Goal: Task Accomplishment & Management: Manage account settings

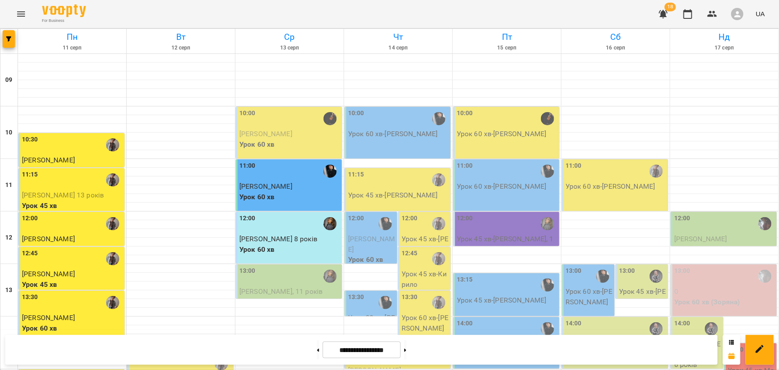
scroll to position [362, 0]
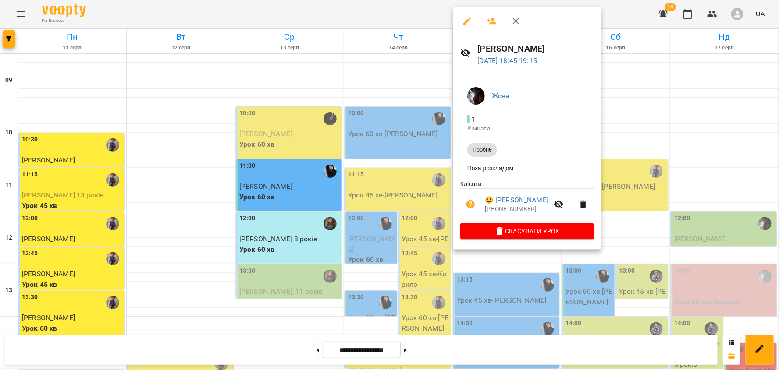
click at [544, 324] on div at bounding box center [389, 185] width 779 height 370
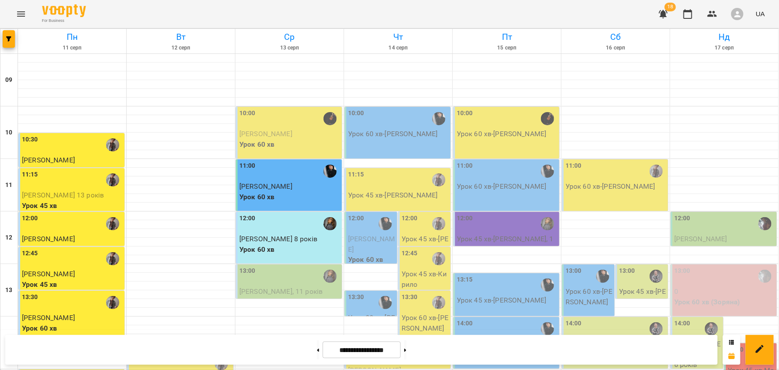
scroll to position [0, 0]
click at [24, 14] on icon "Menu" at bounding box center [21, 13] width 8 height 5
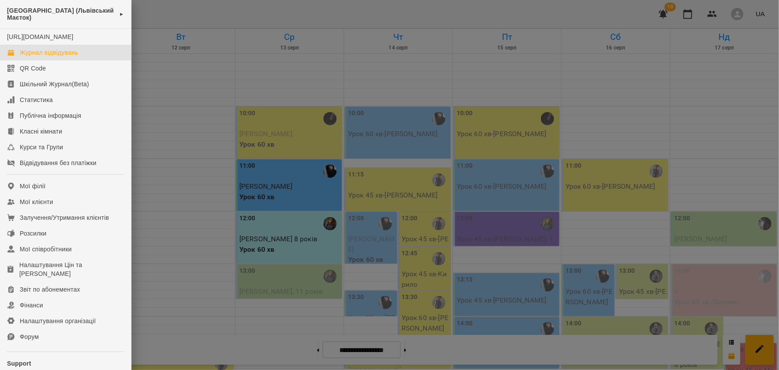
click at [221, 41] on div at bounding box center [389, 185] width 779 height 370
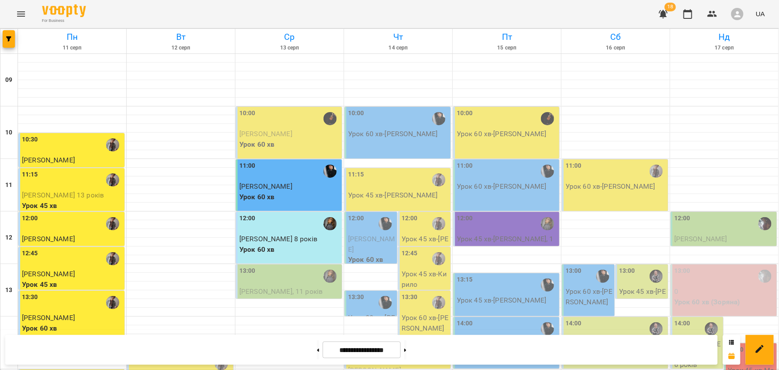
click at [667, 14] on icon "button" at bounding box center [663, 14] width 11 height 11
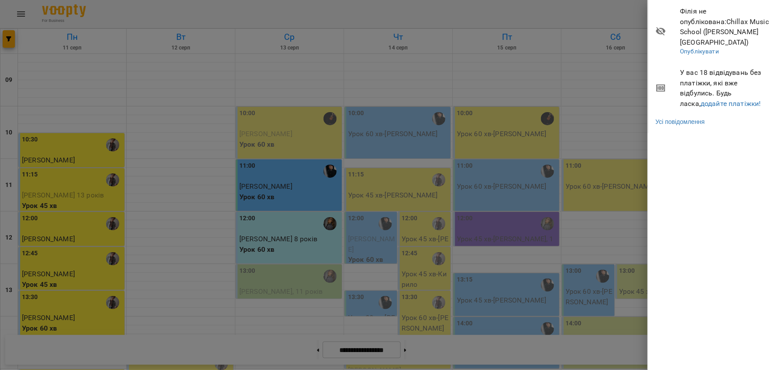
click at [609, 35] on div at bounding box center [389, 185] width 779 height 370
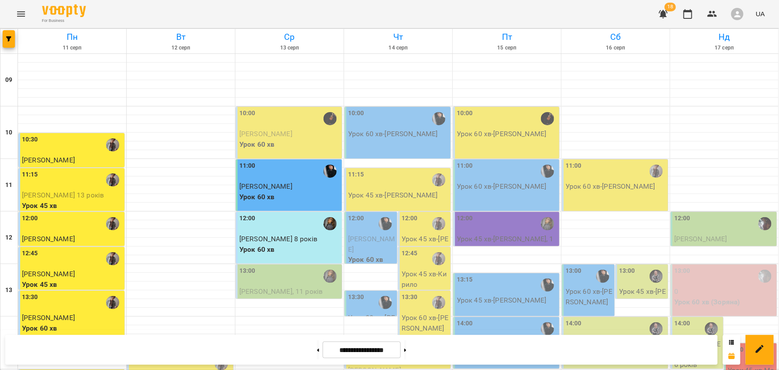
click at [665, 14] on icon "button" at bounding box center [663, 14] width 9 height 8
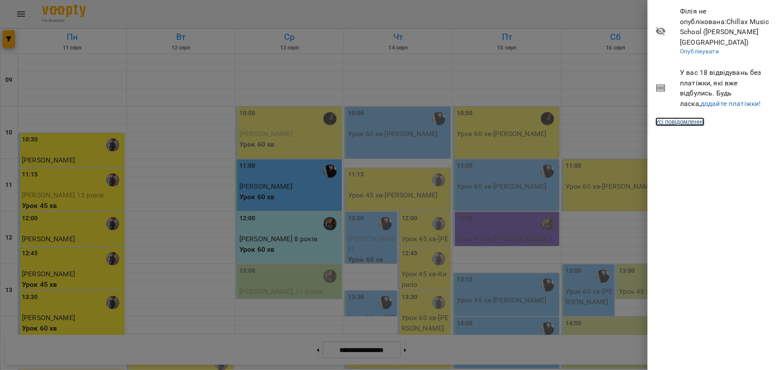
click at [694, 117] on link "Усі повідомлення" at bounding box center [679, 121] width 49 height 9
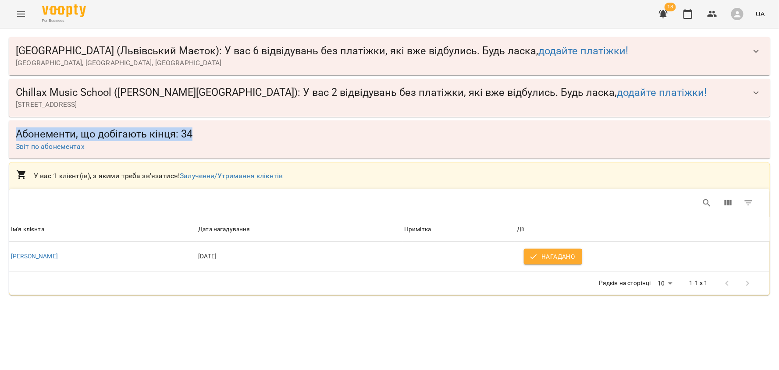
drag, startPoint x: 192, startPoint y: 136, endPoint x: 16, endPoint y: 137, distance: 175.3
click at [16, 137] on span "Абонементи, що добігають кінця: 34" at bounding box center [389, 135] width 747 height 14
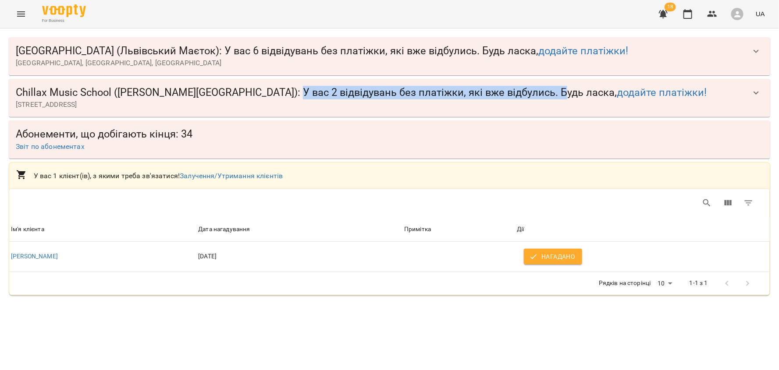
drag, startPoint x: 231, startPoint y: 92, endPoint x: 492, endPoint y: 92, distance: 261.2
click at [491, 93] on span "Chillax Music School (Петрівський Квартал) : У вас 2 відвідувань без платіжки, …" at bounding box center [381, 93] width 730 height 14
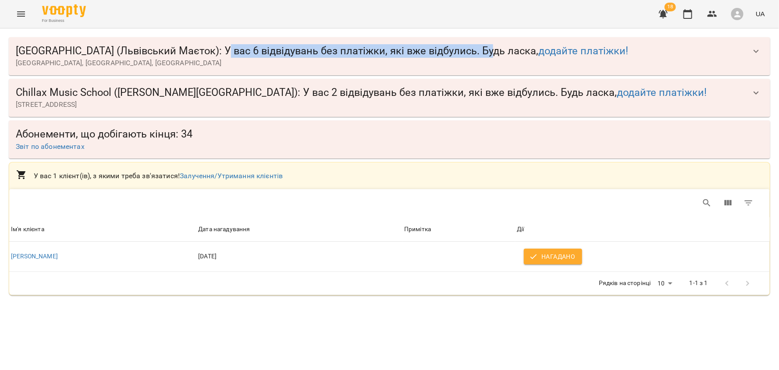
drag, startPoint x: 224, startPoint y: 50, endPoint x: 488, endPoint y: 57, distance: 263.5
click at [487, 57] on span "Chillax Music School (Львівський Маєток) : У вас 6 відвідувань без платіжки, як…" at bounding box center [381, 51] width 730 height 14
click at [751, 53] on icon "button" at bounding box center [756, 51] width 11 height 11
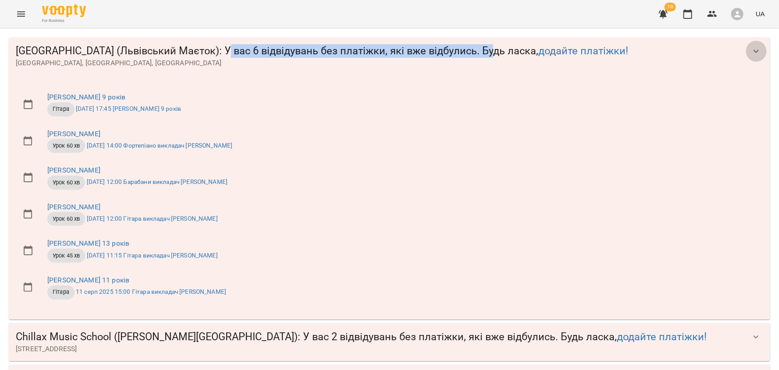
click at [751, 53] on icon "button" at bounding box center [756, 51] width 11 height 11
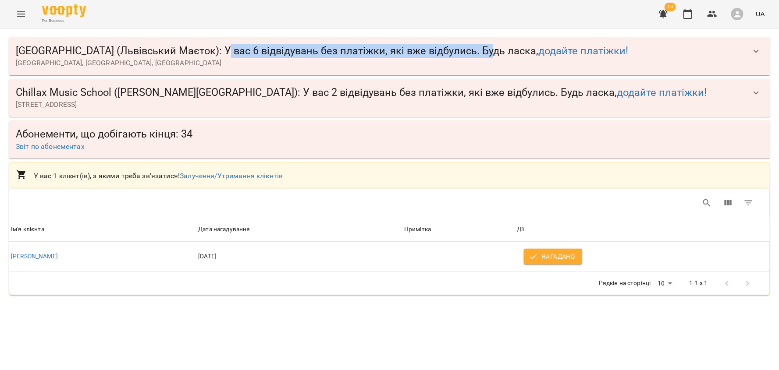
click at [757, 91] on icon "button" at bounding box center [756, 93] width 11 height 11
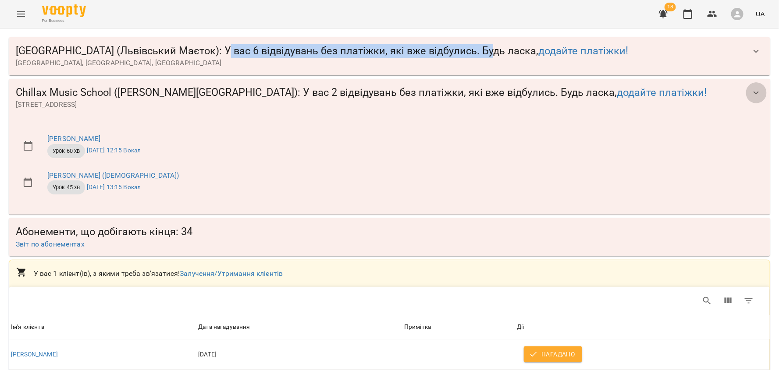
click at [757, 91] on icon "button" at bounding box center [756, 93] width 11 height 11
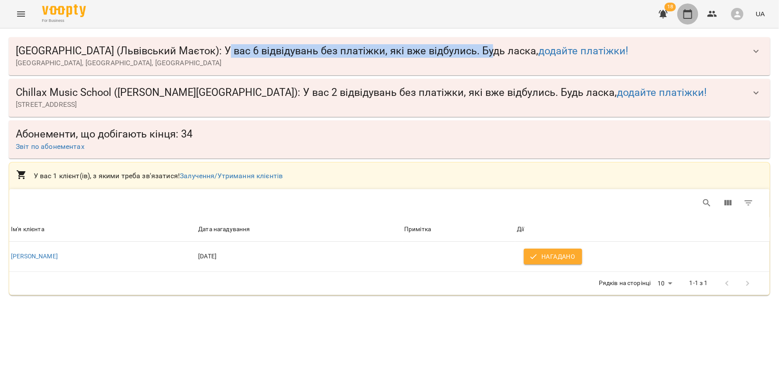
click at [685, 16] on icon "button" at bounding box center [687, 14] width 9 height 10
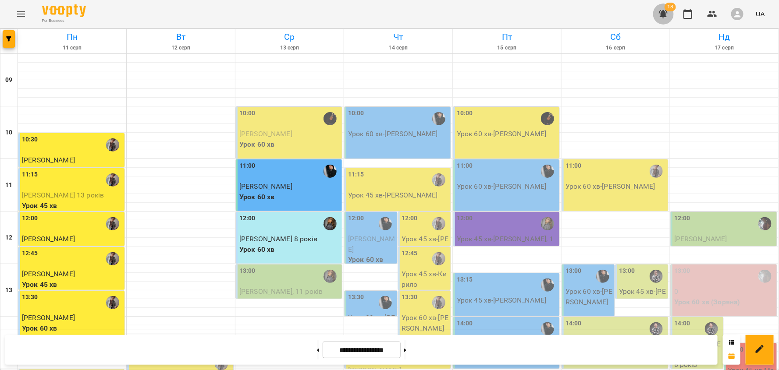
click at [667, 14] on icon "button" at bounding box center [663, 14] width 11 height 11
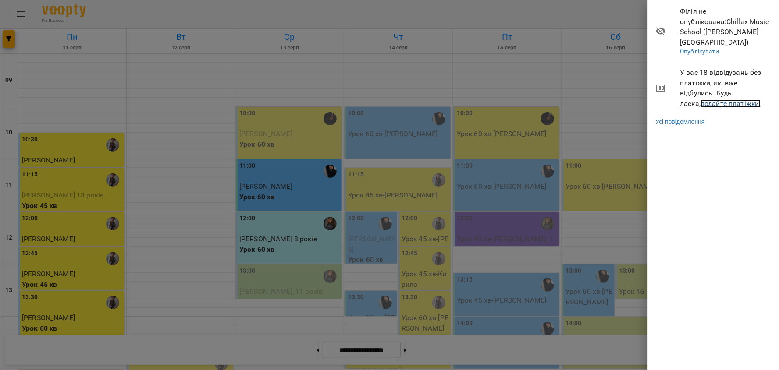
click at [723, 99] on link "додайте платіжки!" at bounding box center [730, 103] width 60 height 8
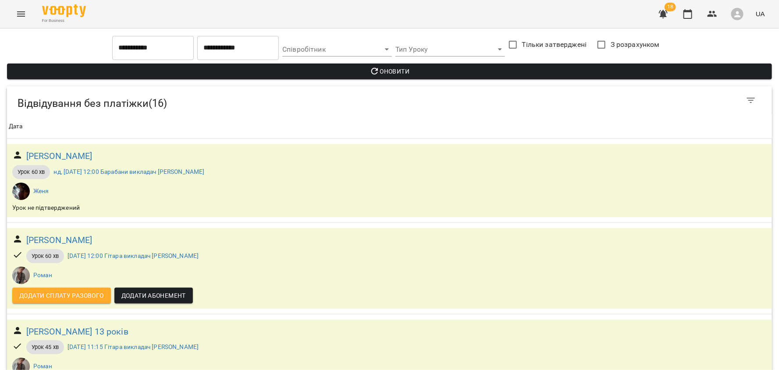
click at [168, 53] on input "**********" at bounding box center [153, 48] width 82 height 25
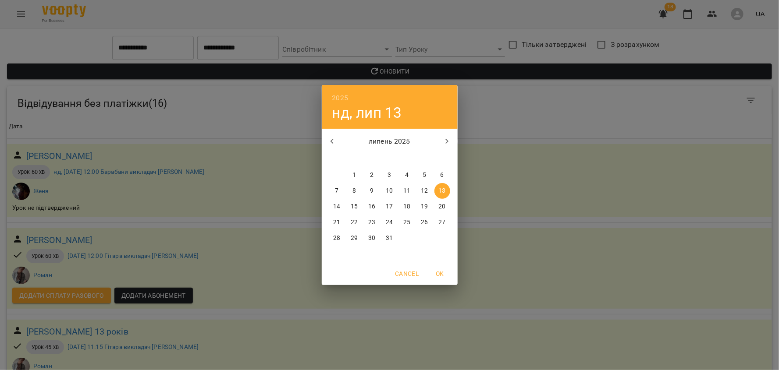
click at [168, 52] on div "2025 нд, лип 13 липень 2025 пн вт ср чт пт сб нд 30 1 2 3 4 5 6 7 8 9 10 11 12 …" at bounding box center [389, 185] width 779 height 370
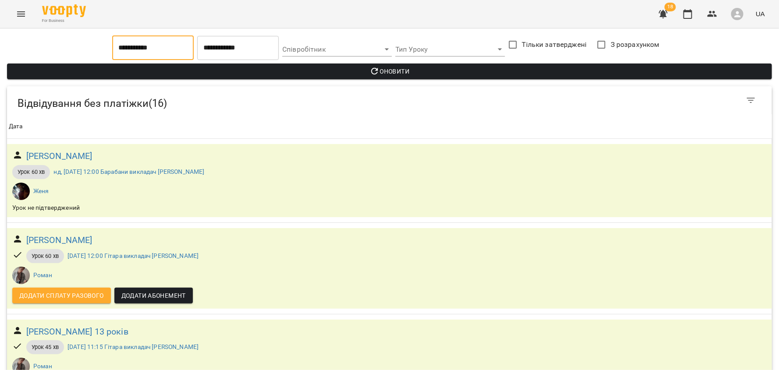
click at [169, 50] on input "**********" at bounding box center [153, 48] width 82 height 25
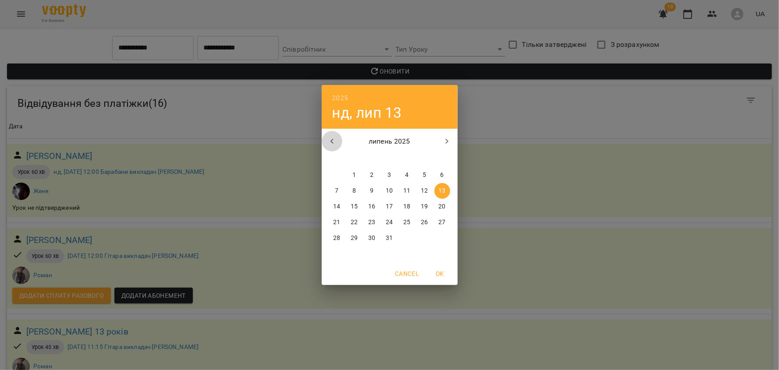
click at [336, 142] on icon "button" at bounding box center [332, 141] width 11 height 11
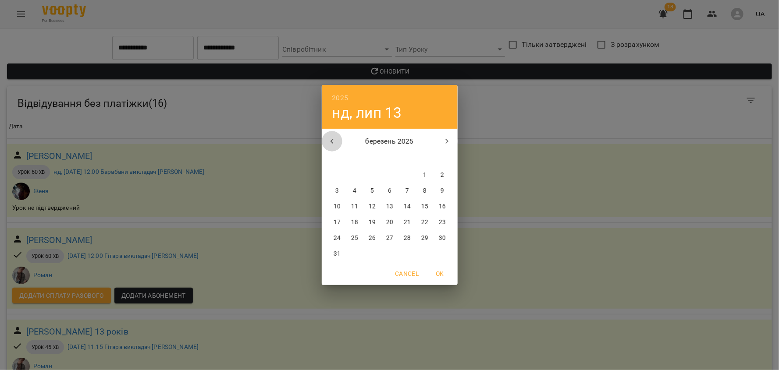
click at [336, 142] on icon "button" at bounding box center [332, 141] width 11 height 11
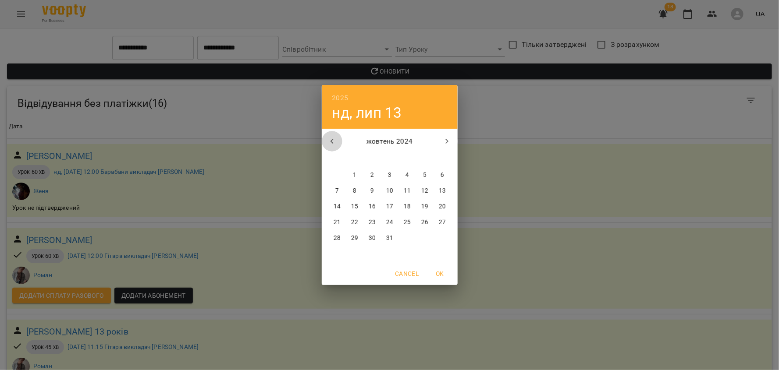
click at [336, 142] on icon "button" at bounding box center [332, 141] width 11 height 11
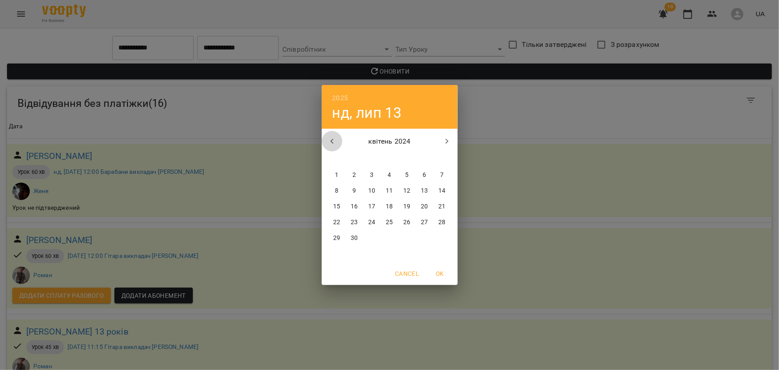
click at [330, 146] on icon "button" at bounding box center [332, 141] width 11 height 11
click at [411, 172] on span "1" at bounding box center [407, 175] width 16 height 9
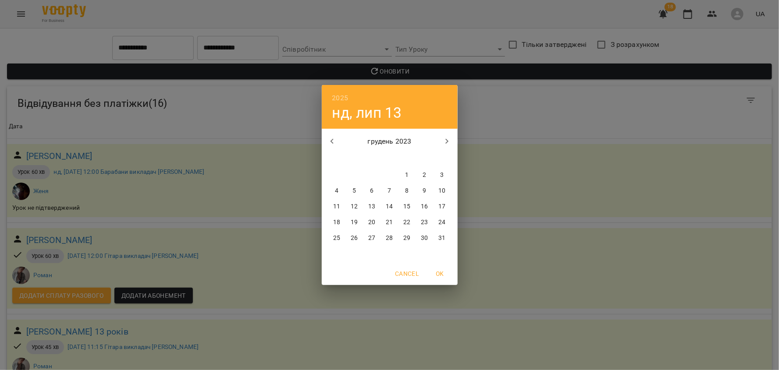
type input "**********"
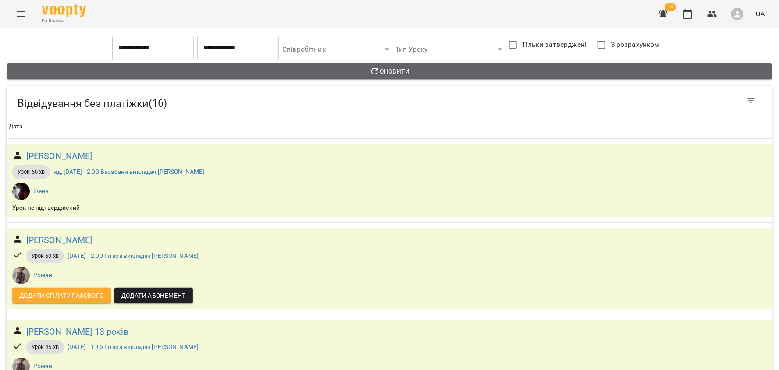
click at [394, 70] on span "Оновити" at bounding box center [389, 71] width 751 height 11
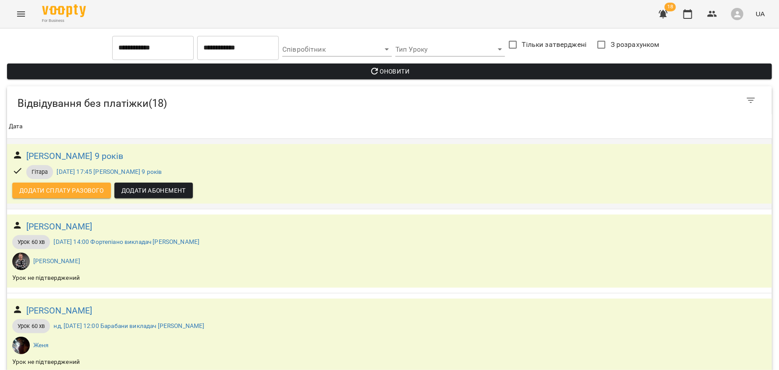
scroll to position [108, 0]
click at [90, 304] on h6 "[PERSON_NAME]" at bounding box center [59, 311] width 66 height 14
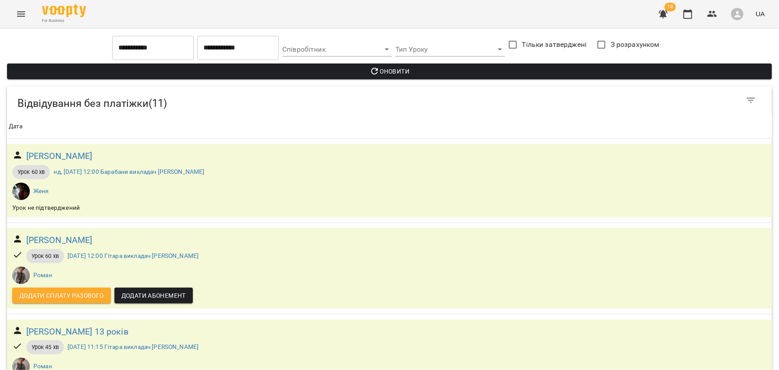
click at [132, 48] on input "**********" at bounding box center [153, 48] width 82 height 25
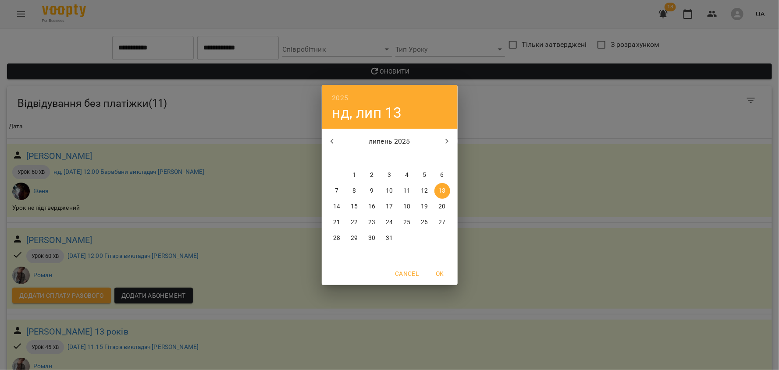
click at [334, 143] on icon "button" at bounding box center [332, 141] width 11 height 11
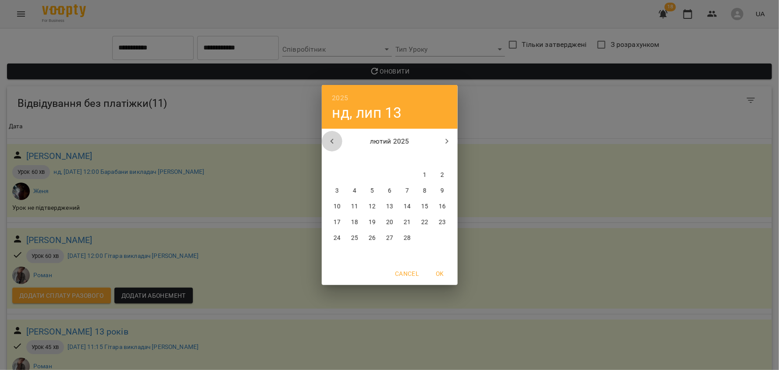
click at [334, 143] on icon "button" at bounding box center [332, 141] width 11 height 11
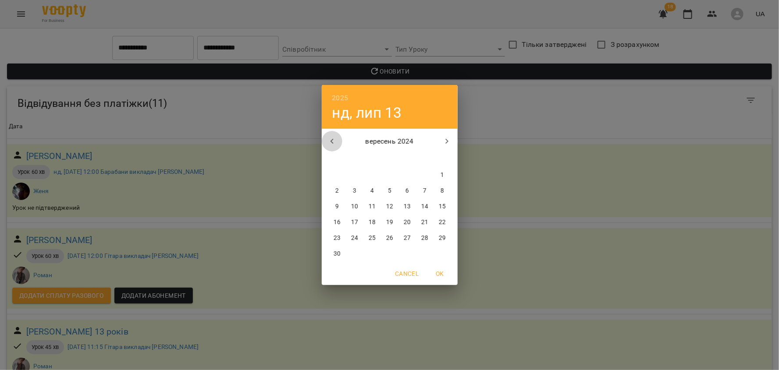
click at [334, 143] on icon "button" at bounding box center [332, 141] width 11 height 11
click at [394, 177] on span "1" at bounding box center [390, 175] width 16 height 9
type input "**********"
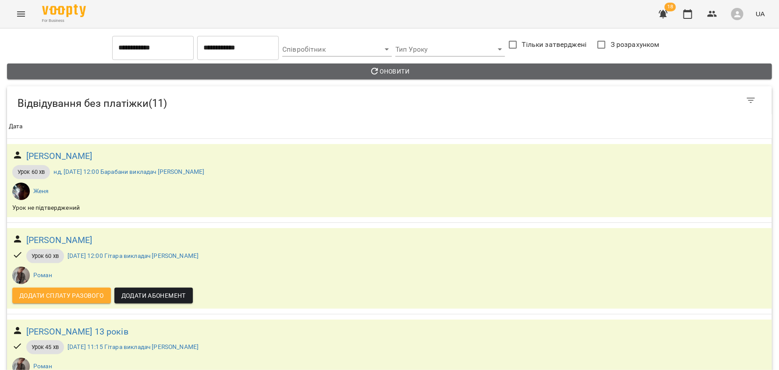
click at [387, 74] on span "Оновити" at bounding box center [389, 71] width 751 height 11
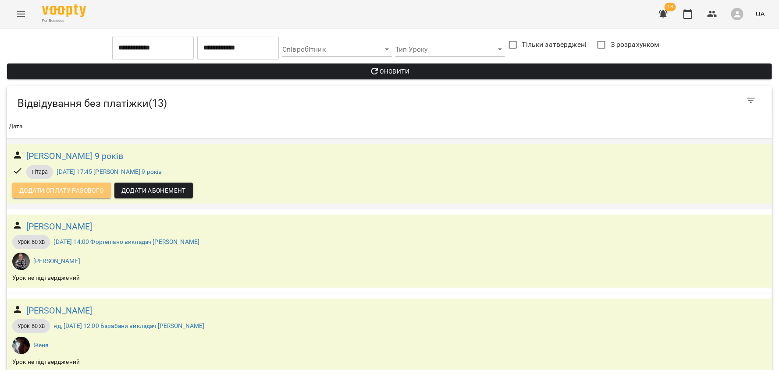
click at [80, 192] on span "Додати сплату разового" at bounding box center [61, 190] width 85 height 11
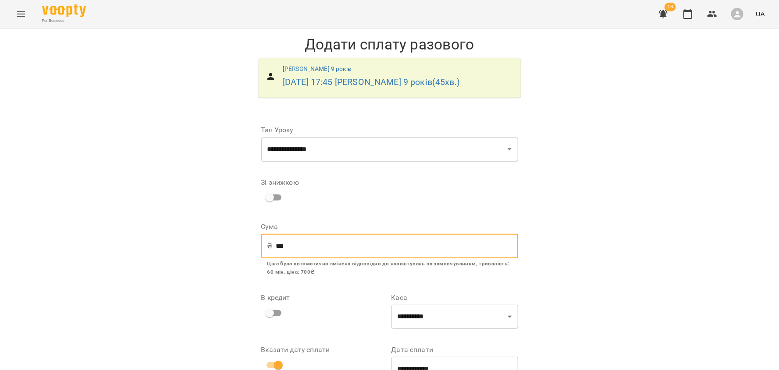
drag, startPoint x: 297, startPoint y: 248, endPoint x: 262, endPoint y: 248, distance: 34.6
click at [262, 248] on div "₴ *** ​" at bounding box center [389, 246] width 257 height 25
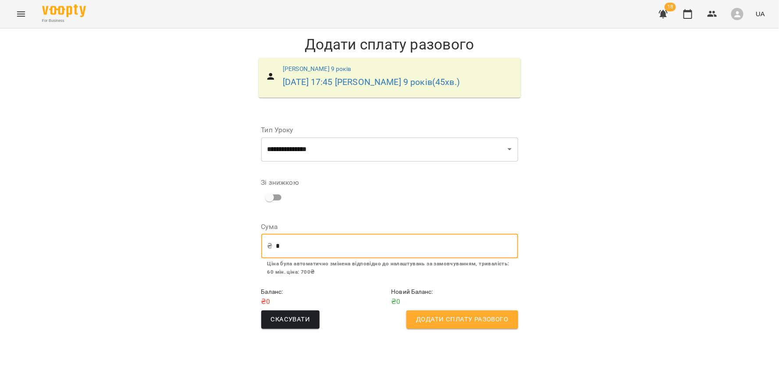
type input "*"
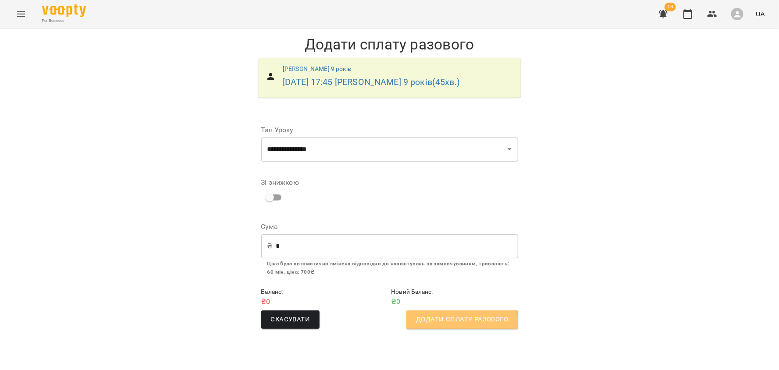
click at [456, 321] on span "Додати сплату разового" at bounding box center [462, 319] width 92 height 11
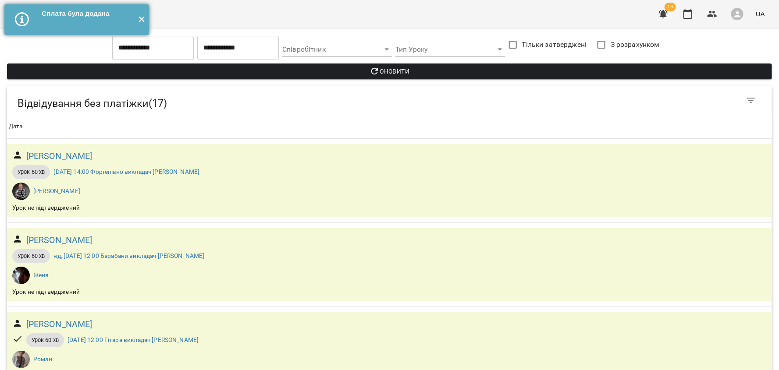
click at [140, 23] on button "✕" at bounding box center [142, 19] width 14 height 31
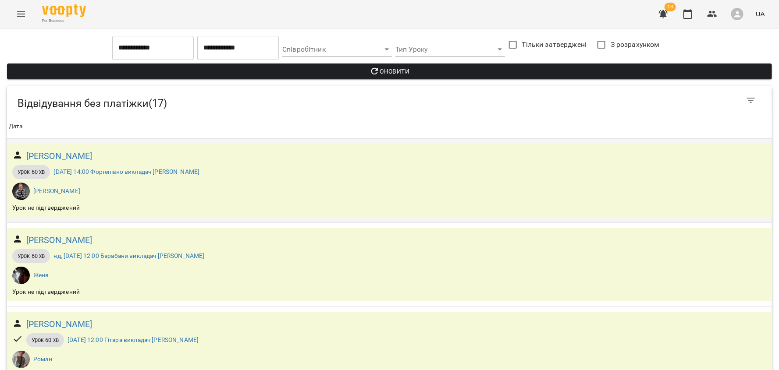
scroll to position [54, 0]
drag, startPoint x: 82, startPoint y: 155, endPoint x: 12, endPoint y: 155, distance: 70.1
click at [12, 155] on div "Андрій Руденко Урок 60 хв сб, 12 лип 2025 14:00 Фортепіано викладач Максим Макс…" at bounding box center [389, 180] width 765 height 73
click at [146, 168] on link "сб, 12 лип 2025 14:00 Фортепіано викладач Максим" at bounding box center [126, 171] width 146 height 7
click at [60, 154] on h6 "Андрій Руденко" at bounding box center [59, 156] width 66 height 14
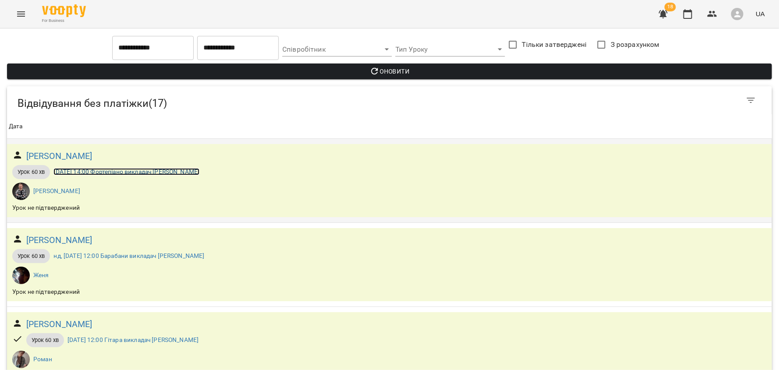
click at [88, 169] on link "сб, 12 лип 2025 14:00 Фортепіано викладач Максим" at bounding box center [126, 171] width 146 height 7
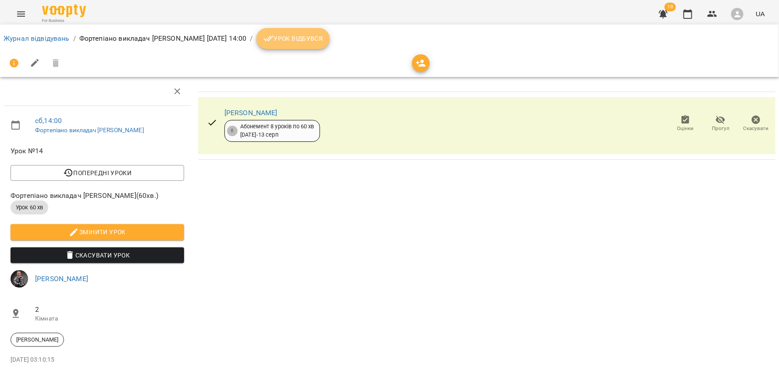
click at [290, 44] on button "Урок відбувся" at bounding box center [293, 38] width 74 height 21
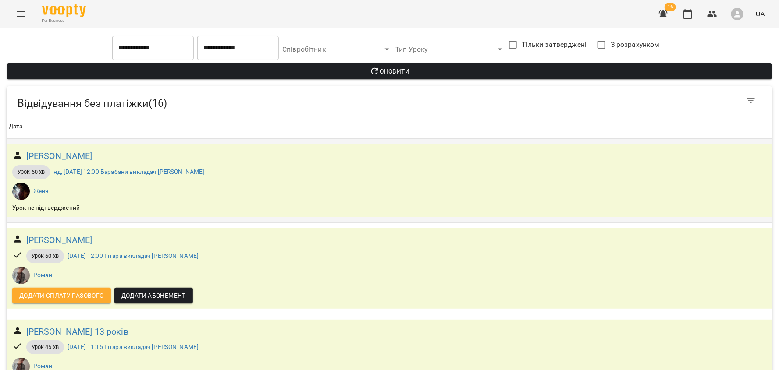
scroll to position [16, 0]
click at [71, 149] on h6 "[PERSON_NAME]" at bounding box center [59, 156] width 66 height 14
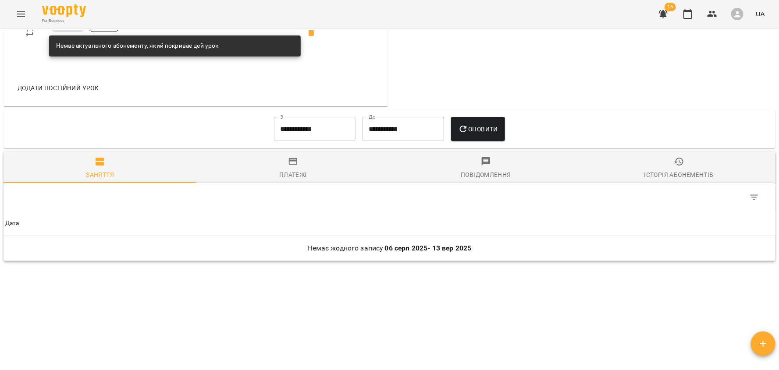
scroll to position [469, 0]
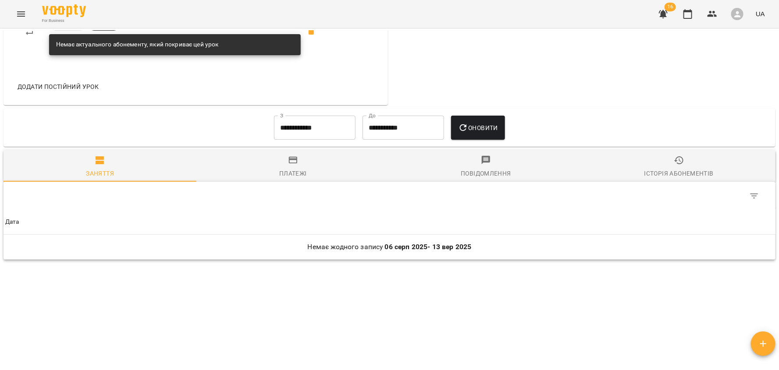
click at [343, 128] on input "**********" at bounding box center [315, 128] width 82 height 25
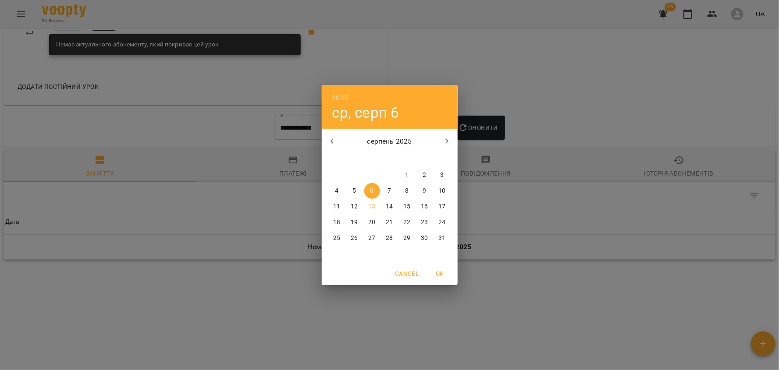
click at [332, 147] on button "button" at bounding box center [332, 141] width 21 height 21
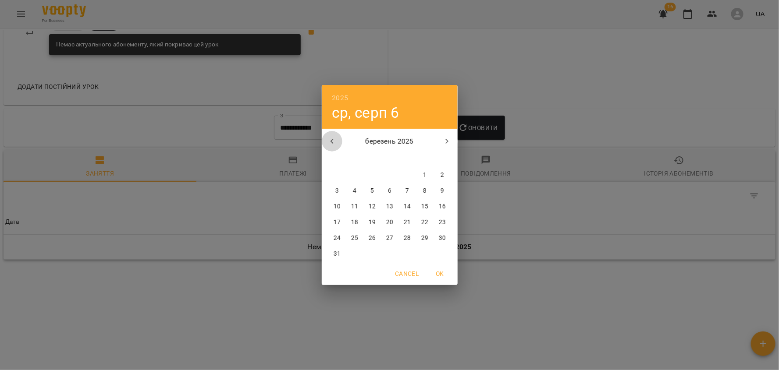
click at [332, 147] on button "button" at bounding box center [332, 141] width 21 height 21
click at [419, 175] on span "1" at bounding box center [425, 175] width 16 height 9
type input "**********"
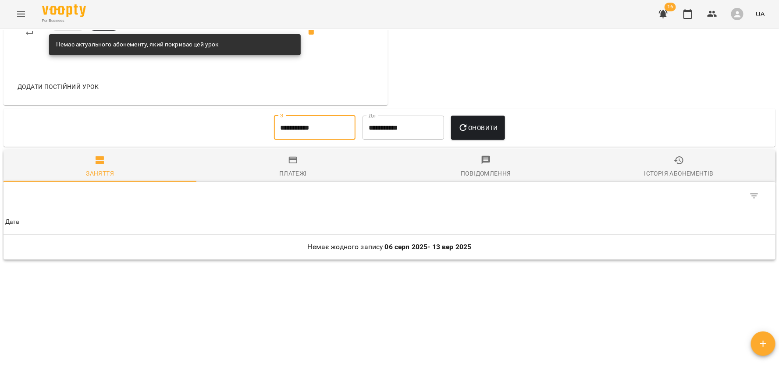
click at [469, 132] on icon "button" at bounding box center [463, 128] width 11 height 11
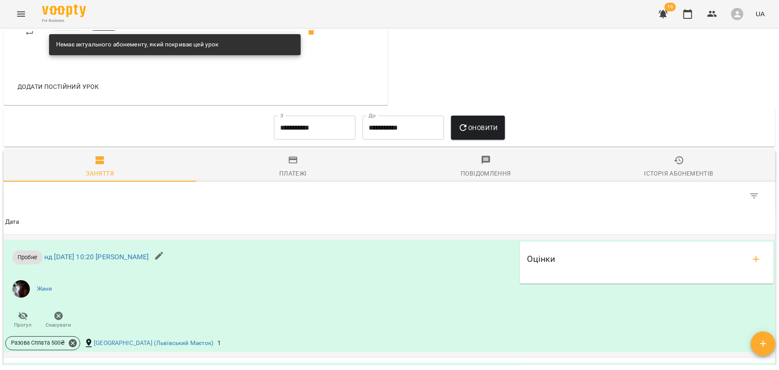
scroll to position [1218, 0]
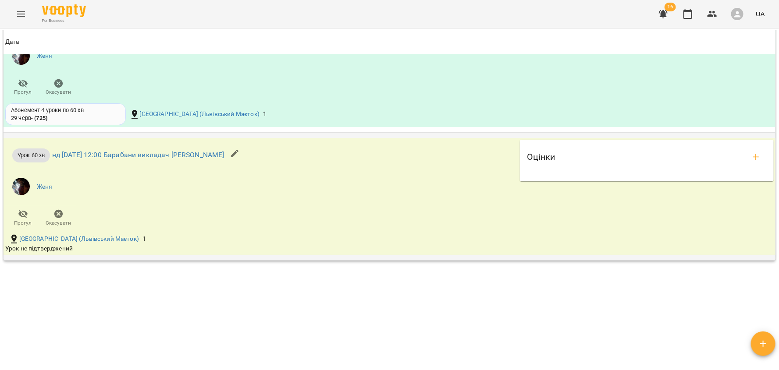
click at [60, 216] on icon "button" at bounding box center [58, 214] width 9 height 9
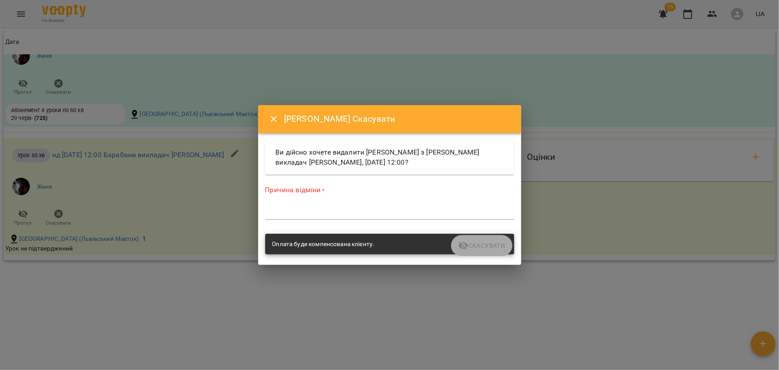
click at [274, 221] on div "Причина відміни * *" at bounding box center [389, 204] width 249 height 38
click at [273, 215] on textarea at bounding box center [389, 213] width 249 height 8
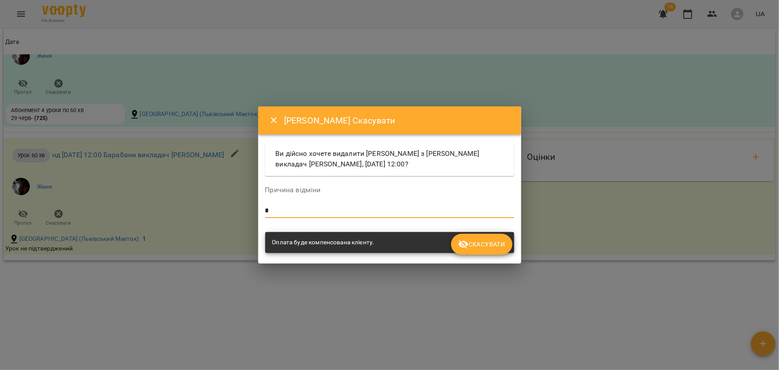
type textarea "*"
click at [469, 247] on span "Скасувати" at bounding box center [481, 244] width 47 height 11
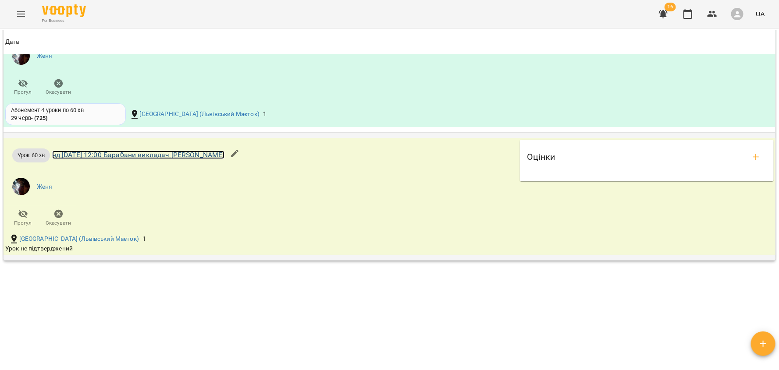
click at [105, 156] on link "нд 27 лип 2025 12:00 Барабани викладач Євген" at bounding box center [138, 155] width 172 height 8
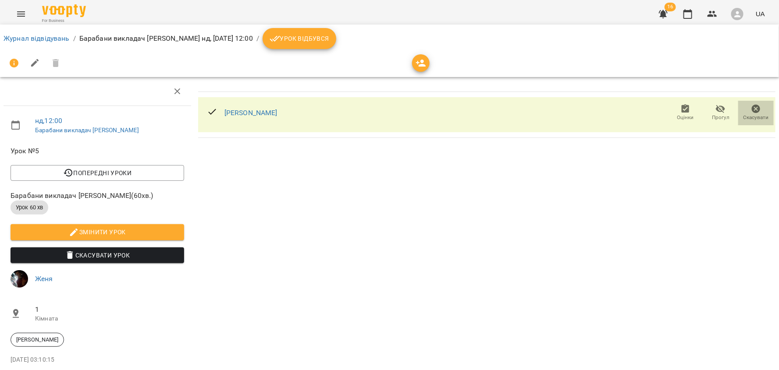
click at [756, 109] on icon "button" at bounding box center [756, 109] width 9 height 9
click at [134, 256] on span "Скасувати Урок" at bounding box center [98, 255] width 160 height 11
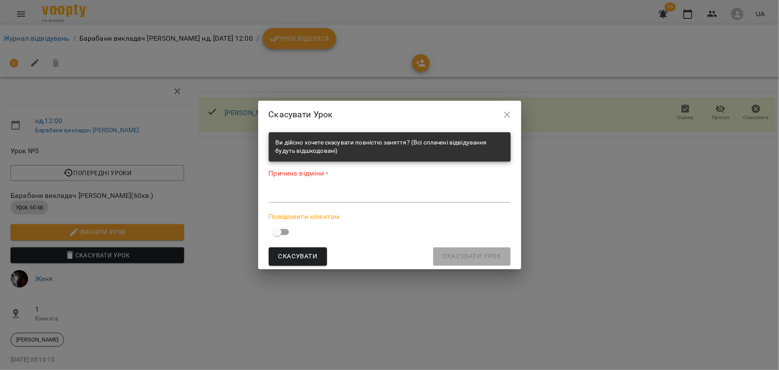
click at [283, 199] on textarea at bounding box center [390, 196] width 242 height 8
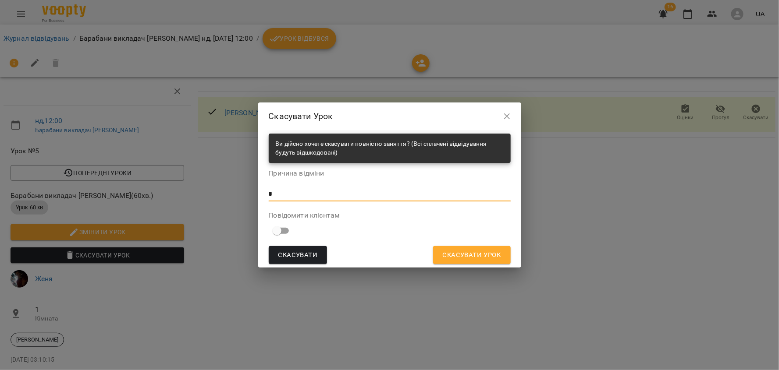
type textarea "*"
click at [452, 258] on span "Скасувати Урок" at bounding box center [472, 255] width 58 height 11
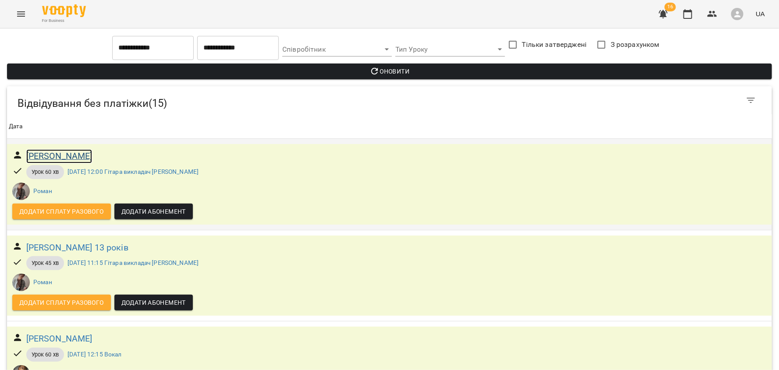
click at [92, 155] on h6 "Дубенко Ярослав" at bounding box center [59, 156] width 66 height 14
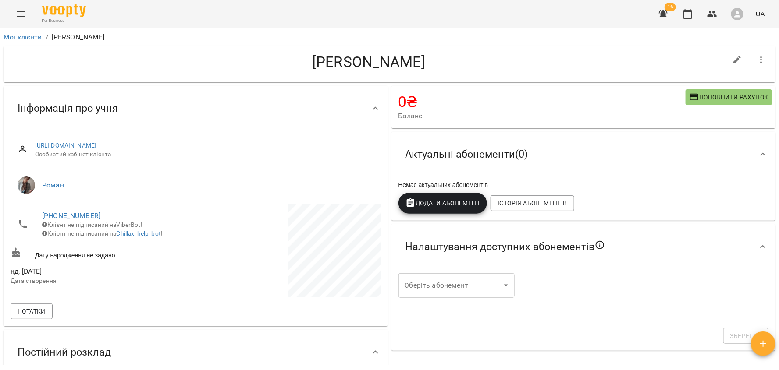
click at [599, 151] on div "Актуальні абонементи ( 0 )" at bounding box center [575, 155] width 355 height 28
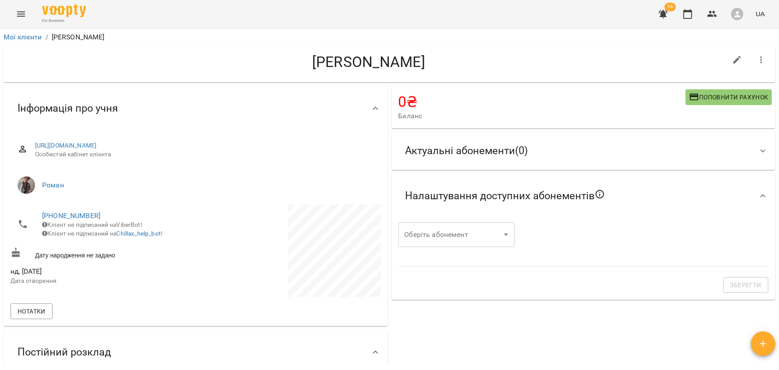
click at [599, 151] on div "Актуальні абонементи ( 0 )" at bounding box center [575, 151] width 355 height 28
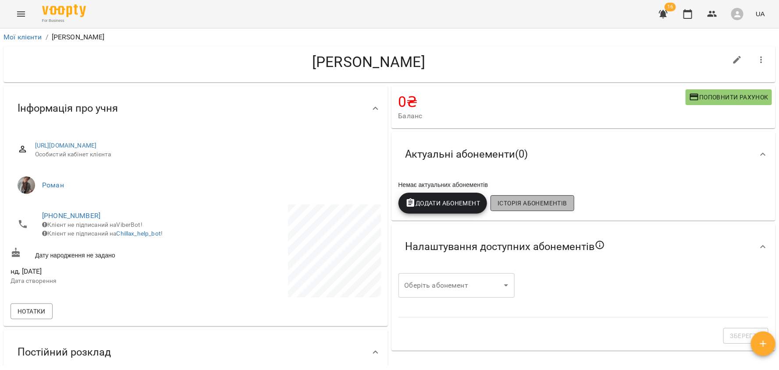
click at [557, 202] on span "Історія абонементів" at bounding box center [531, 203] width 69 height 11
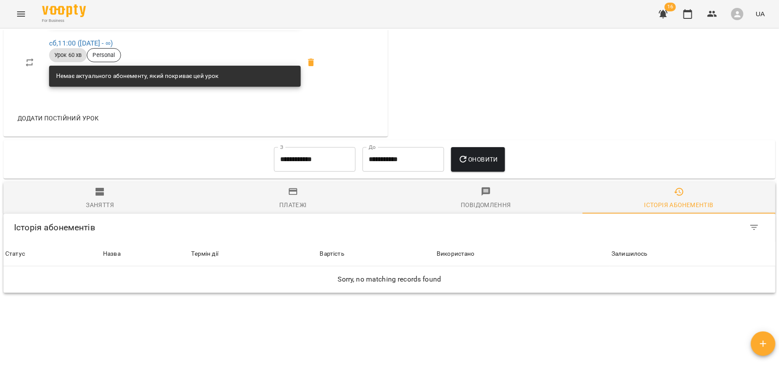
scroll to position [537, 0]
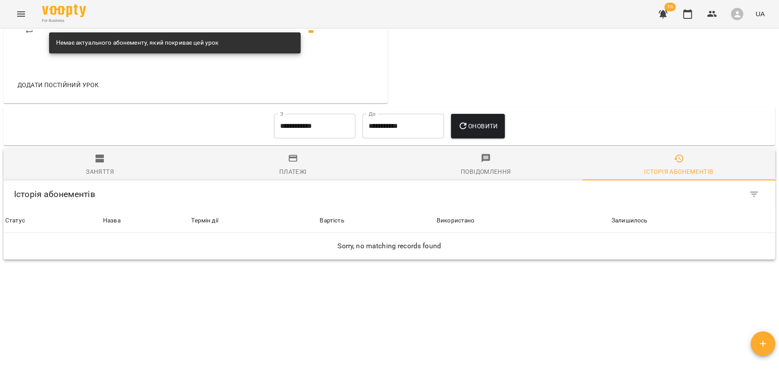
click at [278, 114] on input "**********" at bounding box center [315, 126] width 82 height 25
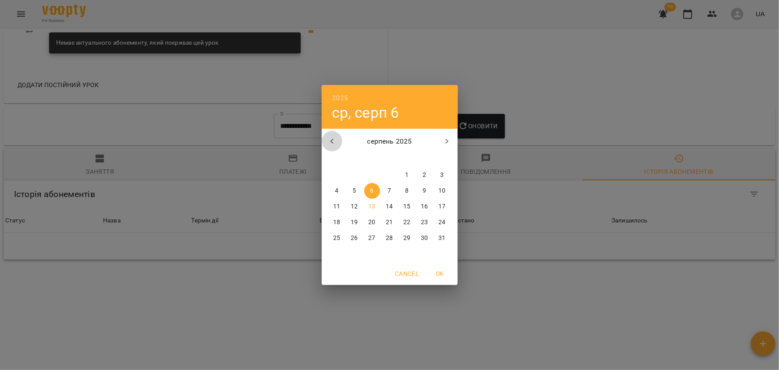
click at [331, 147] on button "button" at bounding box center [332, 141] width 21 height 21
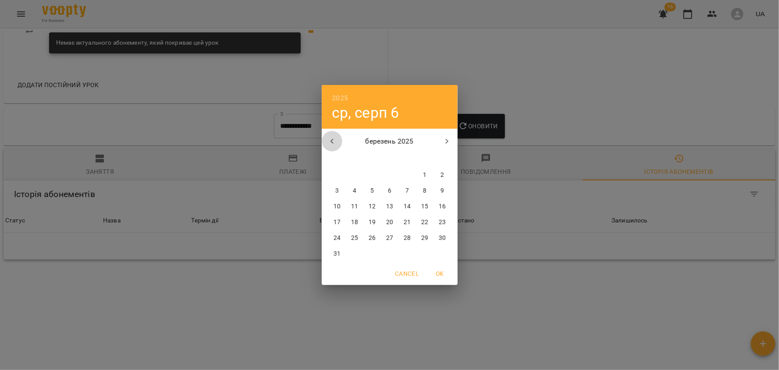
click at [331, 147] on button "button" at bounding box center [332, 141] width 21 height 21
click at [401, 173] on span "1" at bounding box center [407, 175] width 16 height 9
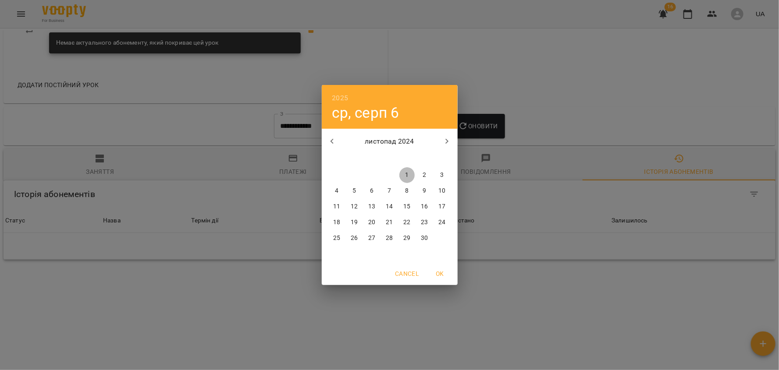
type input "**********"
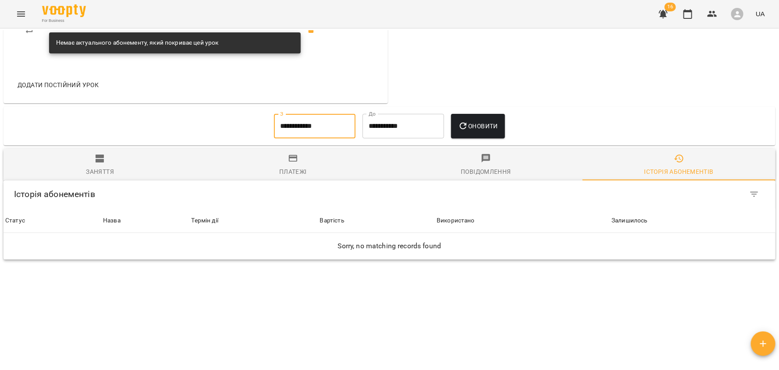
click at [466, 121] on icon "button" at bounding box center [463, 126] width 11 height 11
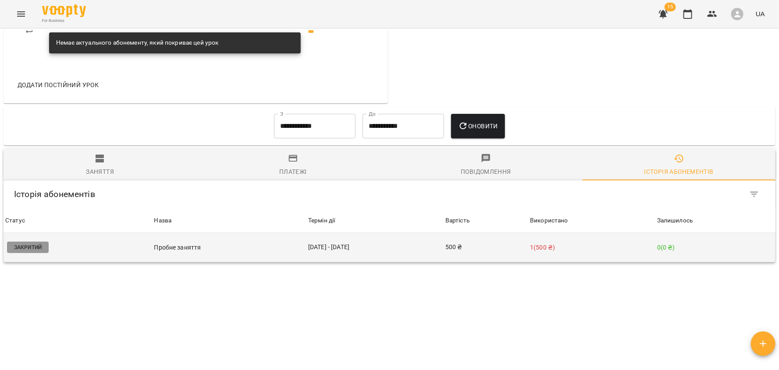
click at [461, 233] on td "500 ₴" at bounding box center [486, 247] width 85 height 29
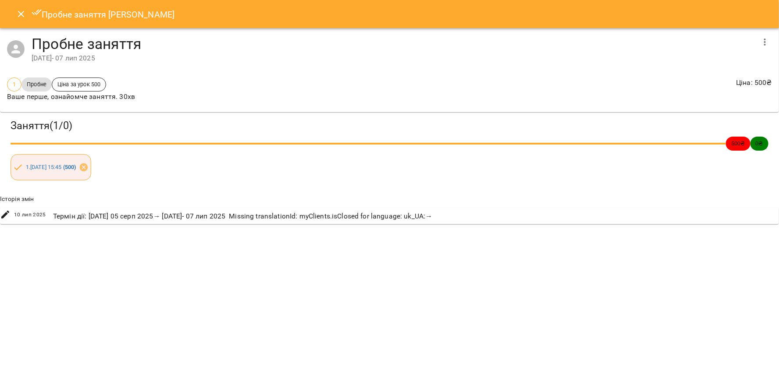
click at [18, 14] on icon "Close" at bounding box center [21, 14] width 11 height 11
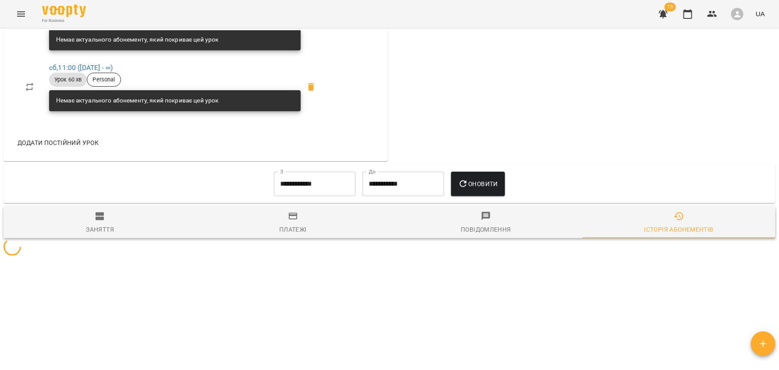
scroll to position [479, 0]
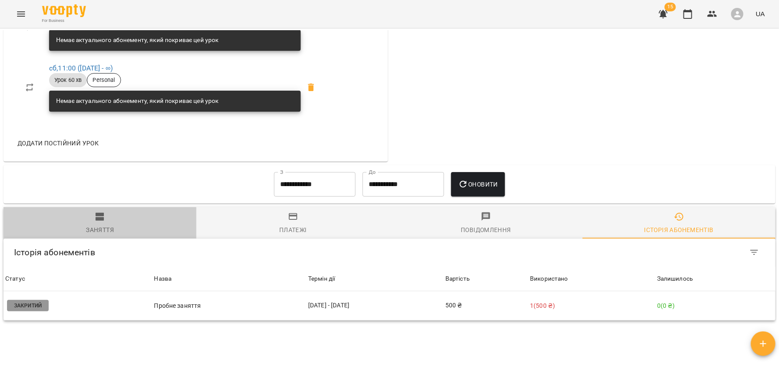
click at [111, 225] on div "Заняття" at bounding box center [100, 230] width 28 height 11
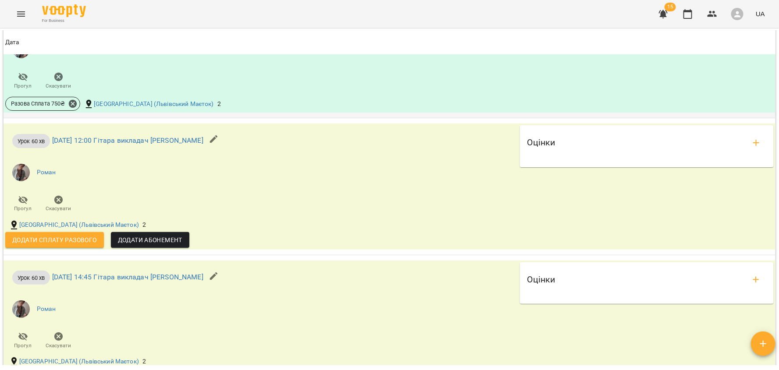
scroll to position [1370, 0]
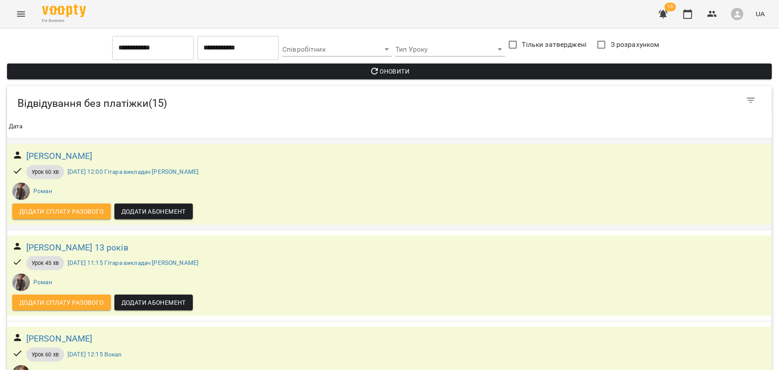
scroll to position [69, 0]
click at [104, 241] on h6 "Каріна Онопрієнко 13 років" at bounding box center [77, 248] width 102 height 14
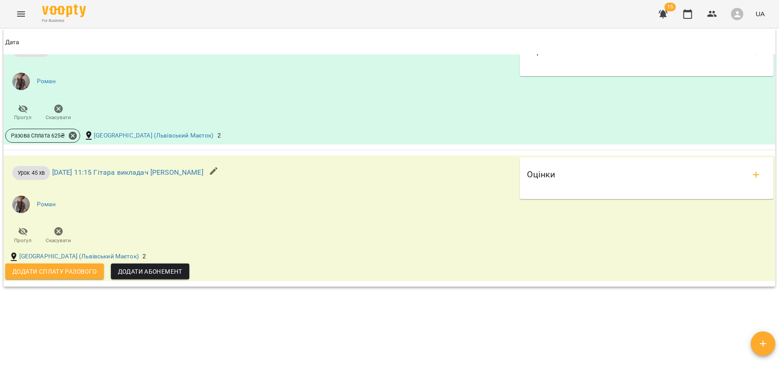
scroll to position [843, 0]
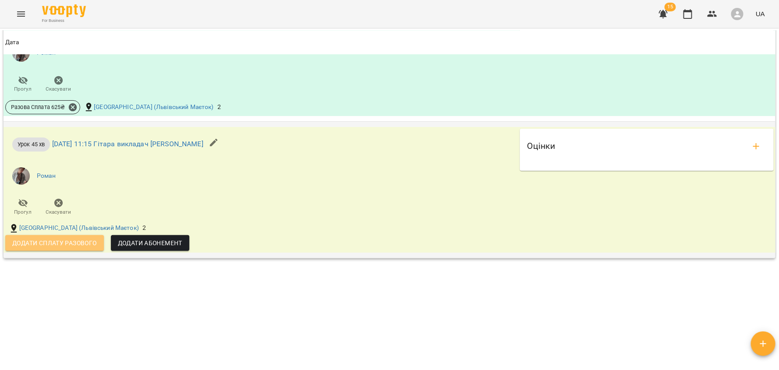
click at [63, 245] on span "Додати сплату разового" at bounding box center [54, 243] width 85 height 11
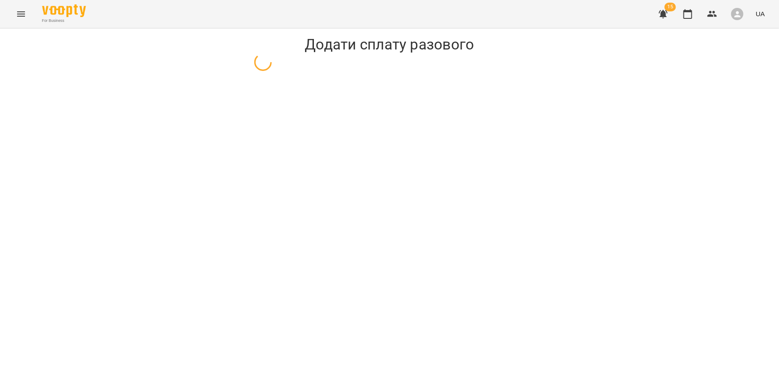
select select "**********"
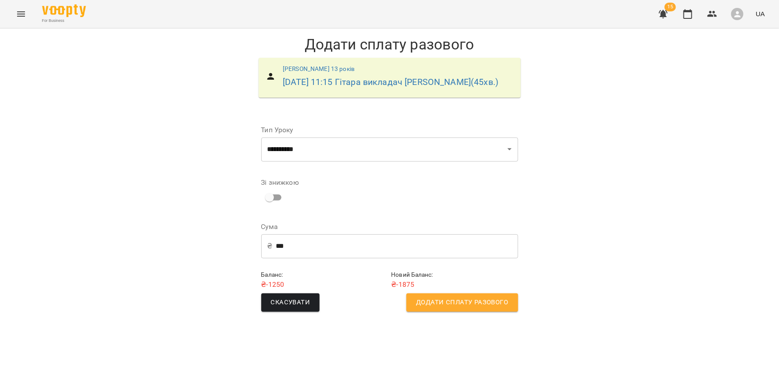
click at [441, 306] on span "Додати сплату разового" at bounding box center [462, 302] width 92 height 11
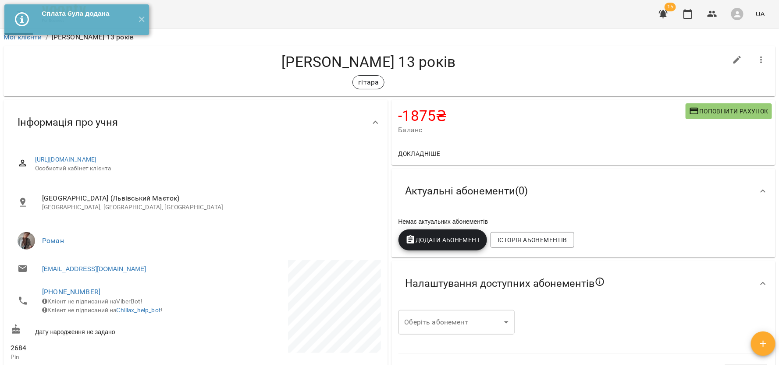
select select "**********"
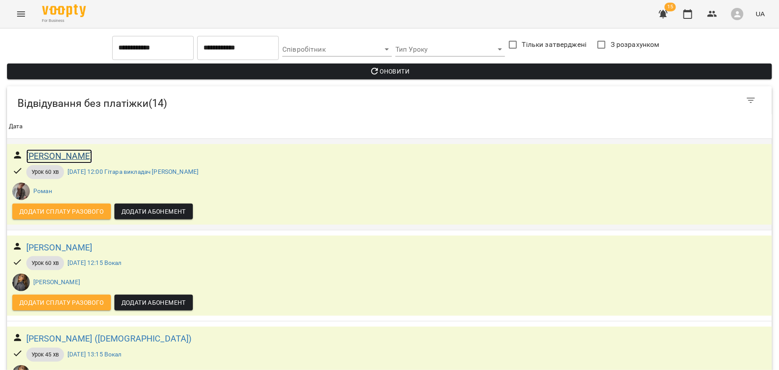
click at [77, 159] on h6 "[PERSON_NAME]" at bounding box center [59, 156] width 66 height 14
click at [84, 298] on span "Додати сплату разового" at bounding box center [61, 303] width 85 height 11
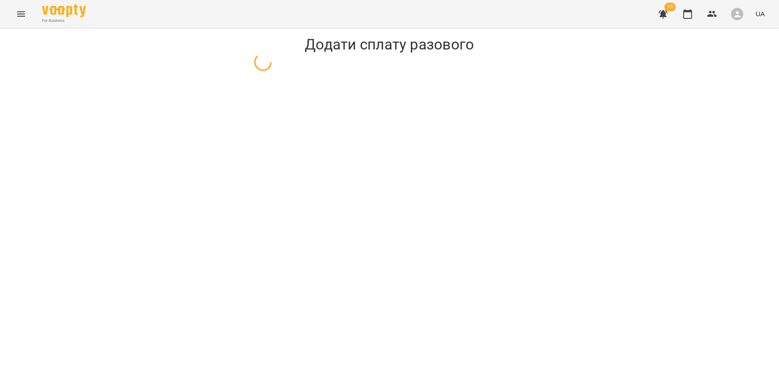
select select "**********"
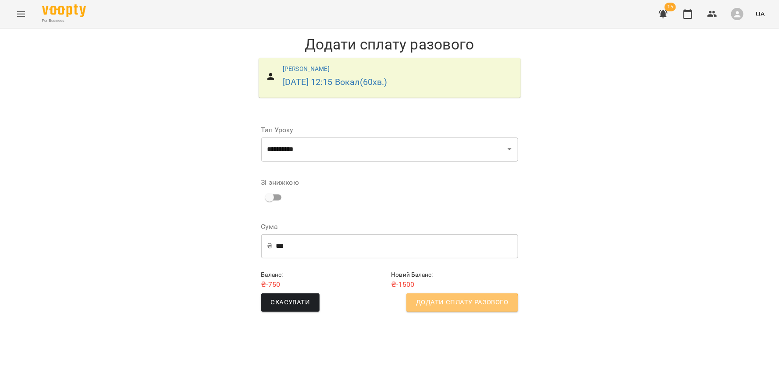
click at [460, 306] on span "Додати сплату разового" at bounding box center [462, 302] width 92 height 11
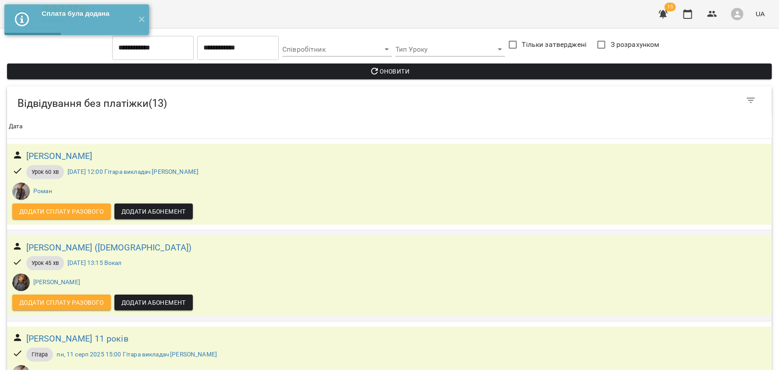
scroll to position [105, 0]
click at [82, 298] on span "Додати сплату разового" at bounding box center [61, 303] width 85 height 11
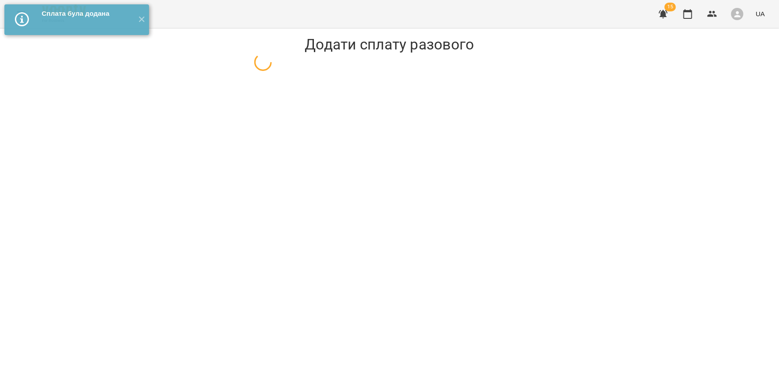
select select "**********"
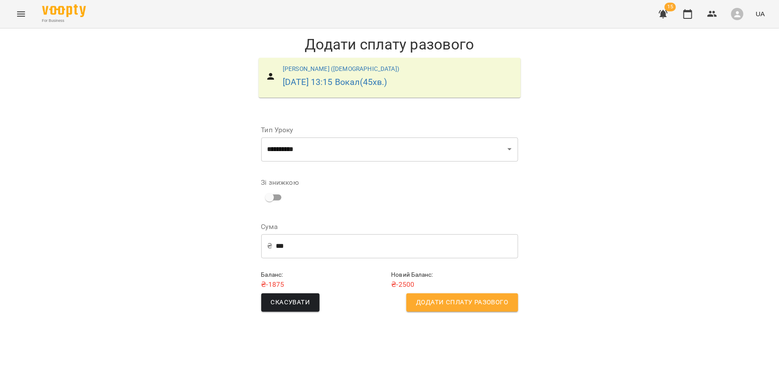
click at [458, 309] on button "Додати сплату разового" at bounding box center [461, 303] width 111 height 18
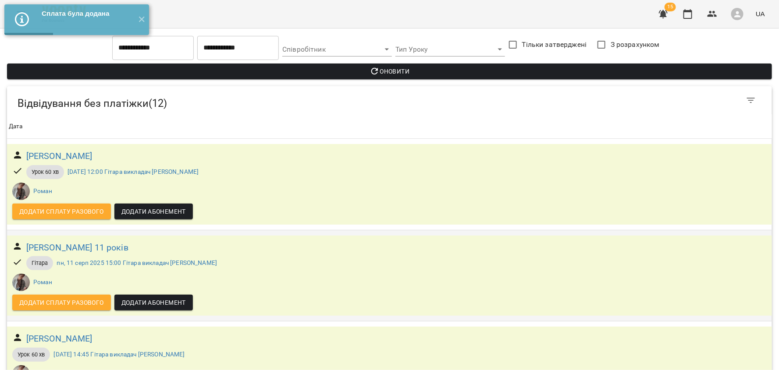
scroll to position [88, 0]
click at [86, 241] on h6 "Софія Дорогова 11 років" at bounding box center [77, 248] width 102 height 14
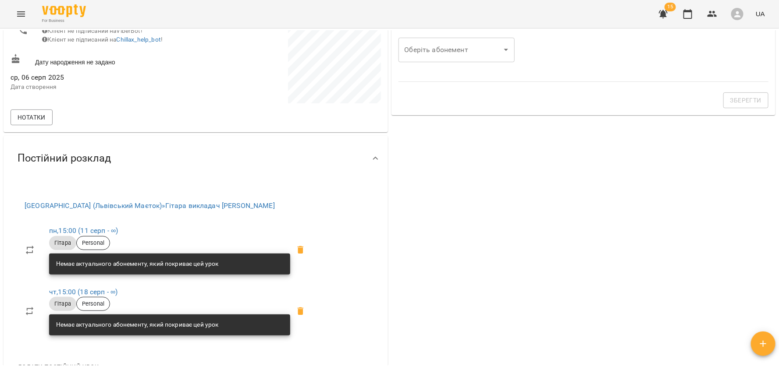
scroll to position [281, 0]
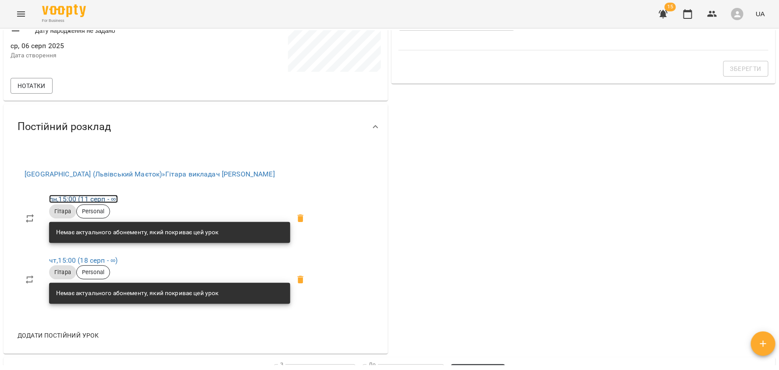
click at [69, 199] on link "пн , 15:00 (11 серп - ∞)" at bounding box center [83, 199] width 69 height 8
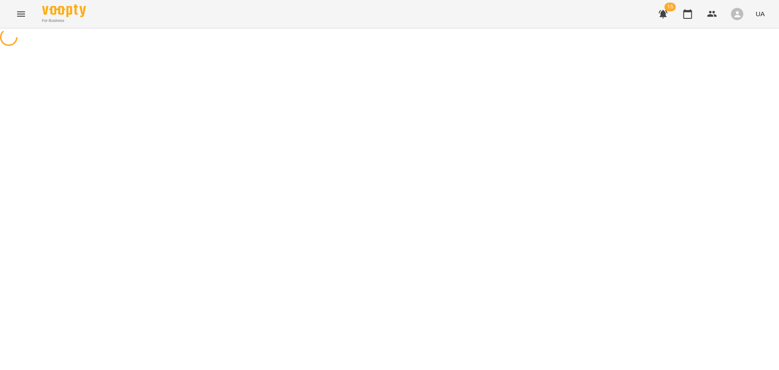
select select "*"
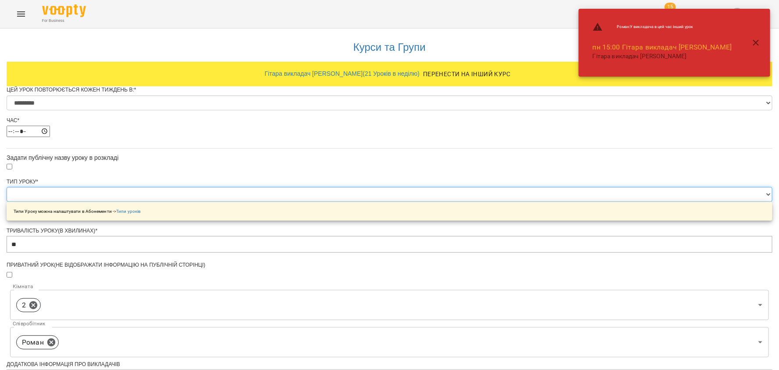
click at [340, 202] on select "**********" at bounding box center [390, 194] width 766 height 15
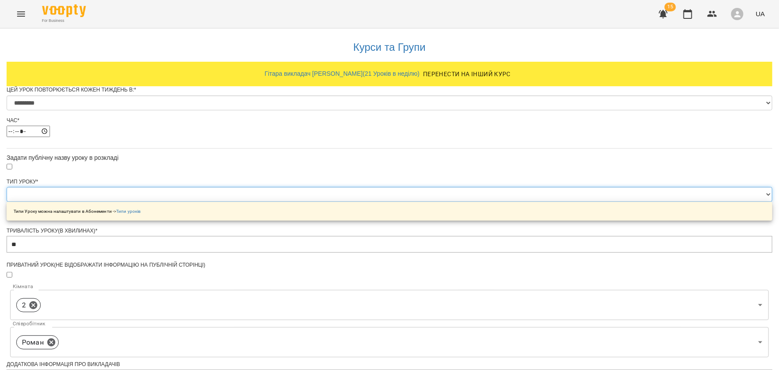
select select "**********"
type input "**"
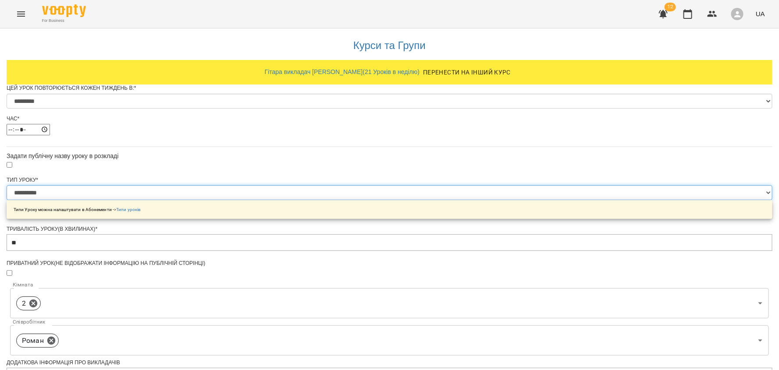
scroll to position [339, 0]
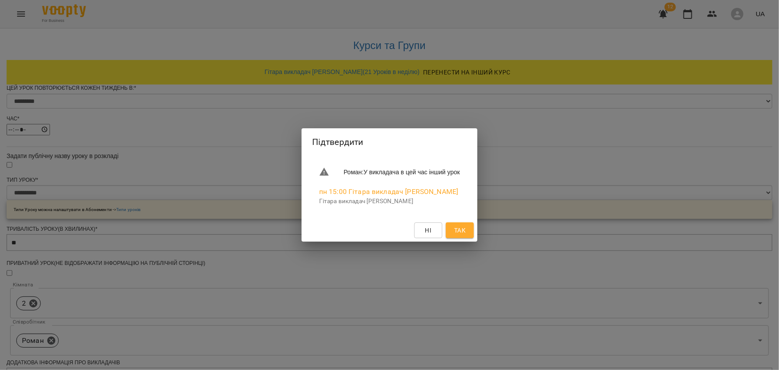
click at [469, 222] on div "Ні Так" at bounding box center [390, 230] width 176 height 23
click at [465, 227] on span "Так" at bounding box center [459, 230] width 11 height 11
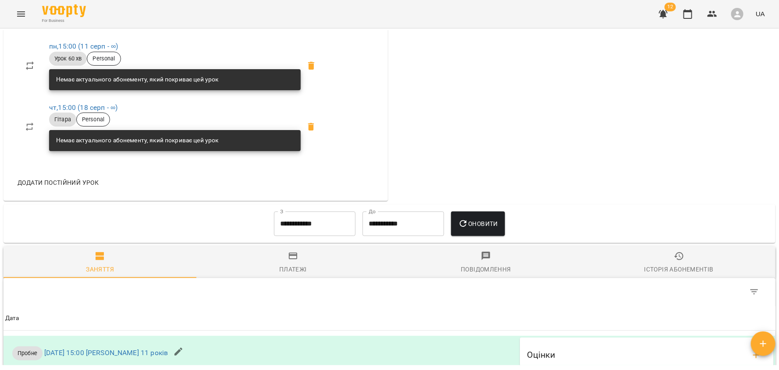
scroll to position [434, 0]
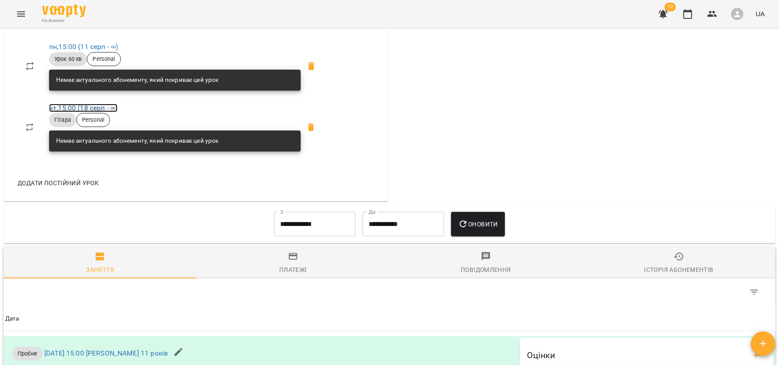
click at [97, 108] on link "чт , 15:00 (18 серп - ∞)" at bounding box center [83, 108] width 68 height 8
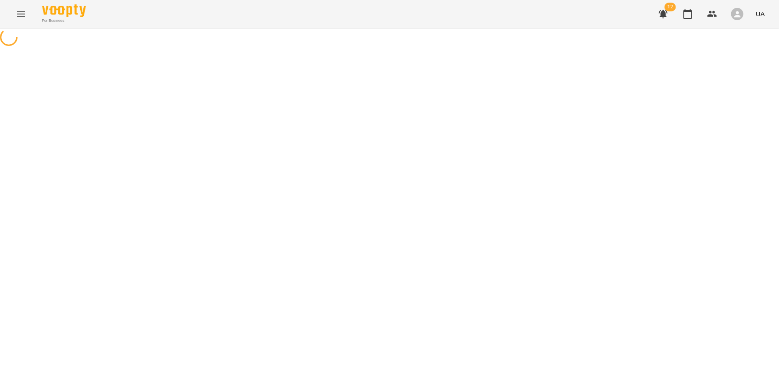
select select "*"
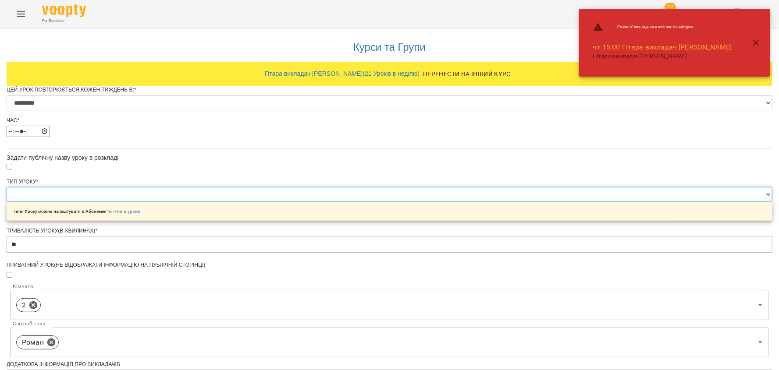
click at [318, 202] on select "**********" at bounding box center [390, 194] width 766 height 15
select select "**********"
type input "**"
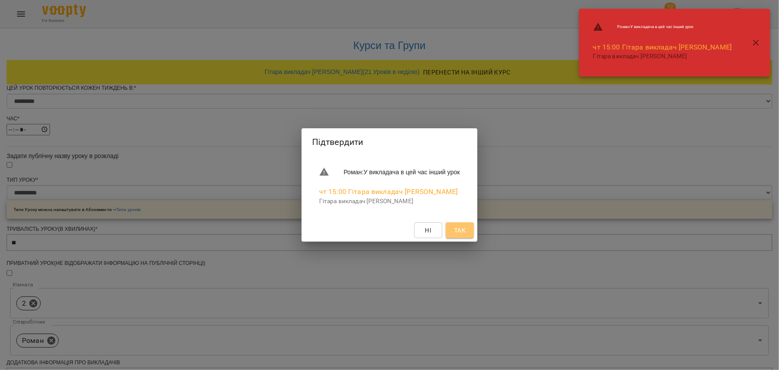
click at [465, 228] on span "Так" at bounding box center [459, 230] width 11 height 11
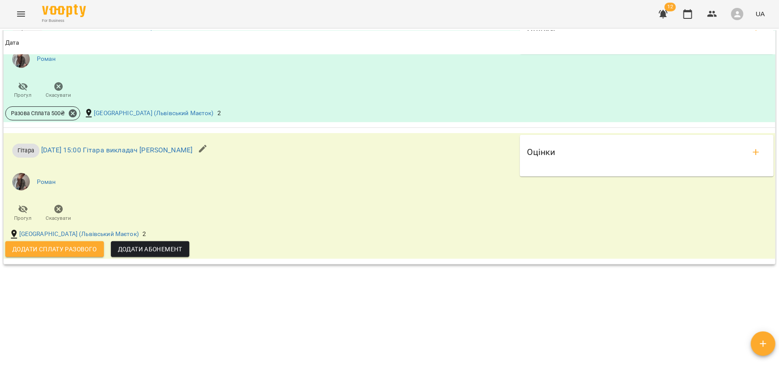
scroll to position [765, 0]
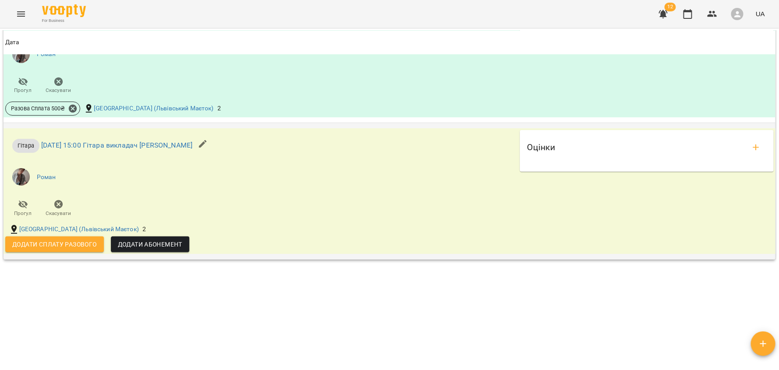
click at [203, 146] on icon "button" at bounding box center [203, 144] width 11 height 11
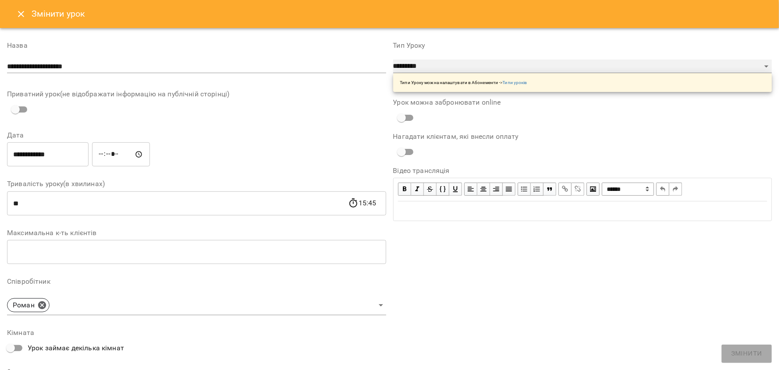
click at [435, 68] on select "**********" at bounding box center [582, 67] width 379 height 14
select select "**********"
type input "**"
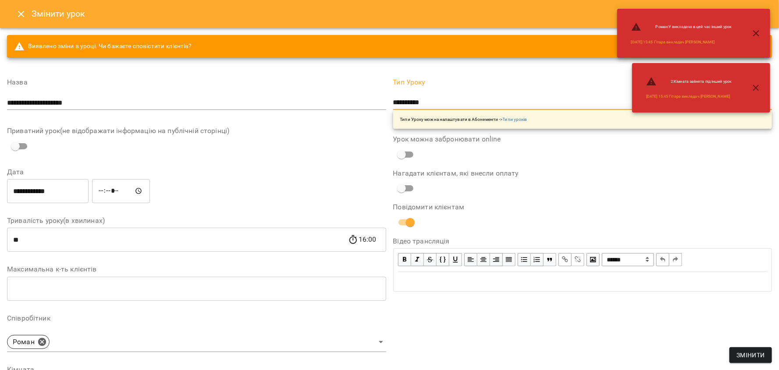
click at [750, 355] on span "Змінити" at bounding box center [750, 355] width 28 height 11
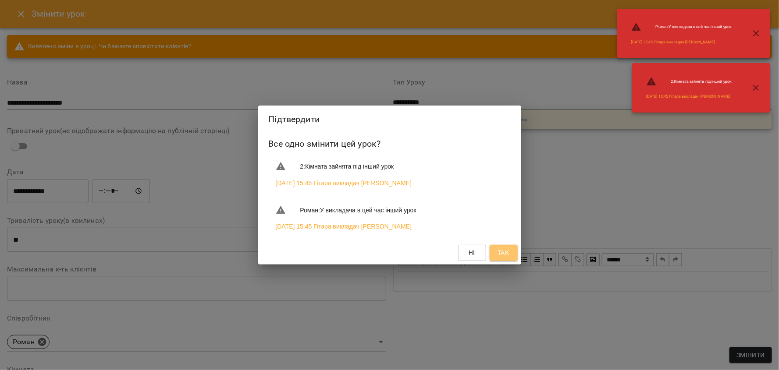
click at [509, 254] on span "Так" at bounding box center [504, 253] width 14 height 11
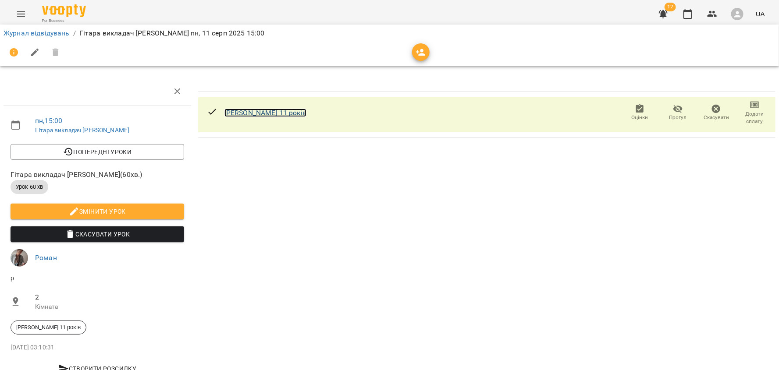
click at [275, 112] on link "Софія Дорогова 11 років" at bounding box center [265, 113] width 82 height 8
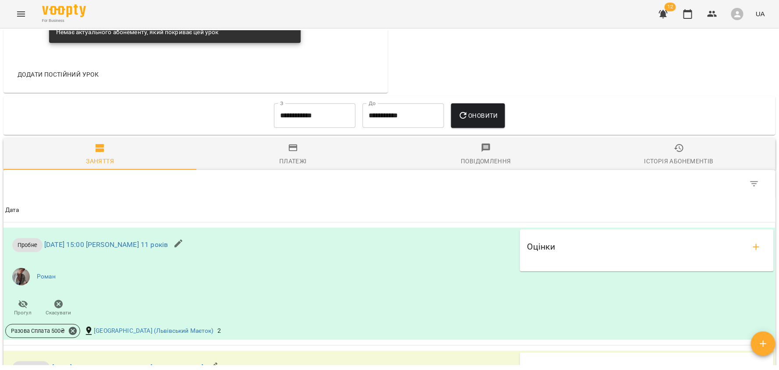
scroll to position [501, 0]
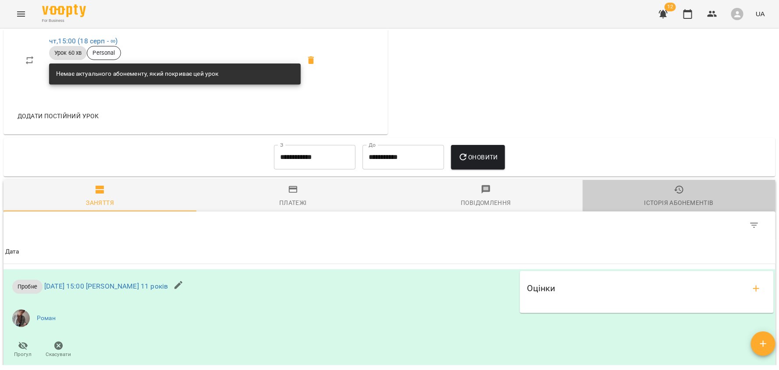
click at [655, 194] on span "Історія абонементів" at bounding box center [679, 197] width 182 height 24
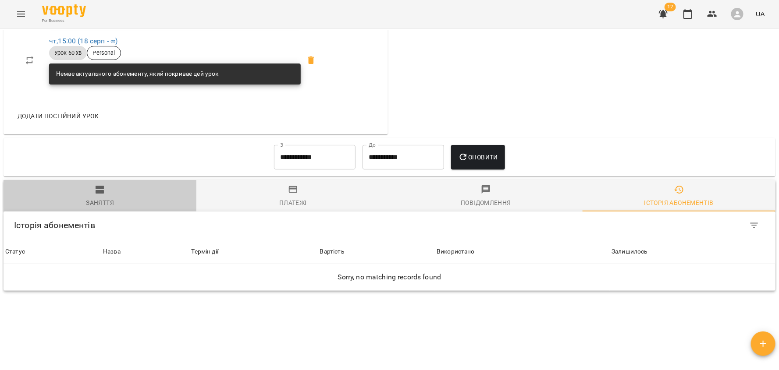
click at [103, 200] on div "Заняття" at bounding box center [100, 203] width 28 height 11
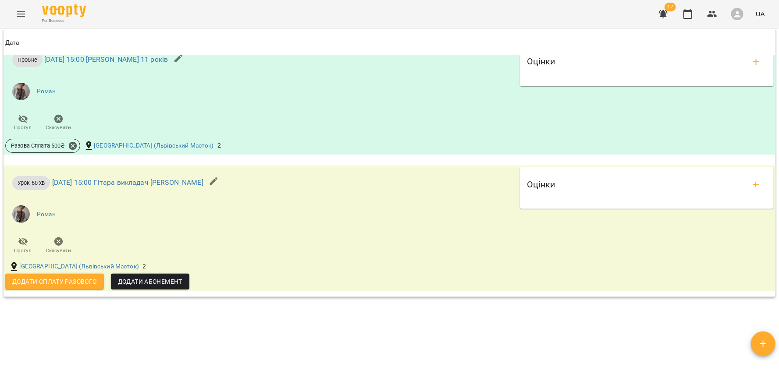
scroll to position [727, 0]
click at [72, 146] on icon at bounding box center [73, 147] width 10 height 10
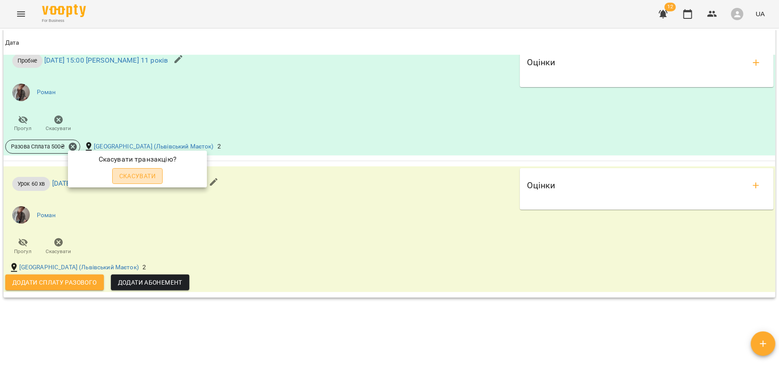
click at [143, 175] on span "Скасувати" at bounding box center [137, 176] width 37 height 11
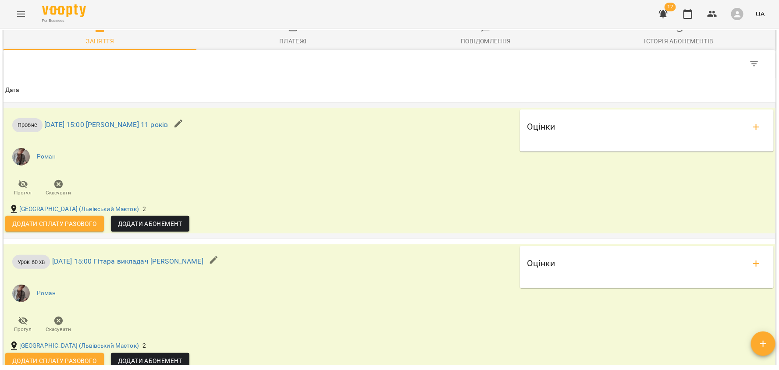
scroll to position [669, 0]
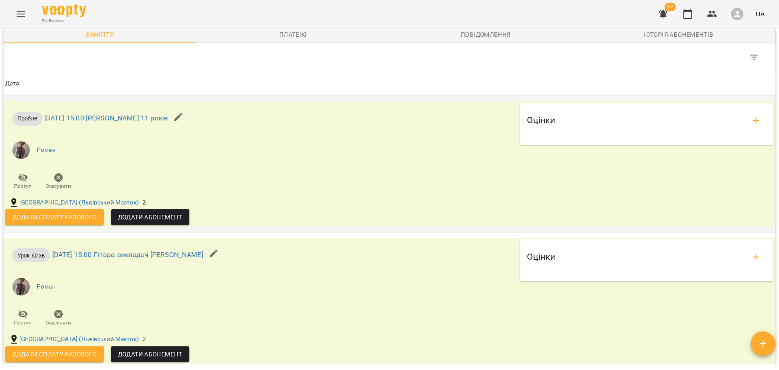
click at [82, 217] on span "Додати сплату разового" at bounding box center [54, 217] width 85 height 11
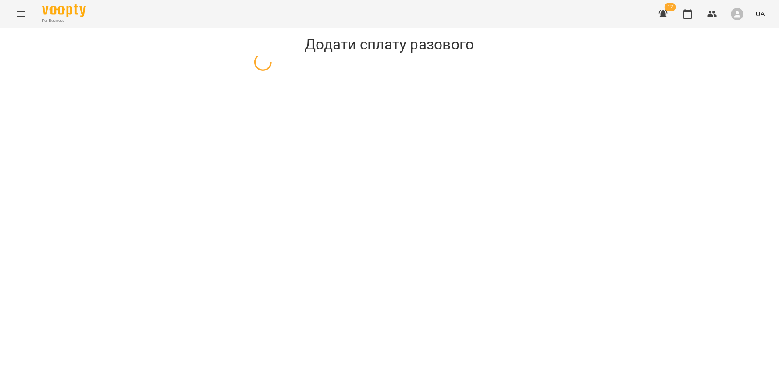
select select "******"
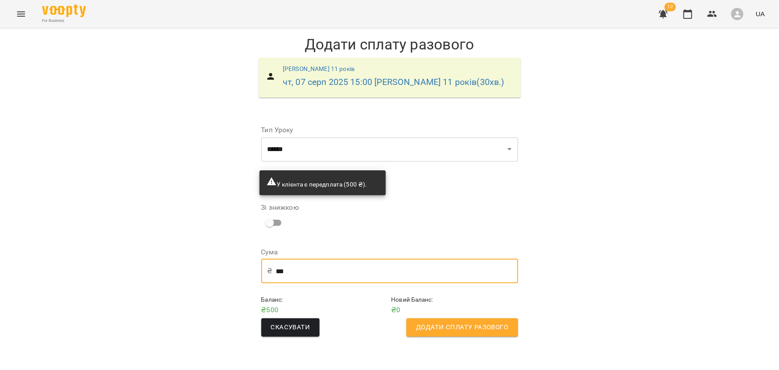
drag, startPoint x: 291, startPoint y: 272, endPoint x: 275, endPoint y: 274, distance: 15.8
click at [276, 274] on input "***" at bounding box center [397, 271] width 242 height 25
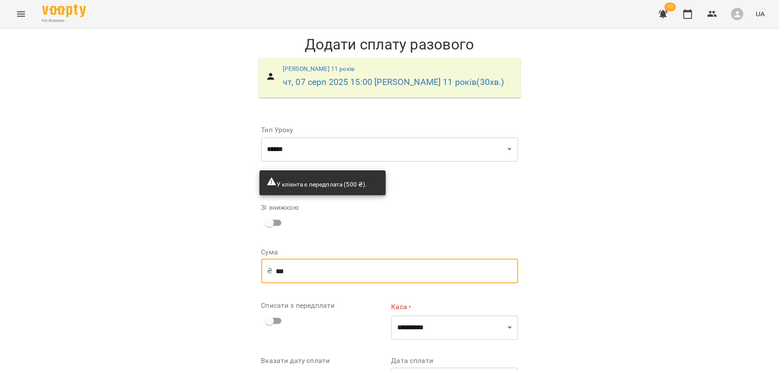
type input "***"
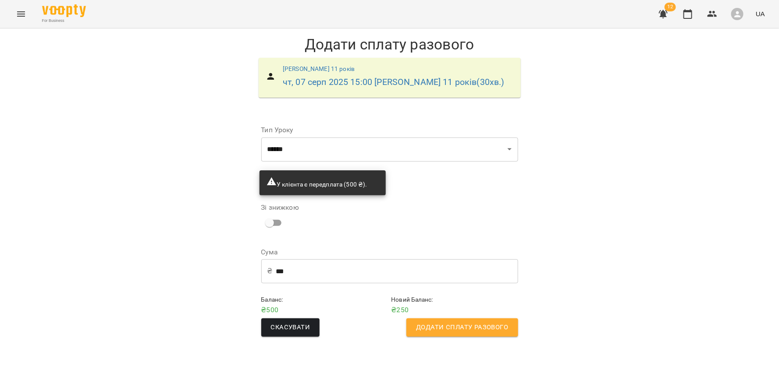
click at [441, 330] on span "Додати сплату разового" at bounding box center [462, 327] width 92 height 11
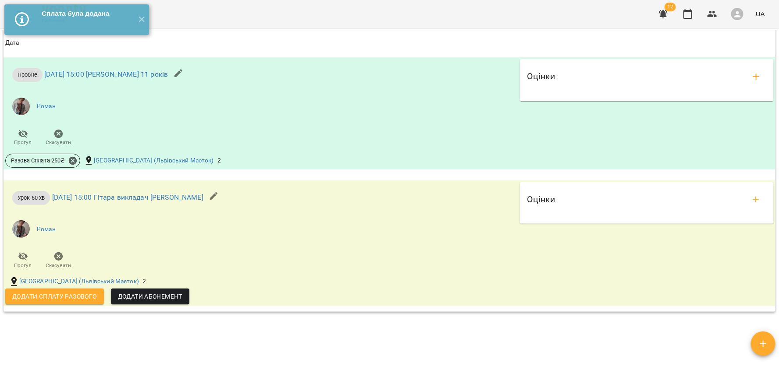
scroll to position [723, 0]
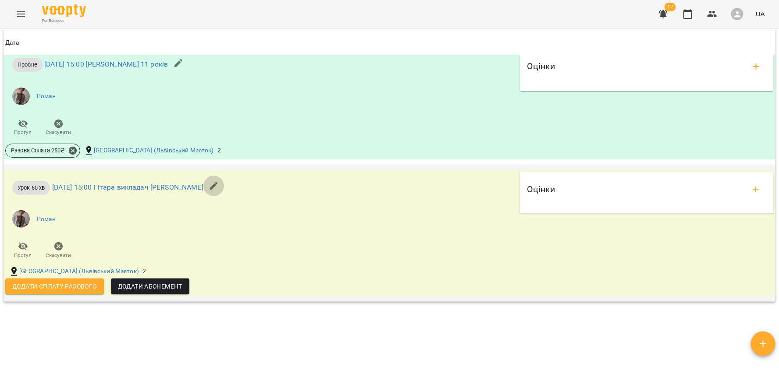
click at [210, 189] on icon "button" at bounding box center [214, 186] width 8 height 8
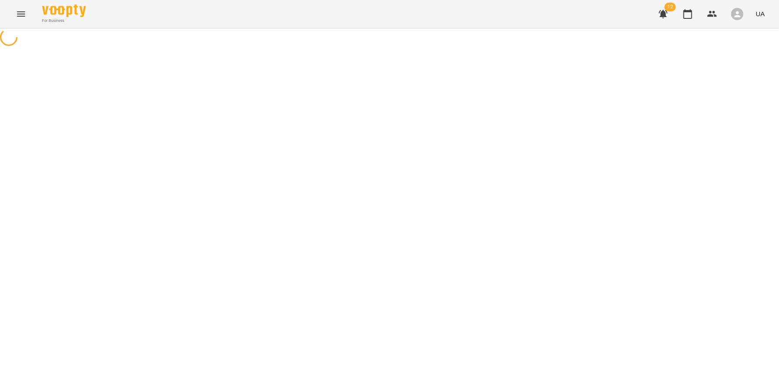
select select "**********"
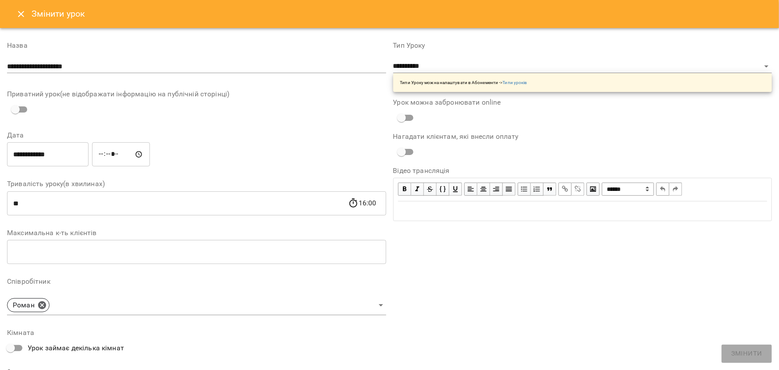
click at [22, 17] on icon "Close" at bounding box center [21, 14] width 11 height 11
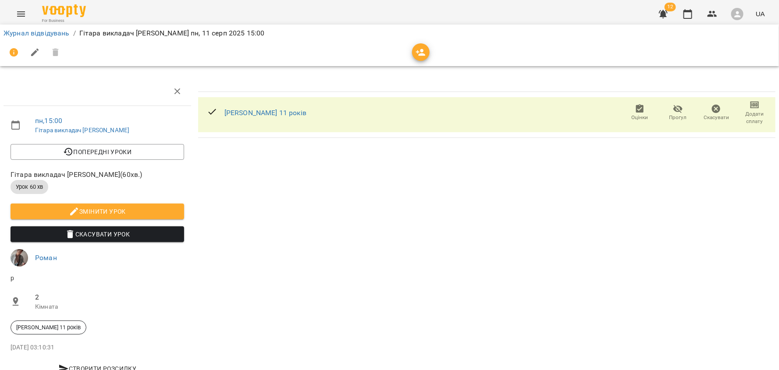
click at [675, 106] on icon "button" at bounding box center [678, 109] width 10 height 8
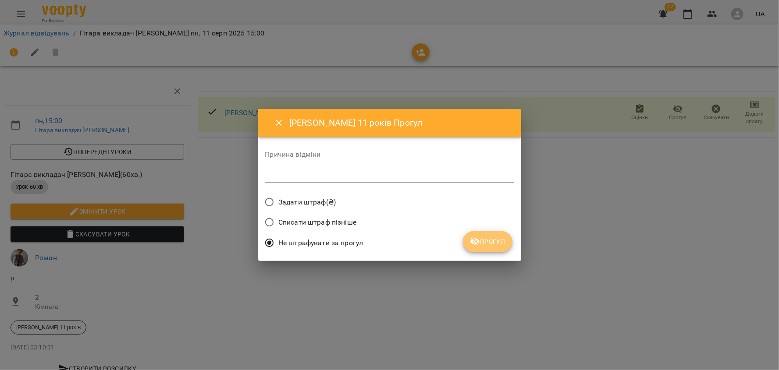
click at [483, 243] on span "Прогул" at bounding box center [488, 242] width 36 height 11
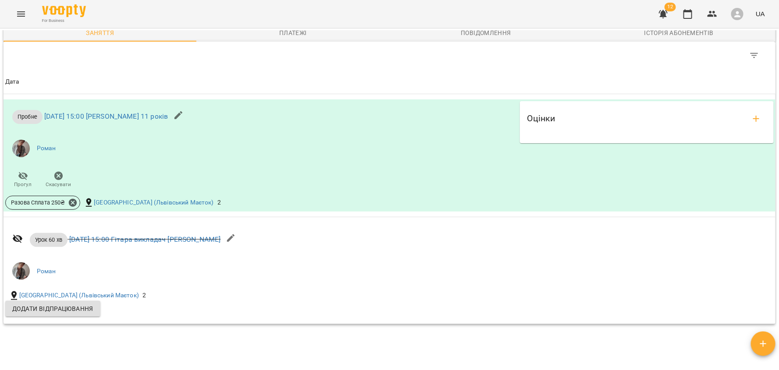
scroll to position [669, 0]
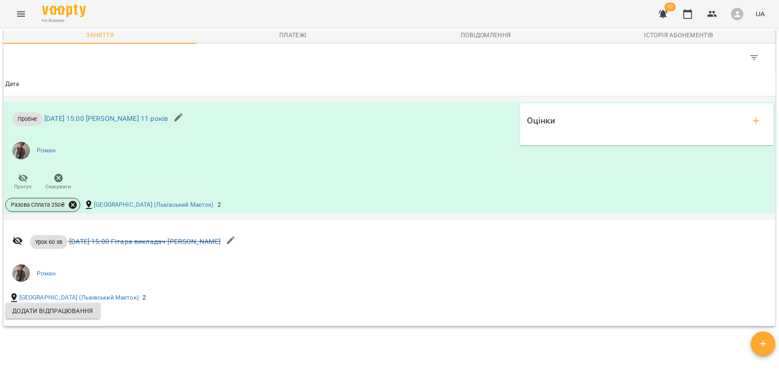
click at [74, 203] on icon at bounding box center [73, 205] width 10 height 10
click at [152, 232] on span "Скасувати" at bounding box center [137, 234] width 37 height 11
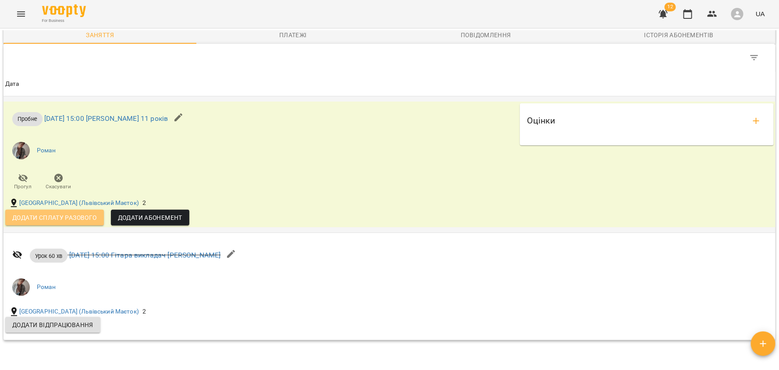
click at [76, 217] on span "Додати сплату разового" at bounding box center [54, 218] width 85 height 11
select select "******"
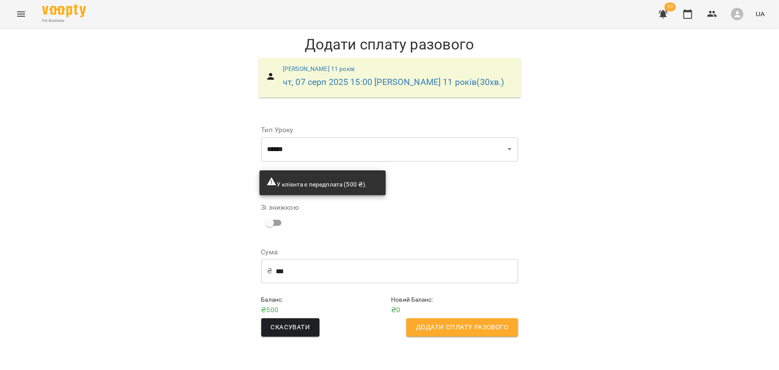
click at [459, 327] on span "Додати сплату разового" at bounding box center [462, 327] width 92 height 11
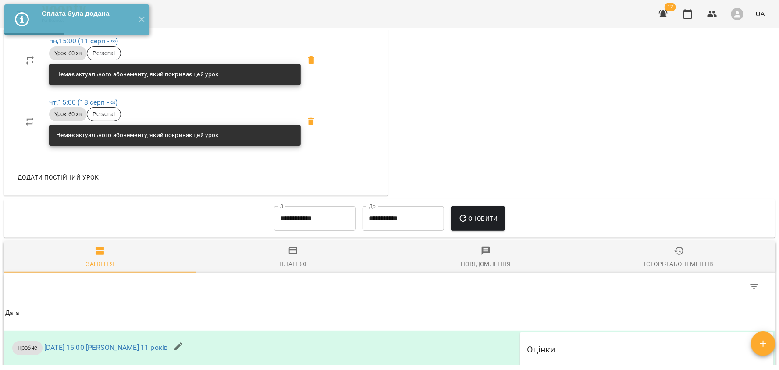
scroll to position [735, 0]
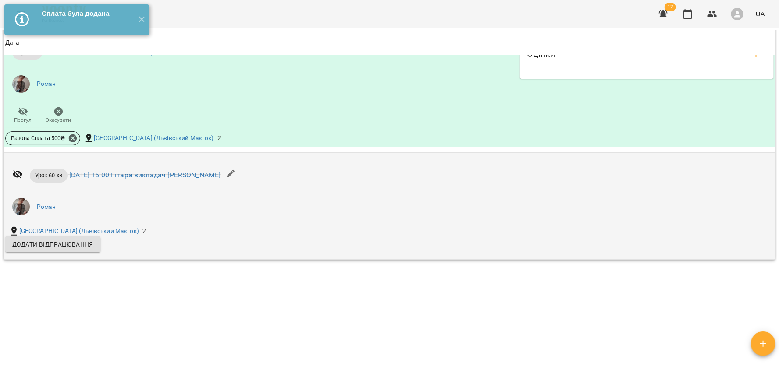
click at [19, 174] on icon at bounding box center [17, 174] width 11 height 11
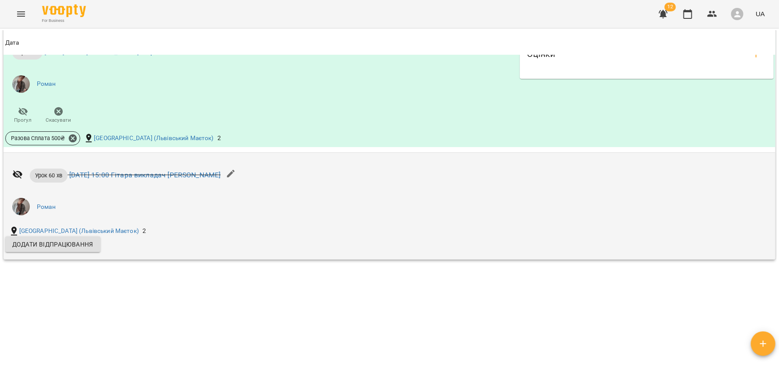
click at [232, 173] on icon "button" at bounding box center [231, 174] width 8 height 8
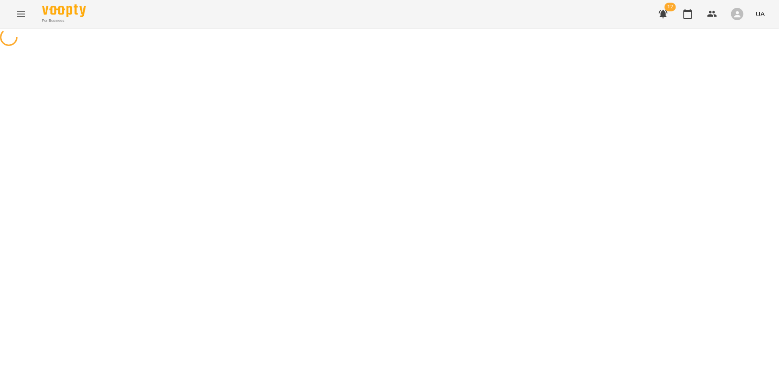
select select "**********"
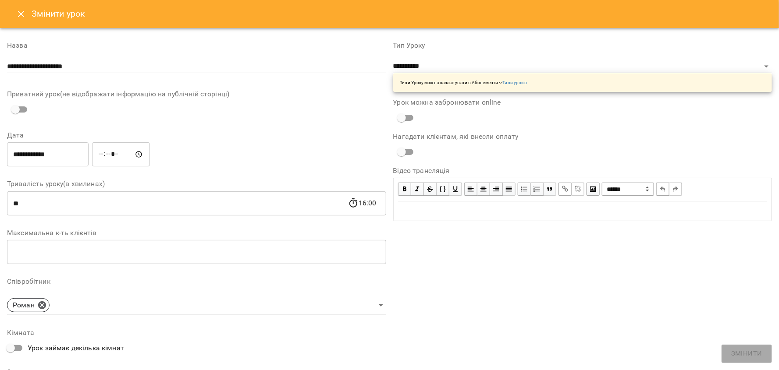
click at [19, 10] on icon "Close" at bounding box center [21, 14] width 11 height 11
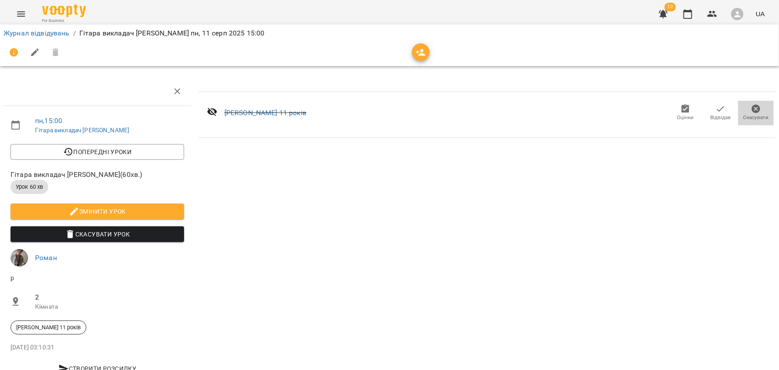
click at [753, 111] on icon "button" at bounding box center [756, 109] width 9 height 9
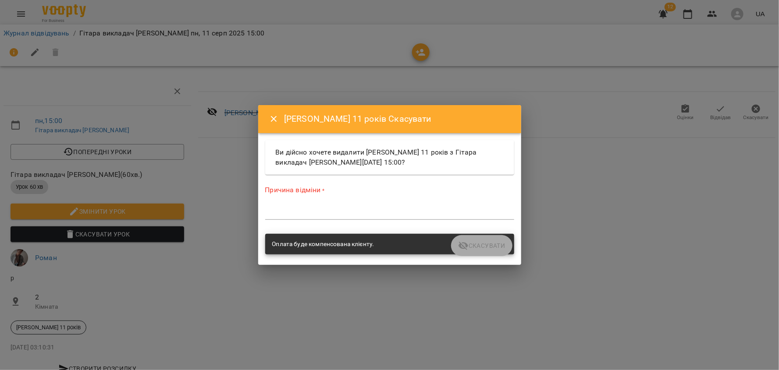
click at [482, 243] on div "Оплата буде компенсована клієнту." at bounding box center [389, 244] width 249 height 21
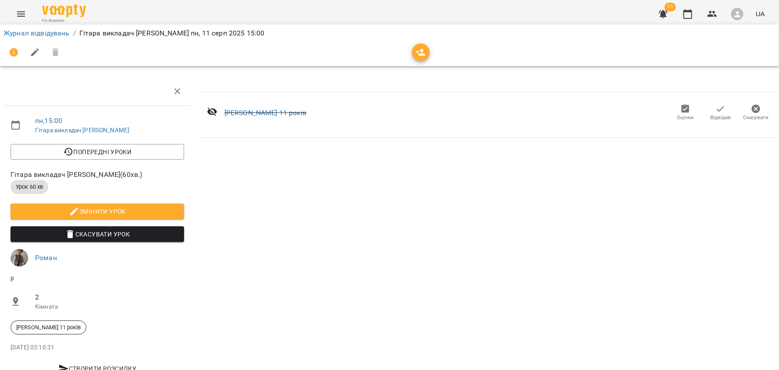
scroll to position [21, 0]
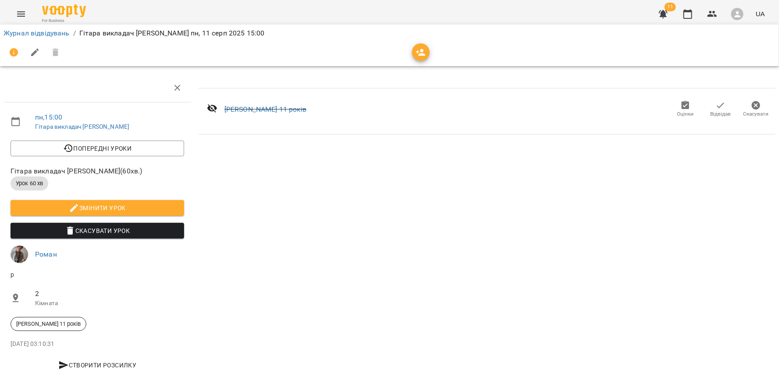
click at [124, 203] on span "Змінити урок" at bounding box center [98, 208] width 160 height 11
select select "**********"
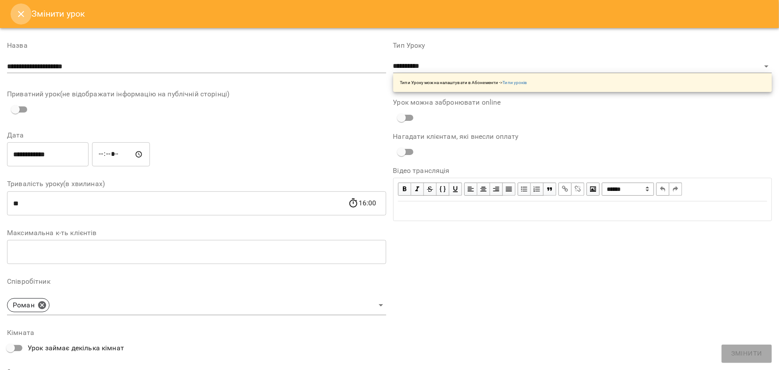
click at [17, 11] on icon "Close" at bounding box center [21, 14] width 11 height 11
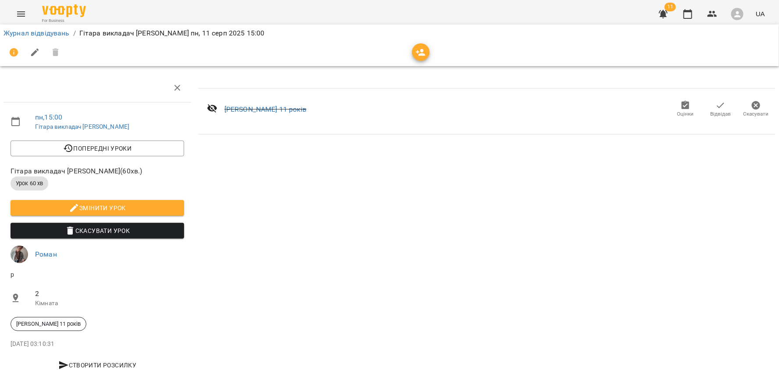
scroll to position [0, 0]
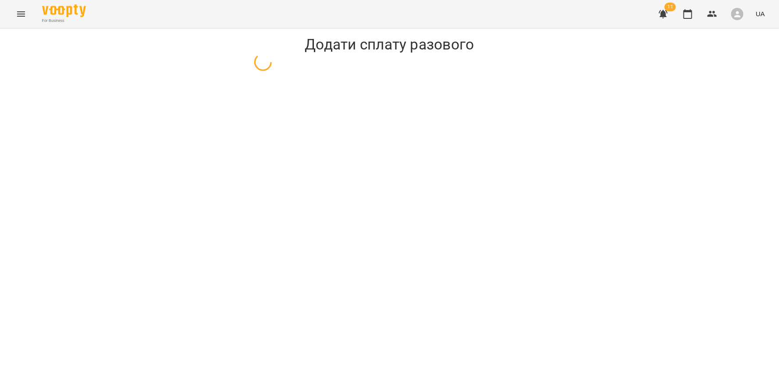
select select "******"
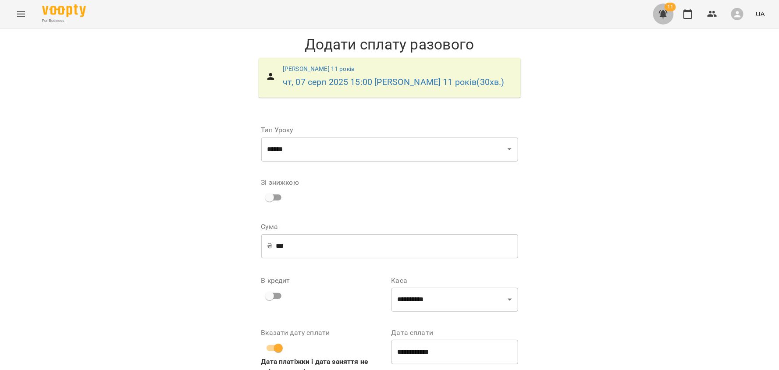
click at [663, 18] on icon "button" at bounding box center [663, 14] width 9 height 8
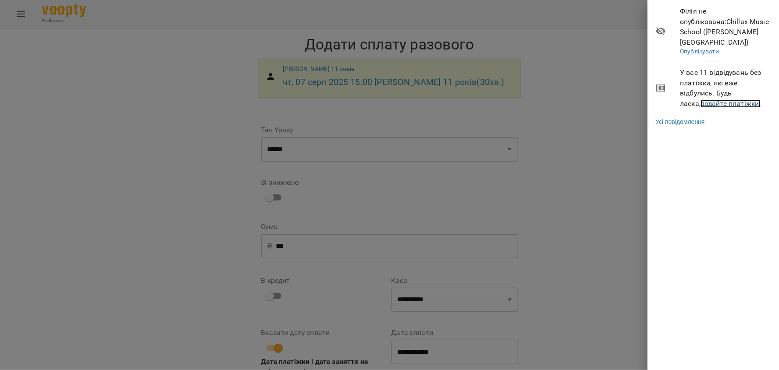
click at [700, 99] on link "додайте платіжки!" at bounding box center [730, 103] width 60 height 8
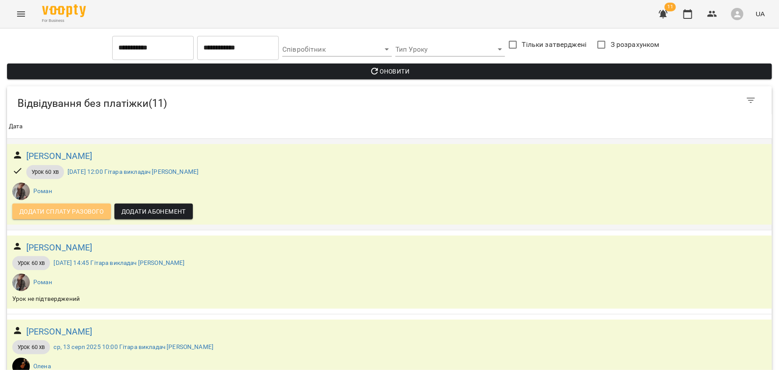
click at [81, 211] on span "Додати сплату разового" at bounding box center [61, 211] width 85 height 11
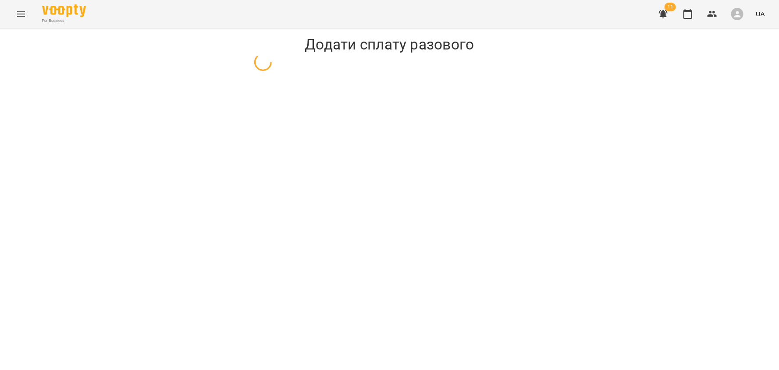
select select "**********"
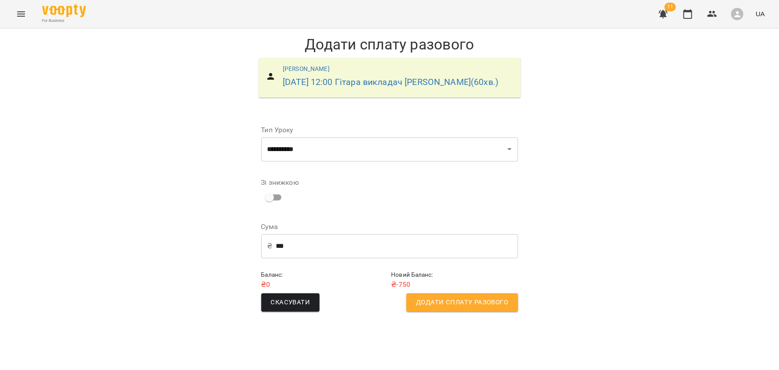
click at [466, 302] on span "Додати сплату разового" at bounding box center [462, 302] width 92 height 11
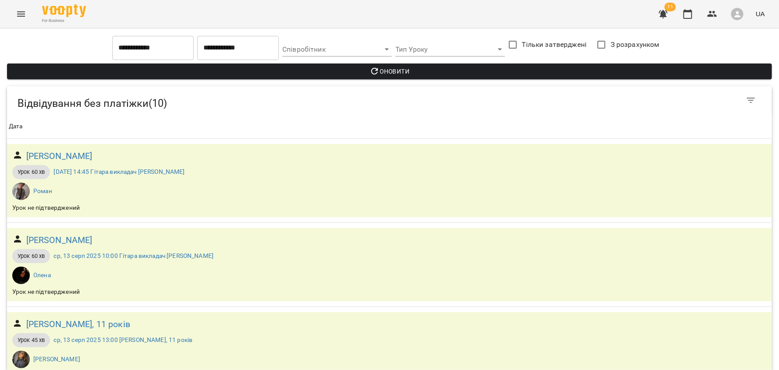
click at [668, 22] on button "button" at bounding box center [663, 14] width 21 height 21
click at [29, 9] on button "Menu" at bounding box center [21, 14] width 21 height 21
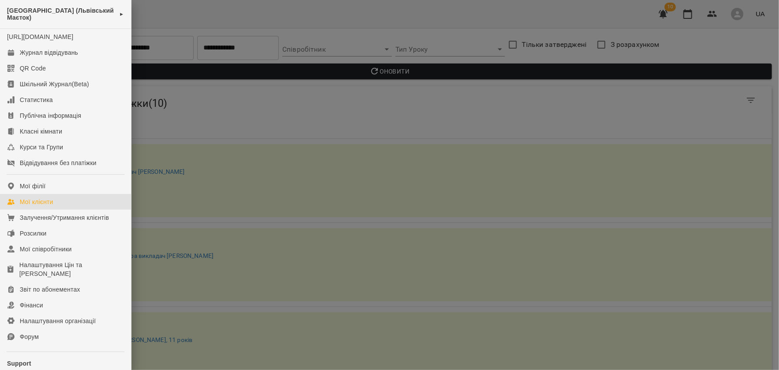
click at [68, 210] on link "Мої клієнти" at bounding box center [65, 202] width 131 height 16
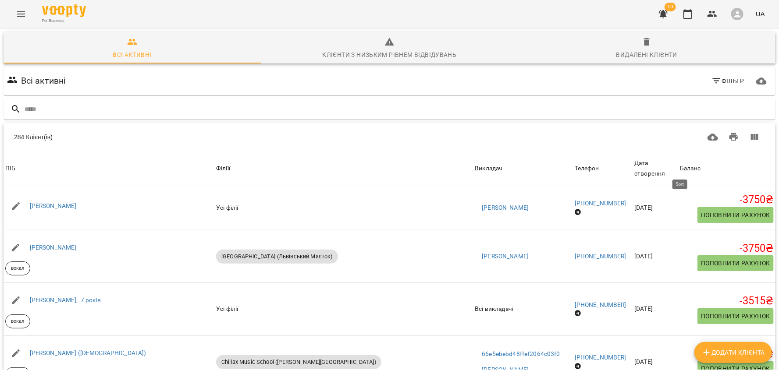
click at [688, 168] on div "Баланс" at bounding box center [690, 168] width 21 height 11
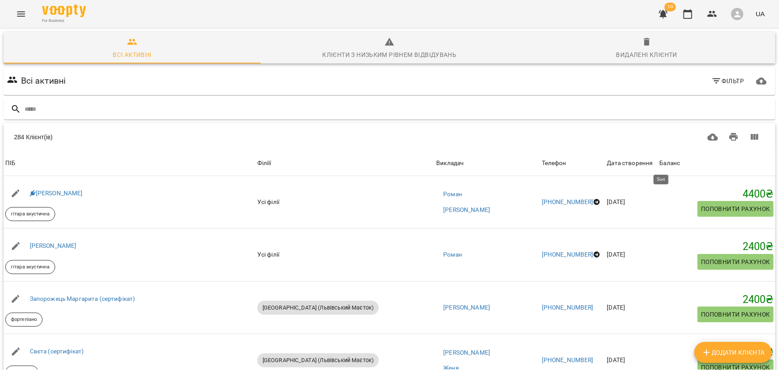
click at [665, 164] on div "Баланс" at bounding box center [670, 163] width 21 height 11
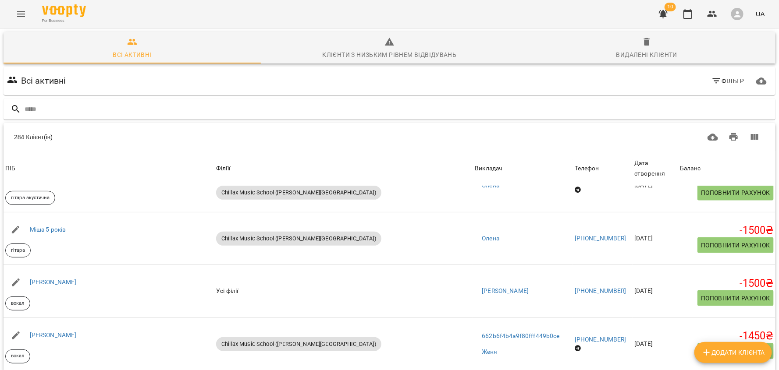
scroll to position [459, 0]
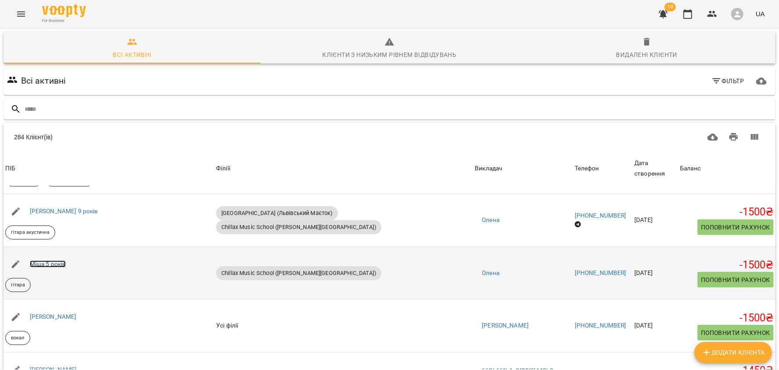
click at [51, 264] on link "Міша 5 років" at bounding box center [48, 264] width 36 height 7
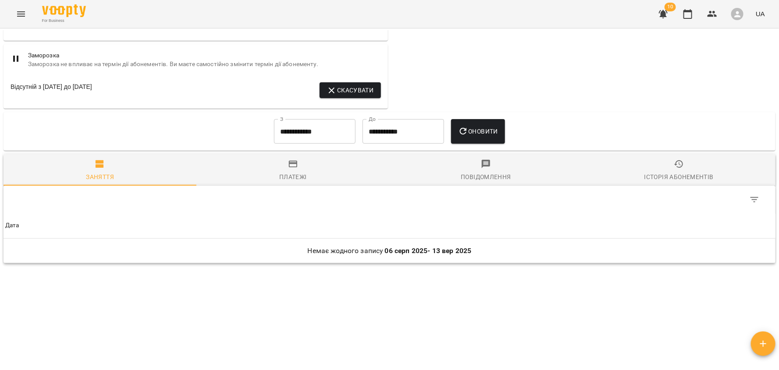
scroll to position [598, 0]
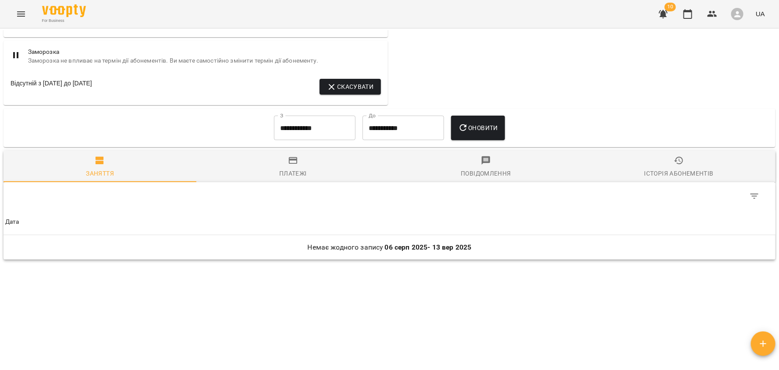
click at [497, 162] on span "Повідомлення" at bounding box center [486, 168] width 182 height 24
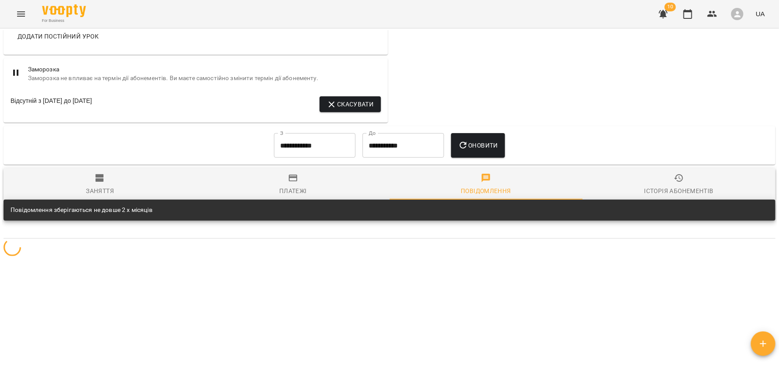
scroll to position [560, 0]
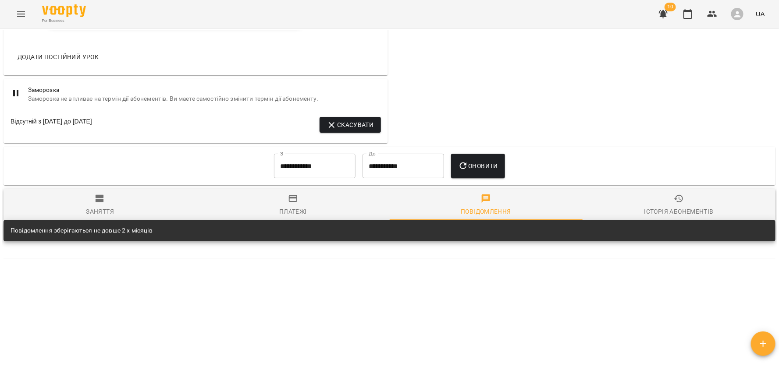
click at [688, 206] on div "Історія абонементів" at bounding box center [678, 211] width 69 height 11
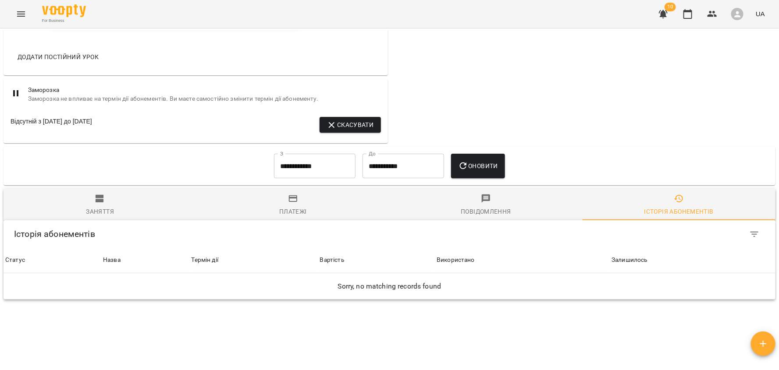
click at [304, 213] on div "Платежі" at bounding box center [293, 211] width 28 height 11
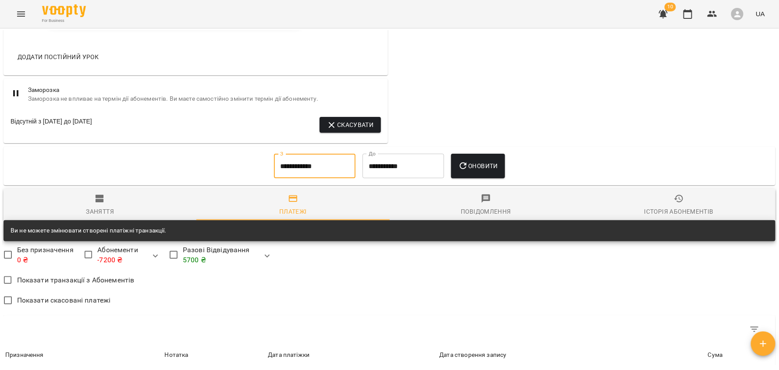
click at [294, 170] on input "**********" at bounding box center [315, 166] width 82 height 25
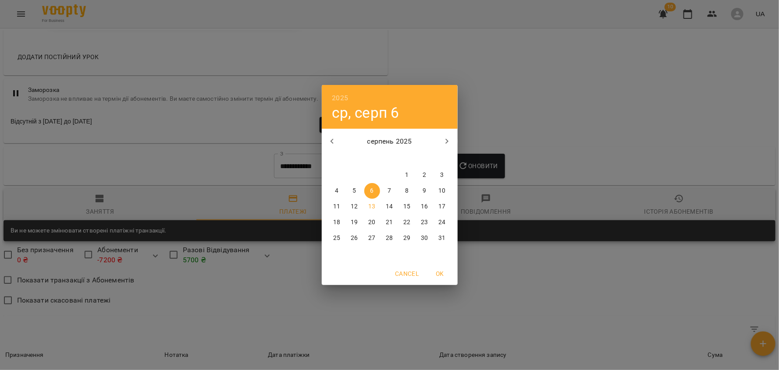
click at [334, 143] on icon "button" at bounding box center [332, 141] width 11 height 11
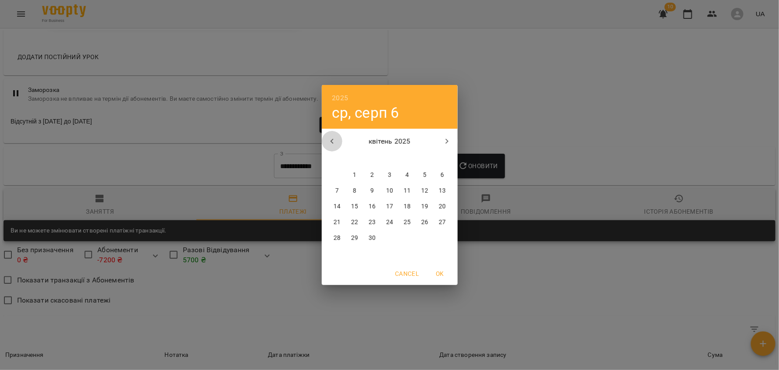
click at [334, 143] on icon "button" at bounding box center [332, 141] width 11 height 11
click at [373, 177] on p "1" at bounding box center [372, 175] width 4 height 9
type input "**********"
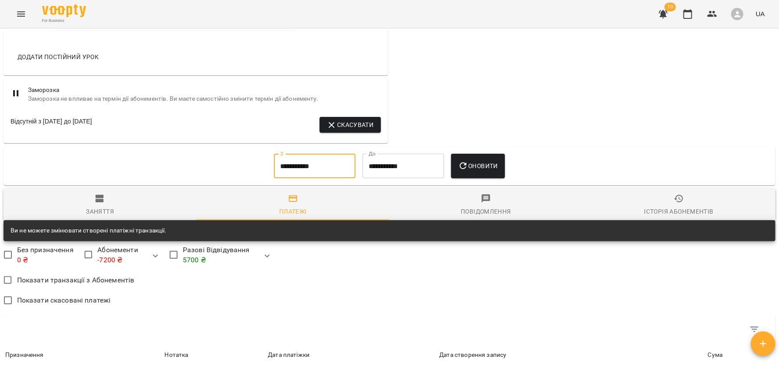
click at [478, 165] on span "Оновити" at bounding box center [478, 166] width 40 height 11
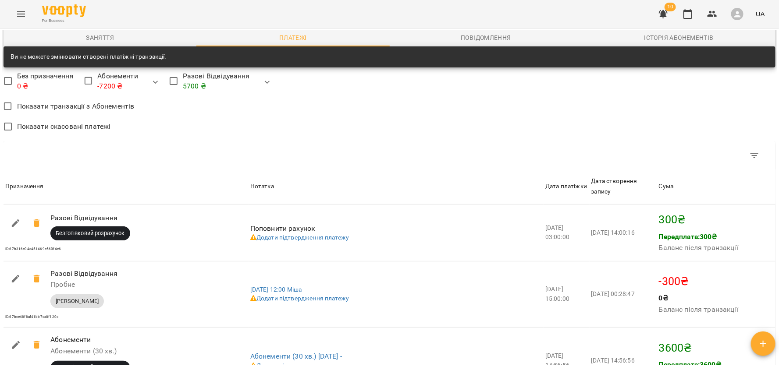
scroll to position [718, 0]
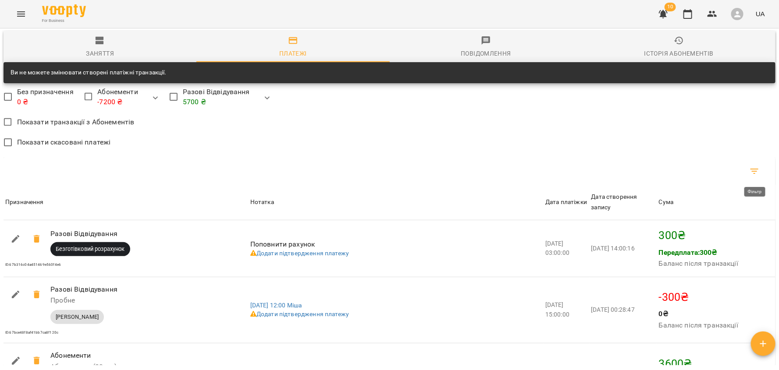
click at [752, 171] on icon "Фільтр" at bounding box center [754, 171] width 11 height 11
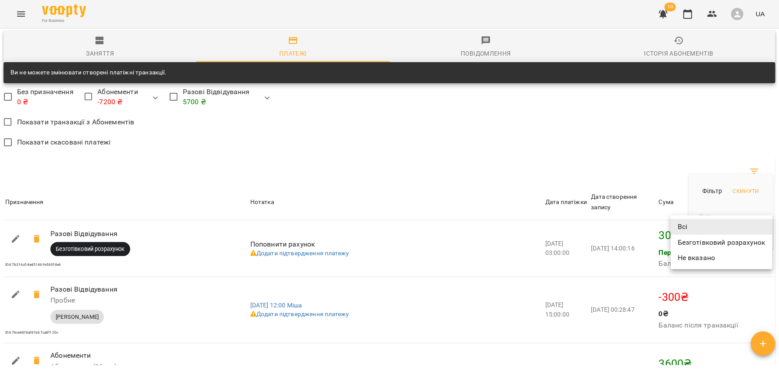
click at [722, 225] on body "For Business 10 UA Мої клієнти / Міша 5 років Міша 5 років гітара -1500 ₴ Балан…" at bounding box center [389, 199] width 779 height 399
click at [661, 140] on div at bounding box center [389, 185] width 779 height 370
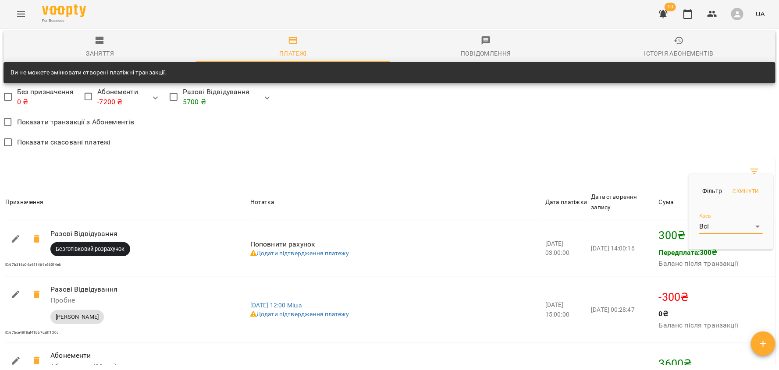
click at [706, 127] on div at bounding box center [389, 185] width 779 height 370
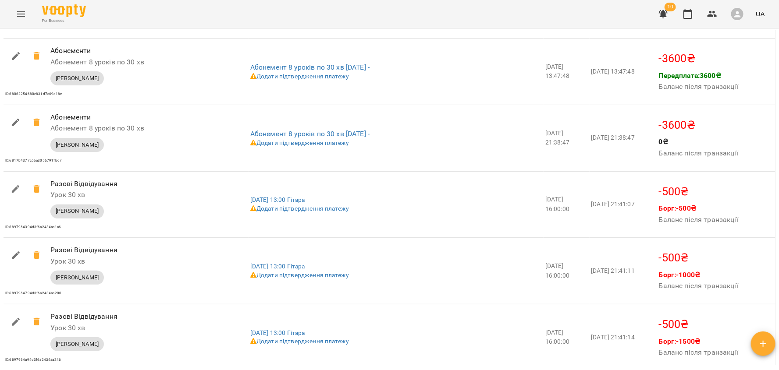
scroll to position [1380, 0]
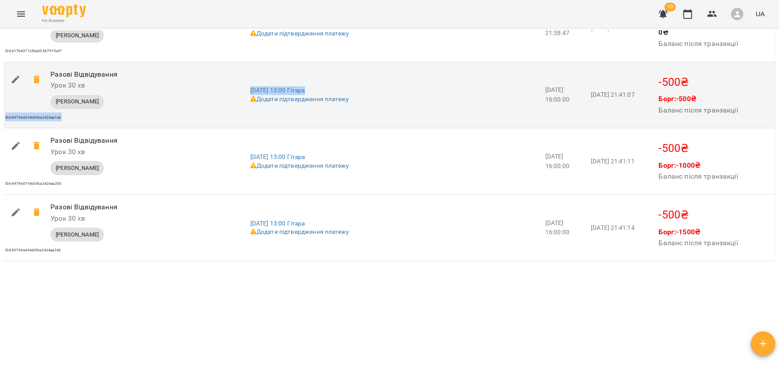
drag, startPoint x: 249, startPoint y: 89, endPoint x: 339, endPoint y: 87, distance: 90.3
click at [339, 87] on tr "Призначення Разові Відвідування Урок 30 хв Сервісна Транзакція ID: 6897964394d3…" at bounding box center [390, 95] width 772 height 67
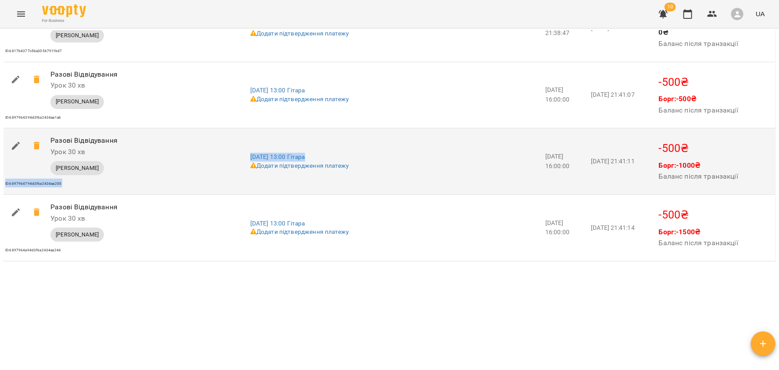
drag, startPoint x: 249, startPoint y: 154, endPoint x: 341, endPoint y: 153, distance: 91.6
click at [340, 153] on tr "Призначення Разові Відвідування Урок 30 хв Сервісна Транзакція ID: 6897964794d3…" at bounding box center [390, 161] width 772 height 67
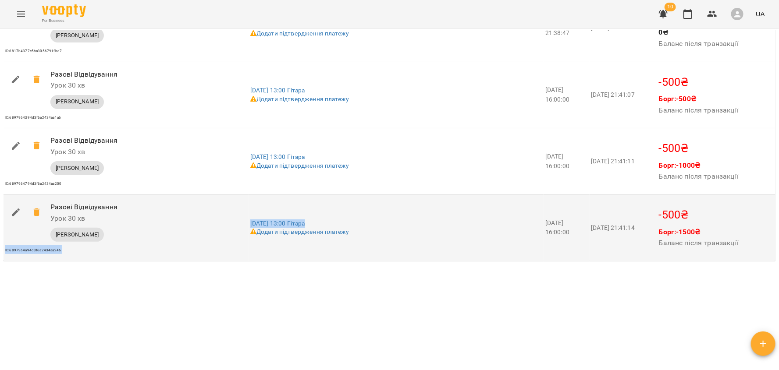
drag, startPoint x: 245, startPoint y: 222, endPoint x: 348, endPoint y: 220, distance: 103.0
click at [348, 220] on tr "Призначення Разові Відвідування Урок 30 хв Сервісна Транзакція ID: 6897964a94d3…" at bounding box center [390, 228] width 772 height 67
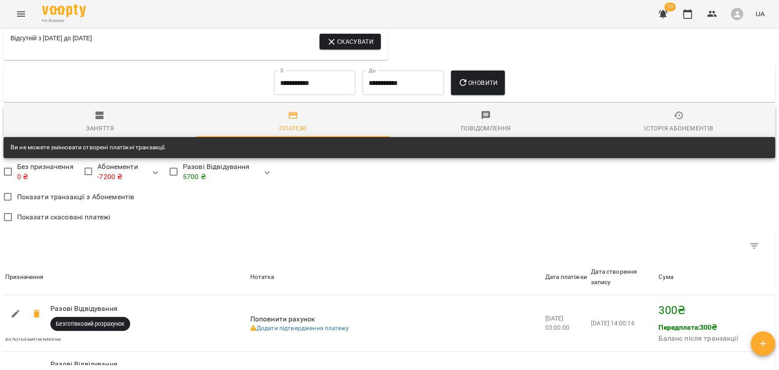
scroll to position [669, 0]
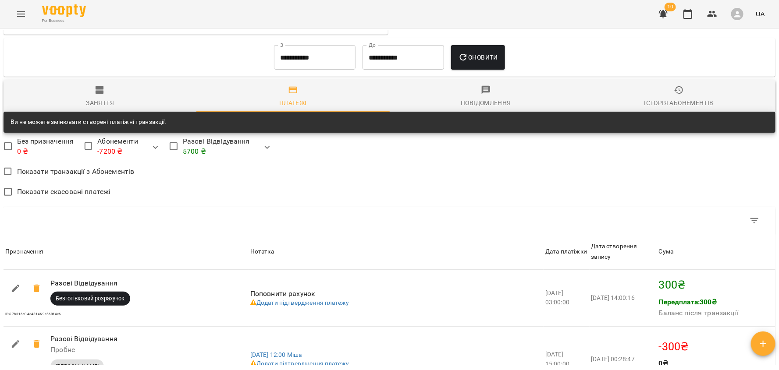
click at [654, 103] on div "Історія абонементів" at bounding box center [678, 103] width 69 height 11
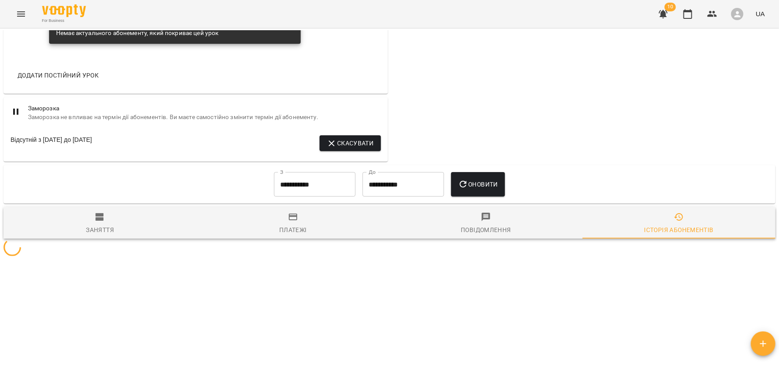
scroll to position [662, 0]
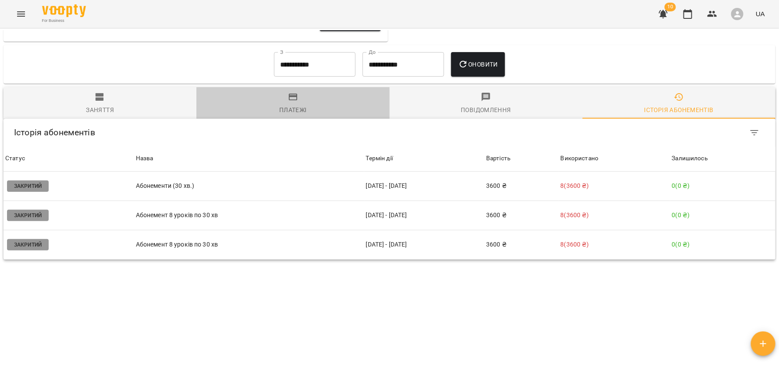
click at [295, 99] on icon "button" at bounding box center [293, 97] width 11 height 11
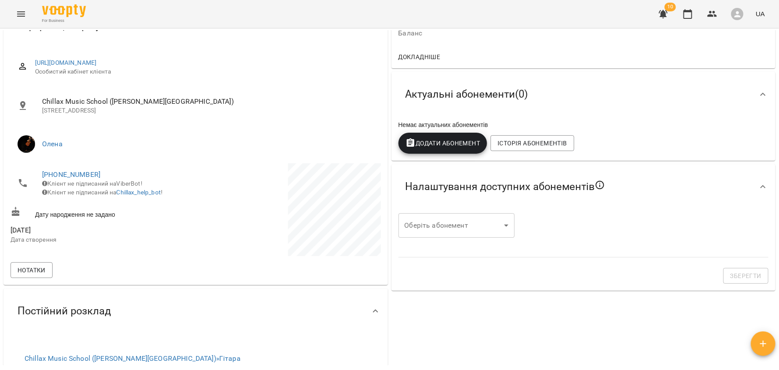
scroll to position [75, 0]
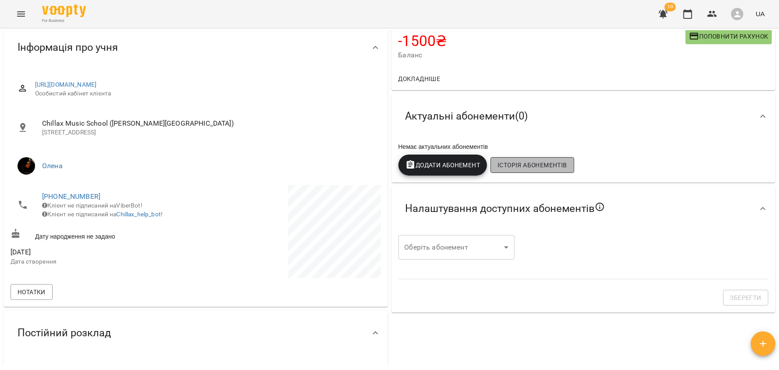
click at [515, 162] on span "Історія абонементів" at bounding box center [531, 165] width 69 height 11
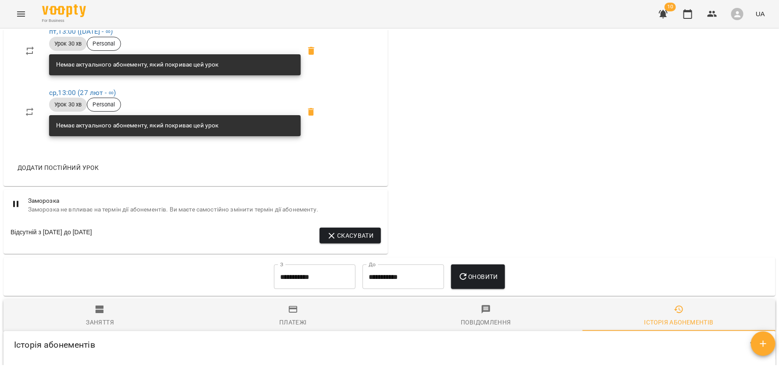
scroll to position [662, 0]
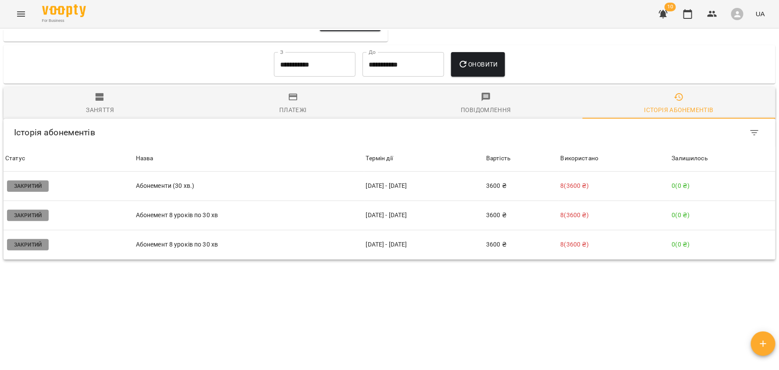
click at [294, 105] on div "Платежі" at bounding box center [293, 110] width 28 height 11
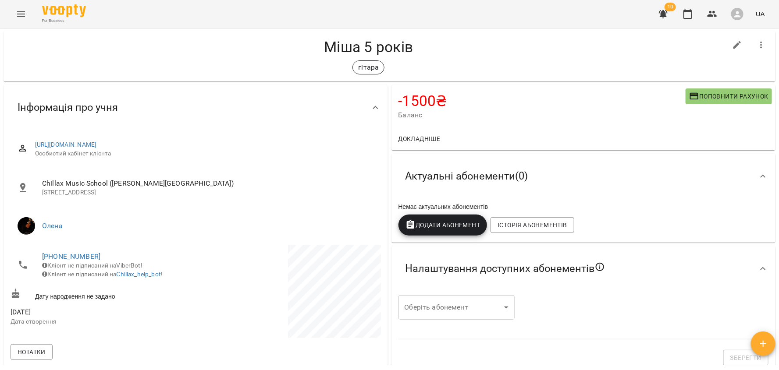
scroll to position [0, 0]
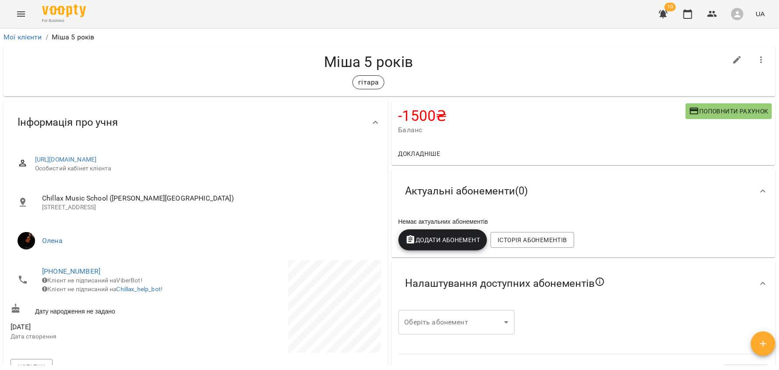
click at [376, 117] on icon at bounding box center [375, 122] width 11 height 11
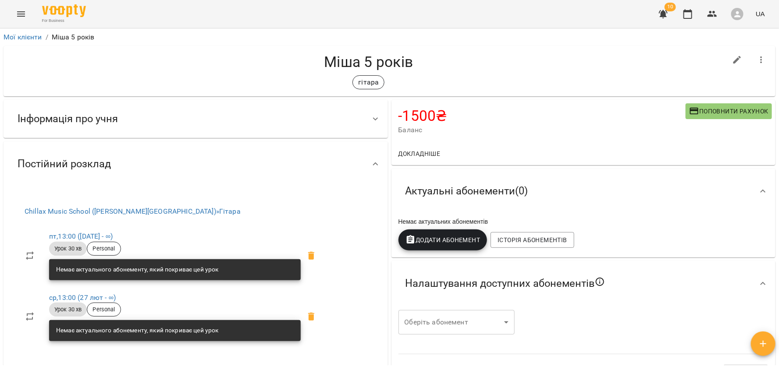
click at [376, 114] on icon at bounding box center [375, 119] width 11 height 11
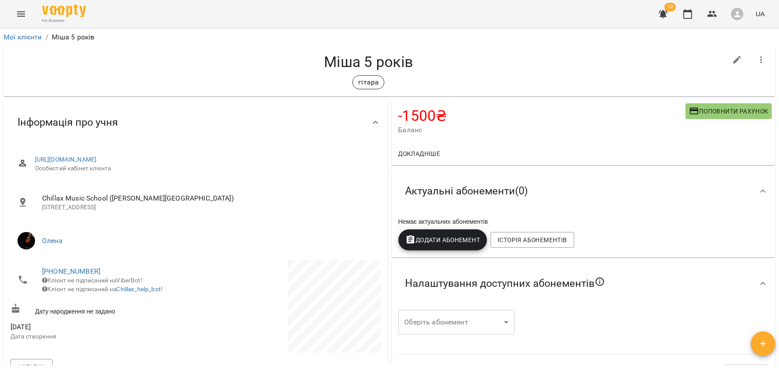
click at [758, 55] on icon "button" at bounding box center [761, 60] width 11 height 11
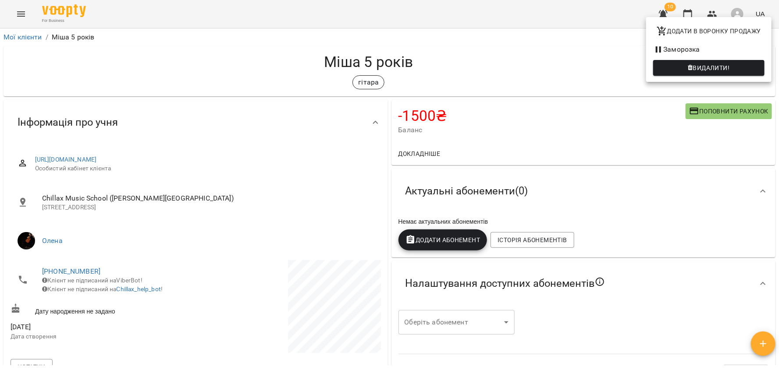
click at [538, 56] on div at bounding box center [389, 185] width 779 height 370
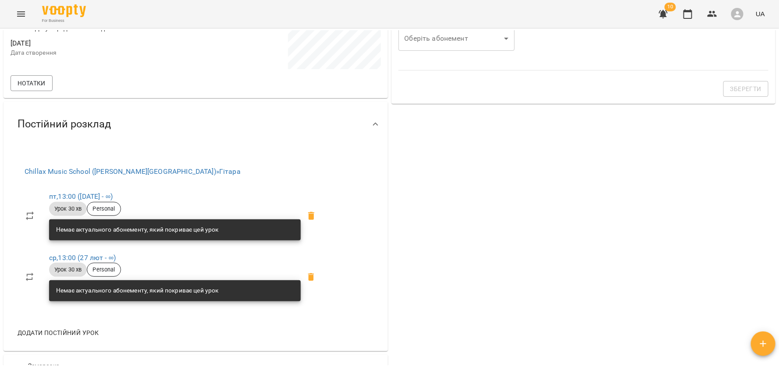
scroll to position [285, 0]
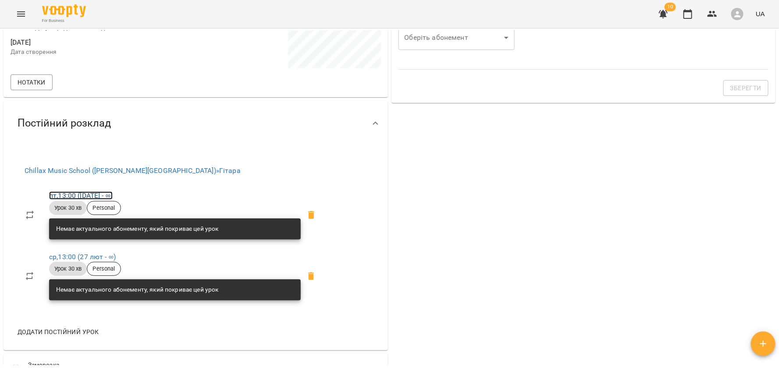
click at [92, 192] on link "пт , 13:00 (12 трав - ∞)" at bounding box center [81, 196] width 64 height 8
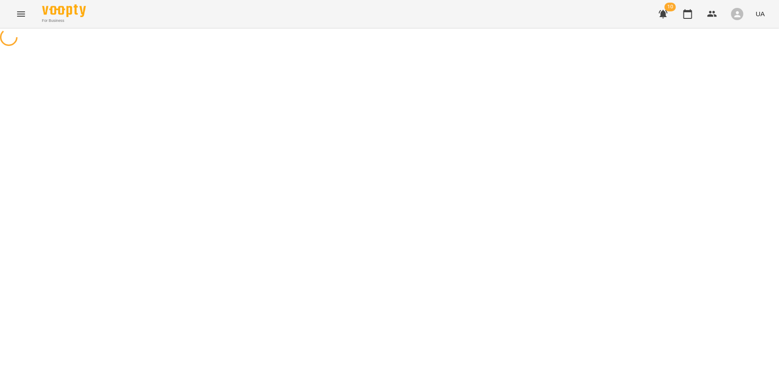
select select "*"
select select "**********"
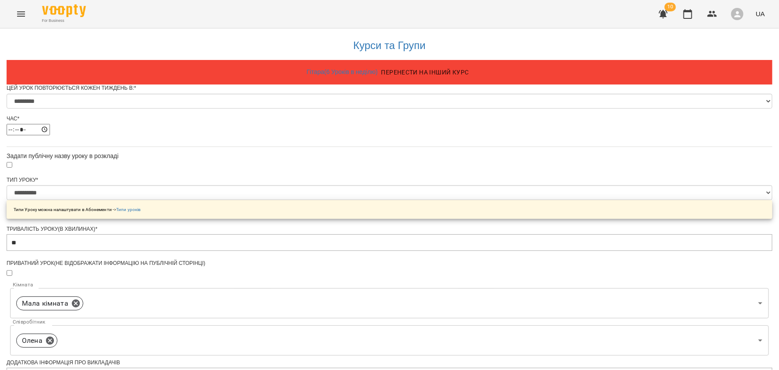
scroll to position [321, 0]
click at [167, 195] on div "**********" at bounding box center [390, 333] width 766 height 613
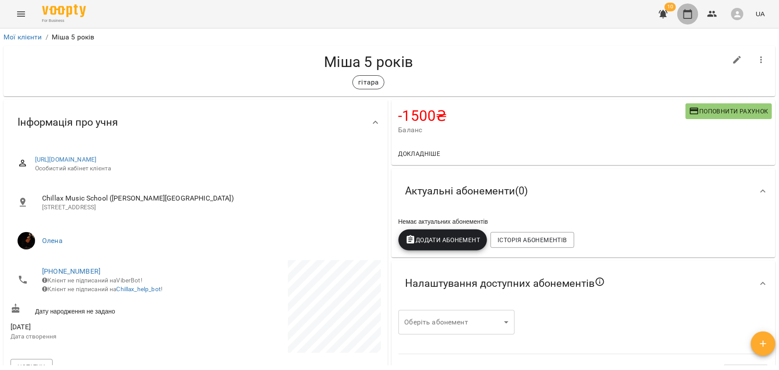
click at [689, 18] on icon "button" at bounding box center [687, 14] width 11 height 11
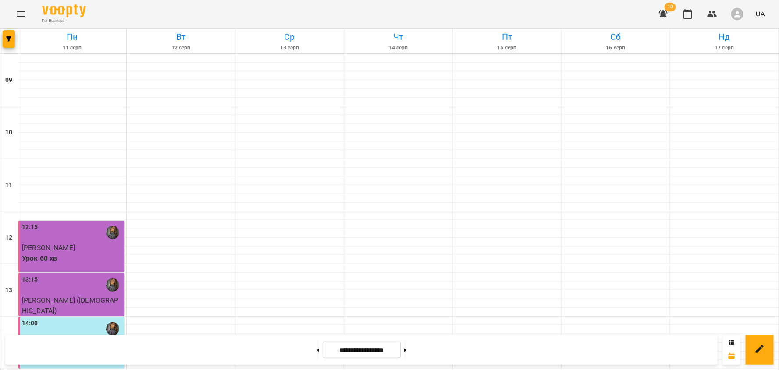
click at [23, 17] on icon "Menu" at bounding box center [21, 14] width 11 height 11
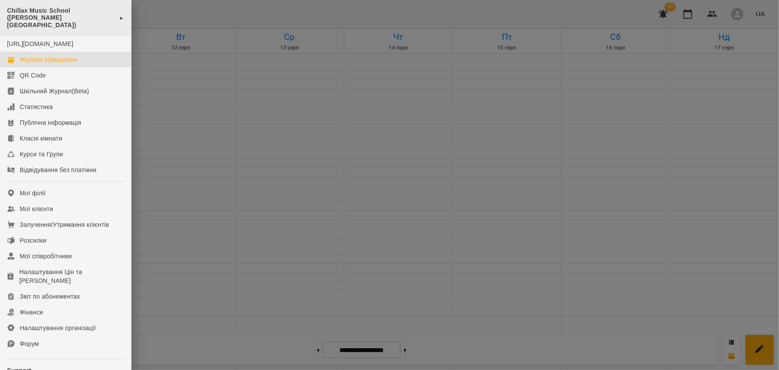
click at [97, 16] on span "Chillax Music School (Петрівський Квартал)" at bounding box center [61, 17] width 108 height 21
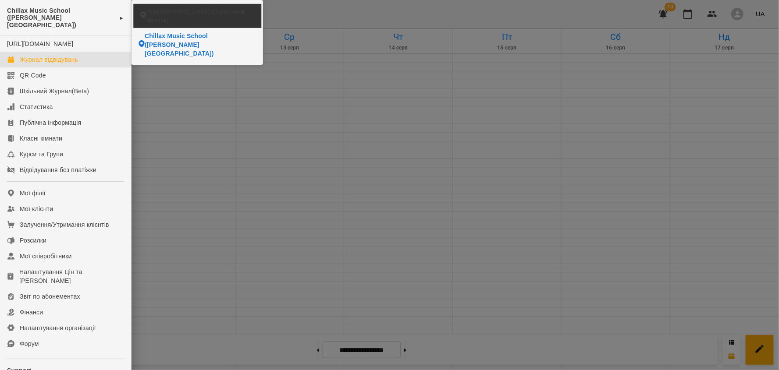
click at [170, 15] on span "[GEOGRAPHIC_DATA] (Львівський Маєток)" at bounding box center [200, 15] width 108 height 17
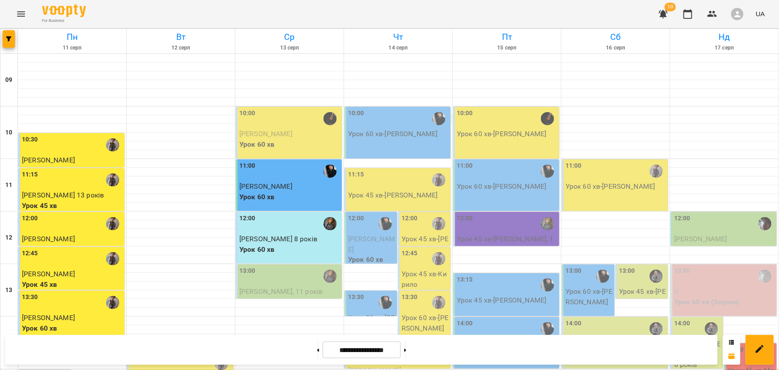
scroll to position [281, 0]
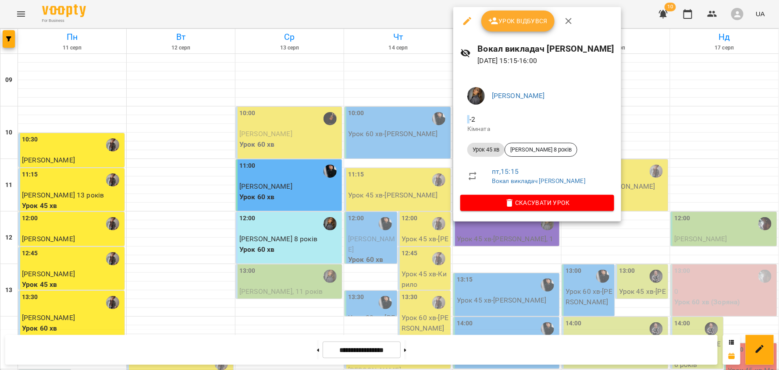
click at [380, 323] on div at bounding box center [389, 185] width 779 height 370
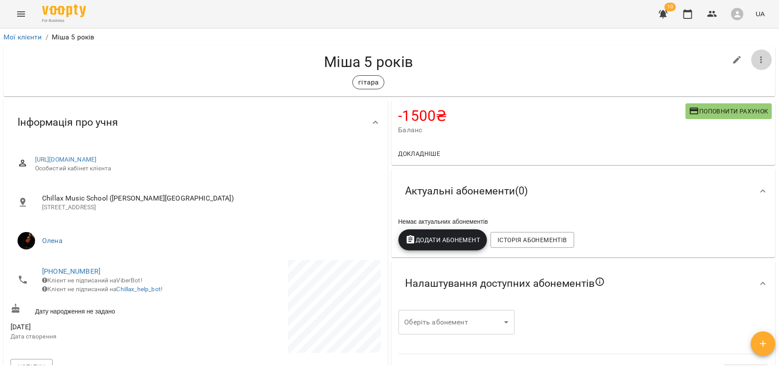
click at [766, 60] on icon "button" at bounding box center [761, 60] width 11 height 11
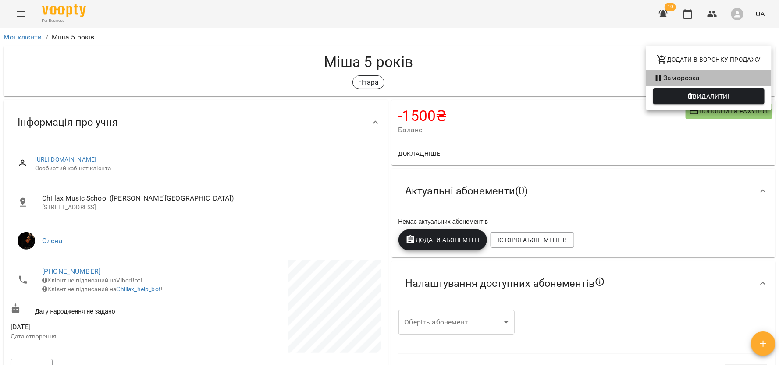
click at [695, 79] on li "Заморозка" at bounding box center [708, 78] width 125 height 16
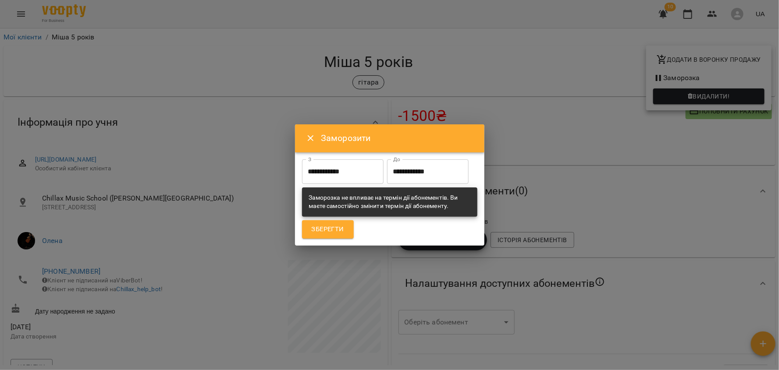
click at [309, 136] on icon "Close" at bounding box center [311, 138] width 11 height 11
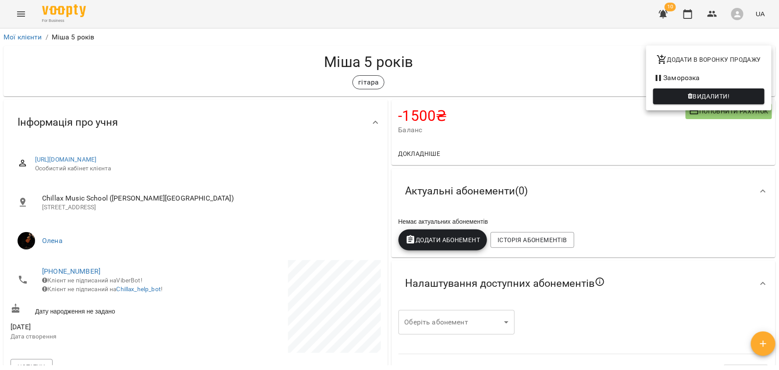
click at [274, 215] on div at bounding box center [389, 185] width 779 height 370
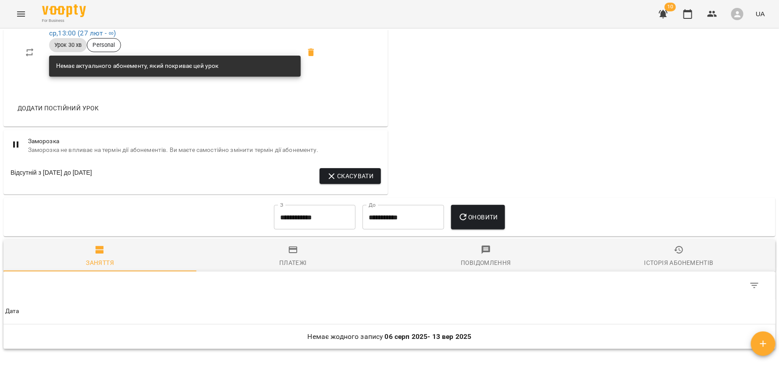
scroll to position [512, 0]
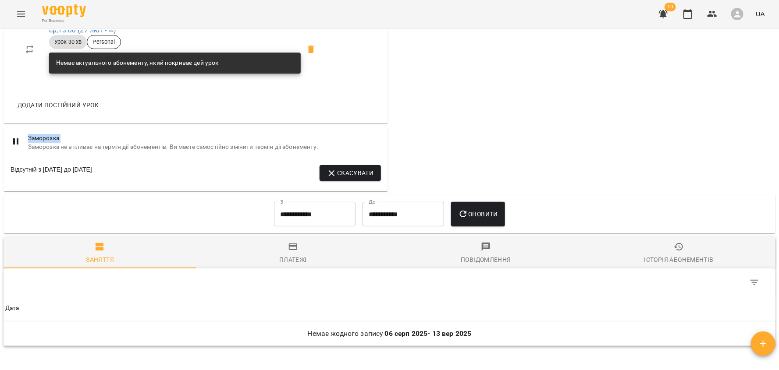
drag, startPoint x: 28, startPoint y: 138, endPoint x: 252, endPoint y: 142, distance: 223.6
click at [252, 142] on div "Заморозка Заморозка не впливає на термін дії абонементів. Ви маєте самостійно з…" at bounding box center [204, 142] width 353 height 17
drag, startPoint x: 11, startPoint y: 170, endPoint x: 153, endPoint y: 167, distance: 141.6
click at [153, 167] on div "Відсутній з 23 черв 2025 до 31 серп 2025 Скасувати" at bounding box center [196, 173] width 370 height 16
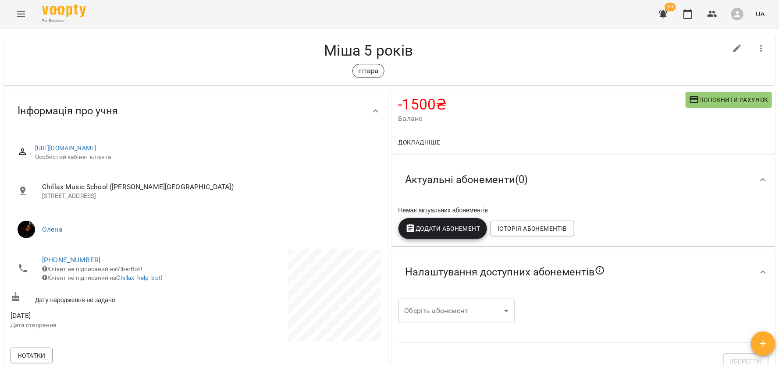
scroll to position [81, 0]
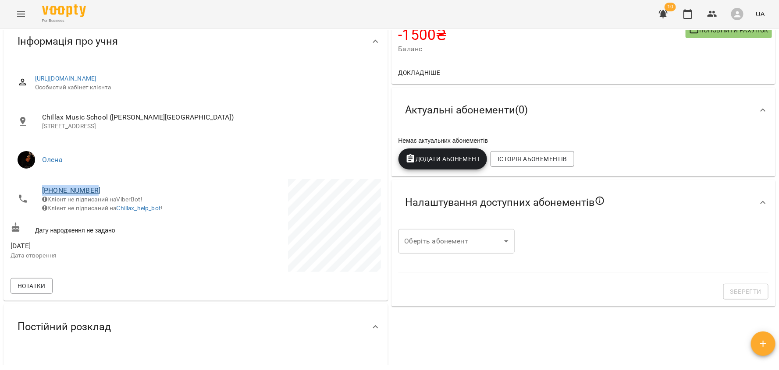
drag, startPoint x: 100, startPoint y: 189, endPoint x: 42, endPoint y: 190, distance: 58.3
click at [42, 190] on span "+380630213370" at bounding box center [114, 190] width 145 height 11
copy link "+380630213370"
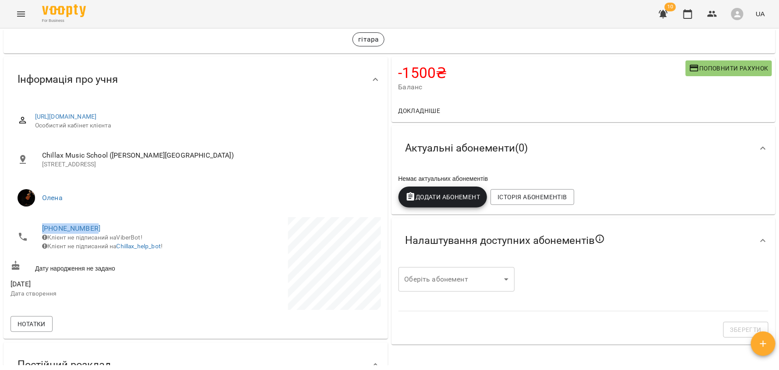
scroll to position [45, 0]
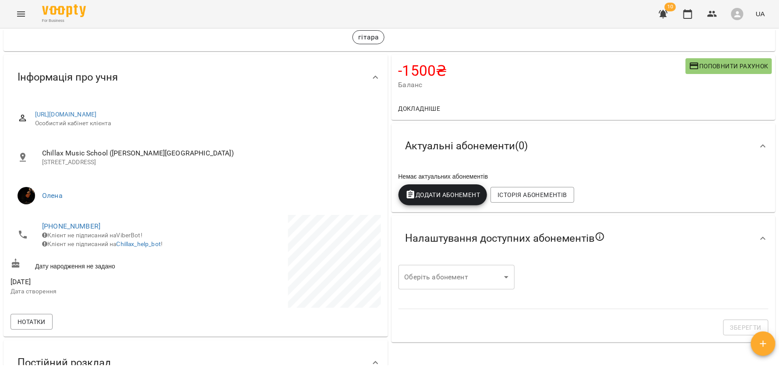
click at [188, 255] on li "+380630213370 Клієнт не підписаний на ViberBot! Клієнт не підписаний на Chillax…" at bounding box center [102, 235] width 183 height 40
drag, startPoint x: 157, startPoint y: 234, endPoint x: 51, endPoint y: 239, distance: 105.7
click at [51, 239] on span "Клієнт не підписаний на ViberBot!" at bounding box center [92, 235] width 100 height 7
drag, startPoint x: 170, startPoint y: 244, endPoint x: 49, endPoint y: 245, distance: 121.4
click at [49, 245] on span "Клієнт не підписаний на Chillax_help_bot !" at bounding box center [102, 244] width 121 height 7
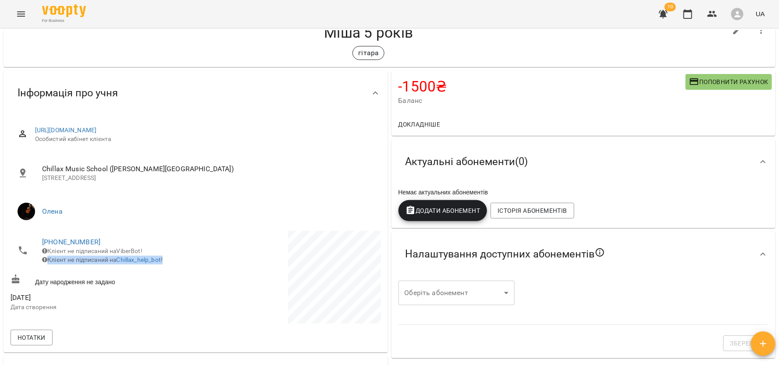
scroll to position [21, 0]
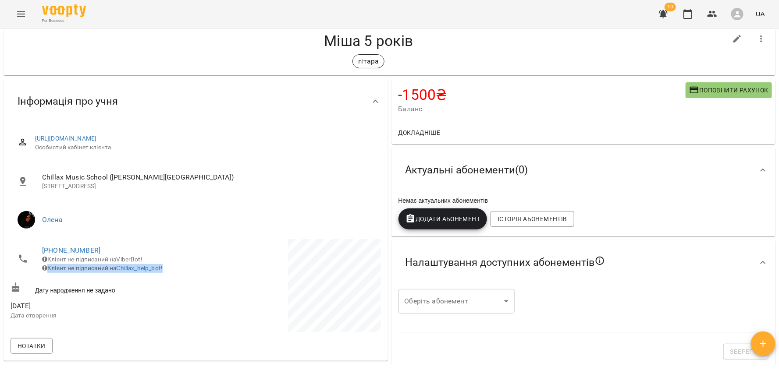
drag, startPoint x: 297, startPoint y: 138, endPoint x: 33, endPoint y: 139, distance: 264.3
click at [33, 139] on div "https://www.voopty.com.ua/client/662a21274a9f80fff40b3eaa/67b0b2cb4a451469e5779…" at bounding box center [196, 143] width 370 height 31
copy link "https://www.voopty.com.ua/client/662a21274a9f80fff40b3eaa/67b0b2cb4a451469e5779…"
click at [320, 143] on span "Особистий кабінет клієнта" at bounding box center [204, 147] width 339 height 9
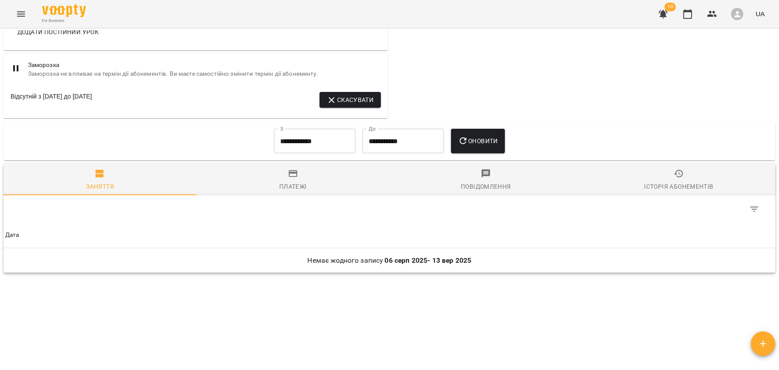
scroll to position [599, 0]
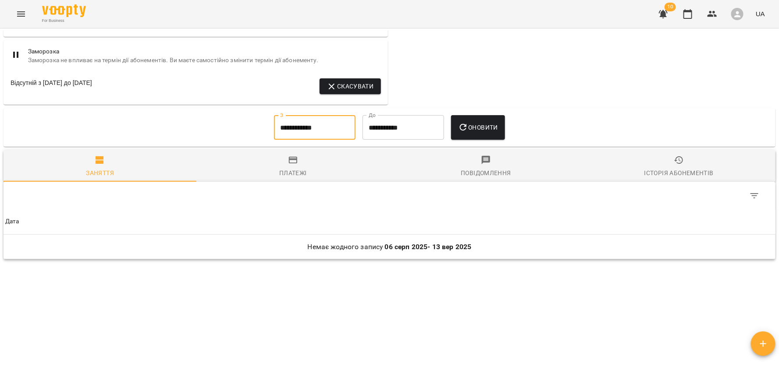
click at [299, 137] on input "**********" at bounding box center [315, 127] width 82 height 25
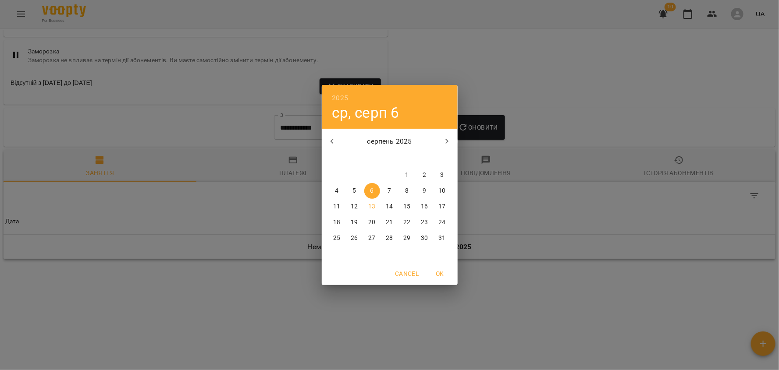
click at [331, 138] on icon "button" at bounding box center [332, 141] width 11 height 11
click at [391, 174] on p "1" at bounding box center [389, 175] width 4 height 9
type input "**********"
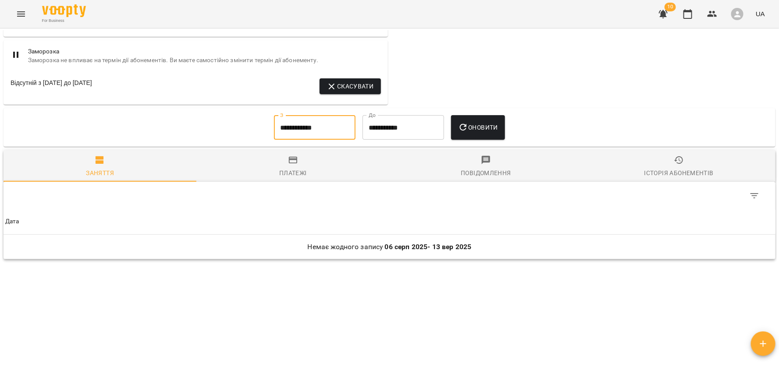
click at [468, 124] on icon "button" at bounding box center [463, 127] width 11 height 11
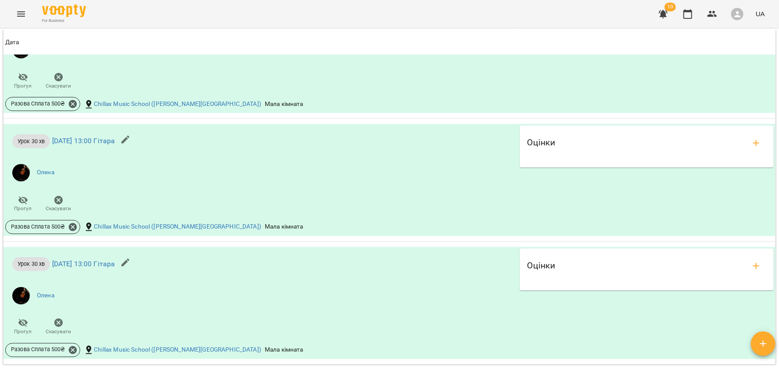
scroll to position [2409, 0]
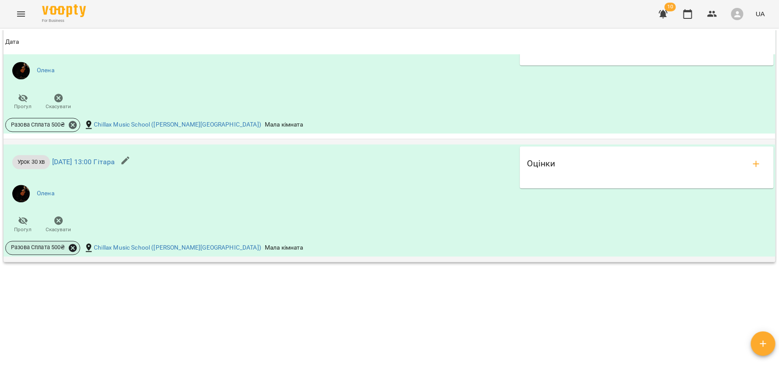
click at [74, 245] on icon at bounding box center [73, 248] width 10 height 10
click at [142, 276] on span "Скасувати" at bounding box center [137, 275] width 37 height 11
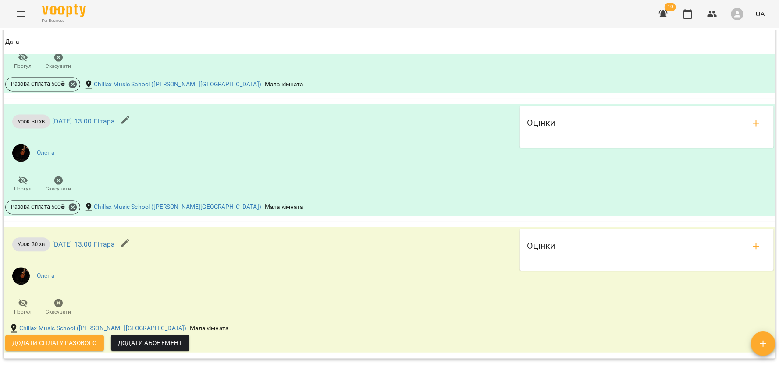
scroll to position [2423, 0]
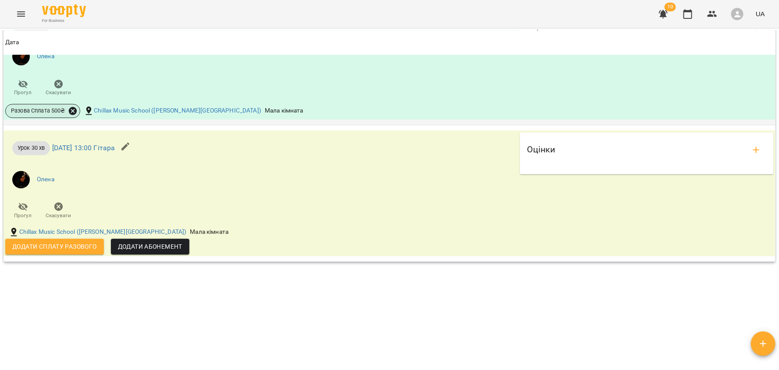
click at [72, 107] on icon at bounding box center [73, 111] width 8 height 8
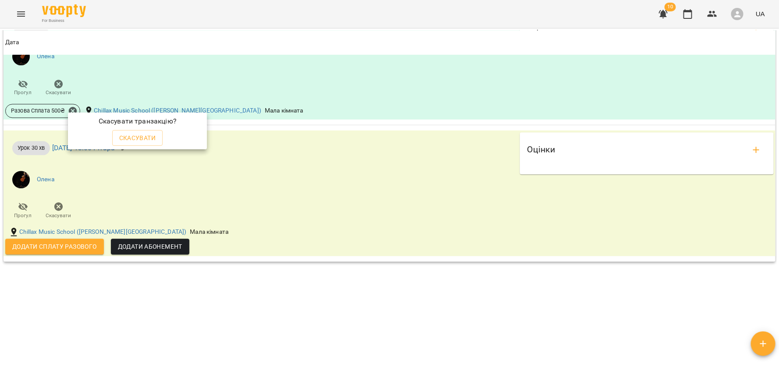
click at [258, 188] on div at bounding box center [389, 185] width 779 height 370
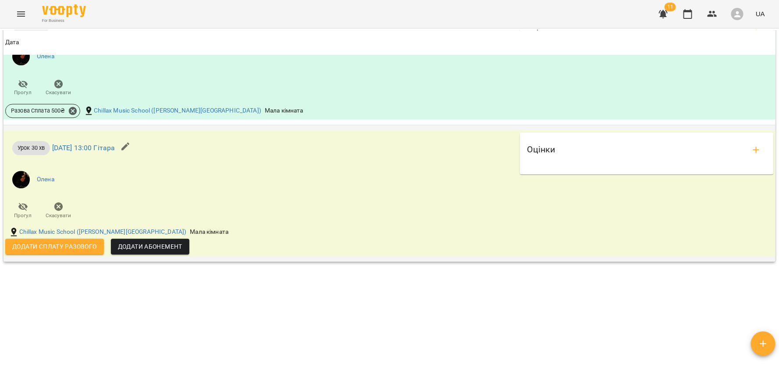
click at [68, 248] on span "Додати сплату разового" at bounding box center [54, 247] width 85 height 11
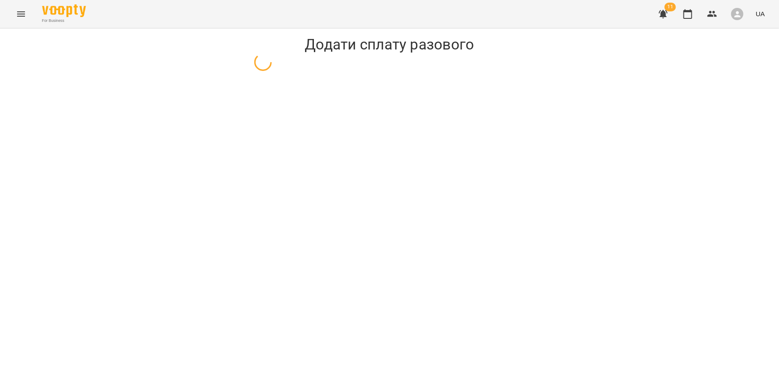
select select "**********"
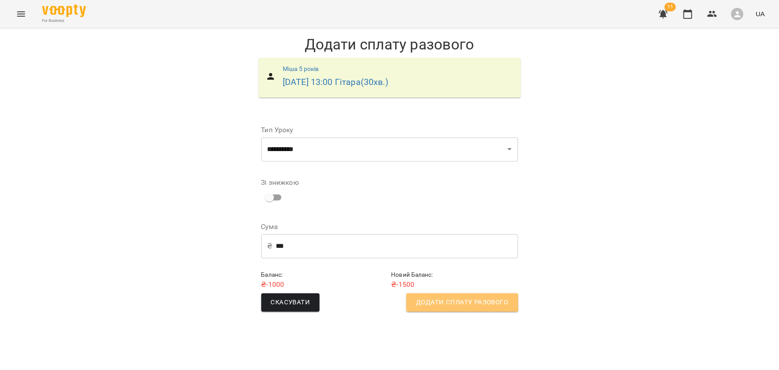
click at [451, 303] on span "Додати сплату разового" at bounding box center [462, 302] width 92 height 11
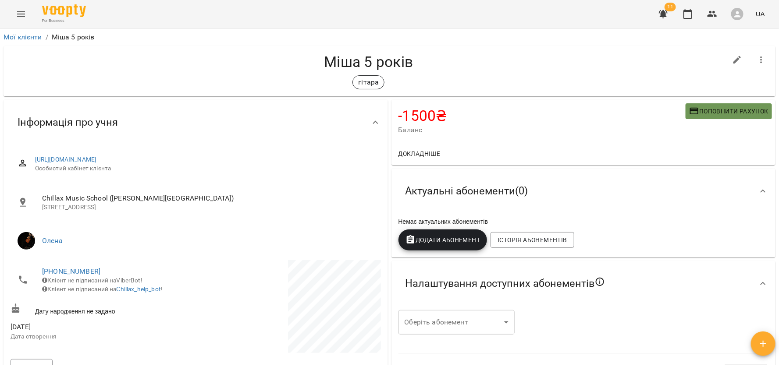
click at [718, 114] on span "Поповнити рахунок" at bounding box center [728, 111] width 79 height 11
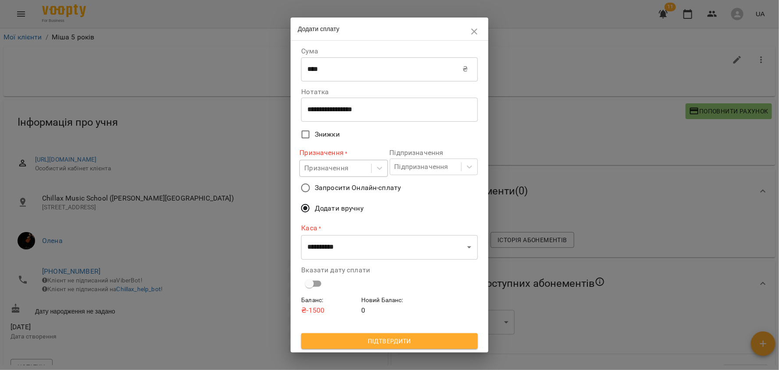
click at [347, 166] on div "Призначення" at bounding box center [326, 168] width 44 height 11
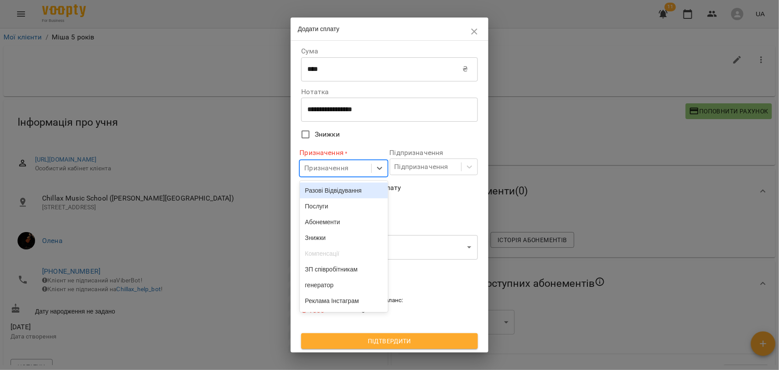
click at [341, 197] on div "Разові Відвідування" at bounding box center [344, 191] width 88 height 16
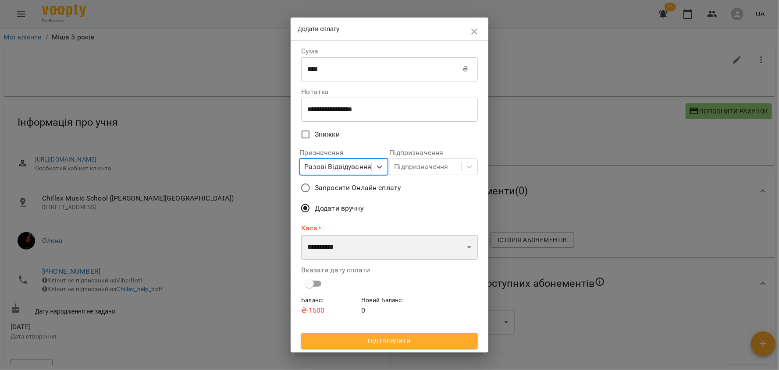
click at [327, 243] on select "**********" at bounding box center [389, 247] width 176 height 25
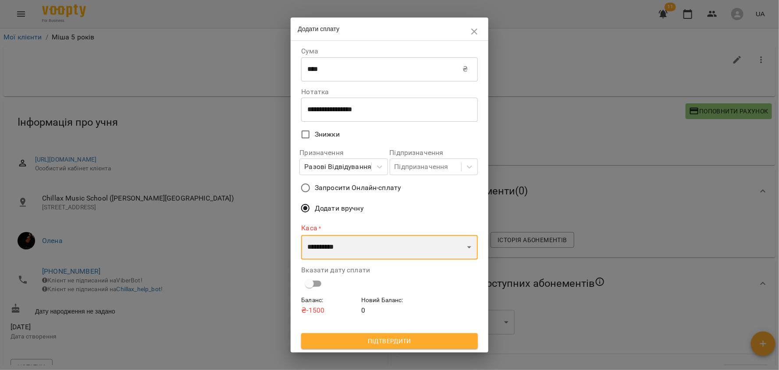
select select "****"
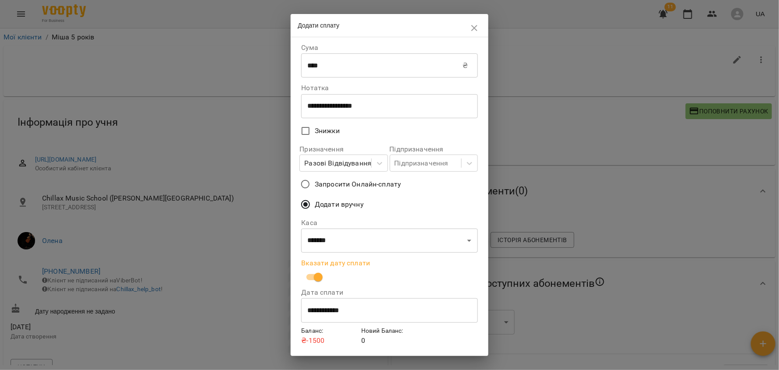
scroll to position [27, 0]
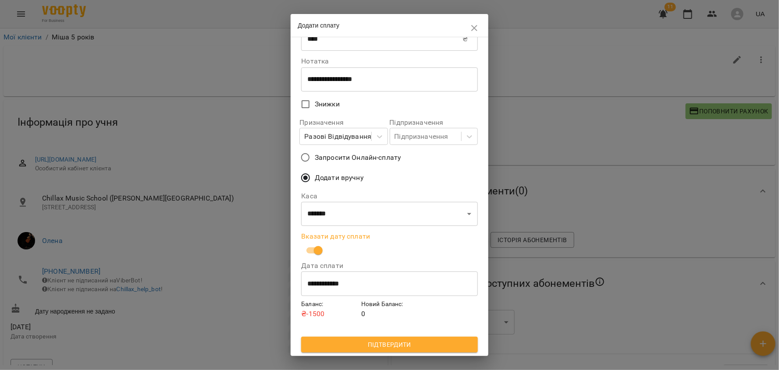
click at [473, 30] on icon "button" at bounding box center [474, 28] width 6 height 6
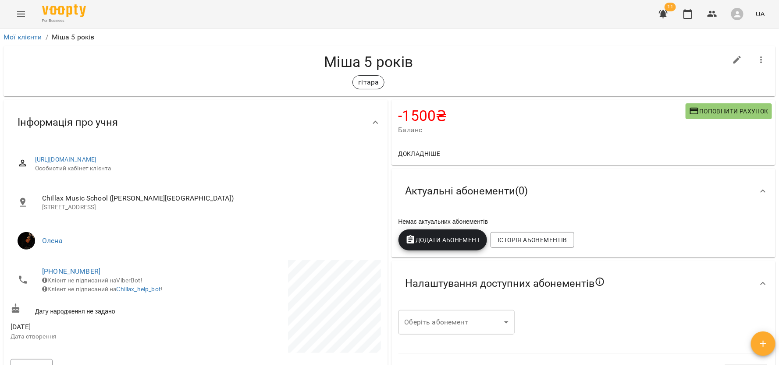
click at [710, 110] on span "Поповнити рахунок" at bounding box center [728, 111] width 79 height 11
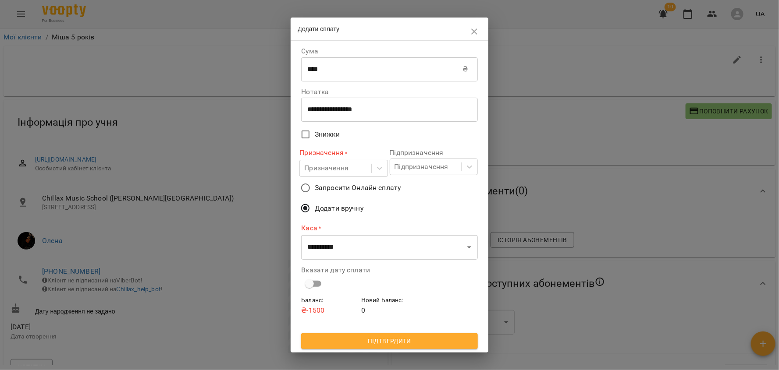
click at [476, 32] on icon "button" at bounding box center [474, 31] width 11 height 11
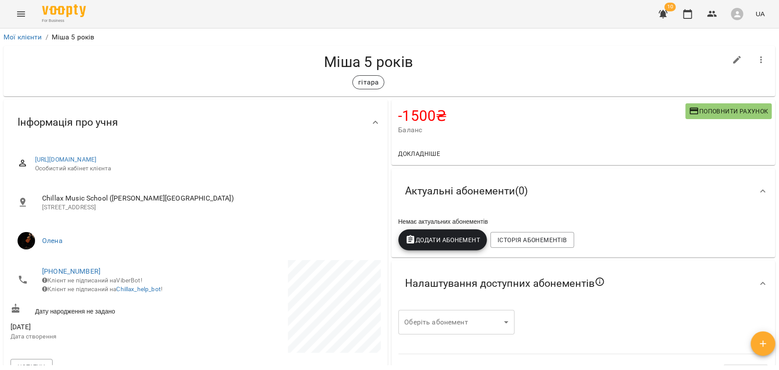
click at [446, 234] on button "Додати Абонемент" at bounding box center [442, 240] width 89 height 21
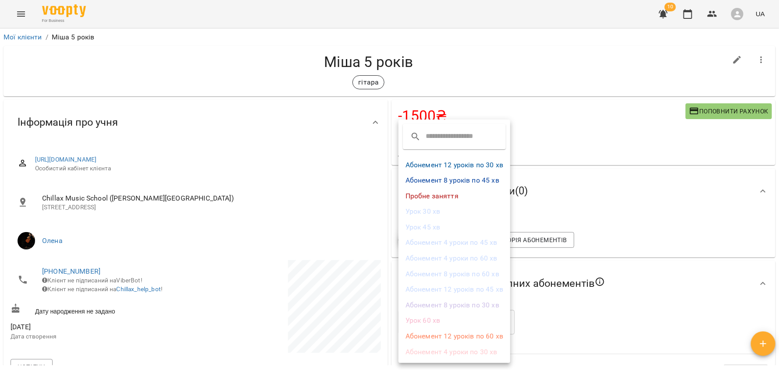
click at [486, 163] on li "Абонемент 12 уроків по 30 хв" at bounding box center [454, 165] width 112 height 16
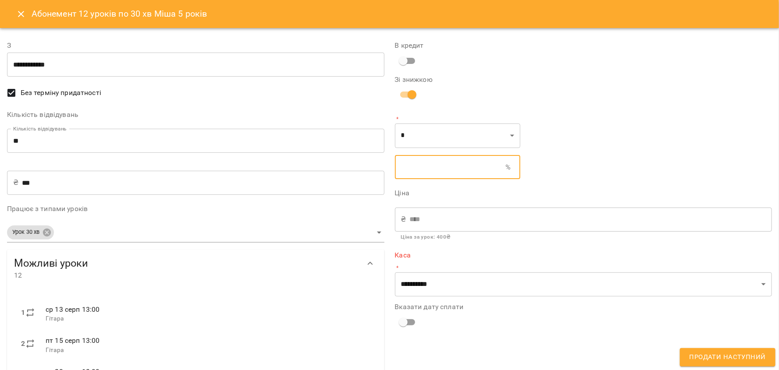
click at [416, 169] on input "text" at bounding box center [450, 167] width 111 height 25
click at [623, 94] on div "**********" at bounding box center [584, 361] width 388 height 663
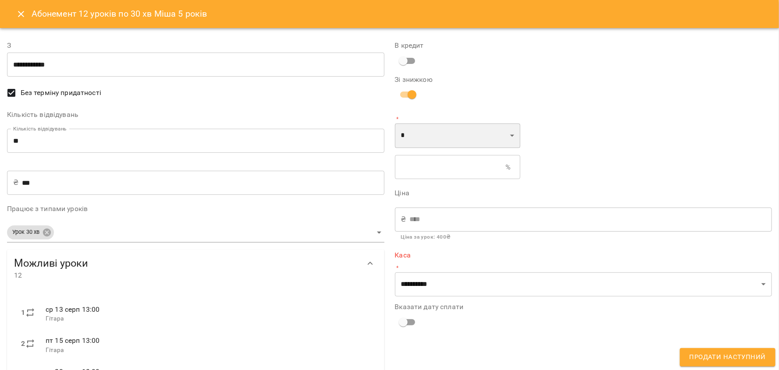
click at [511, 129] on select "* *" at bounding box center [458, 136] width 126 height 25
select select "*****"
type input "*"
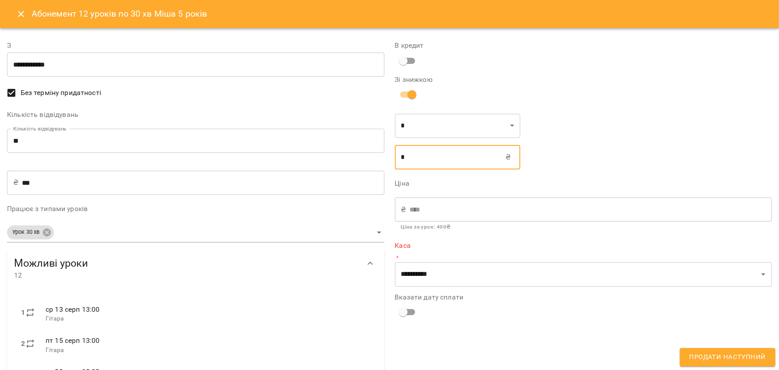
click at [408, 160] on input "*" at bounding box center [450, 157] width 111 height 25
type input "****"
type input "*"
type input "****"
type input "**"
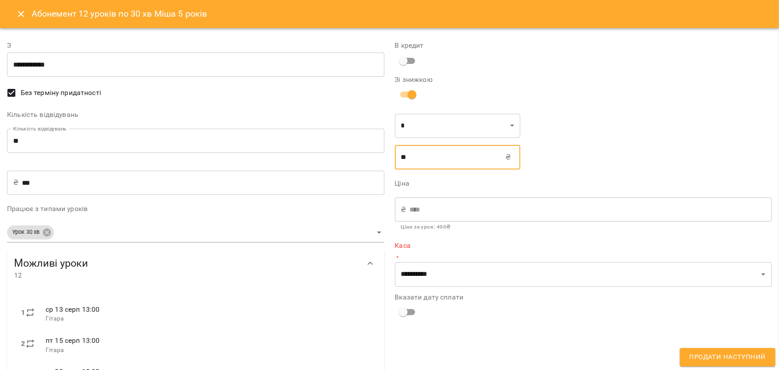
type input "****"
type input "***"
click at [15, 14] on button "Close" at bounding box center [21, 14] width 21 height 21
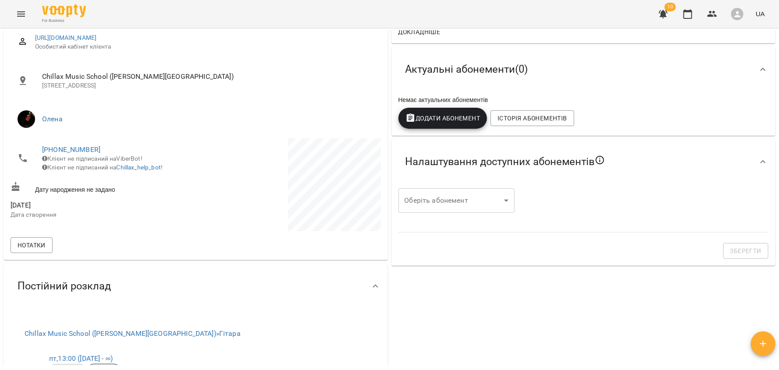
scroll to position [123, 0]
click at [694, 171] on div "Налаштування доступних абонементів" at bounding box center [575, 161] width 355 height 28
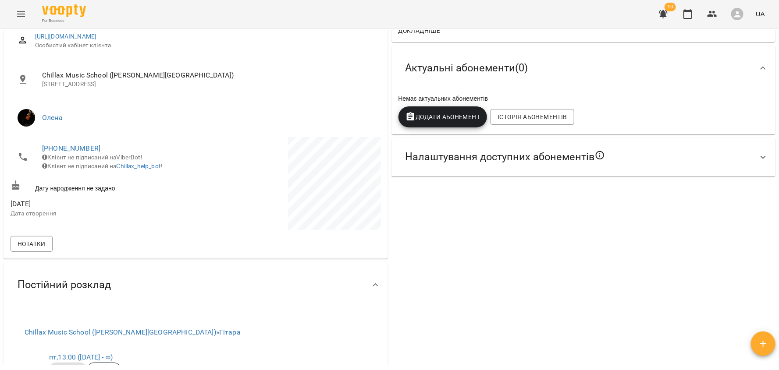
click at [694, 171] on div "Налаштування доступних абонементів" at bounding box center [575, 157] width 355 height 28
click at [510, 201] on body "For Business 10 UA Мої клієнти / Міша 5 років Міша 5 років гітара -1500 ₴ Балан…" at bounding box center [389, 199] width 779 height 399
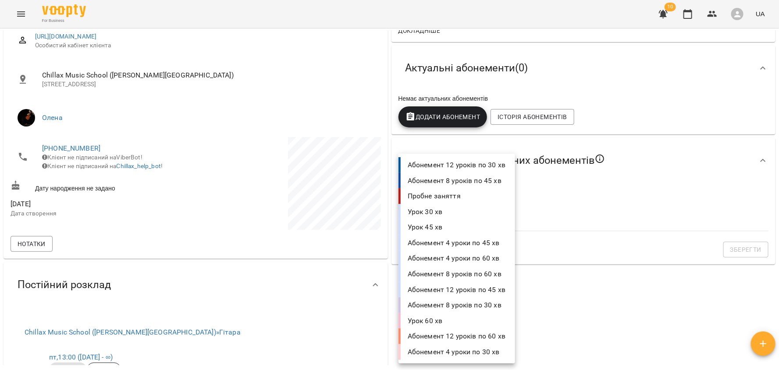
click at [187, 171] on div at bounding box center [389, 185] width 779 height 370
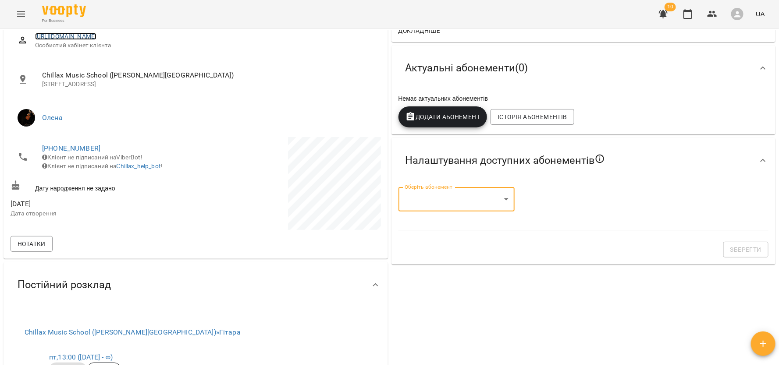
click at [97, 38] on link "https://www.voopty.com.ua/client/662a21274a9f80fff40b3eaa/67b0b2cb4a451469e5779…" at bounding box center [66, 36] width 62 height 7
click at [483, 206] on body "For Business 10 UA Мої клієнти / Міша 5 років Міша 5 років гітара -1500 ₴ Балан…" at bounding box center [389, 199] width 779 height 399
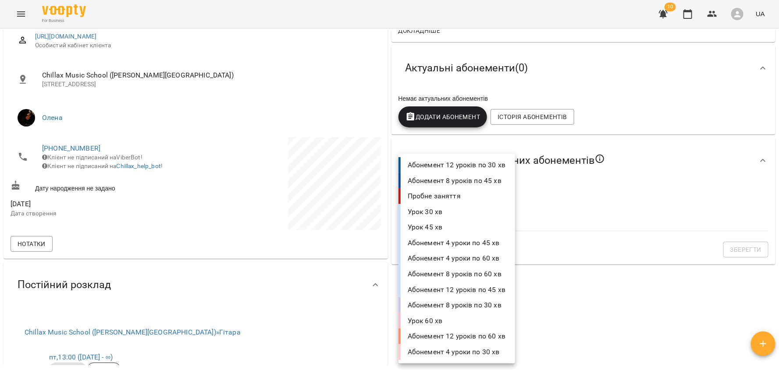
click at [472, 305] on li "Абонемент 8 уроків по 30 хв" at bounding box center [456, 306] width 117 height 16
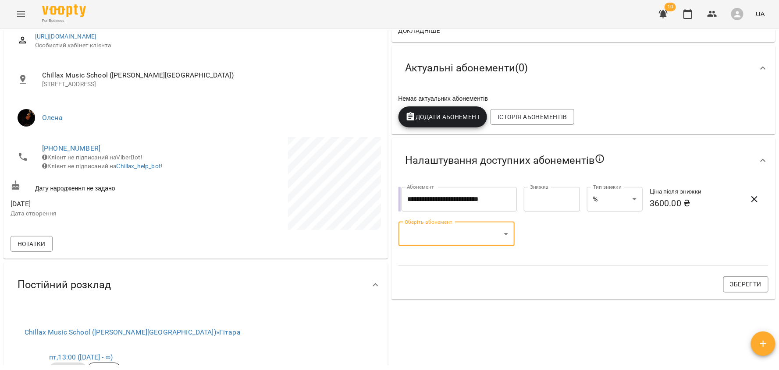
click at [504, 239] on body "**********" at bounding box center [389, 199] width 779 height 399
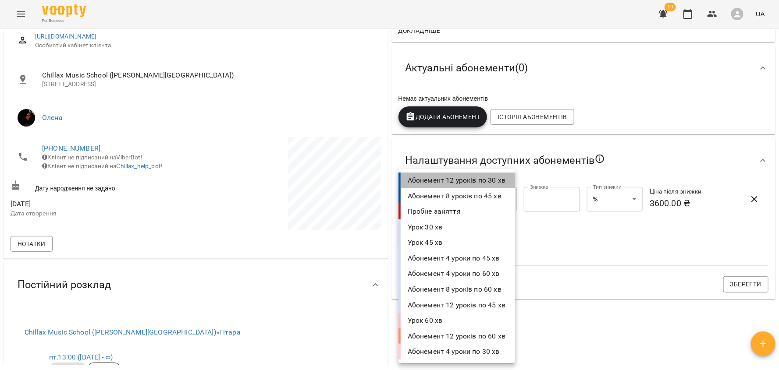
click at [480, 185] on li "Абонемент 12 уроків по 30 хв" at bounding box center [456, 181] width 117 height 16
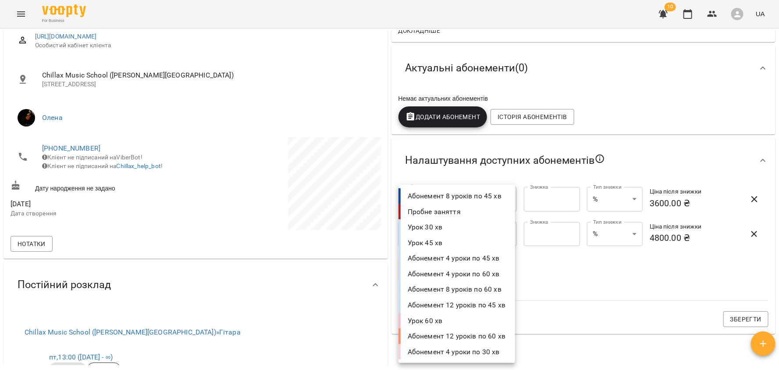
click at [512, 275] on body "**********" at bounding box center [389, 199] width 779 height 399
click at [482, 353] on li "Абонемент 4 уроки по 30 хв" at bounding box center [456, 353] width 117 height 16
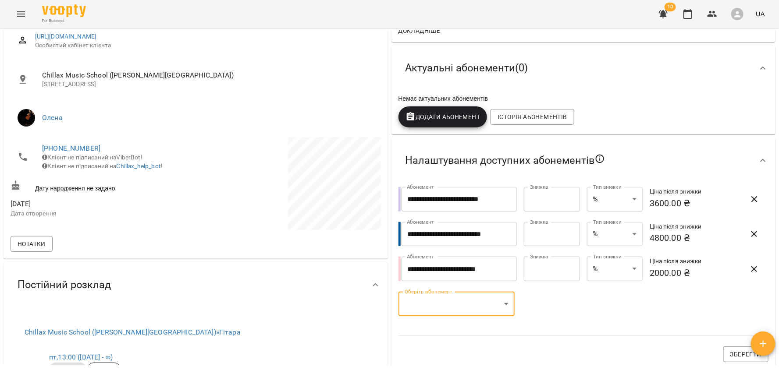
click at [744, 236] on span "button" at bounding box center [754, 234] width 21 height 11
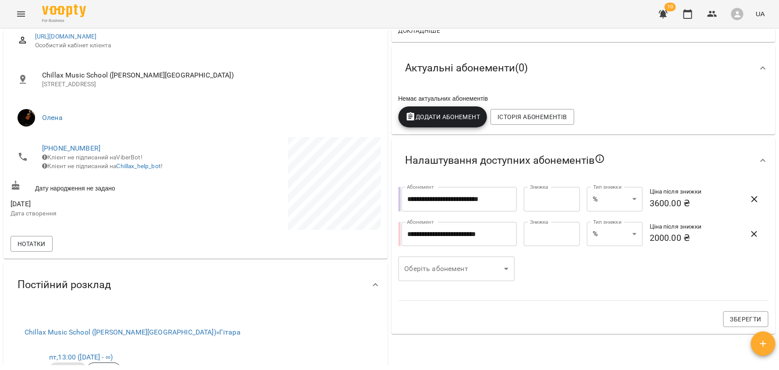
click at [760, 199] on span "button" at bounding box center [754, 199] width 21 height 11
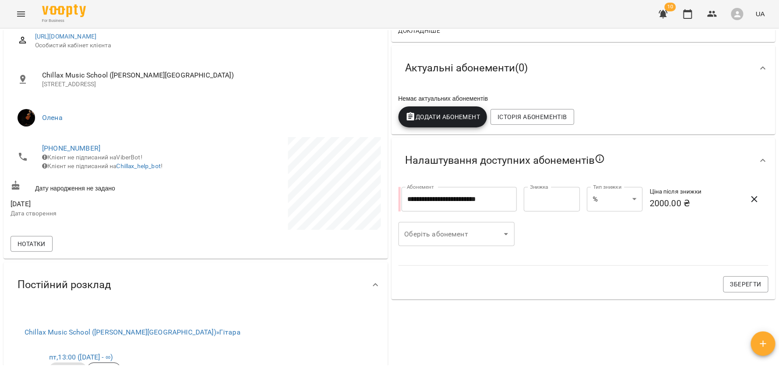
click at [502, 239] on body "**********" at bounding box center [389, 199] width 779 height 399
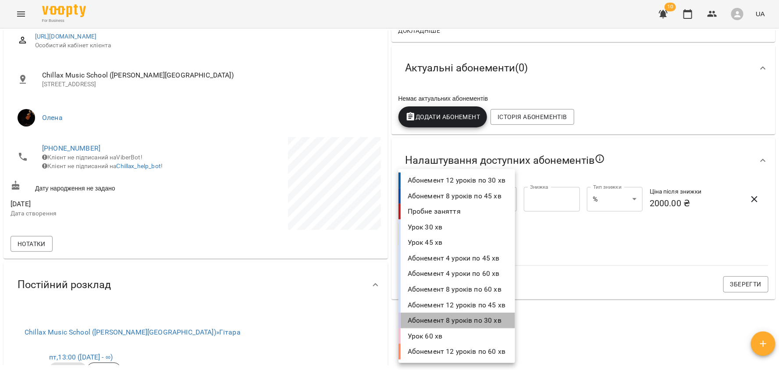
click at [460, 322] on li "Абонемент 8 уроків по 30 хв" at bounding box center [456, 321] width 117 height 16
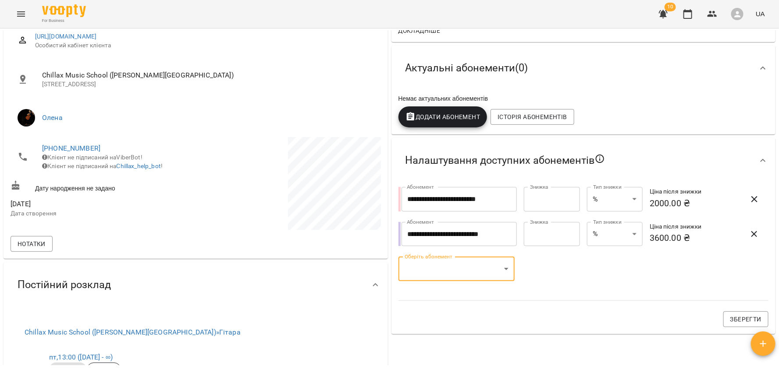
click at [470, 272] on body "**********" at bounding box center [389, 199] width 779 height 399
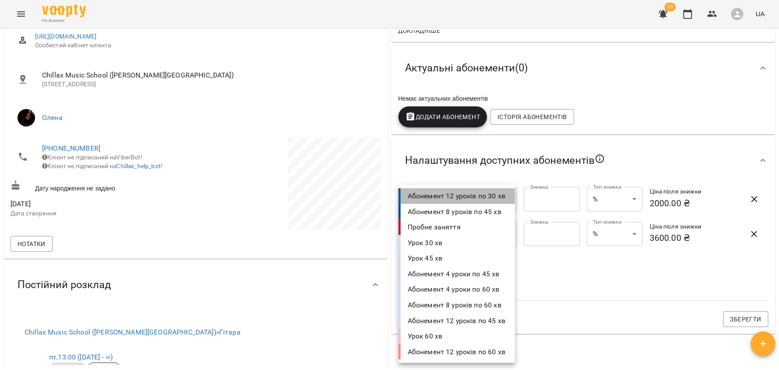
click at [469, 198] on li "Абонемент 12 уроків по 30 хв" at bounding box center [456, 196] width 117 height 16
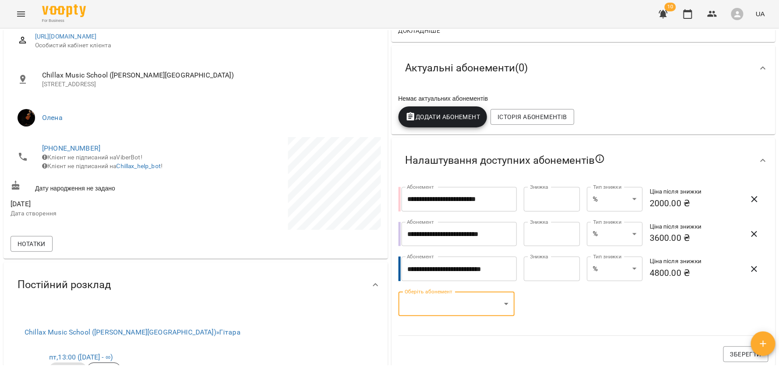
click at [501, 306] on body "**********" at bounding box center [389, 199] width 779 height 399
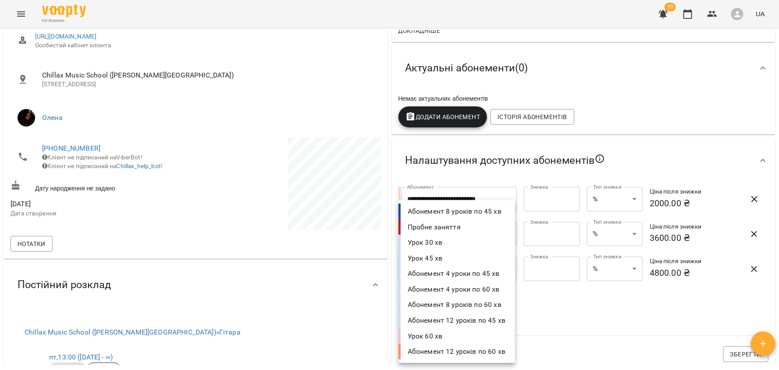
click at [471, 246] on li "Урок 30 хв" at bounding box center [456, 243] width 117 height 16
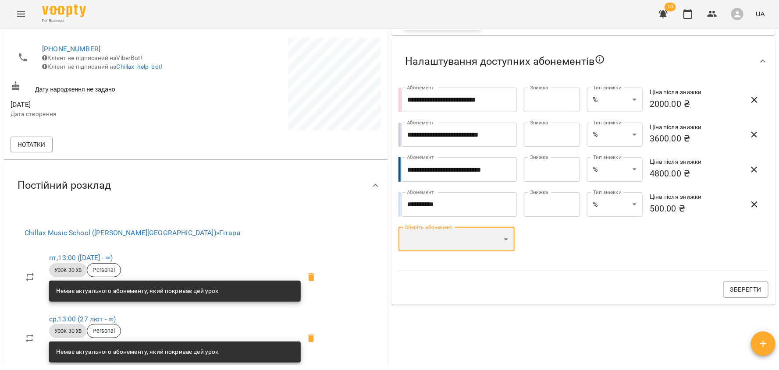
scroll to position [234, 0]
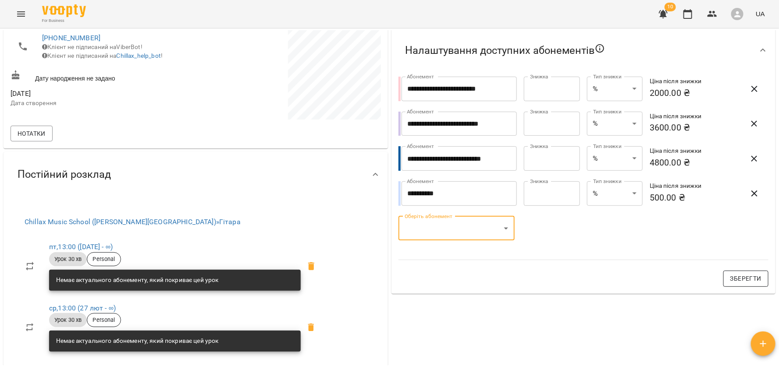
click at [737, 280] on span "Зберегти" at bounding box center [745, 279] width 31 height 11
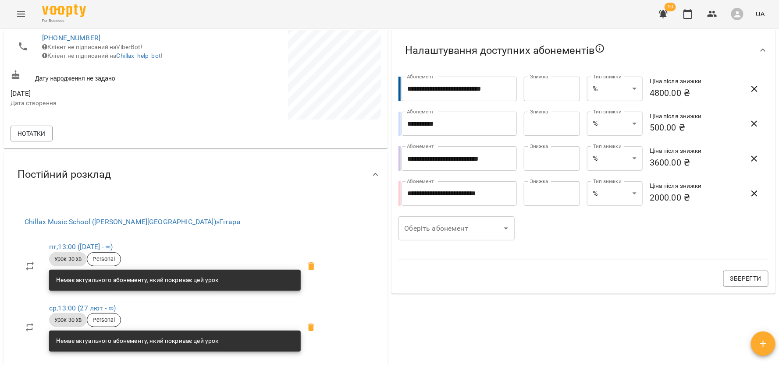
scroll to position [202, 0]
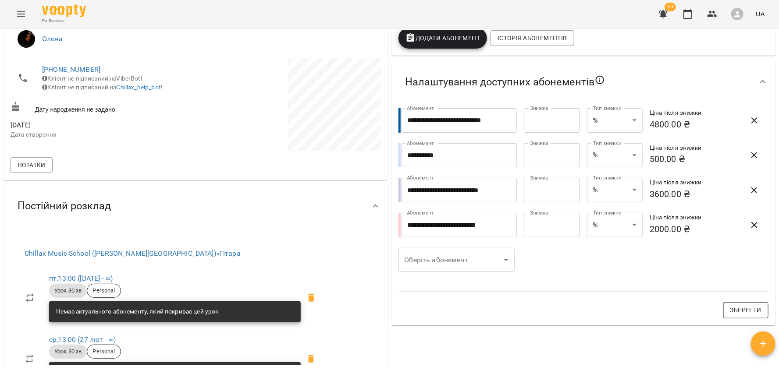
click at [740, 304] on button "Зберегти" at bounding box center [745, 310] width 45 height 16
click at [757, 121] on icon "button" at bounding box center [754, 120] width 11 height 11
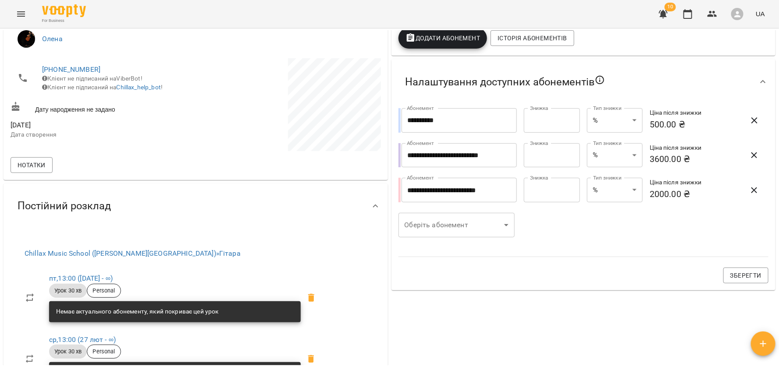
click at [757, 121] on icon "button" at bounding box center [754, 120] width 11 height 11
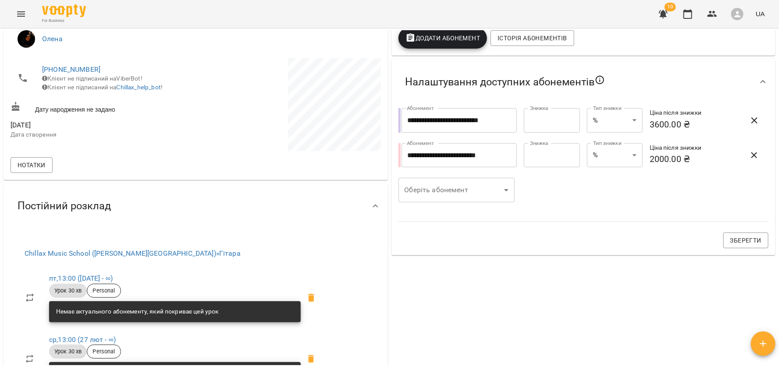
click at [757, 121] on icon "button" at bounding box center [754, 120] width 11 height 11
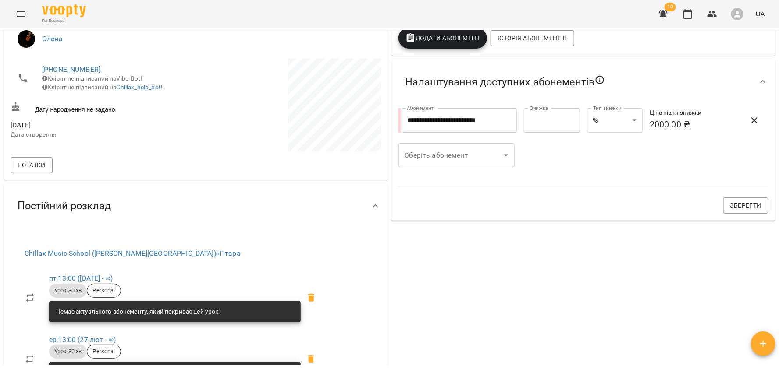
click at [757, 121] on icon "button" at bounding box center [754, 120] width 11 height 11
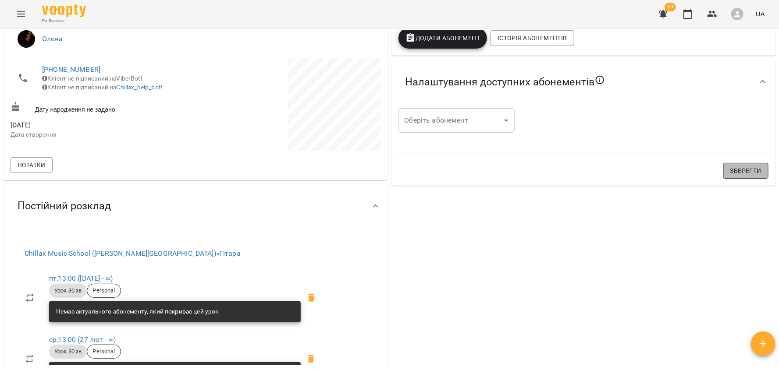
click at [749, 173] on span "Зберегти" at bounding box center [745, 171] width 31 height 11
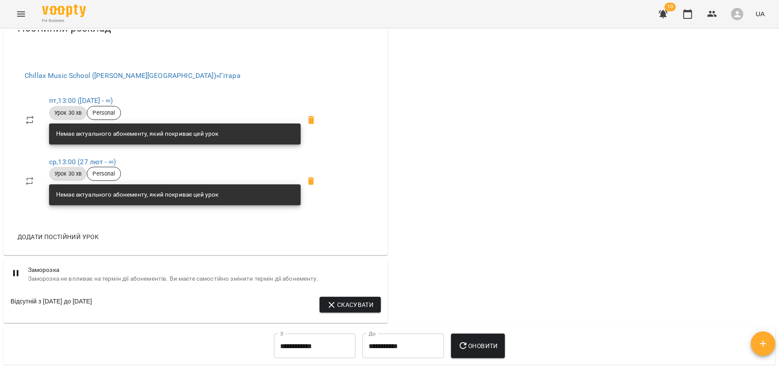
scroll to position [0, 0]
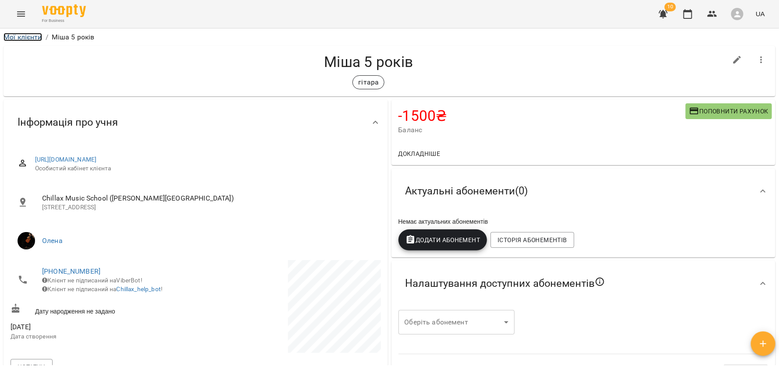
click at [37, 39] on link "Мої клієнти" at bounding box center [23, 37] width 39 height 8
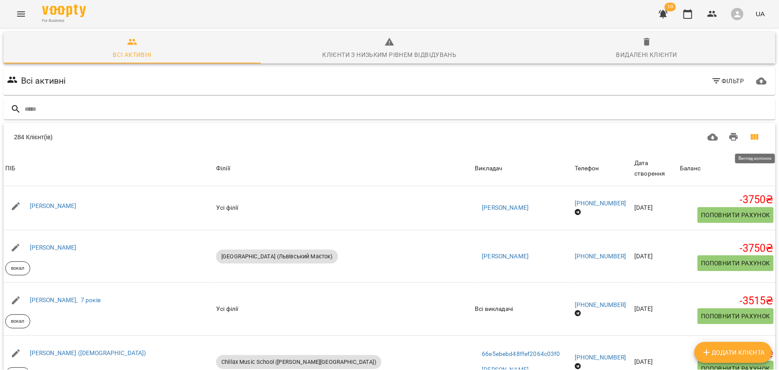
click at [757, 140] on icon "Вигляд колонок" at bounding box center [754, 137] width 11 height 11
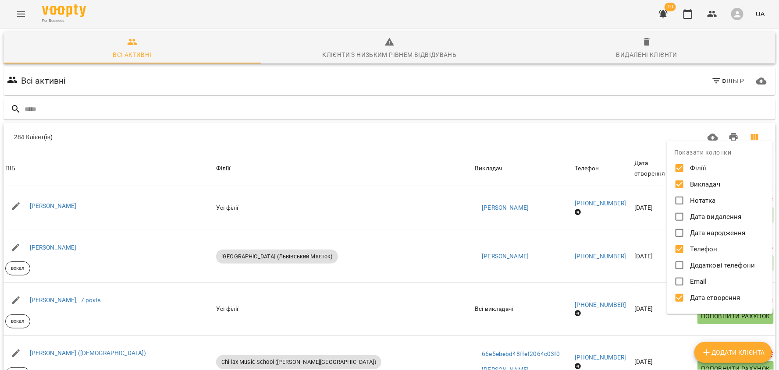
click at [633, 151] on div at bounding box center [389, 185] width 779 height 370
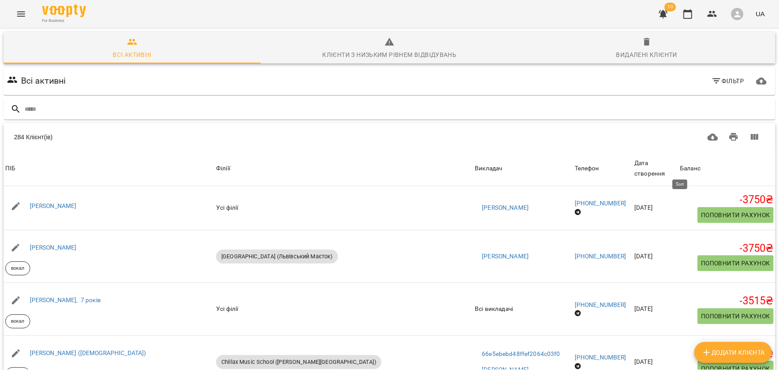
click at [689, 171] on div "Баланс" at bounding box center [690, 168] width 21 height 11
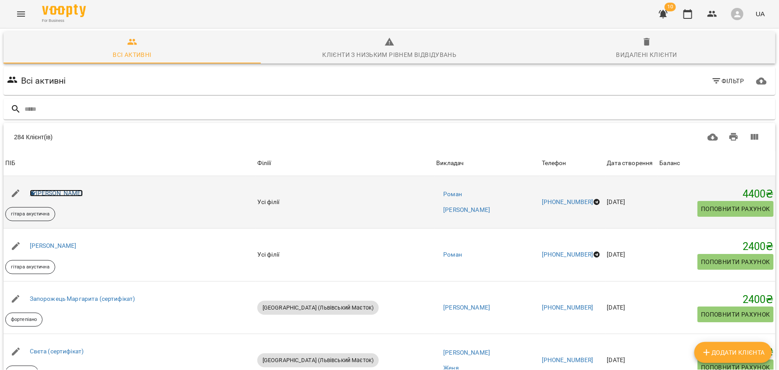
click at [83, 194] on link "Олександра Барабаш" at bounding box center [56, 193] width 53 height 7
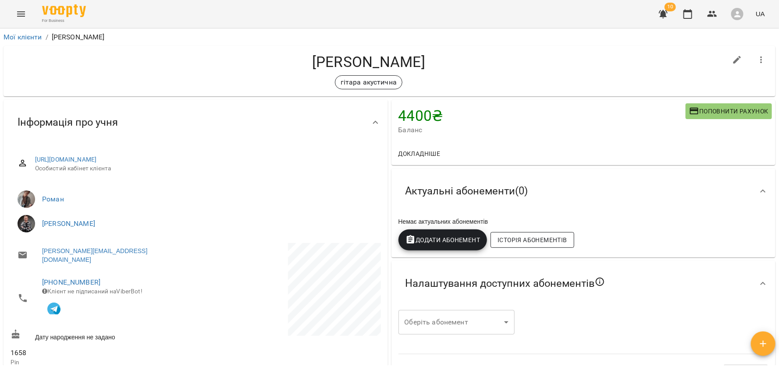
click at [524, 241] on span "Історія абонементів" at bounding box center [531, 240] width 69 height 11
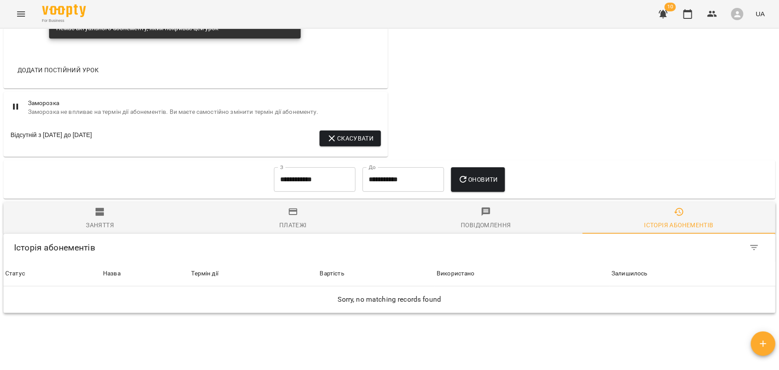
scroll to position [612, 0]
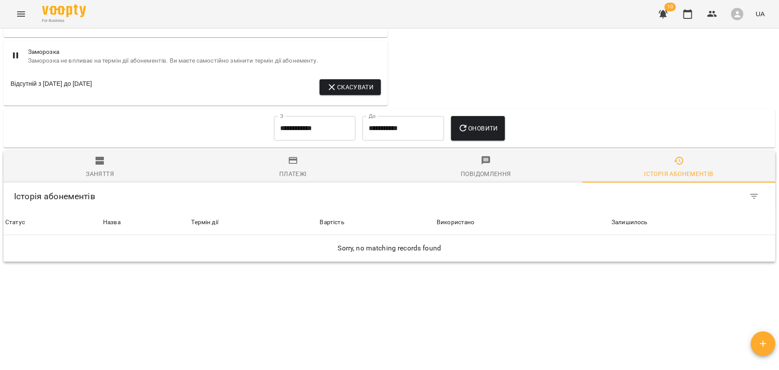
click at [310, 116] on input "**********" at bounding box center [315, 128] width 82 height 25
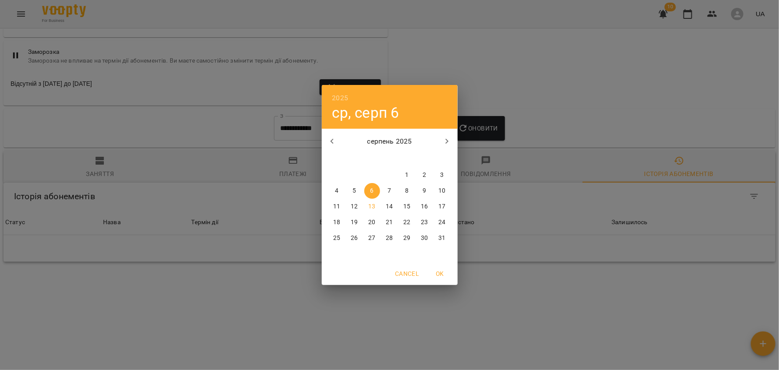
click at [330, 138] on icon "button" at bounding box center [332, 141] width 11 height 11
click at [356, 174] on p "1" at bounding box center [354, 175] width 4 height 9
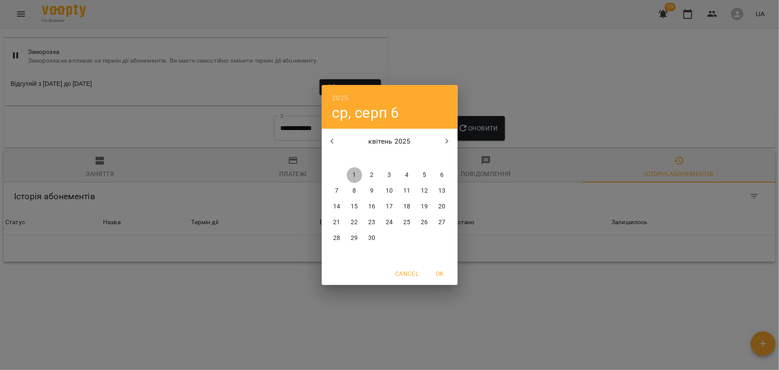
type input "**********"
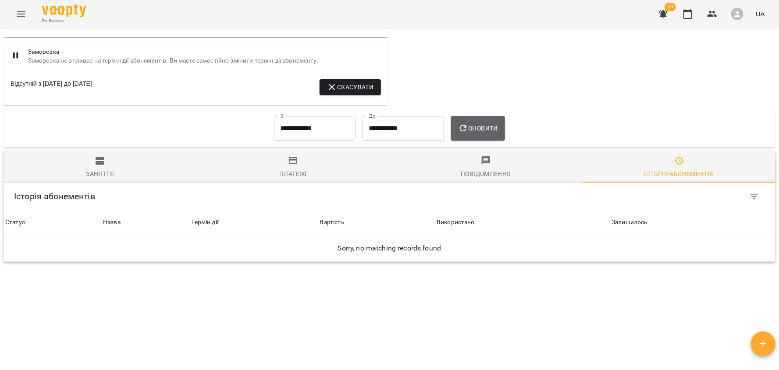
click at [474, 116] on button "Оновити" at bounding box center [478, 128] width 54 height 25
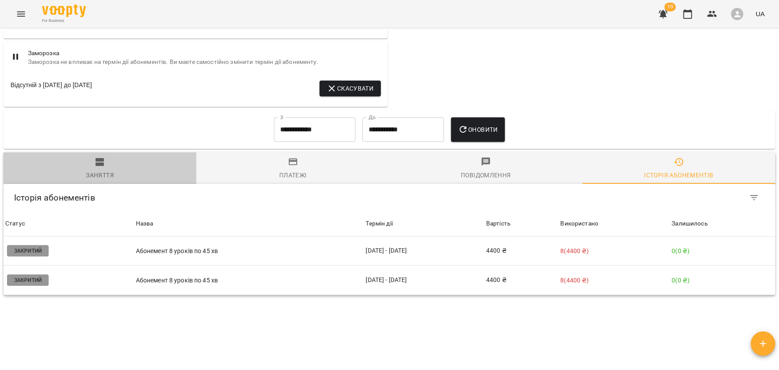
click at [107, 170] on div "Заняття" at bounding box center [100, 175] width 28 height 11
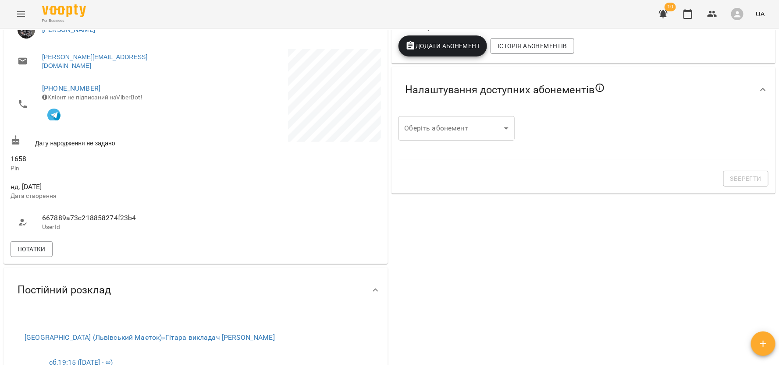
scroll to position [0, 0]
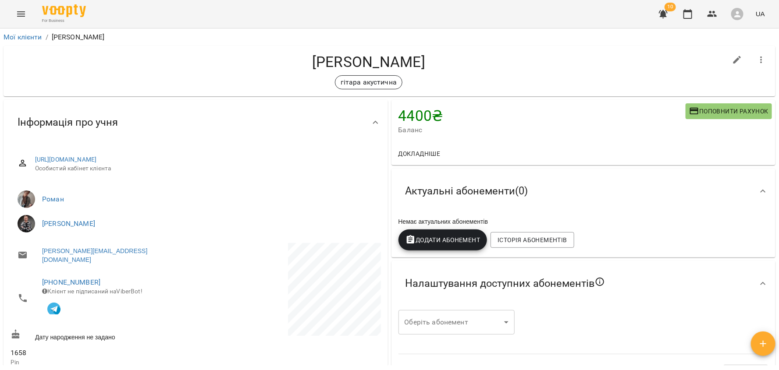
click at [439, 235] on span "Додати Абонемент" at bounding box center [442, 240] width 75 height 11
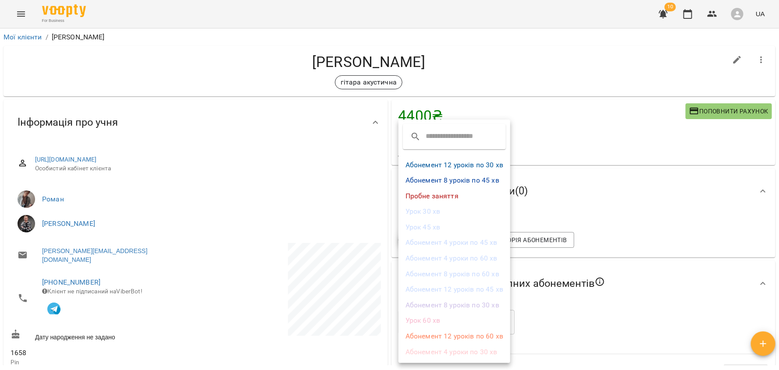
click at [440, 185] on li "Абонемент 8 уроків по 45 хв" at bounding box center [454, 181] width 112 height 16
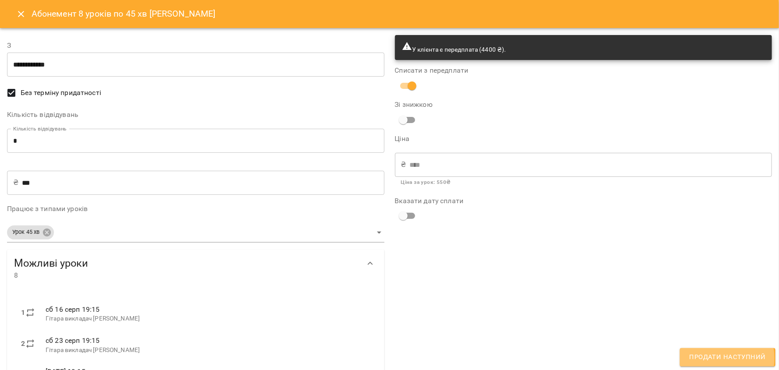
click at [708, 359] on span "Продати наступний" at bounding box center [727, 357] width 76 height 11
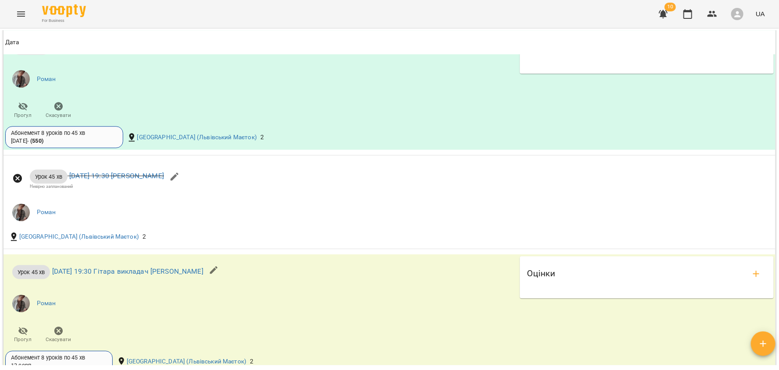
scroll to position [4328, 0]
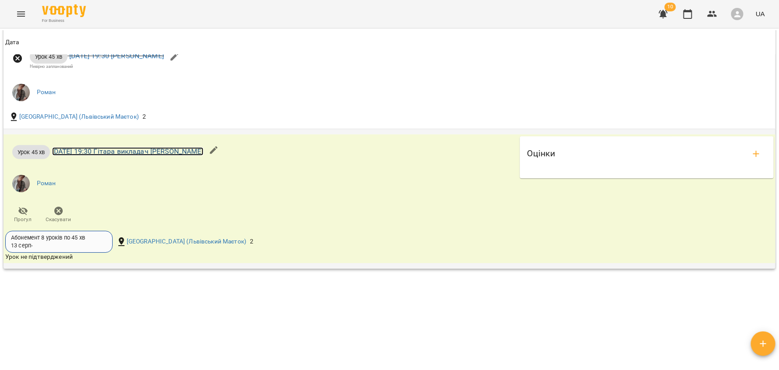
click at [98, 147] on link "ср 13 серп 2025 19:30 Гітара викладач Роман" at bounding box center [127, 151] width 151 height 8
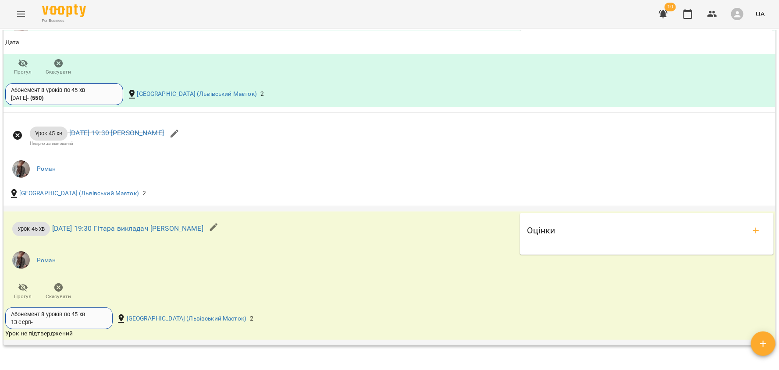
scroll to position [925, 0]
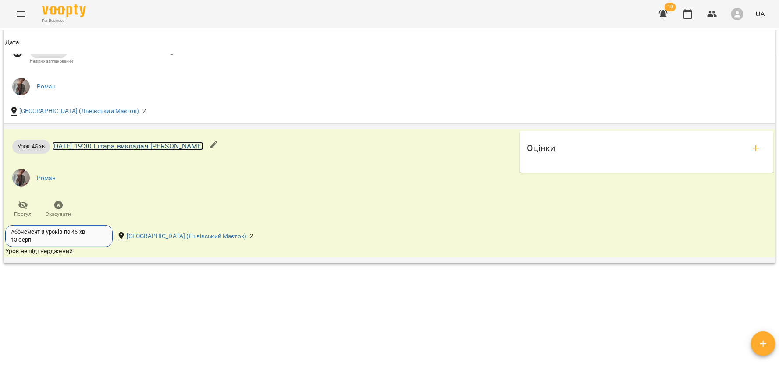
click at [83, 142] on link "ср 13 серп 2025 19:30 Гітара викладач Роман" at bounding box center [127, 146] width 151 height 8
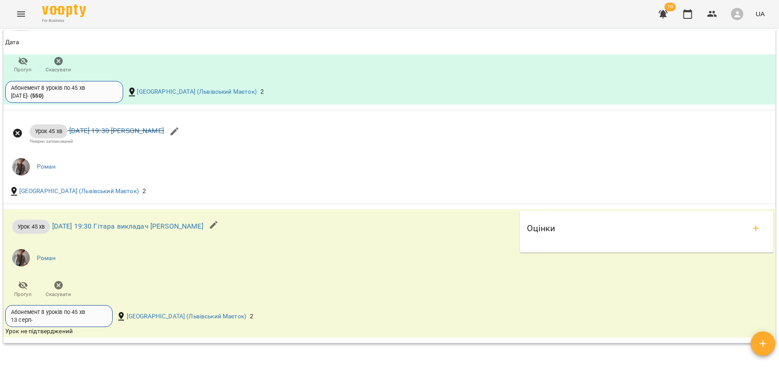
scroll to position [925, 0]
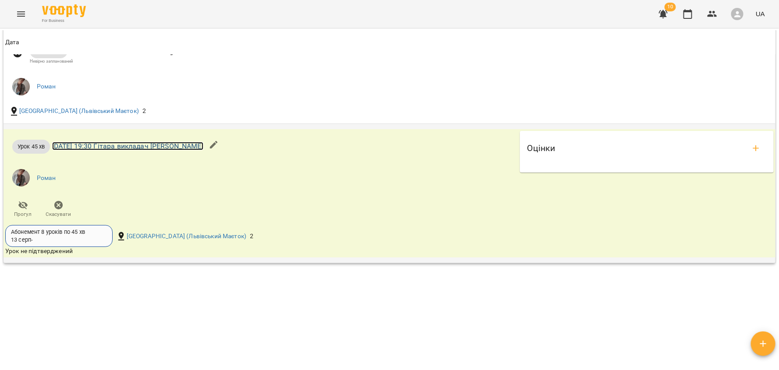
click at [104, 143] on link "ср 13 серп 2025 19:30 Гітара викладач Роман" at bounding box center [127, 146] width 151 height 8
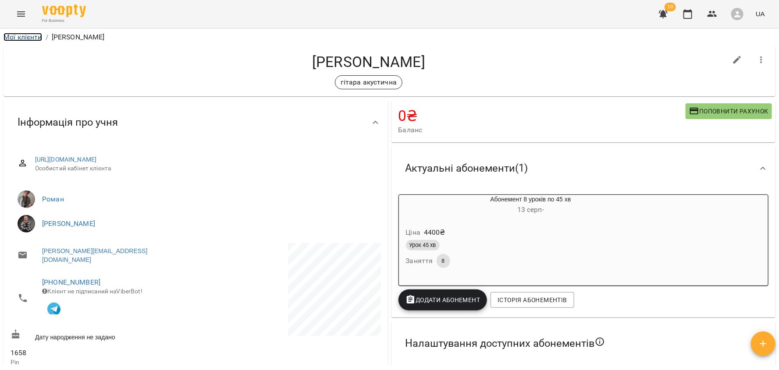
click at [25, 40] on link "Мої клієнти" at bounding box center [23, 37] width 39 height 8
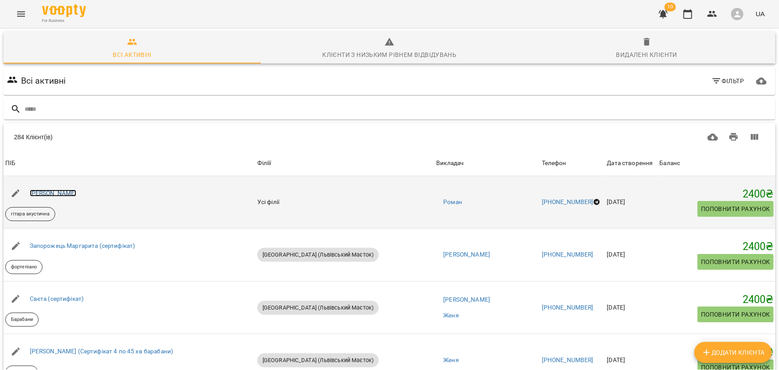
click at [48, 190] on link "Михайло" at bounding box center [53, 193] width 47 height 7
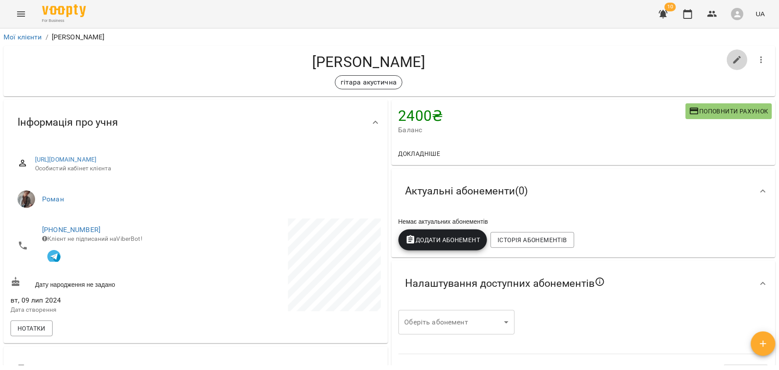
click at [731, 59] on button "button" at bounding box center [737, 60] width 21 height 21
select select "**"
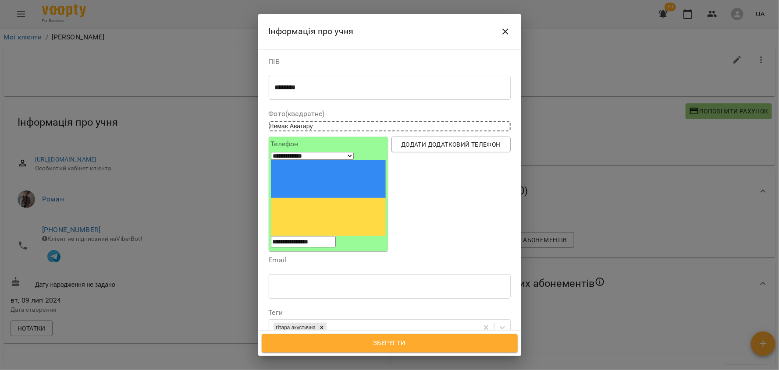
click at [314, 92] on div "******* * ​" at bounding box center [390, 87] width 242 height 25
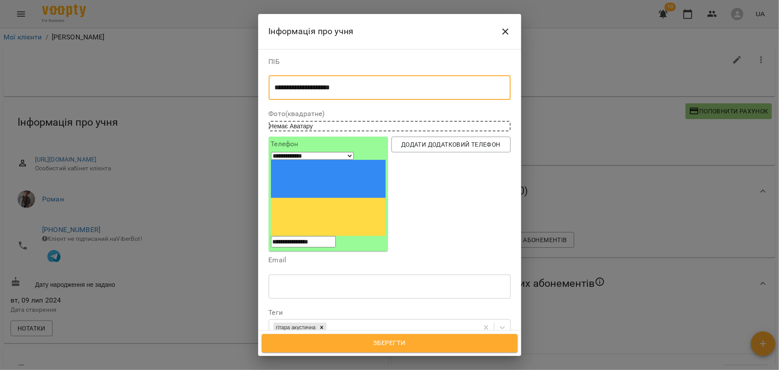
type textarea "**********"
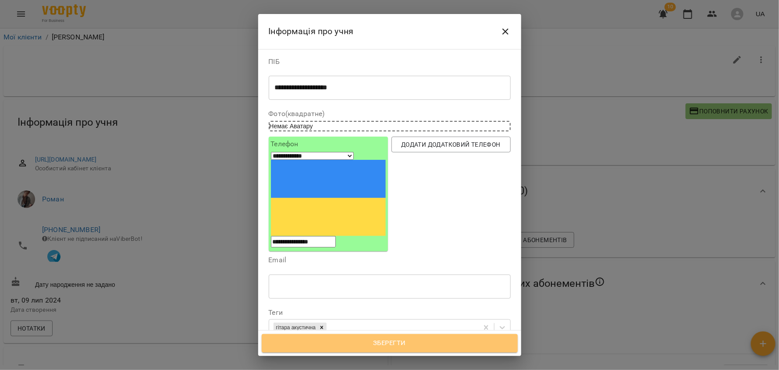
click at [388, 344] on span "Зберегти" at bounding box center [389, 343] width 237 height 11
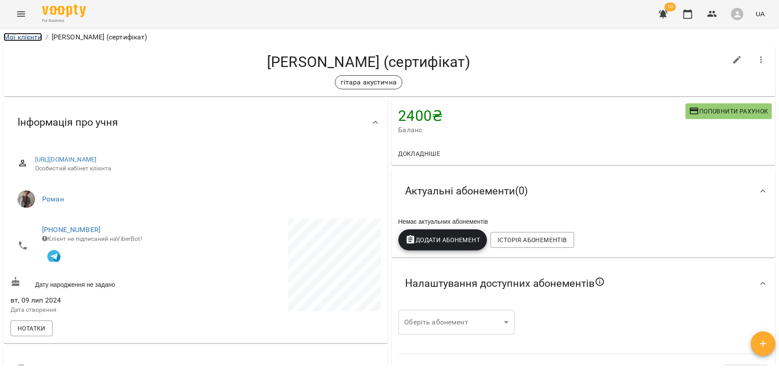
click at [15, 34] on link "Мої клієнти" at bounding box center [23, 37] width 39 height 8
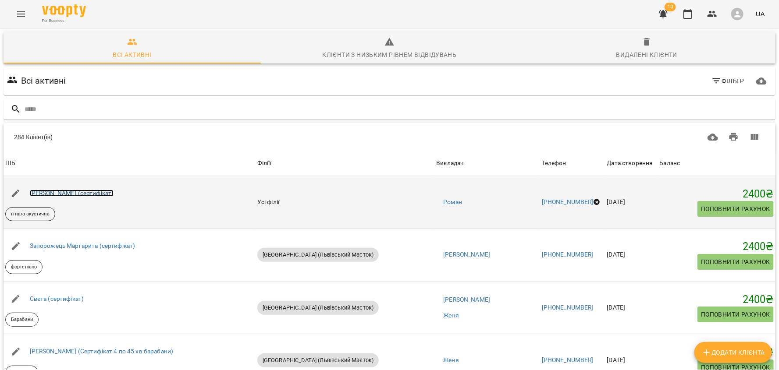
click at [65, 192] on link "[PERSON_NAME] (сертифікат)" at bounding box center [72, 193] width 84 height 7
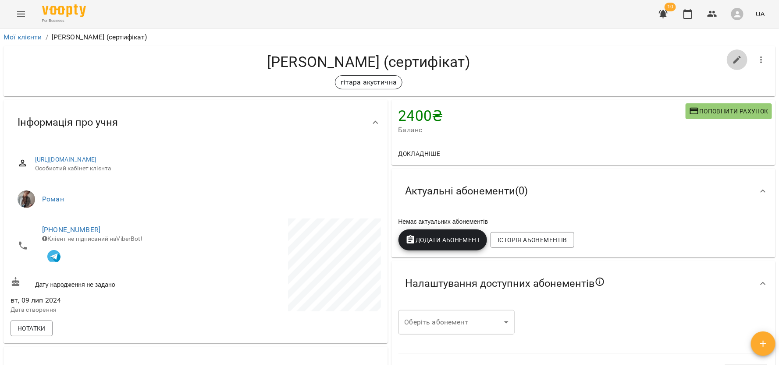
click at [739, 60] on icon "button" at bounding box center [737, 60] width 11 height 11
select select "**"
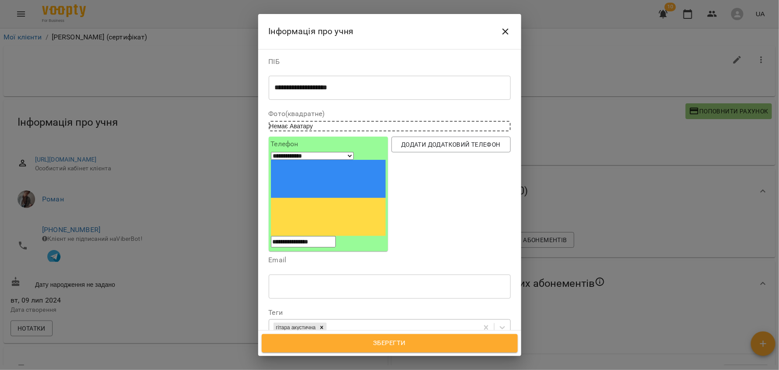
click at [419, 321] on div "гітара акустична" at bounding box center [373, 328] width 209 height 14
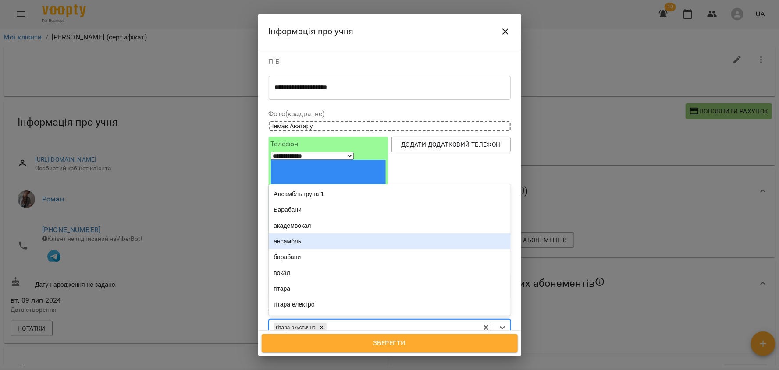
scroll to position [76, 0]
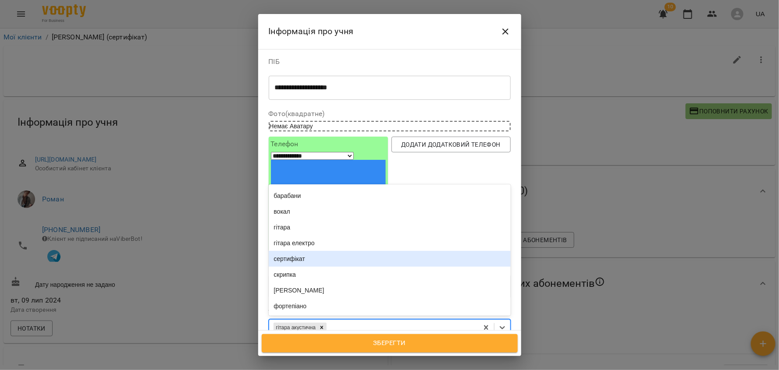
click at [317, 251] on div "сертифікат" at bounding box center [390, 259] width 242 height 16
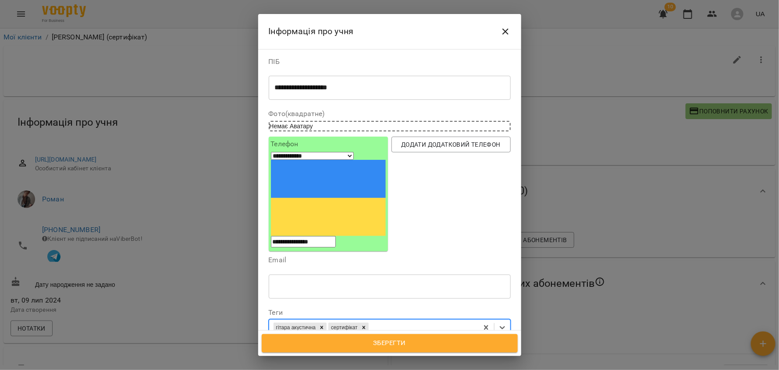
click at [391, 346] on span "Зберегти" at bounding box center [389, 343] width 237 height 11
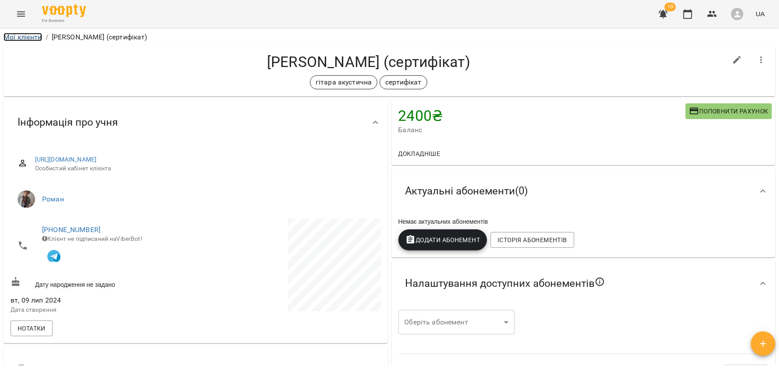
click at [28, 35] on link "Мої клієнти" at bounding box center [23, 37] width 39 height 8
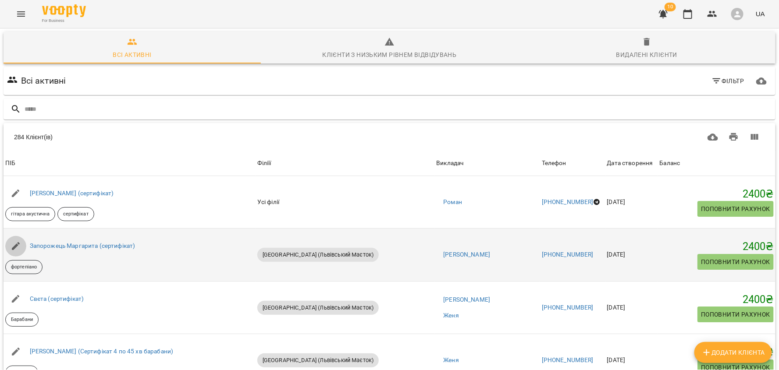
click at [12, 249] on icon "button" at bounding box center [16, 246] width 8 height 8
select select "**"
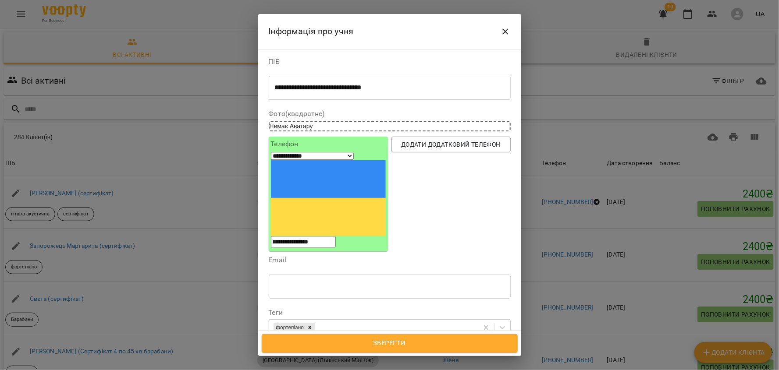
click at [464, 321] on div "фортепіано" at bounding box center [373, 328] width 209 height 14
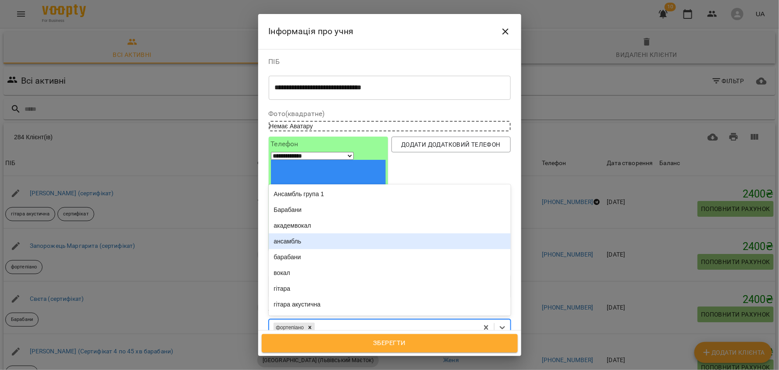
scroll to position [76, 0]
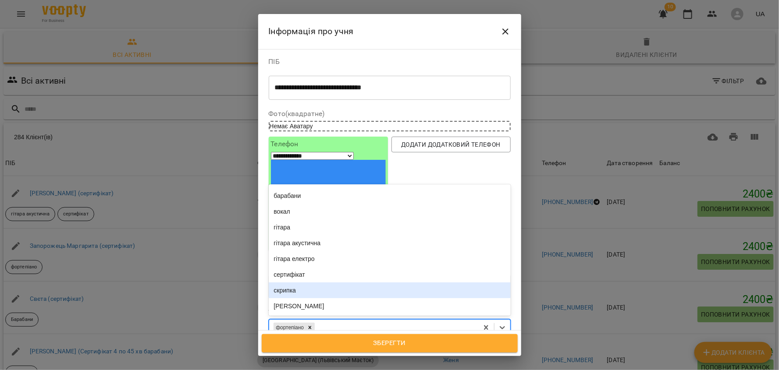
click at [313, 283] on div "скрипка" at bounding box center [390, 291] width 242 height 16
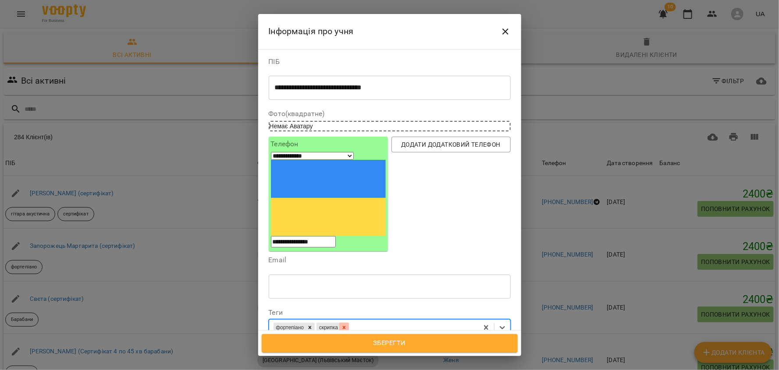
click at [346, 327] on icon at bounding box center [344, 328] width 3 height 3
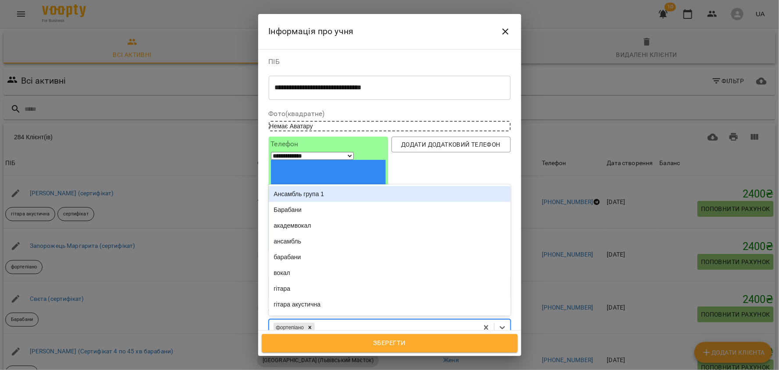
click at [369, 321] on div "фортепіано" at bounding box center [373, 328] width 209 height 14
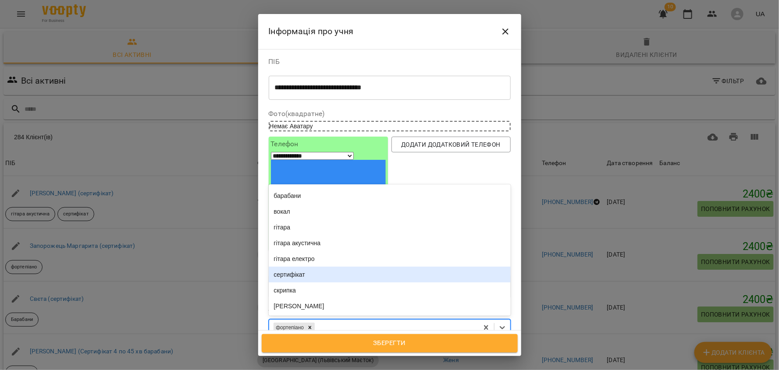
click at [309, 267] on div "сертифікат" at bounding box center [390, 275] width 242 height 16
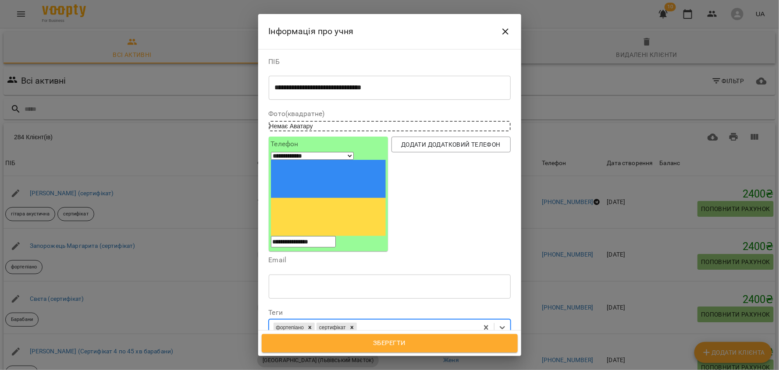
click at [379, 340] on span "Зберегти" at bounding box center [389, 343] width 237 height 11
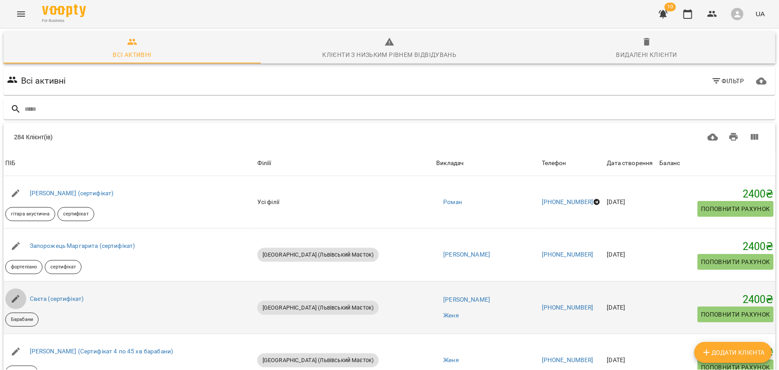
click at [16, 299] on icon "button" at bounding box center [16, 299] width 11 height 11
select select "**"
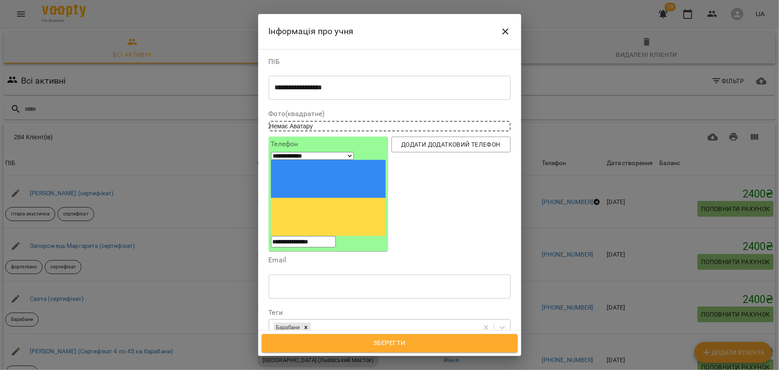
click at [342, 321] on div "Барабани" at bounding box center [373, 328] width 209 height 14
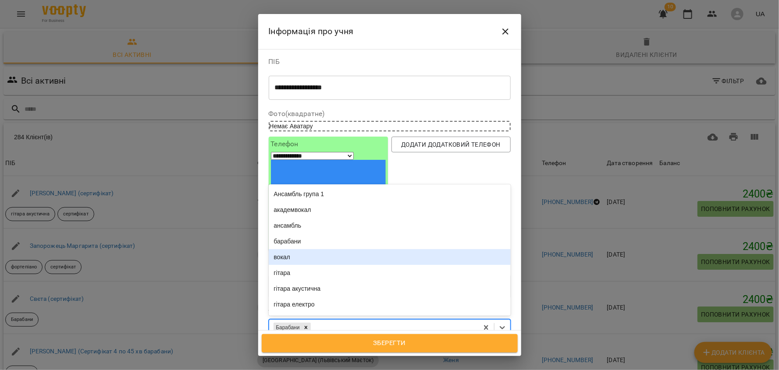
scroll to position [76, 0]
click at [322, 251] on div "сертифікат" at bounding box center [390, 259] width 242 height 16
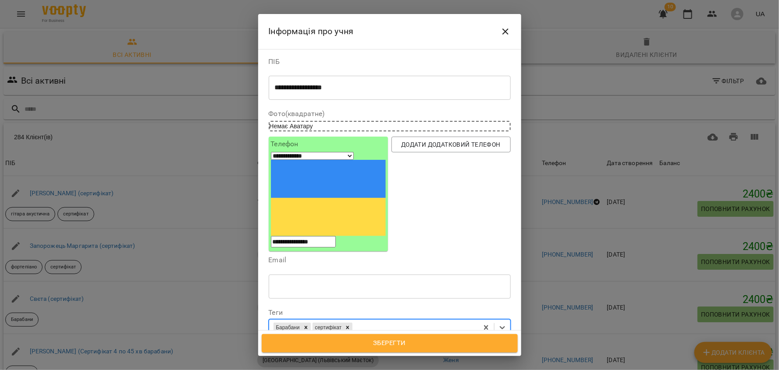
click at [381, 341] on span "Зберегти" at bounding box center [389, 343] width 237 height 11
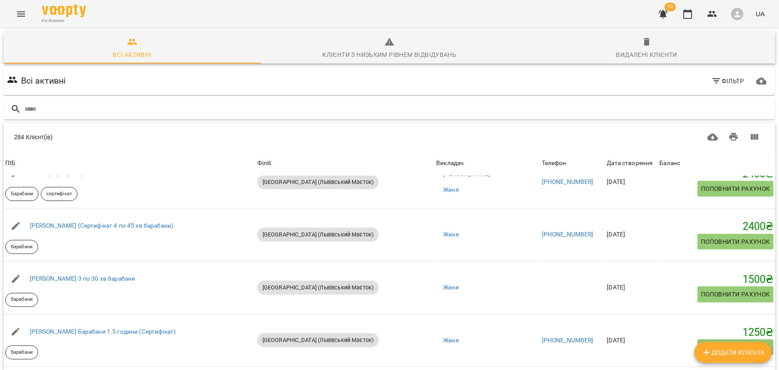
scroll to position [125, 0]
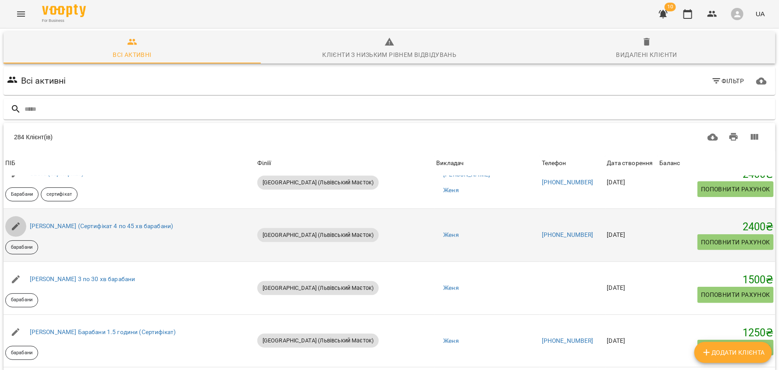
click at [16, 227] on icon "button" at bounding box center [16, 227] width 8 height 8
select select "**"
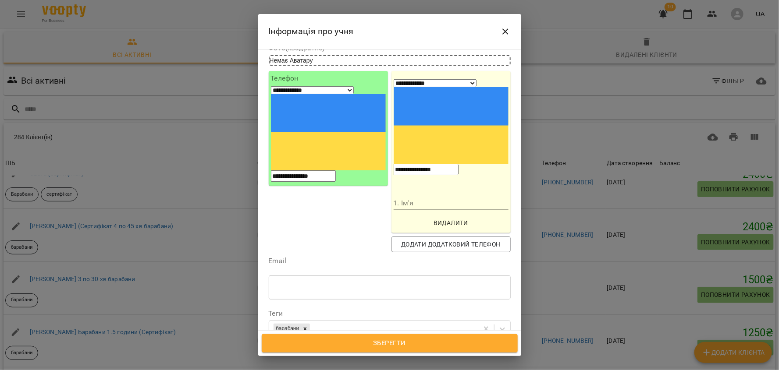
scroll to position [100, 0]
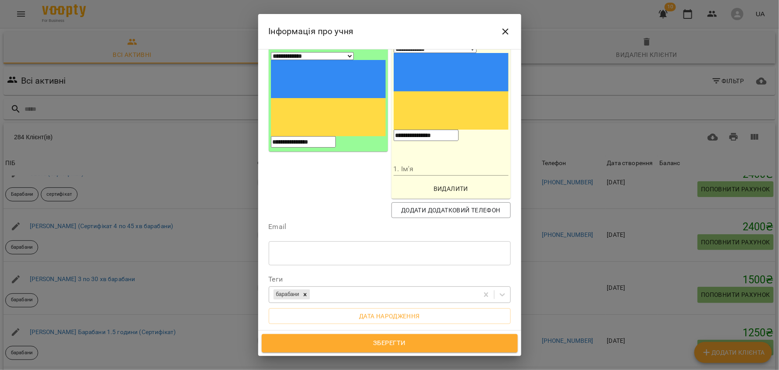
click at [338, 288] on div "барабани" at bounding box center [373, 295] width 209 height 14
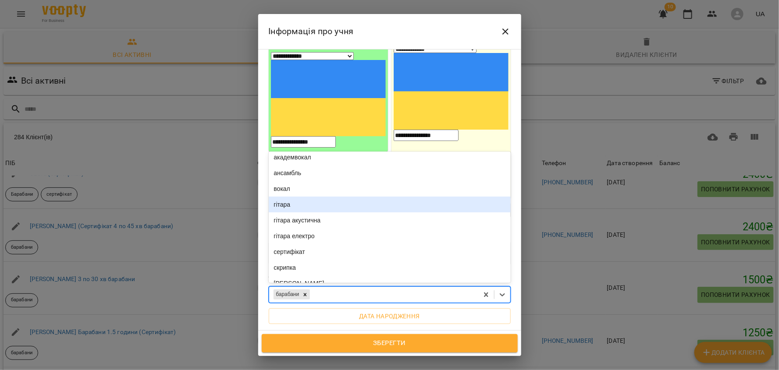
scroll to position [76, 0]
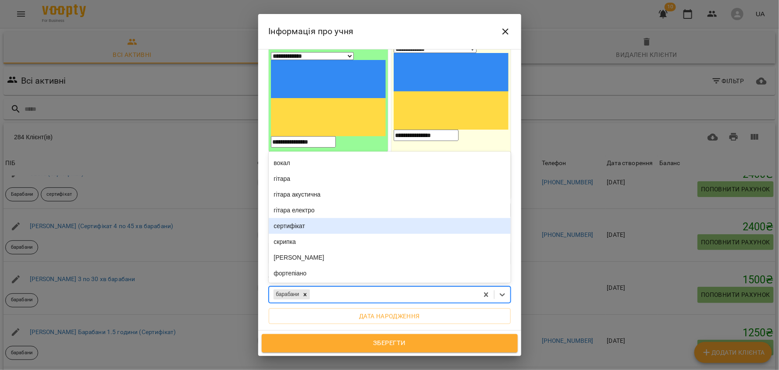
click at [311, 218] on div "сертифікат" at bounding box center [390, 226] width 242 height 16
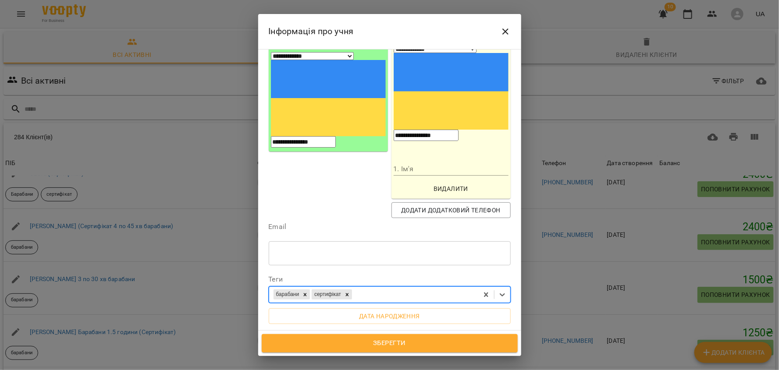
click at [382, 343] on span "Зберегти" at bounding box center [389, 343] width 237 height 11
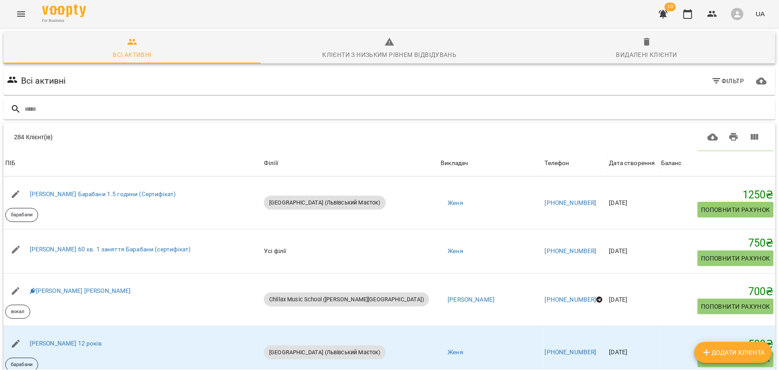
scroll to position [261, 0]
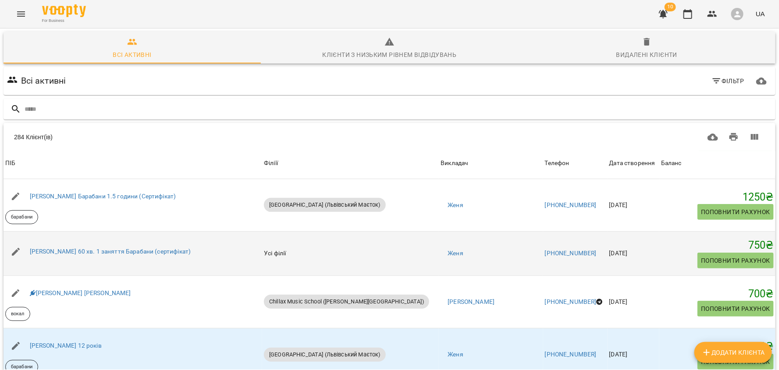
click at [14, 253] on icon "button" at bounding box center [16, 252] width 8 height 8
select select "**"
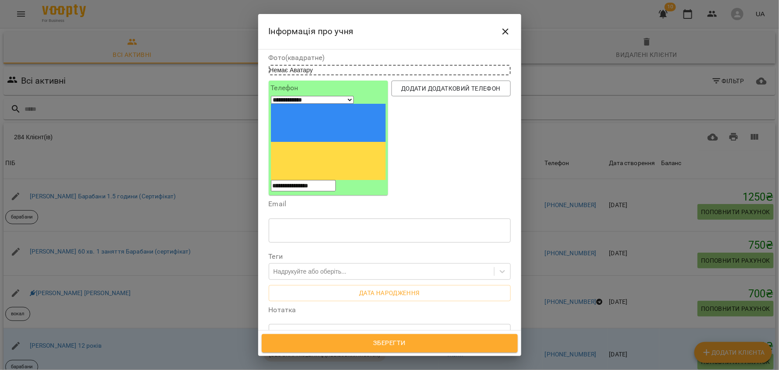
scroll to position [64, 0]
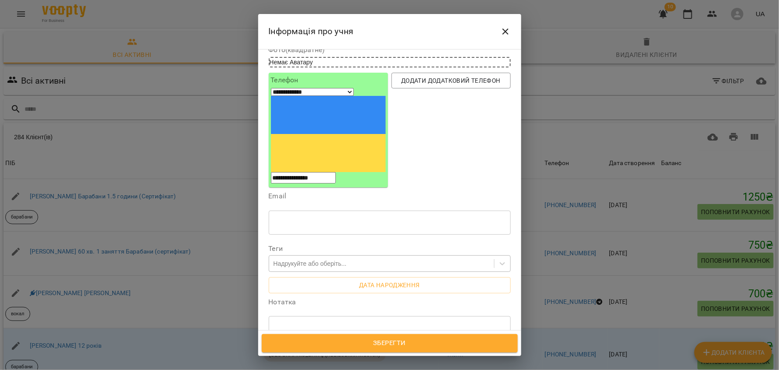
click at [298, 259] on div "Надрукуйте або оберіть..." at bounding box center [310, 263] width 73 height 9
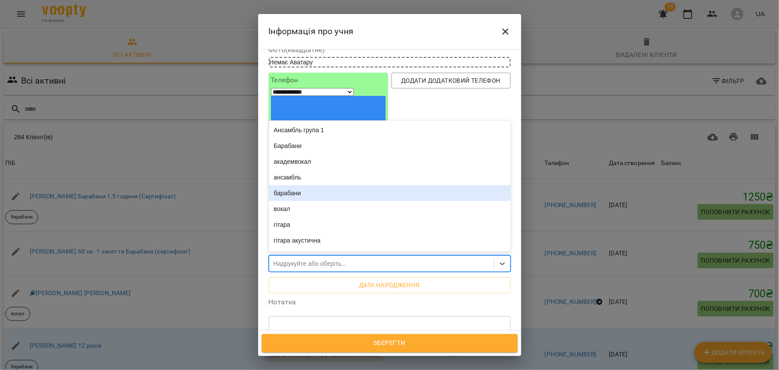
click at [294, 185] on div "барабани" at bounding box center [390, 193] width 242 height 16
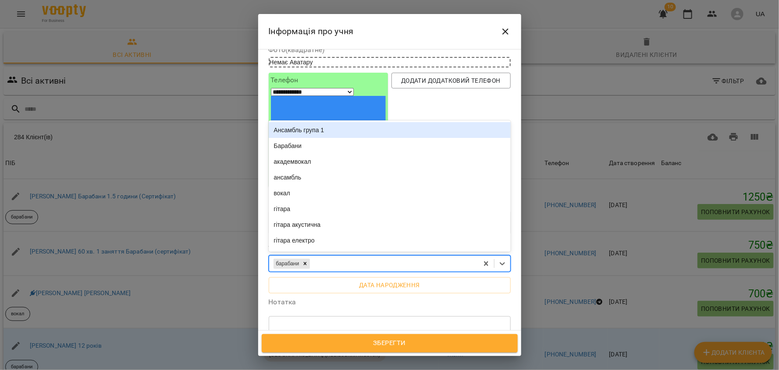
click at [327, 257] on div "барабани" at bounding box center [373, 264] width 209 height 14
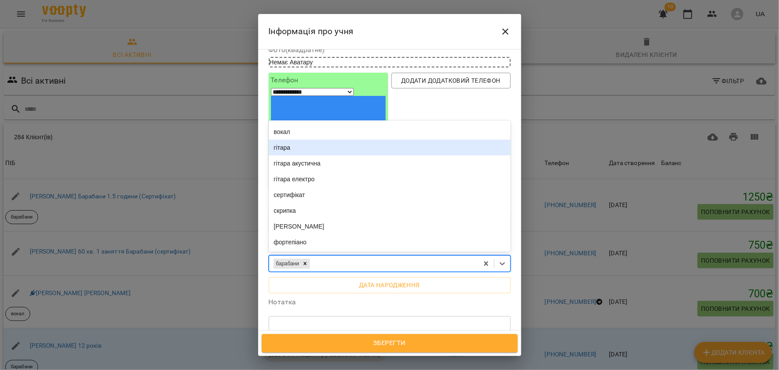
scroll to position [68, 0]
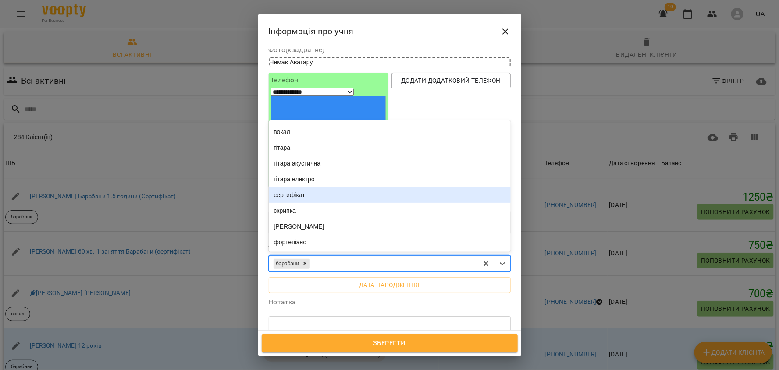
click at [303, 187] on div "сертифікат" at bounding box center [390, 195] width 242 height 16
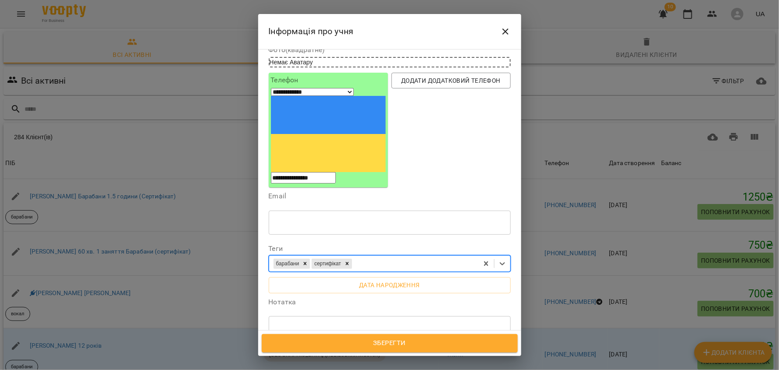
click at [367, 339] on span "Зберегти" at bounding box center [389, 343] width 237 height 11
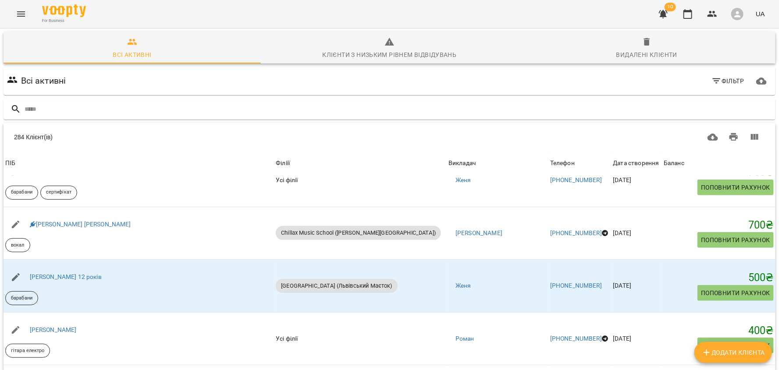
scroll to position [342, 0]
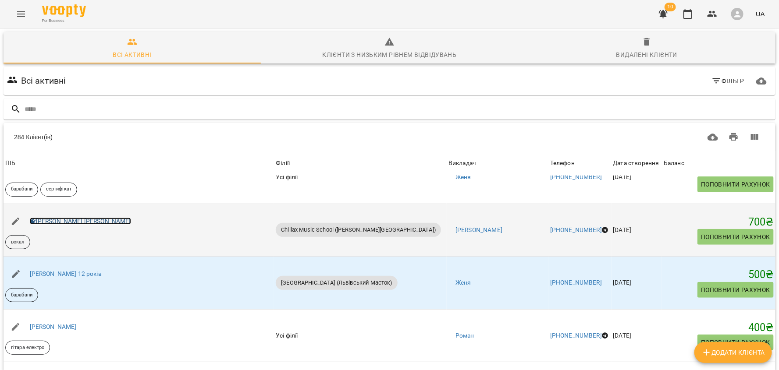
click at [63, 221] on link "[PERSON_NAME] [PERSON_NAME]" at bounding box center [80, 221] width 101 height 7
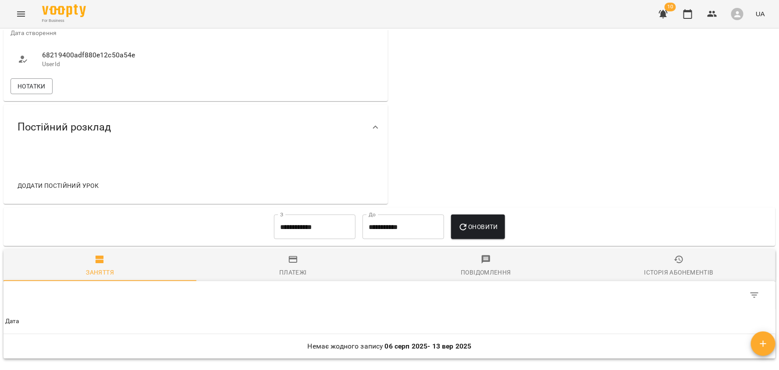
scroll to position [470, 0]
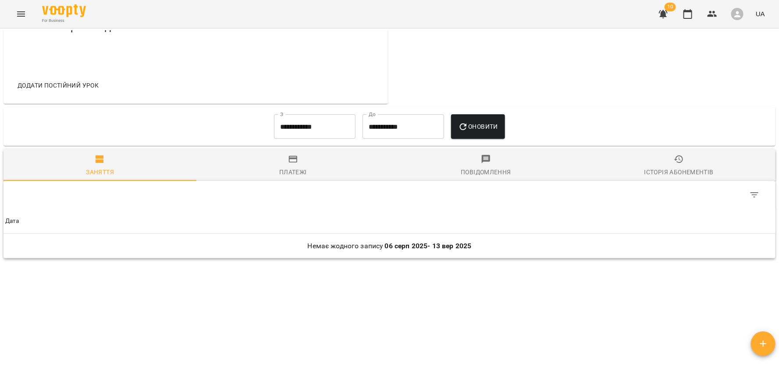
click at [288, 134] on input "**********" at bounding box center [315, 126] width 82 height 25
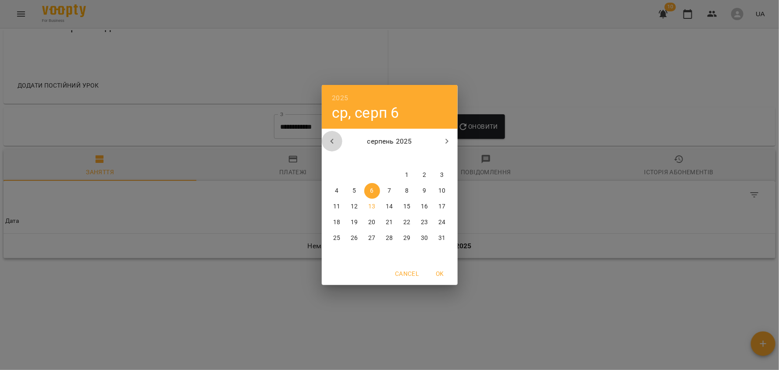
click at [339, 141] on button "button" at bounding box center [332, 141] width 21 height 21
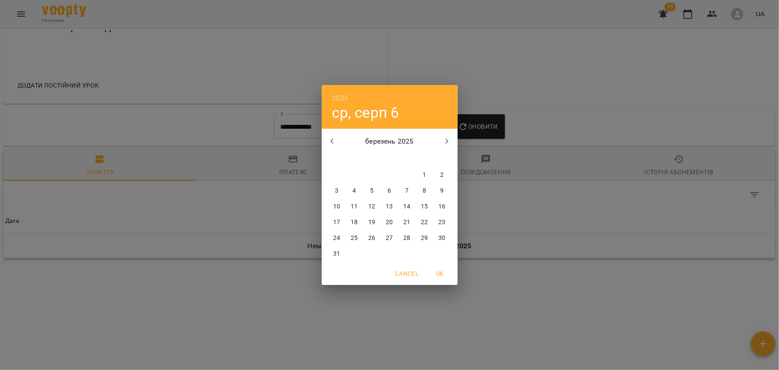
click at [429, 174] on span "1" at bounding box center [425, 175] width 16 height 9
type input "**********"
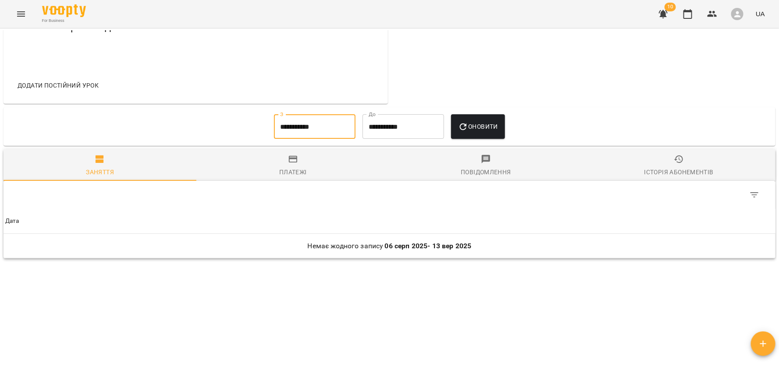
click at [487, 131] on span "Оновити" at bounding box center [478, 126] width 40 height 11
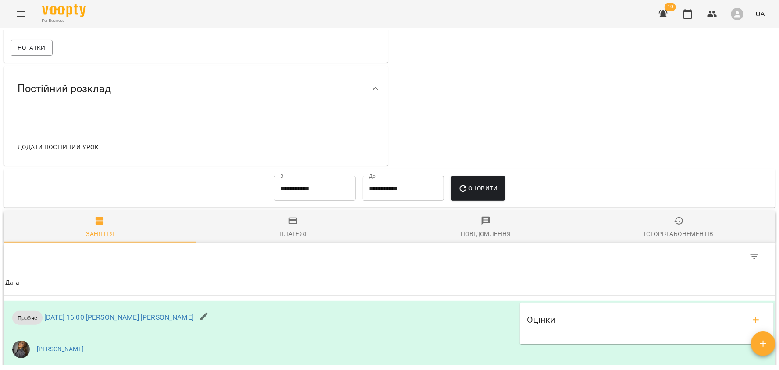
scroll to position [0, 0]
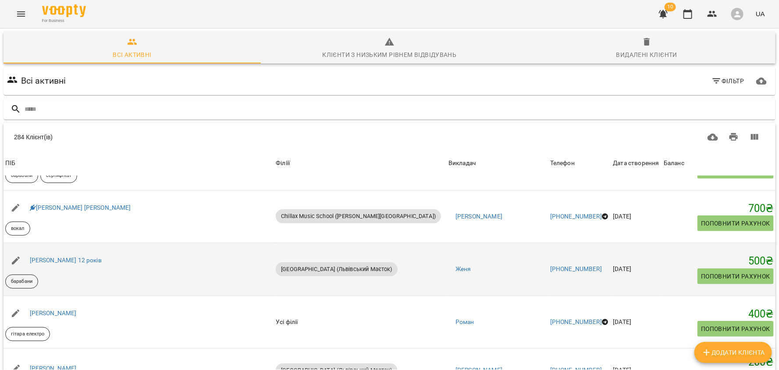
scroll to position [356, 0]
click at [68, 256] on link "Крістофер 12 років" at bounding box center [66, 259] width 72 height 7
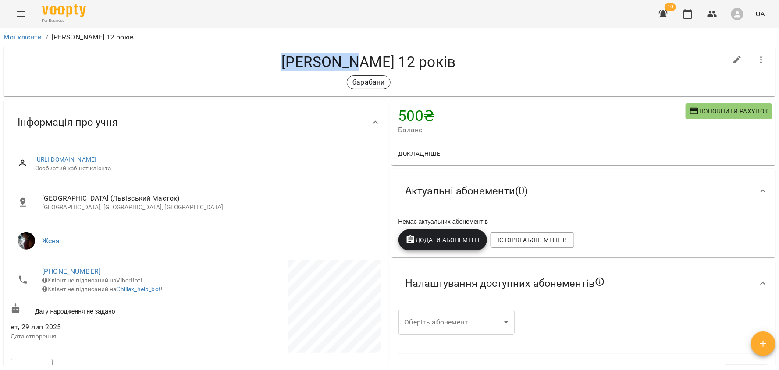
drag, startPoint x: 301, startPoint y: 64, endPoint x: 371, endPoint y: 60, distance: 69.8
click at [370, 60] on h4 "Крістофер 12 років" at bounding box center [369, 62] width 716 height 18
copy h4 "Крістофер"
drag, startPoint x: 94, startPoint y: 270, endPoint x: 42, endPoint y: 267, distance: 52.3
click at [43, 267] on span "+380688644576" at bounding box center [114, 271] width 145 height 11
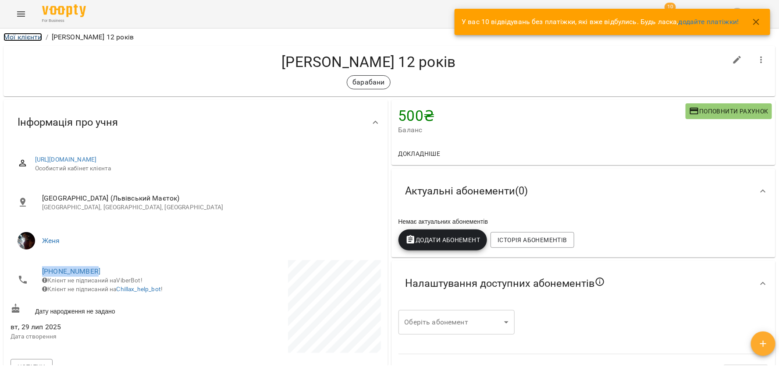
click at [18, 39] on link "Мої клієнти" at bounding box center [23, 37] width 39 height 8
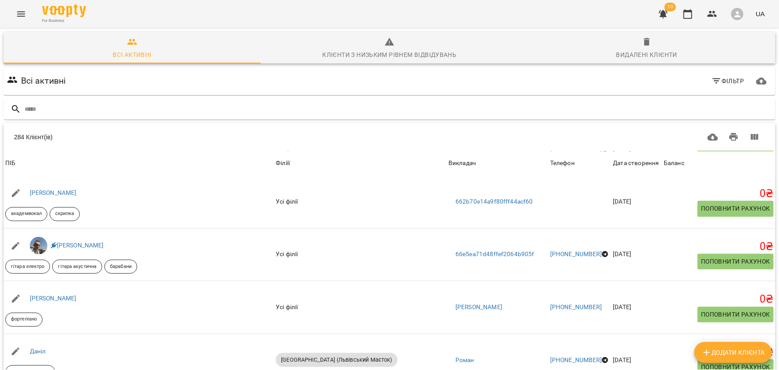
scroll to position [1052, 0]
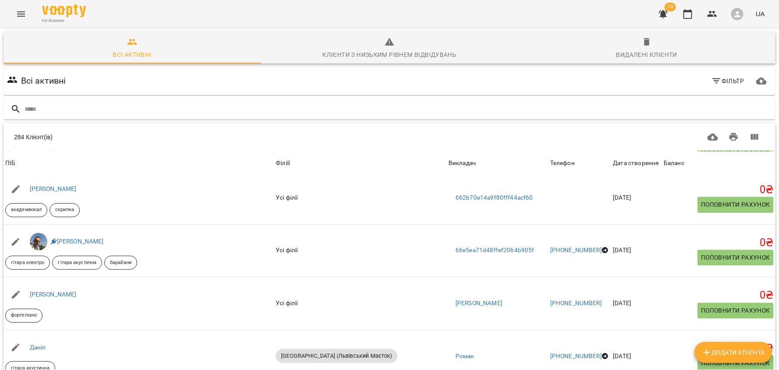
click at [668, 20] on button "button" at bounding box center [663, 14] width 21 height 21
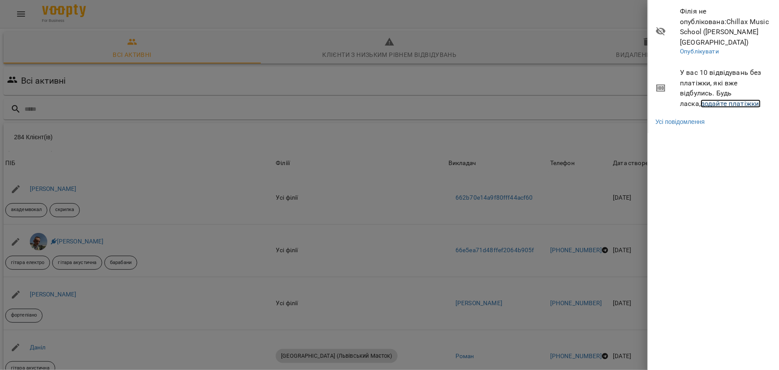
click at [700, 99] on link "додайте платіжки!" at bounding box center [730, 103] width 60 height 8
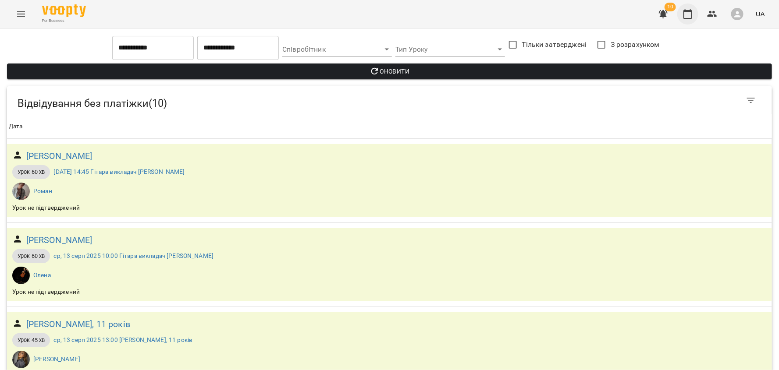
click at [692, 13] on icon "button" at bounding box center [687, 14] width 9 height 10
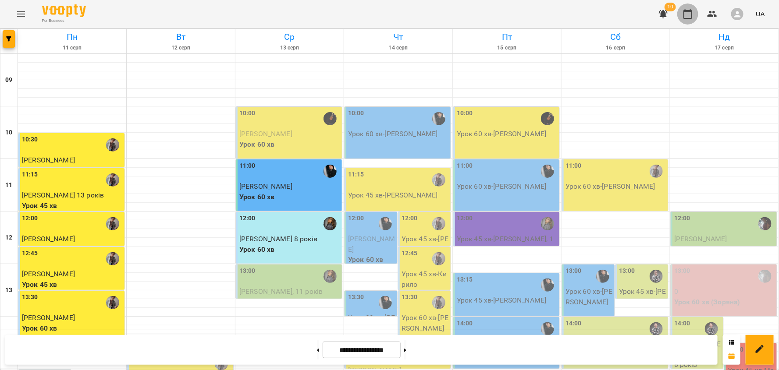
click at [690, 10] on icon "button" at bounding box center [687, 14] width 11 height 11
click at [669, 20] on button "button" at bounding box center [663, 14] width 21 height 21
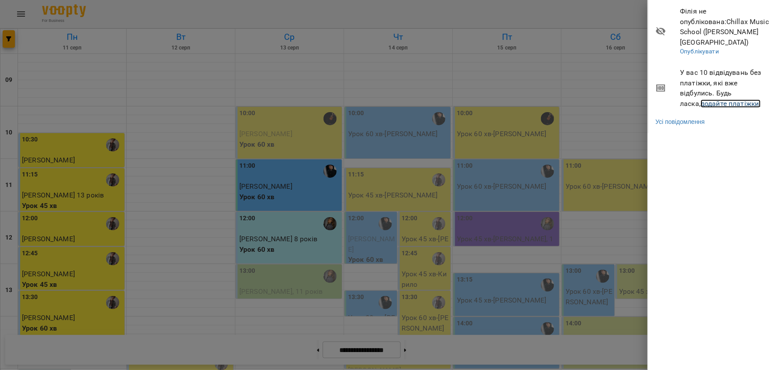
click at [705, 99] on link "додайте платіжки!" at bounding box center [730, 103] width 60 height 8
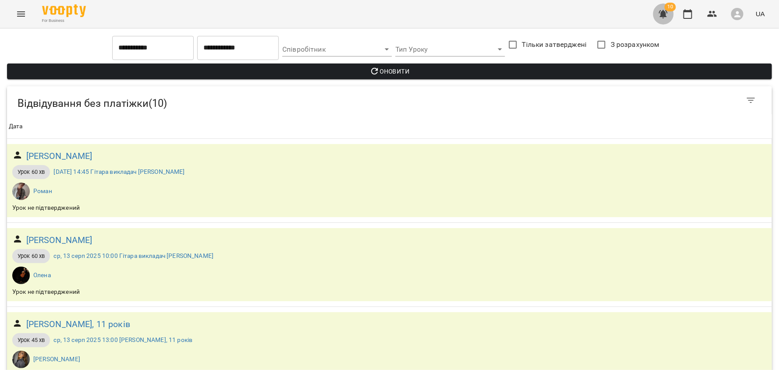
click at [661, 15] on icon "button" at bounding box center [663, 14] width 11 height 11
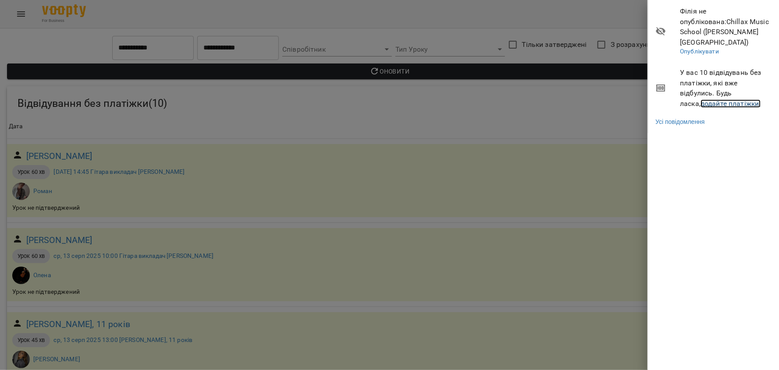
click at [700, 99] on link "додайте платіжки!" at bounding box center [730, 103] width 60 height 8
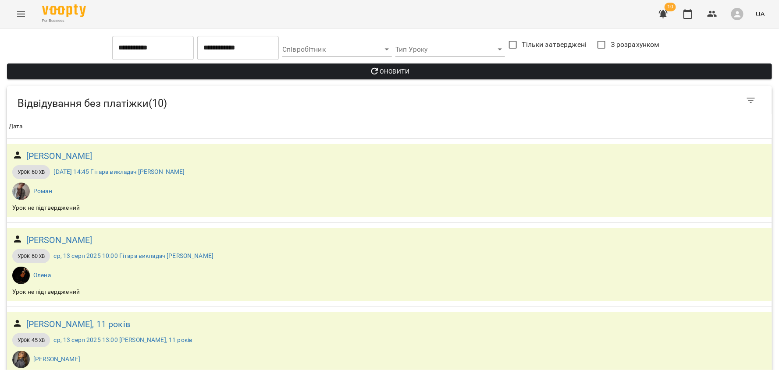
click at [131, 46] on input "**********" at bounding box center [153, 48] width 82 height 25
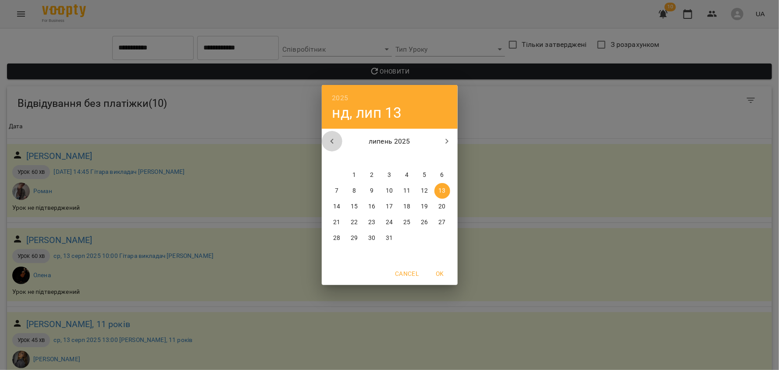
click at [331, 142] on icon "button" at bounding box center [331, 141] width 3 height 5
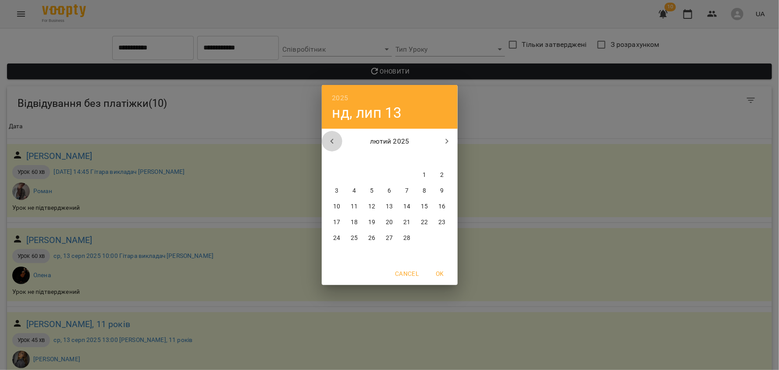
click at [331, 142] on icon "button" at bounding box center [331, 141] width 3 height 5
click at [377, 171] on span "1" at bounding box center [372, 175] width 16 height 9
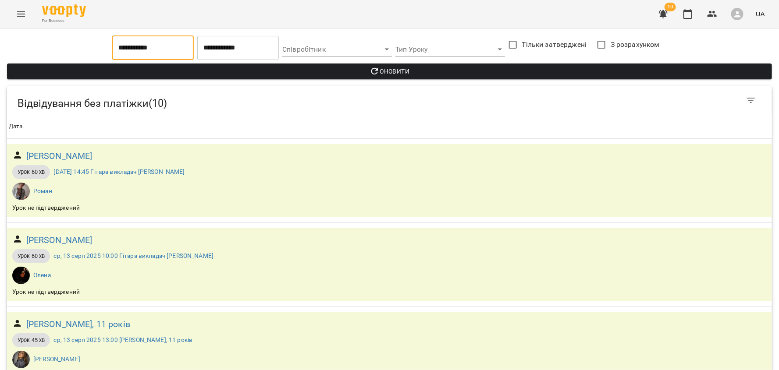
click at [352, 74] on span "Оновити" at bounding box center [389, 71] width 751 height 11
click at [142, 53] on input "**********" at bounding box center [153, 48] width 82 height 25
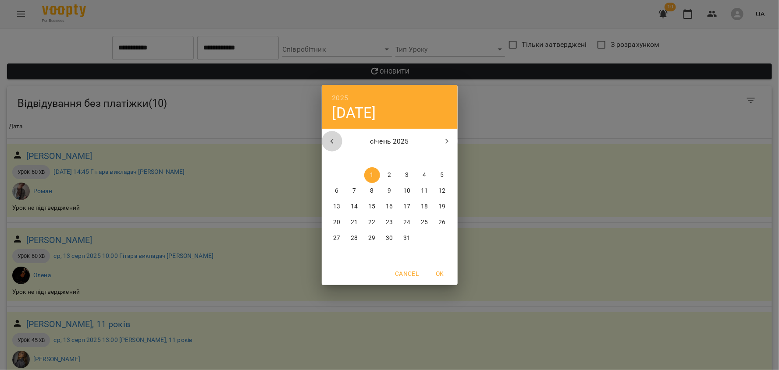
click at [328, 140] on icon "button" at bounding box center [332, 141] width 11 height 11
click at [404, 176] on span "1" at bounding box center [407, 175] width 16 height 9
type input "**********"
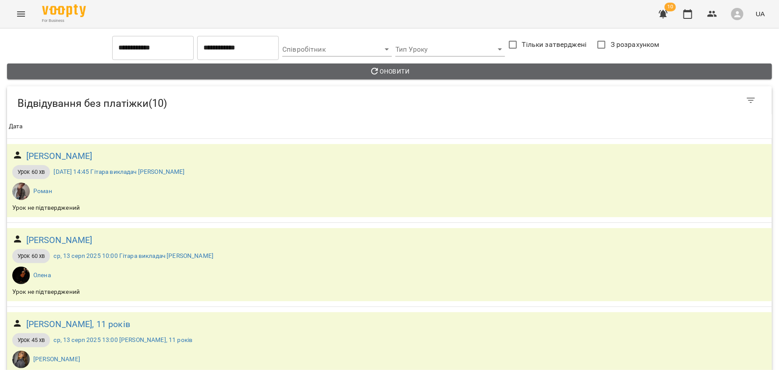
click at [394, 68] on span "Оновити" at bounding box center [389, 71] width 751 height 11
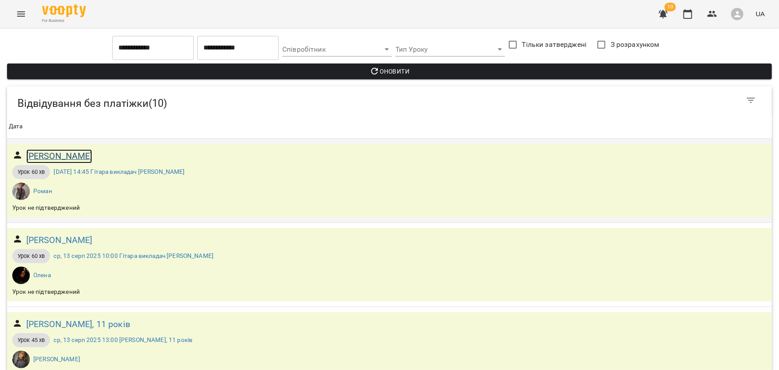
click at [72, 156] on h6 "[PERSON_NAME]" at bounding box center [59, 156] width 66 height 14
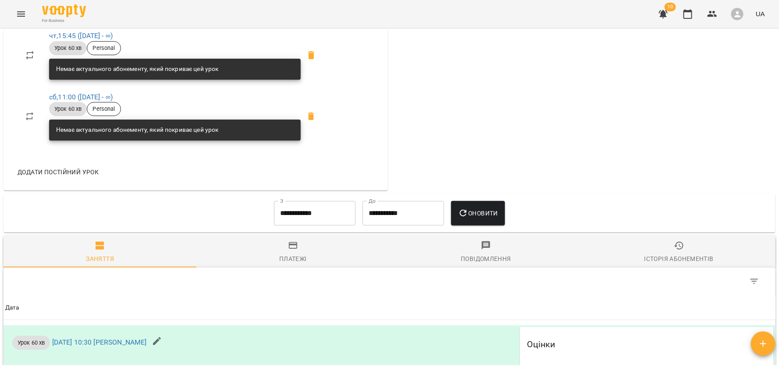
scroll to position [602, 0]
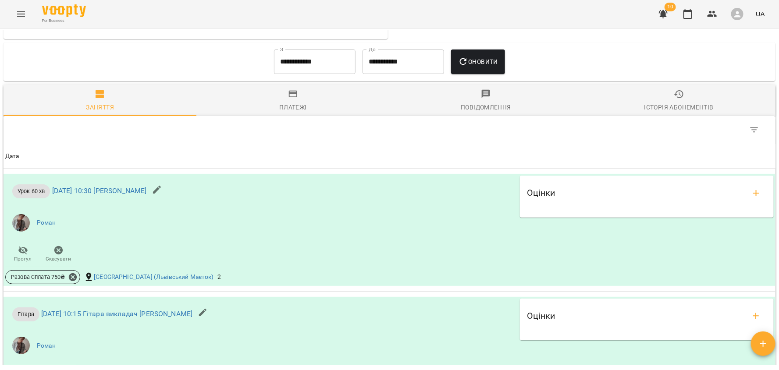
click at [280, 111] on div "Платежі" at bounding box center [293, 107] width 28 height 11
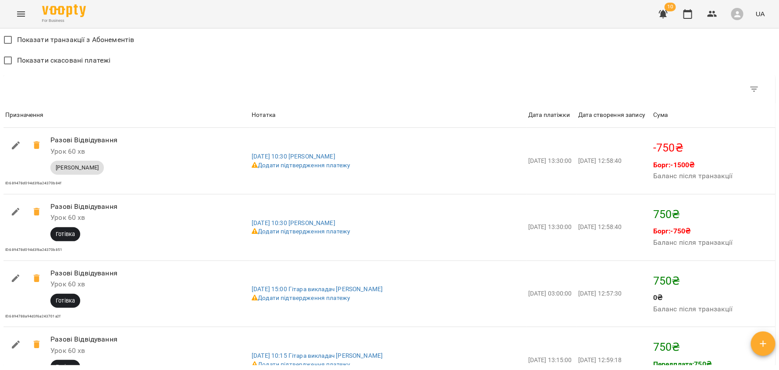
scroll to position [1004, 0]
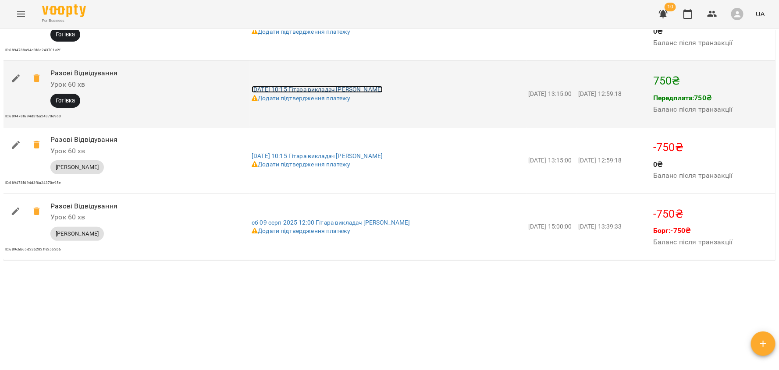
click at [317, 86] on link "чт 07 серп 2025 10:15 Гітара викладач Роман" at bounding box center [317, 89] width 131 height 7
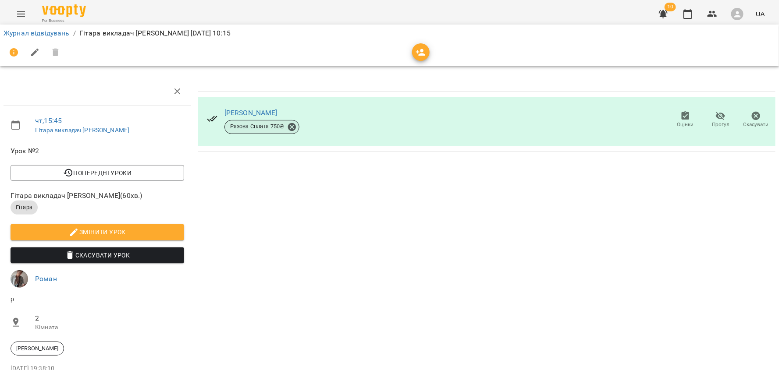
click at [257, 129] on span "Разова Сплата 750 ₴" at bounding box center [257, 127] width 65 height 8
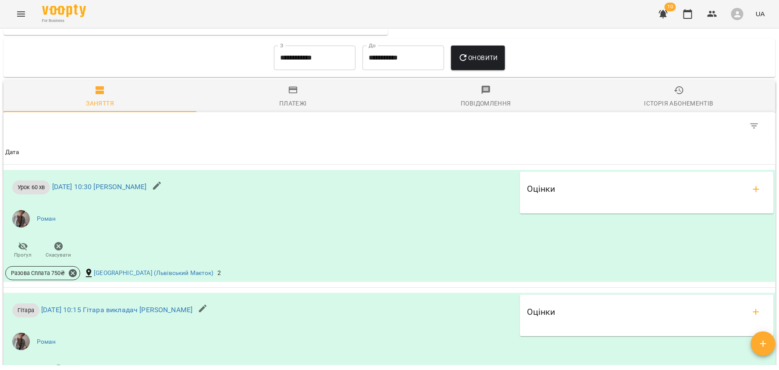
click at [294, 90] on icon "button" at bounding box center [293, 90] width 11 height 11
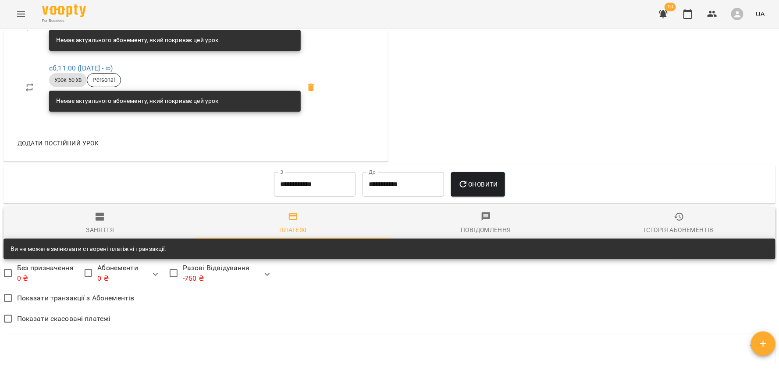
scroll to position [606, 0]
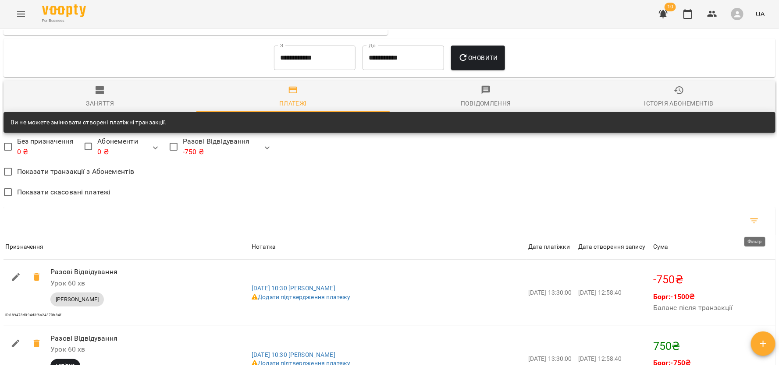
click at [752, 226] on button "Фільтр" at bounding box center [754, 221] width 21 height 21
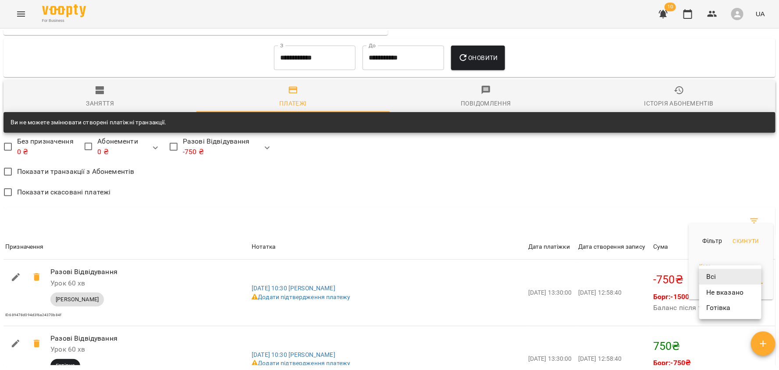
click at [731, 281] on body "For Business 10 UA Мої клієнти / Дубенко Ярослав Дубенко Ярослав -750 ₴ Баланс …" at bounding box center [389, 199] width 779 height 399
click at [727, 305] on li "Готівка" at bounding box center [730, 308] width 62 height 16
type input "*******"
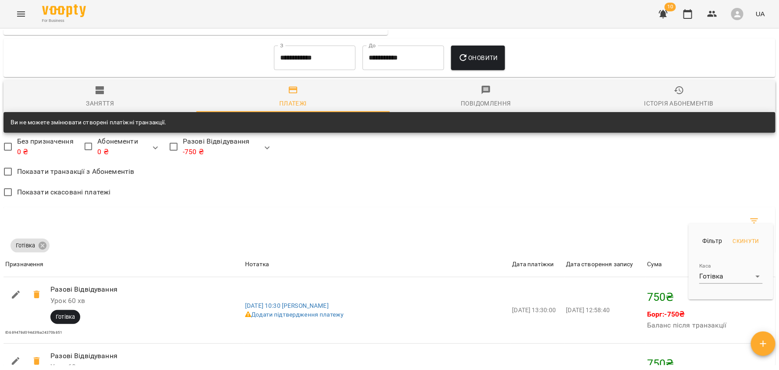
click at [551, 274] on div at bounding box center [389, 185] width 779 height 370
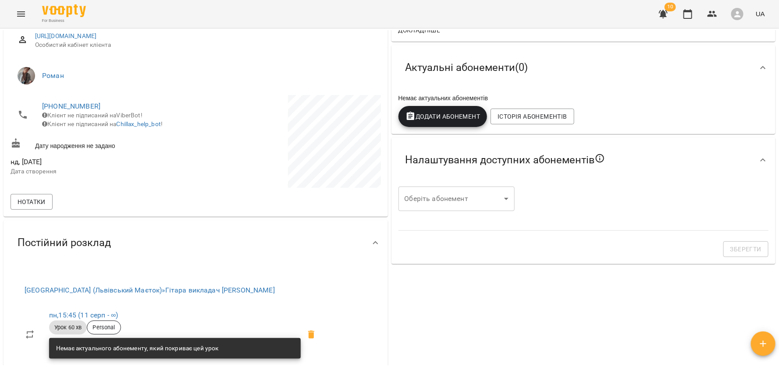
scroll to position [0, 0]
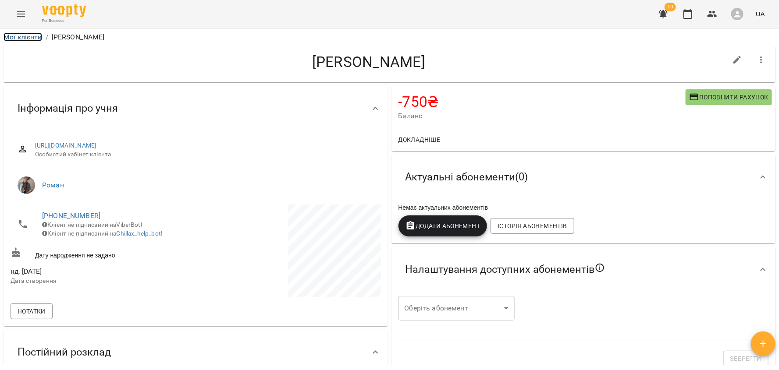
click at [18, 36] on link "Мої клієнти" at bounding box center [23, 37] width 39 height 8
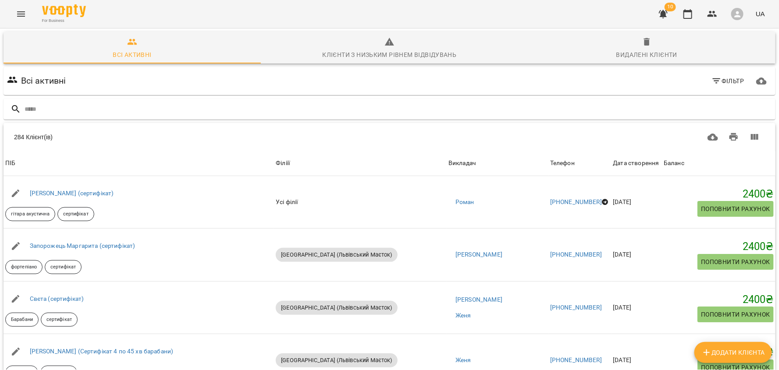
click at [664, 16] on icon "button" at bounding box center [663, 14] width 9 height 8
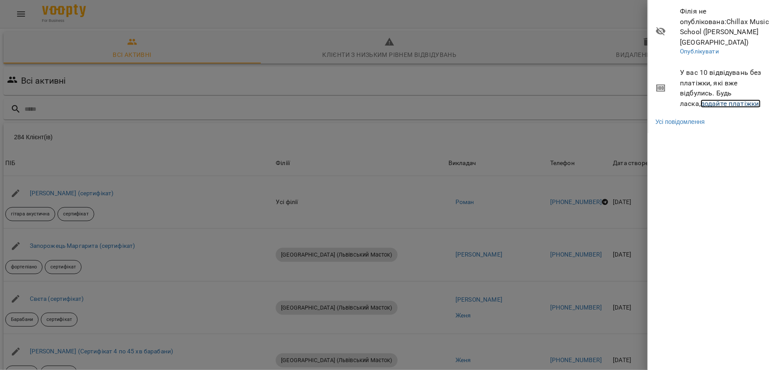
click at [700, 99] on link "додайте платіжки!" at bounding box center [730, 103] width 60 height 8
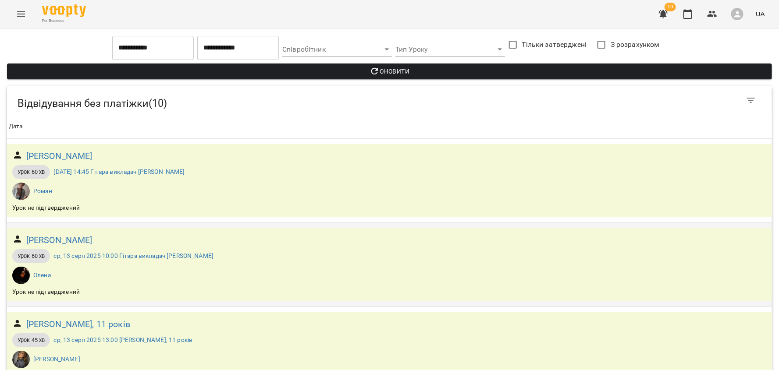
scroll to position [615, 0]
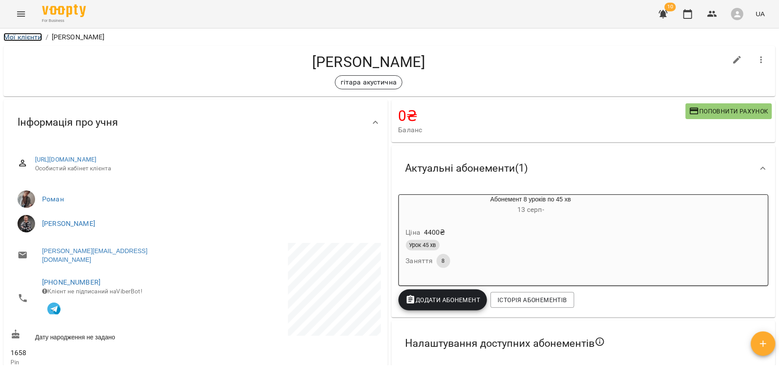
click at [16, 38] on link "Мої клієнти" at bounding box center [23, 37] width 39 height 8
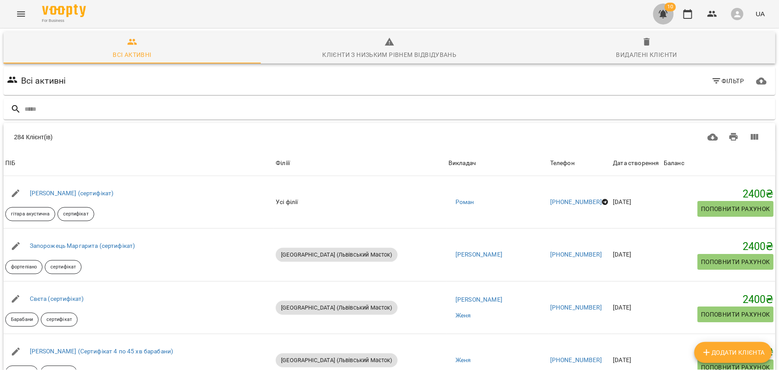
click at [662, 16] on icon "button" at bounding box center [663, 14] width 9 height 8
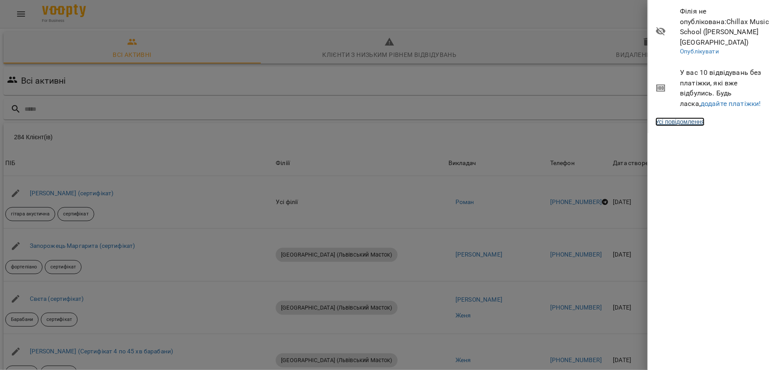
click at [700, 117] on link "Усі повідомлення" at bounding box center [679, 121] width 49 height 9
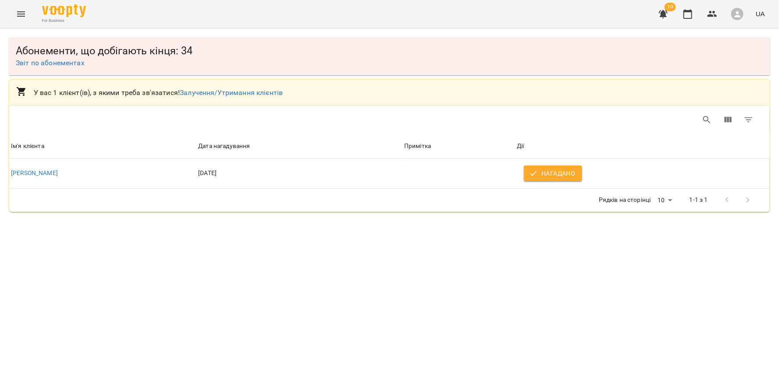
click at [89, 61] on span "Звіт по абонементах" at bounding box center [389, 63] width 747 height 11
click at [50, 64] on link "Звіт по абонементах" at bounding box center [50, 63] width 69 height 8
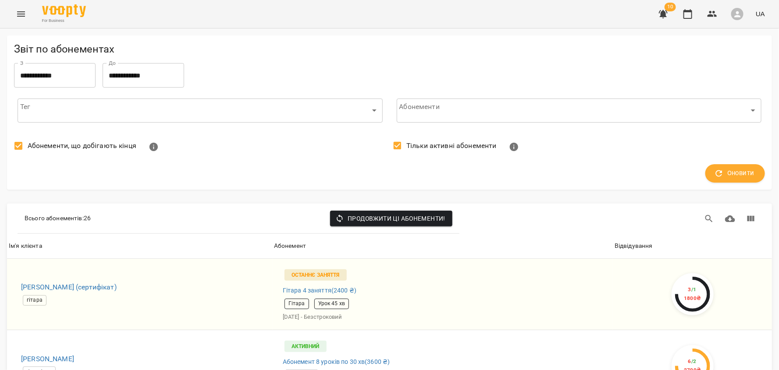
click at [667, 18] on icon "button" at bounding box center [663, 14] width 11 height 11
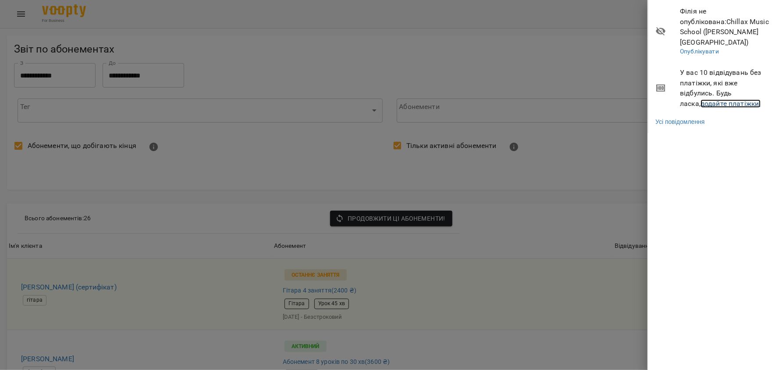
click at [700, 99] on link "додайте платіжки!" at bounding box center [730, 103] width 60 height 8
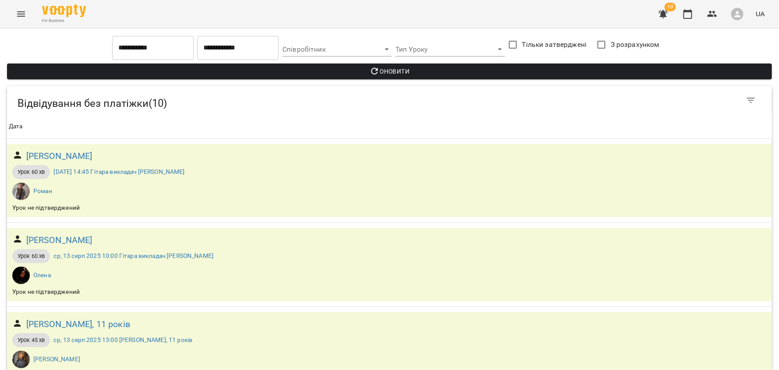
click at [666, 18] on icon "button" at bounding box center [663, 14] width 11 height 11
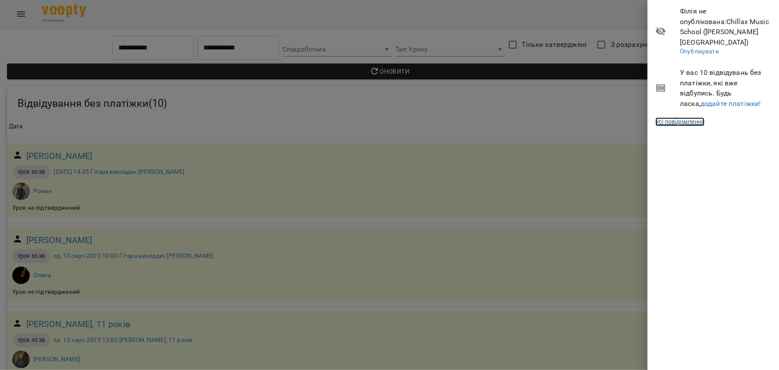
click at [688, 117] on link "Усі повідомлення" at bounding box center [679, 121] width 49 height 9
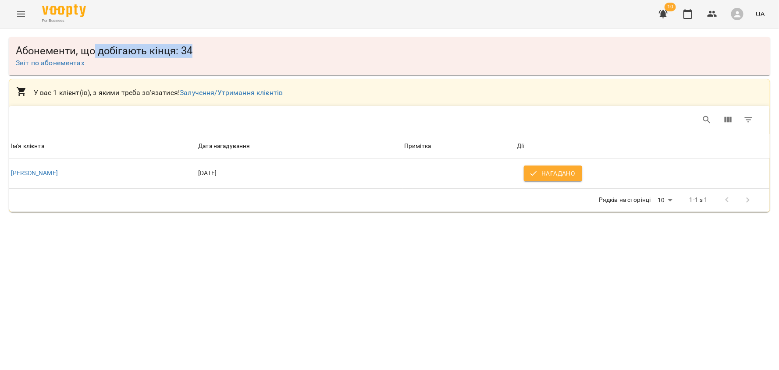
drag, startPoint x: 93, startPoint y: 52, endPoint x: 197, endPoint y: 50, distance: 103.9
click at [197, 50] on span "Абонементи, що добігають кінця: 34" at bounding box center [389, 51] width 747 height 14
click at [59, 65] on link "Звіт по абонементах" at bounding box center [50, 63] width 69 height 8
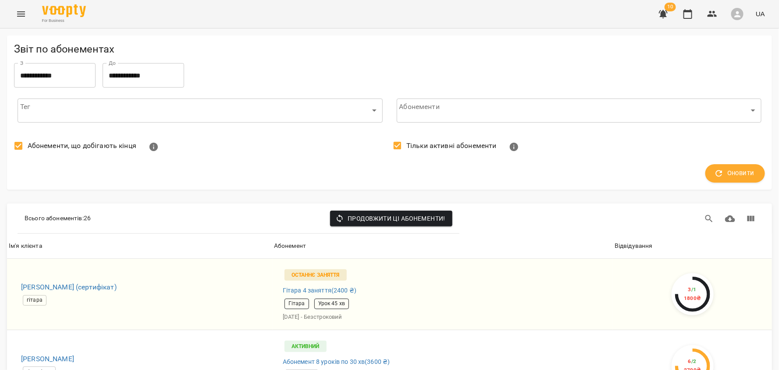
click at [43, 71] on input "**********" at bounding box center [55, 75] width 82 height 25
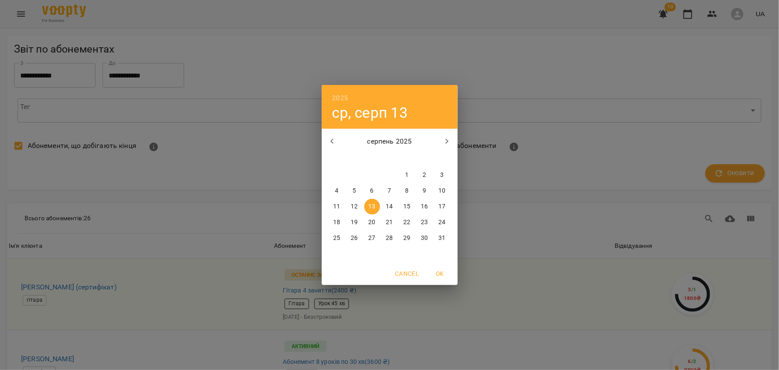
click at [229, 79] on div "2025 ср, серп 13 серпень 2025 пн вт ср чт пт сб нд 28 29 30 31 1 2 3 4 5 6 7 8 …" at bounding box center [389, 185] width 779 height 370
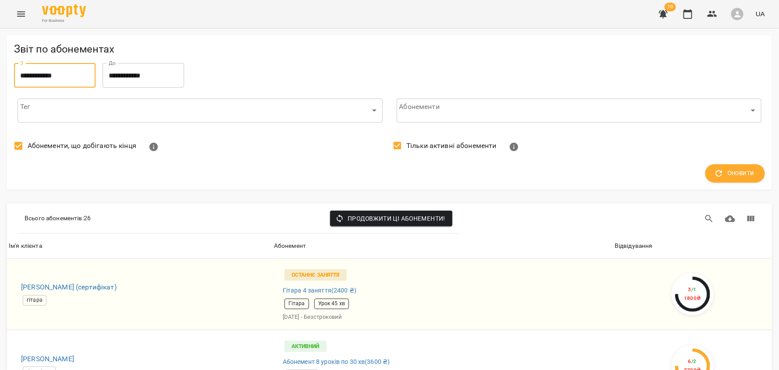
click at [667, 6] on span "10" at bounding box center [669, 7] width 11 height 9
click at [663, 16] on icon "button" at bounding box center [663, 14] width 9 height 8
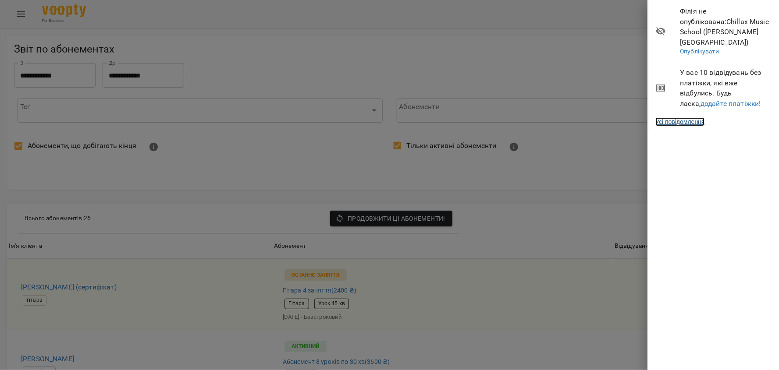
click at [694, 117] on link "Усі повідомлення" at bounding box center [679, 121] width 49 height 9
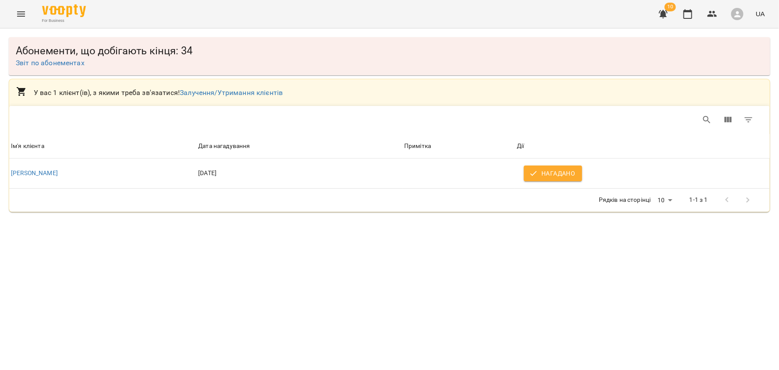
click at [694, 114] on div "Table Toolbar" at bounding box center [558, 120] width 401 height 21
click at [23, 17] on icon "Menu" at bounding box center [21, 14] width 11 height 11
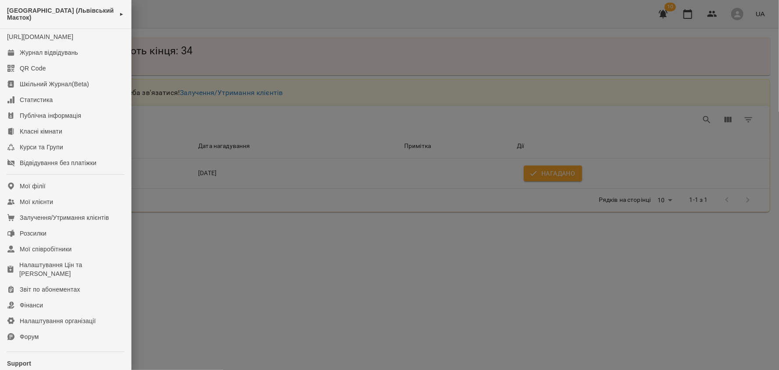
click at [225, 256] on div at bounding box center [389, 185] width 779 height 370
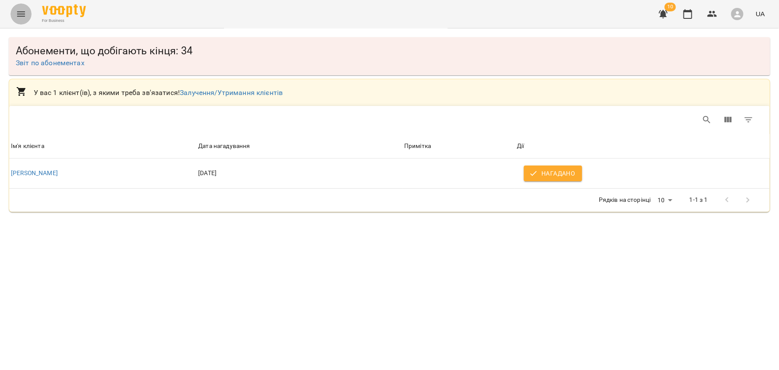
click at [18, 14] on icon "Menu" at bounding box center [21, 14] width 11 height 11
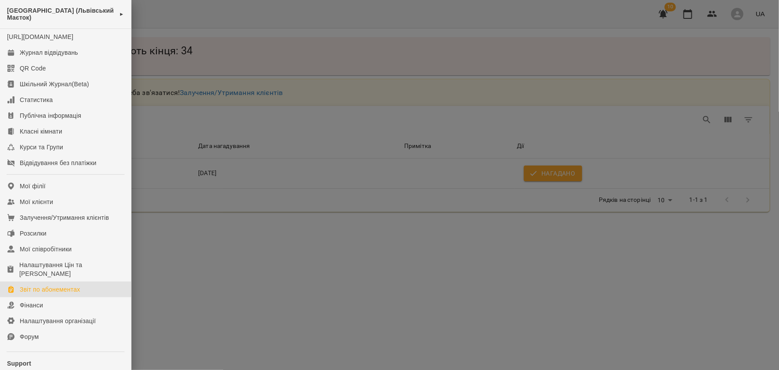
click at [48, 294] on div "Звіт по абонементах" at bounding box center [50, 289] width 60 height 9
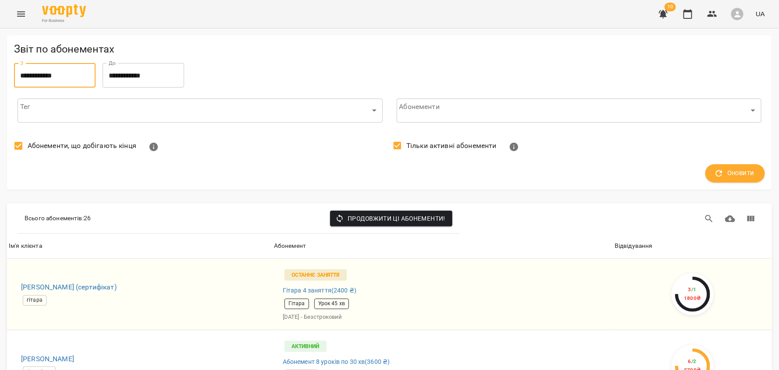
click at [46, 80] on input "**********" at bounding box center [55, 75] width 82 height 25
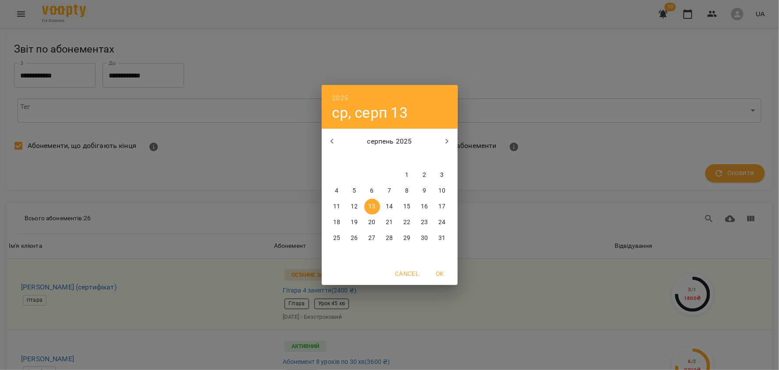
click at [272, 210] on div "2025 ср, серп 13 серпень 2025 пн вт ср чт пт сб нд 28 29 30 31 1 2 3 4 5 6 7 8 …" at bounding box center [389, 185] width 779 height 370
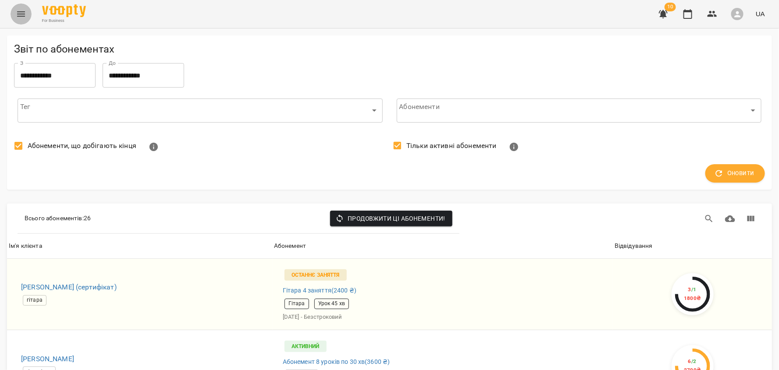
click at [23, 16] on icon "Menu" at bounding box center [21, 13] width 8 height 5
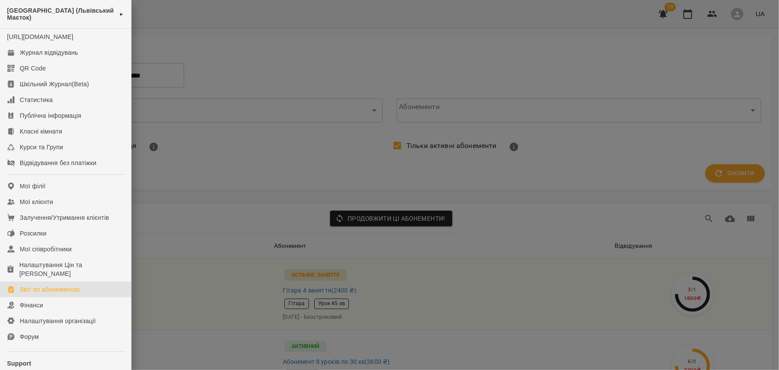
click at [32, 298] on link "Звіт по абонементах" at bounding box center [65, 290] width 131 height 16
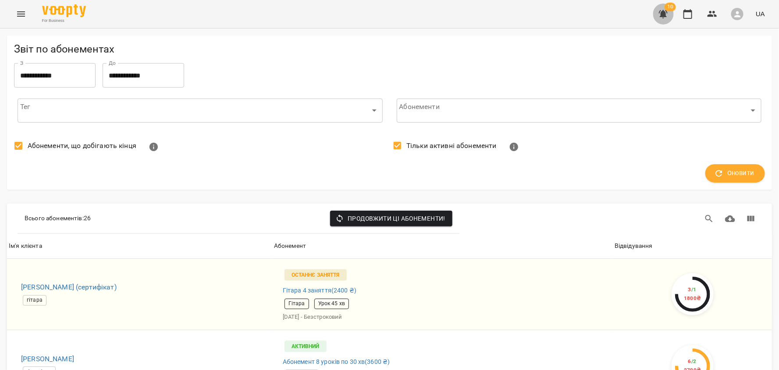
click at [671, 15] on button "button" at bounding box center [663, 14] width 21 height 21
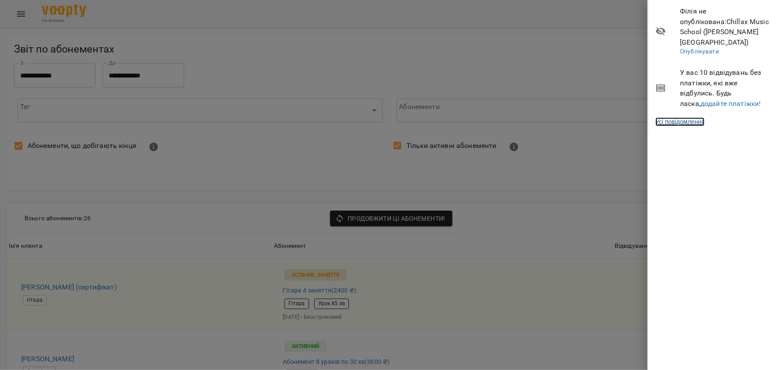
click at [683, 117] on link "Усі повідомлення" at bounding box center [679, 121] width 49 height 9
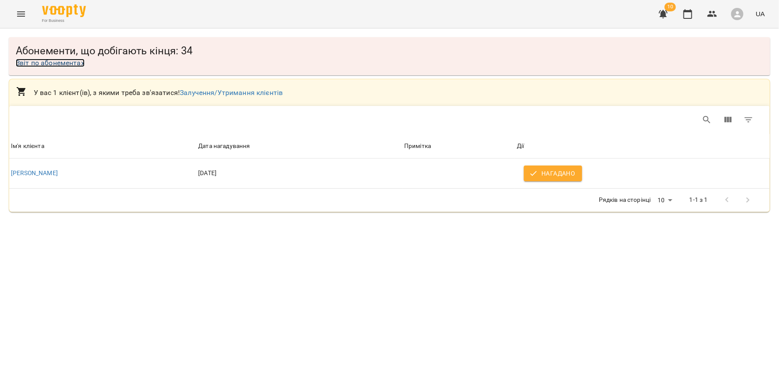
click at [69, 63] on link "Звіт по абонементах" at bounding box center [50, 63] width 69 height 8
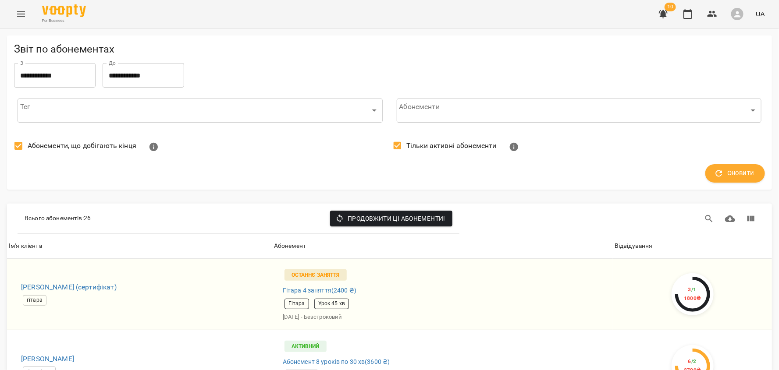
click at [57, 74] on input "**********" at bounding box center [55, 75] width 82 height 25
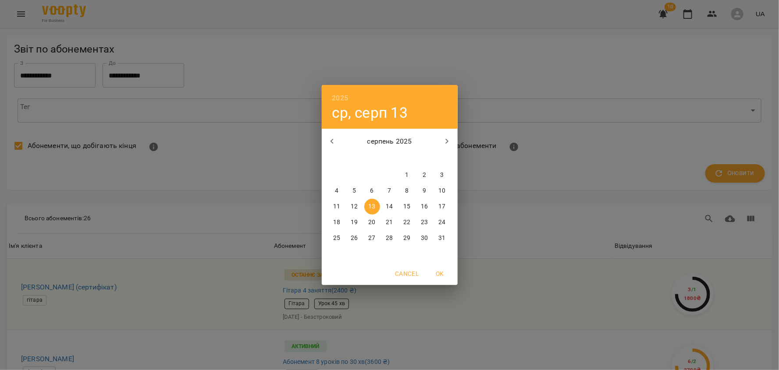
click at [330, 140] on icon "button" at bounding box center [332, 141] width 11 height 11
click at [442, 177] on p "1" at bounding box center [442, 175] width 4 height 9
type input "**********"
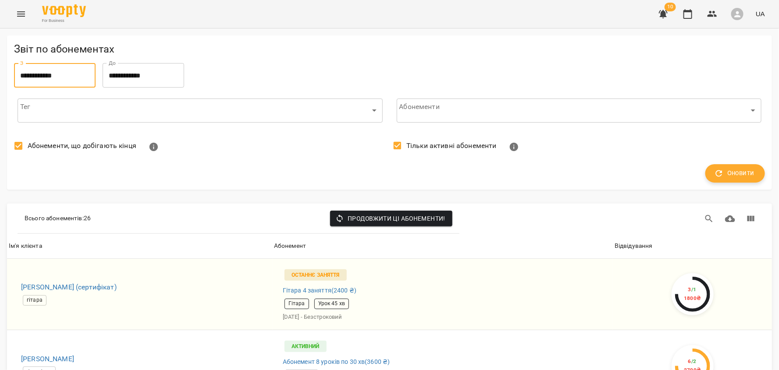
click at [728, 178] on span "Оновити" at bounding box center [735, 173] width 39 height 11
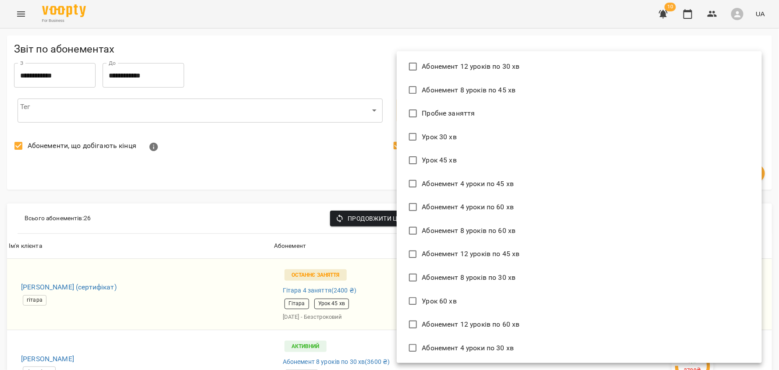
click at [298, 57] on div at bounding box center [389, 185] width 779 height 370
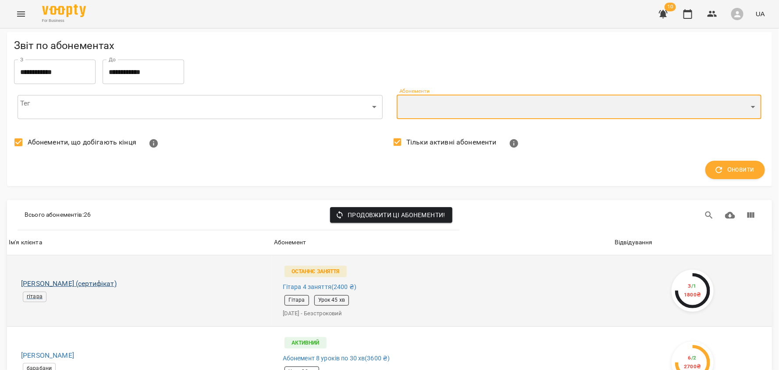
scroll to position [142, 0]
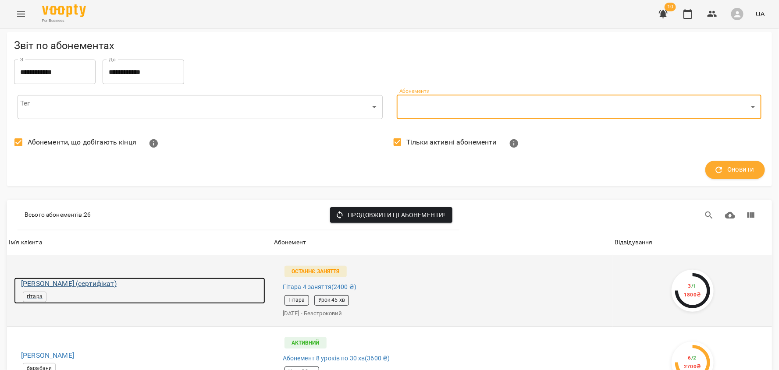
click at [51, 278] on h6 "Роман (сертифікат)" at bounding box center [143, 284] width 244 height 12
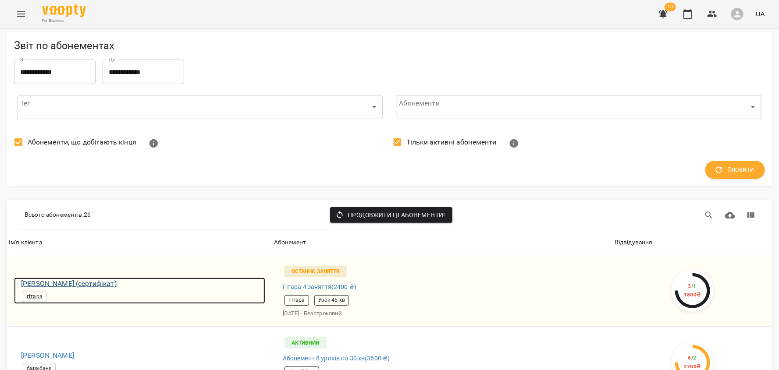
scroll to position [5, 0]
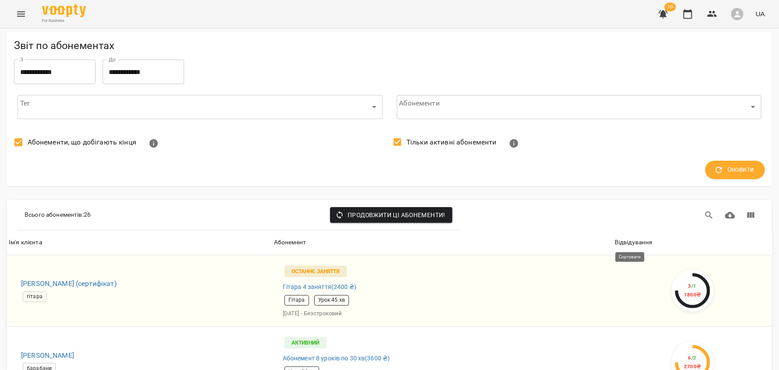
click at [628, 241] on div "Відвідування" at bounding box center [634, 243] width 38 height 11
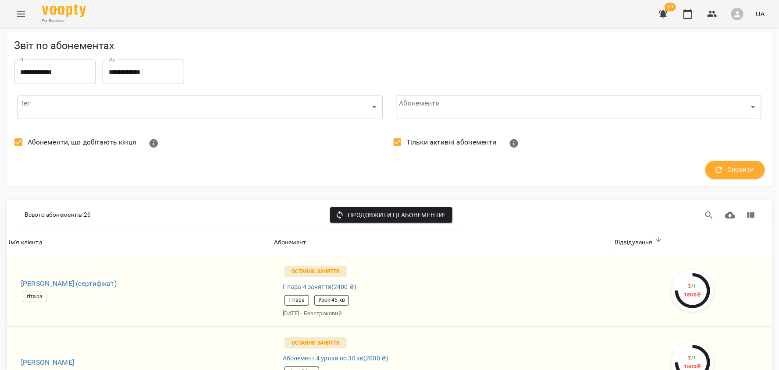
scroll to position [1780, 0]
click at [660, 352] on li "100" at bounding box center [663, 353] width 26 height 16
type input "***"
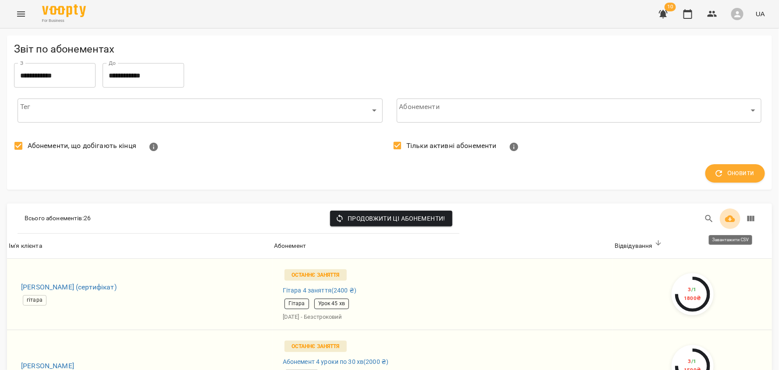
click at [730, 221] on icon "Завантажити CSV" at bounding box center [730, 219] width 11 height 11
click at [728, 168] on span "Оновити" at bounding box center [735, 173] width 39 height 11
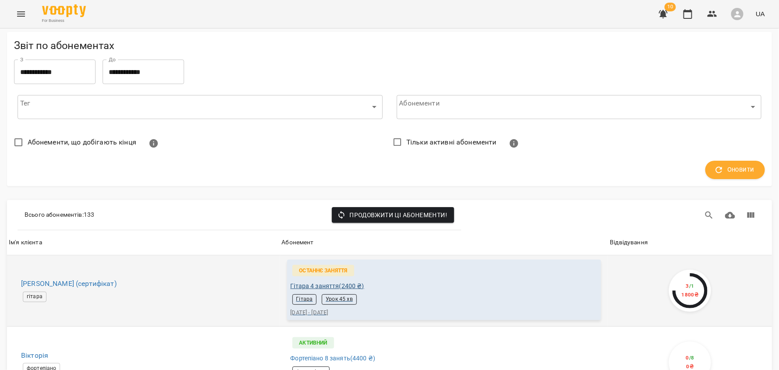
scroll to position [3495, 0]
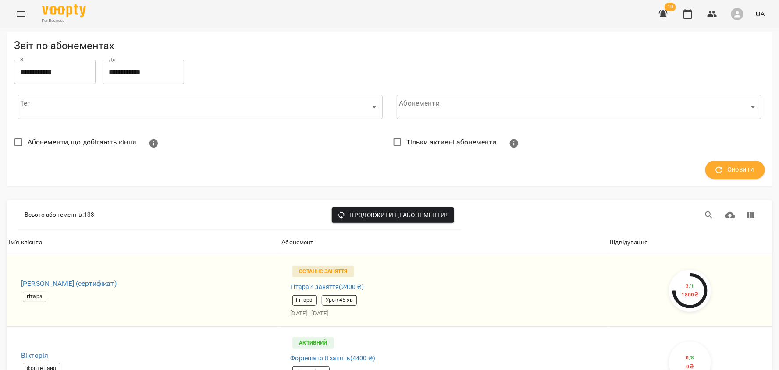
click at [664, 355] on li "100" at bounding box center [660, 353] width 26 height 16
type input "***"
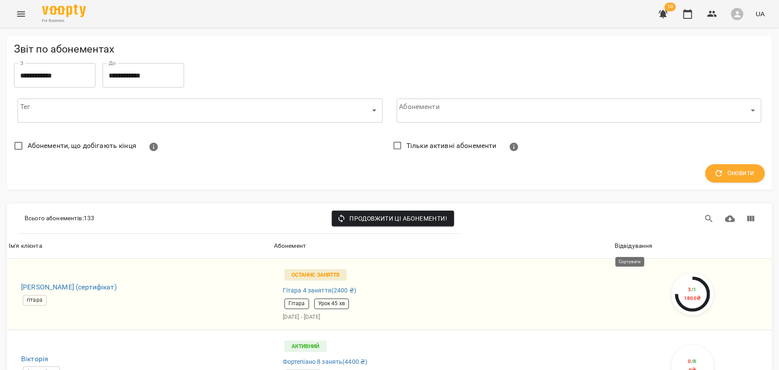
click at [629, 242] on div "Відвідування" at bounding box center [634, 246] width 38 height 11
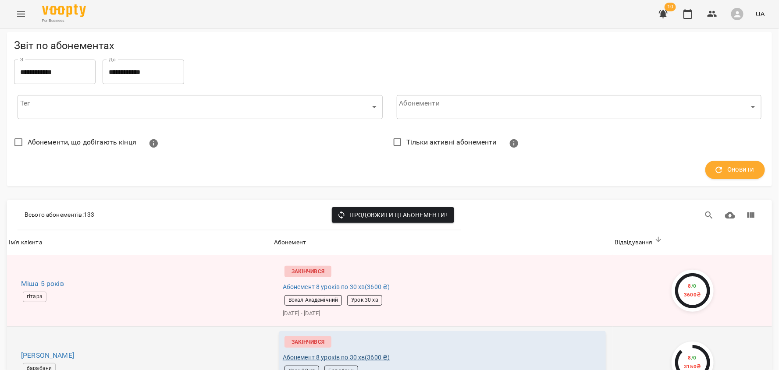
scroll to position [221, 0]
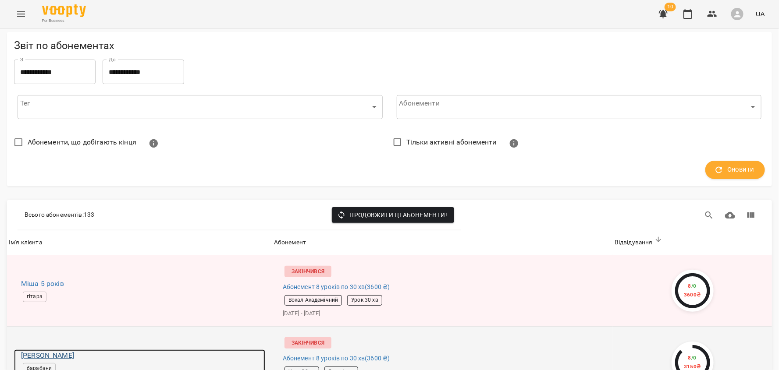
click at [55, 350] on h6 "Давид Скидан" at bounding box center [143, 356] width 244 height 12
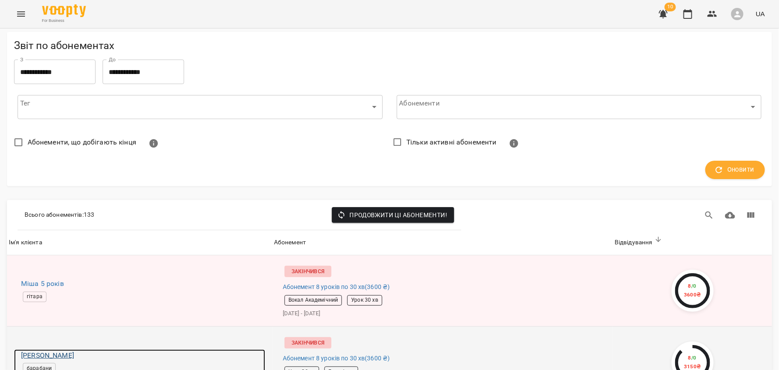
click at [207, 362] on div "барабани" at bounding box center [143, 369] width 244 height 14
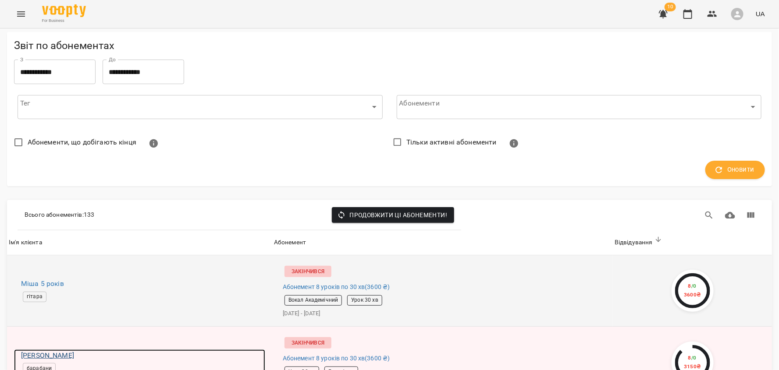
scroll to position [0, 0]
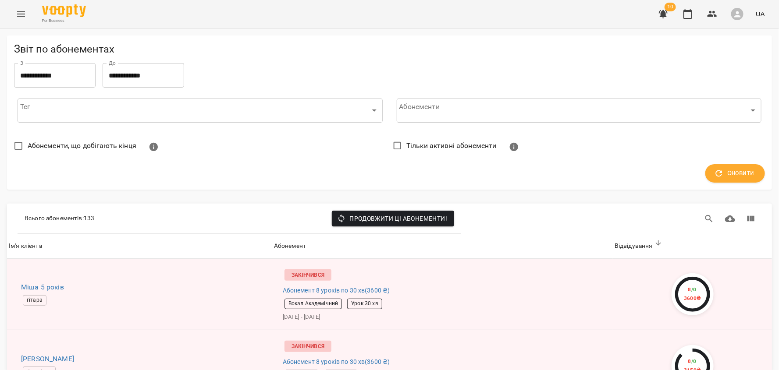
click at [30, 252] on th "Ім'я клієнта" at bounding box center [139, 246] width 265 height 25
click at [29, 246] on div "Ім'я клієнта" at bounding box center [25, 246] width 33 height 11
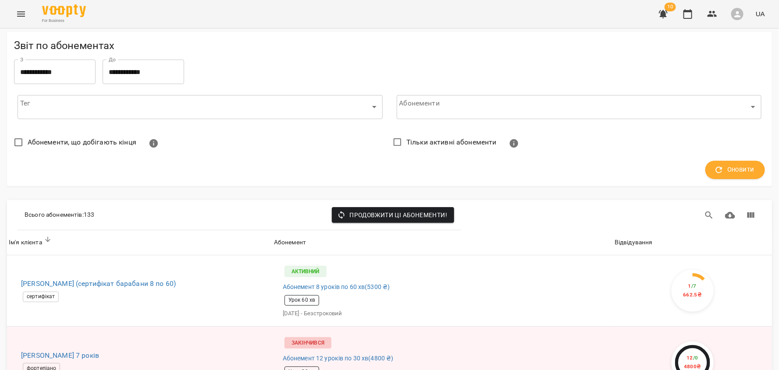
scroll to position [590, 0]
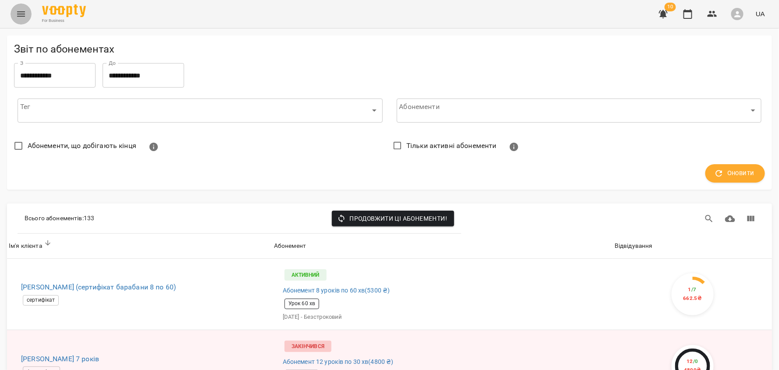
click at [17, 12] on icon "Menu" at bounding box center [21, 14] width 11 height 11
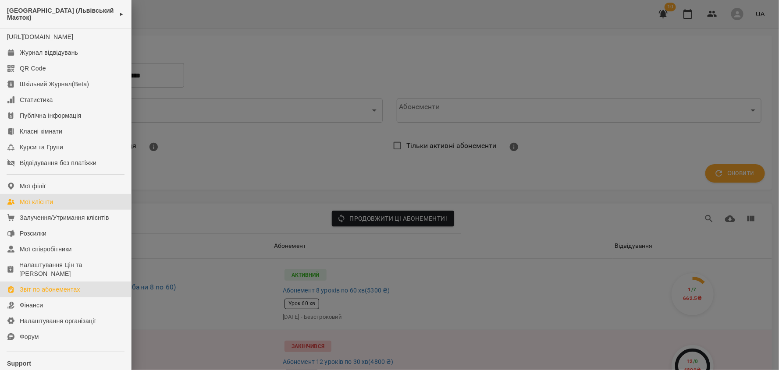
click at [54, 210] on link "Мої клієнти" at bounding box center [65, 202] width 131 height 16
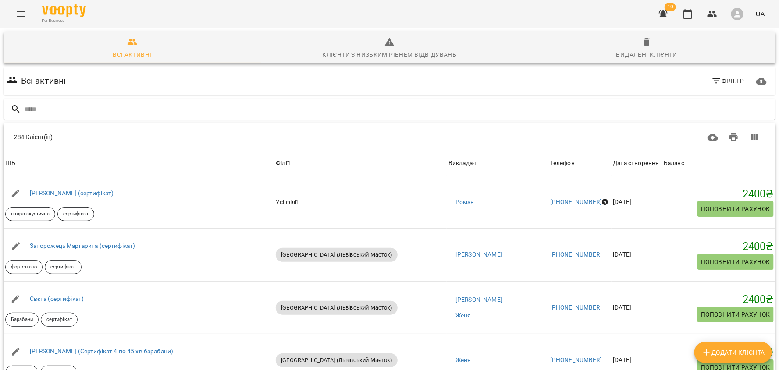
click at [647, 52] on div "Видалені клієнти" at bounding box center [646, 55] width 61 height 11
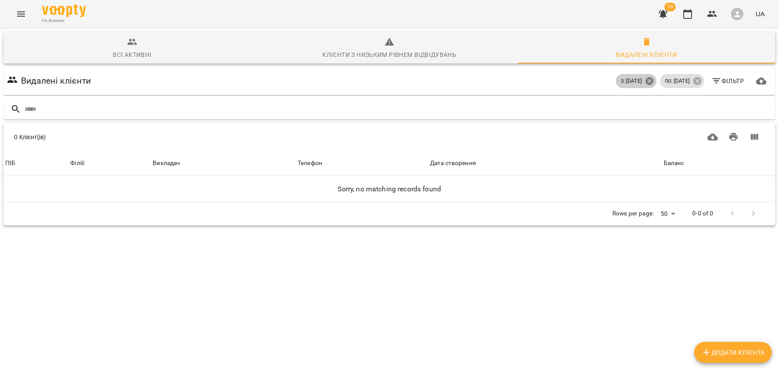
click at [645, 82] on icon at bounding box center [650, 81] width 10 height 10
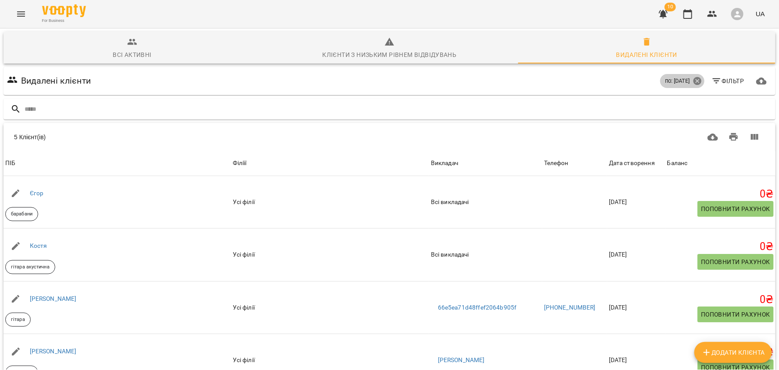
click at [697, 80] on icon at bounding box center [698, 81] width 10 height 10
click at [611, 164] on div "Дата створення" at bounding box center [634, 163] width 46 height 11
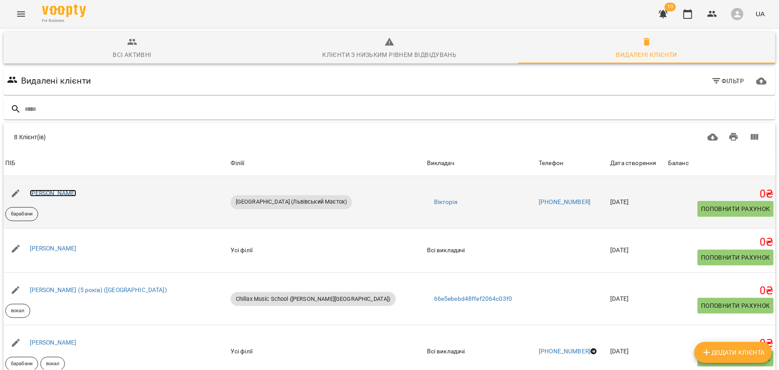
click at [63, 191] on link "Вікторія Приз" at bounding box center [53, 193] width 47 height 7
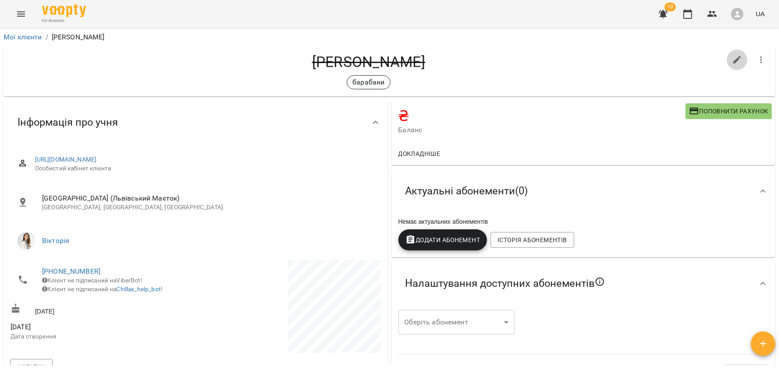
click at [739, 60] on icon "button" at bounding box center [737, 60] width 11 height 11
select select "**"
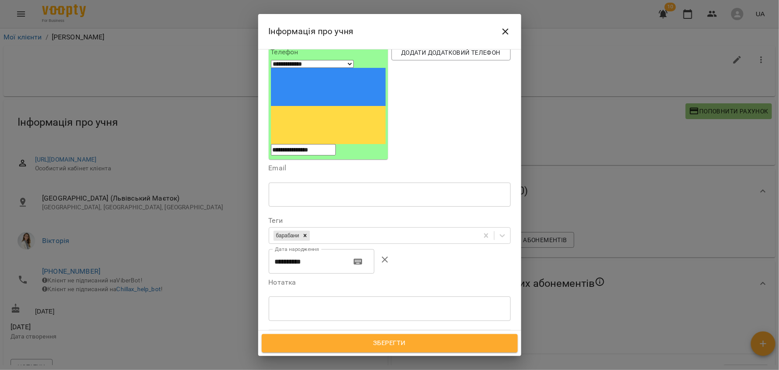
scroll to position [93, 0]
click at [363, 256] on icon "button" at bounding box center [358, 261] width 11 height 11
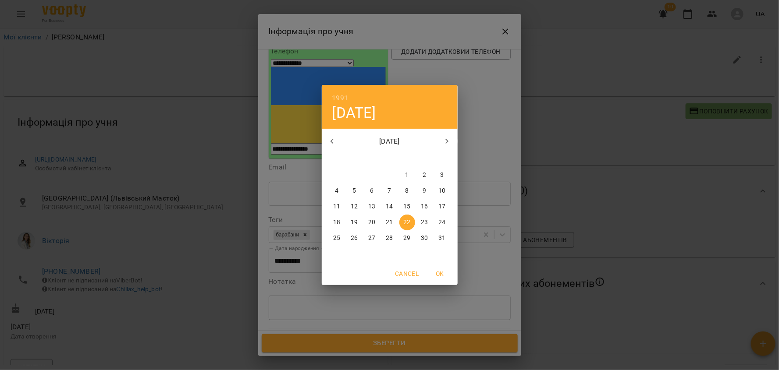
click at [408, 270] on span "Cancel" at bounding box center [407, 274] width 24 height 11
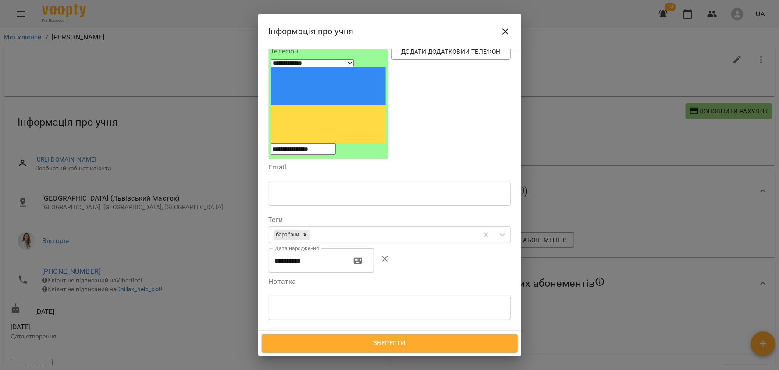
click at [317, 249] on input "**********" at bounding box center [306, 261] width 75 height 25
type input "**********"
click at [394, 275] on div "Нотатка * ​" at bounding box center [389, 301] width 245 height 53
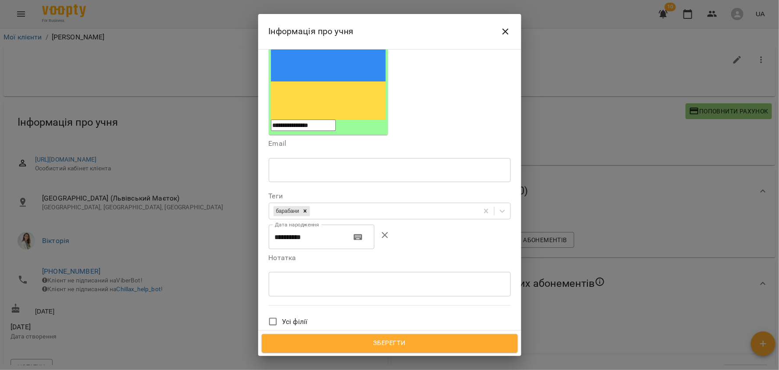
scroll to position [60, 0]
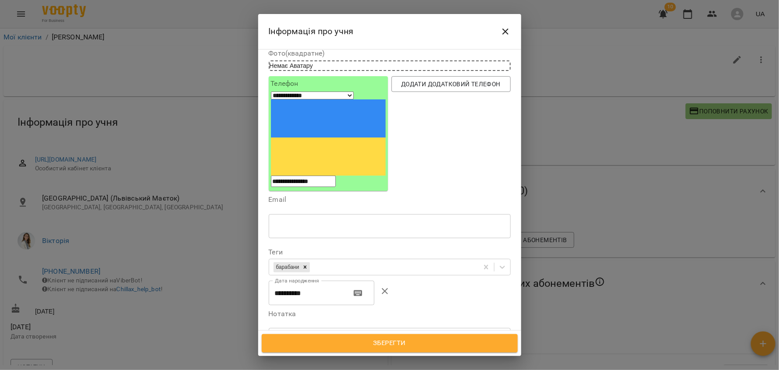
click at [505, 30] on icon "Close" at bounding box center [505, 31] width 11 height 11
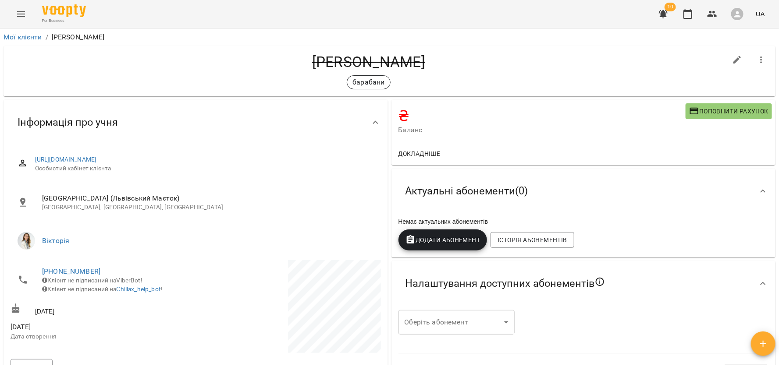
click at [739, 112] on span "Поповнити рахунок" at bounding box center [728, 111] width 79 height 11
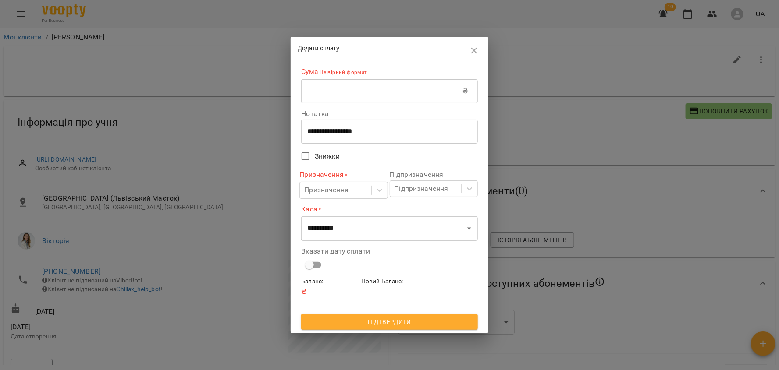
click at [473, 46] on icon "button" at bounding box center [474, 51] width 11 height 11
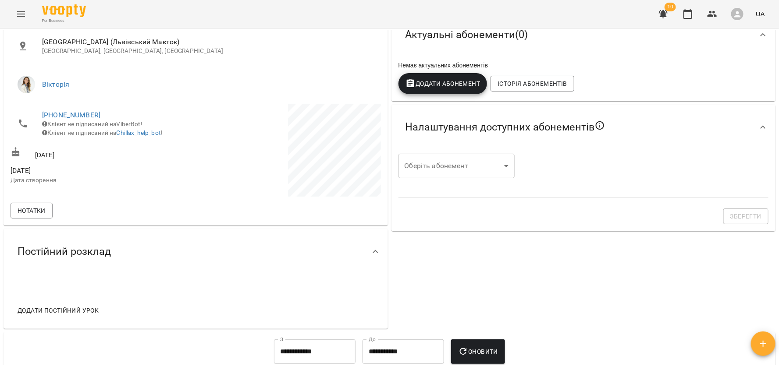
scroll to position [71, 0]
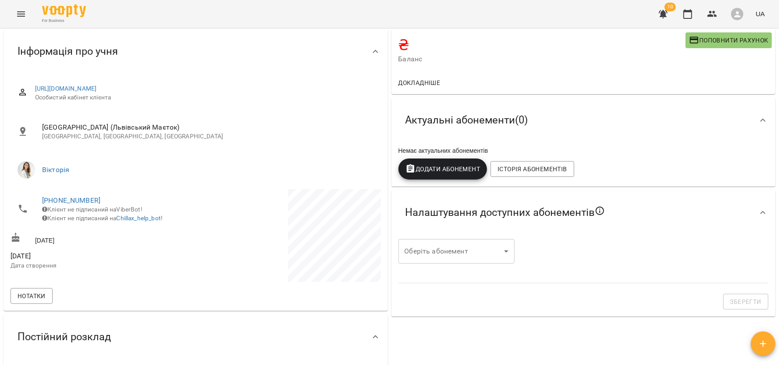
drag, startPoint x: 301, startPoint y: 89, endPoint x: 31, endPoint y: 89, distance: 270.0
click at [31, 89] on div "https://www.voopty.com.ua/client/662a21274a9f80fff40b3eaa/6894a9cc94d3f6a243b0e…" at bounding box center [196, 93] width 370 height 31
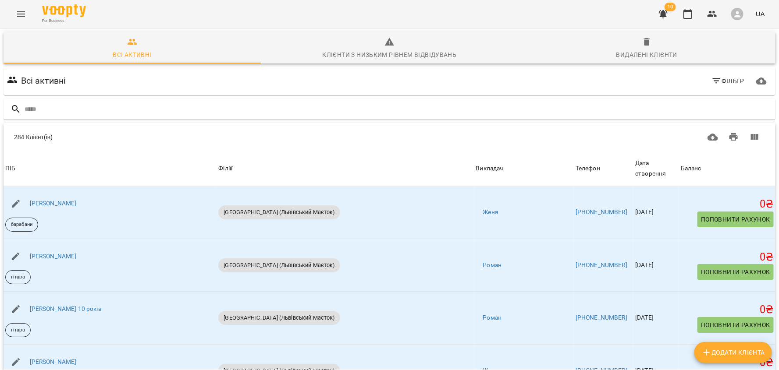
click at [369, 53] on div "Клієнти з низьким рівнем відвідувань" at bounding box center [389, 55] width 134 height 11
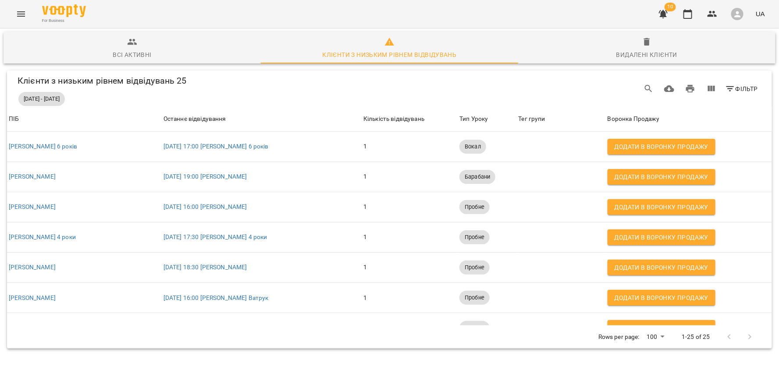
click at [661, 46] on span "Видалені клієнти" at bounding box center [646, 49] width 247 height 24
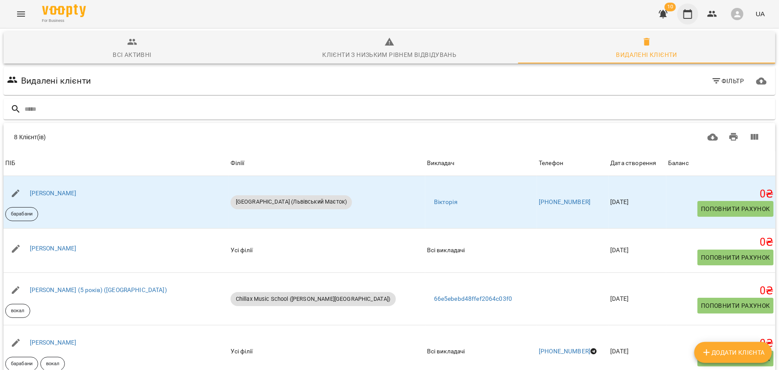
click at [689, 8] on button "button" at bounding box center [687, 14] width 21 height 21
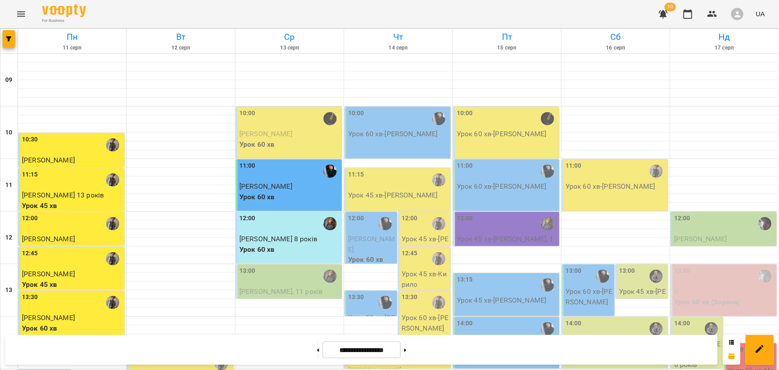
scroll to position [406, 0]
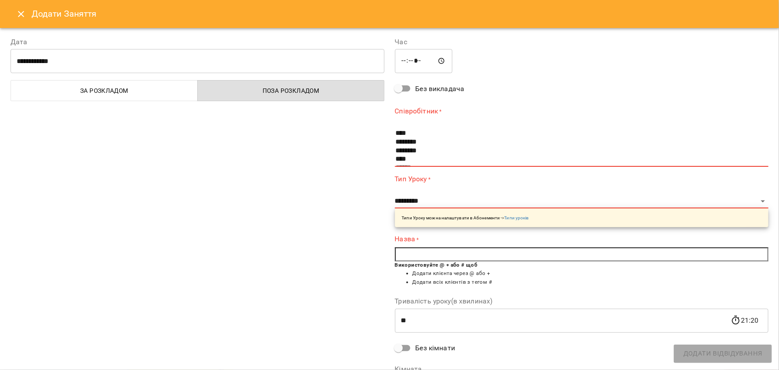
click at [420, 62] on input "*****" at bounding box center [424, 61] width 58 height 25
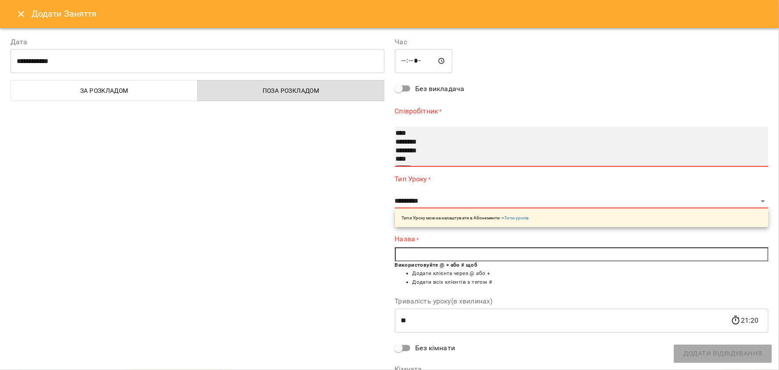
select select "**********"
click at [420, 148] on option "********" at bounding box center [576, 151] width 363 height 9
select select "**********"
type input "**"
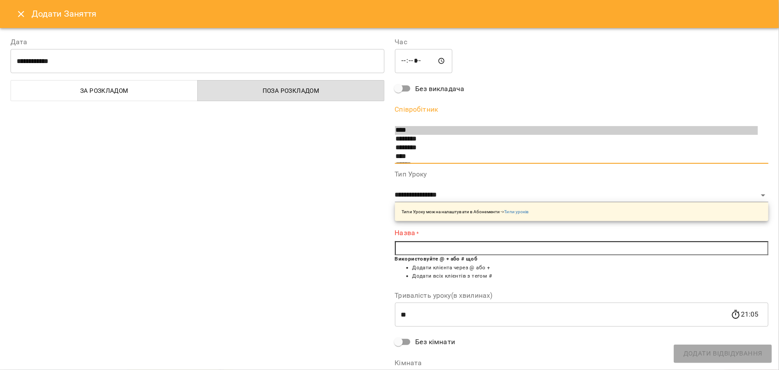
click at [414, 64] on input "*****" at bounding box center [424, 61] width 58 height 25
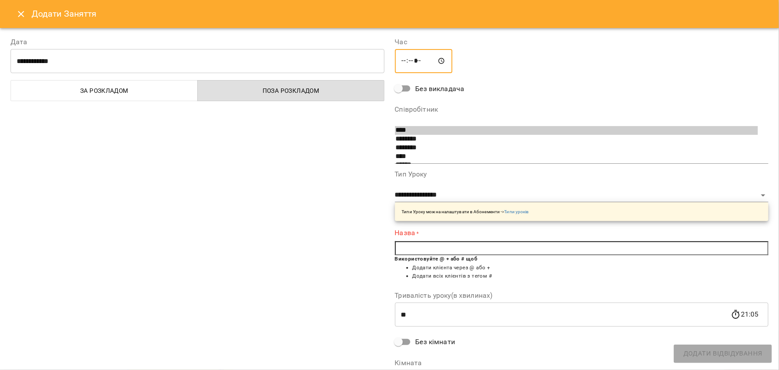
type input "*****"
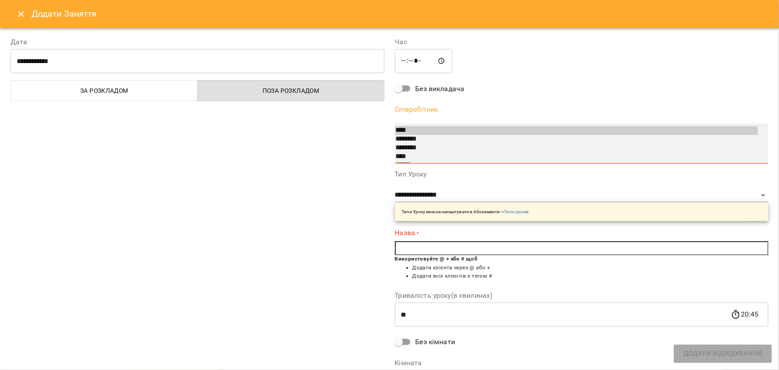
click at [442, 146] on option "********" at bounding box center [576, 148] width 363 height 9
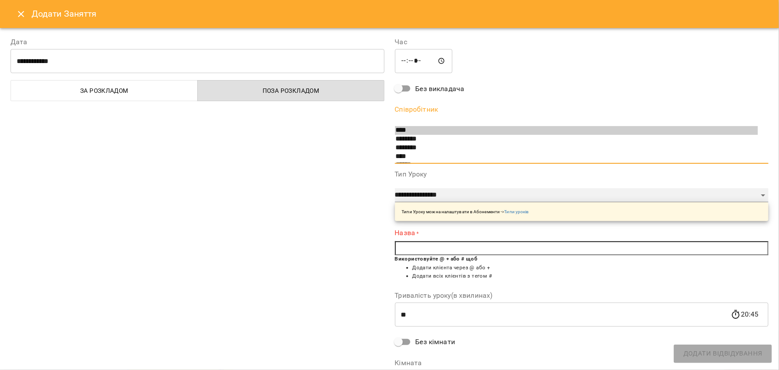
click at [472, 196] on select "**********" at bounding box center [582, 195] width 374 height 14
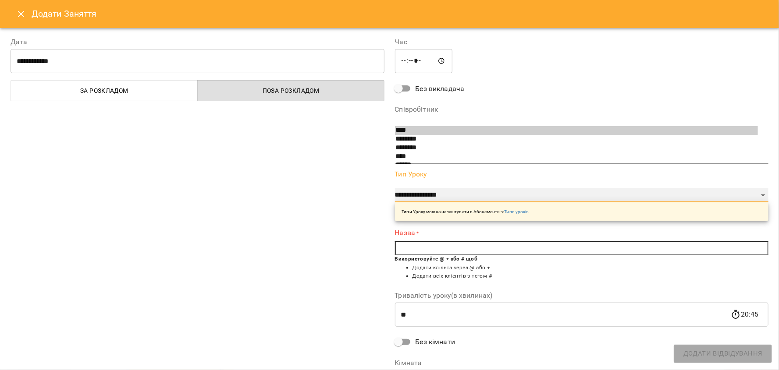
select select "**********"
click at [352, 233] on div "**********" at bounding box center [197, 224] width 384 height 396
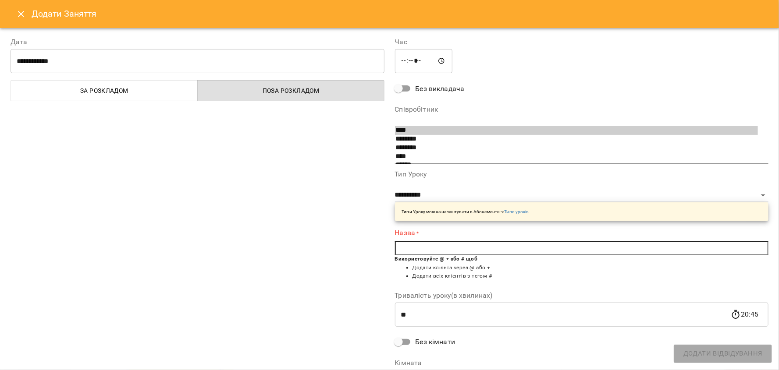
click at [409, 250] on input "text" at bounding box center [582, 249] width 374 height 14
type input "*"
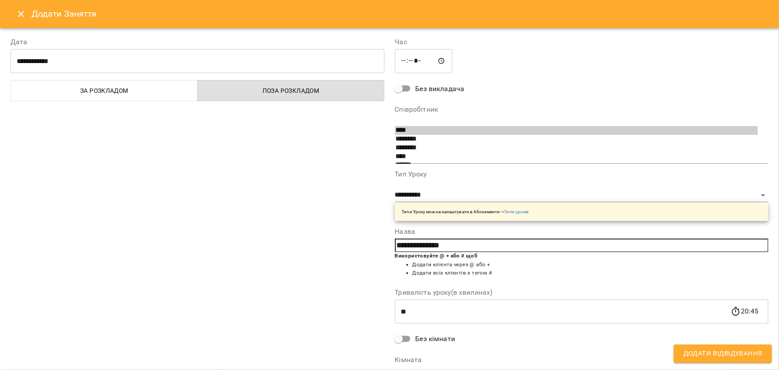
type input "**********"
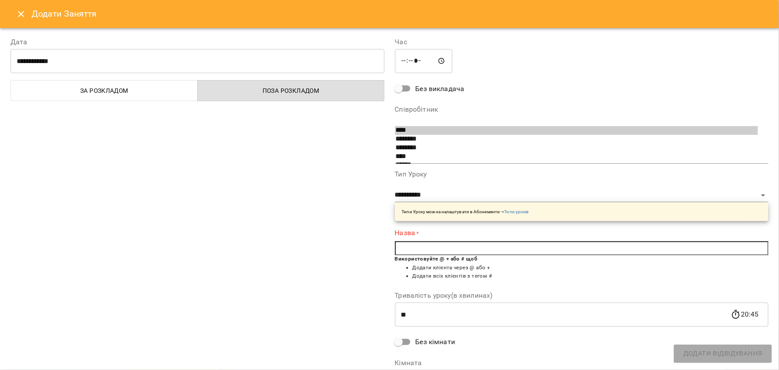
click at [24, 11] on icon "Close" at bounding box center [21, 14] width 11 height 11
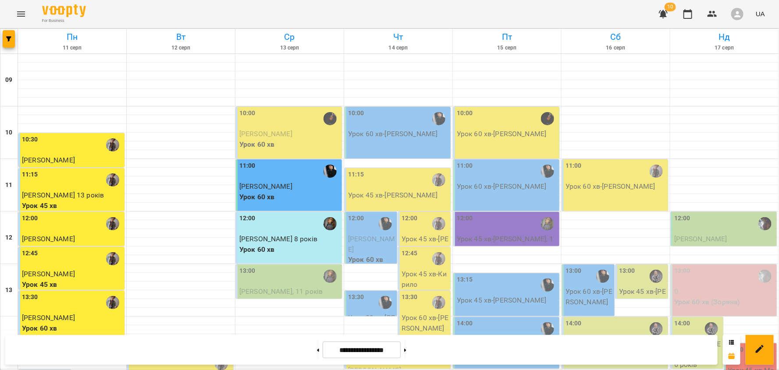
click at [19, 14] on icon "Menu" at bounding box center [21, 13] width 8 height 5
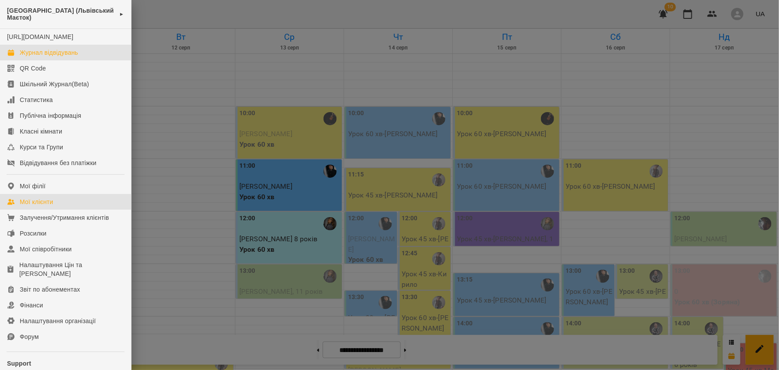
click at [44, 206] on div "Мої клієнти" at bounding box center [36, 202] width 33 height 9
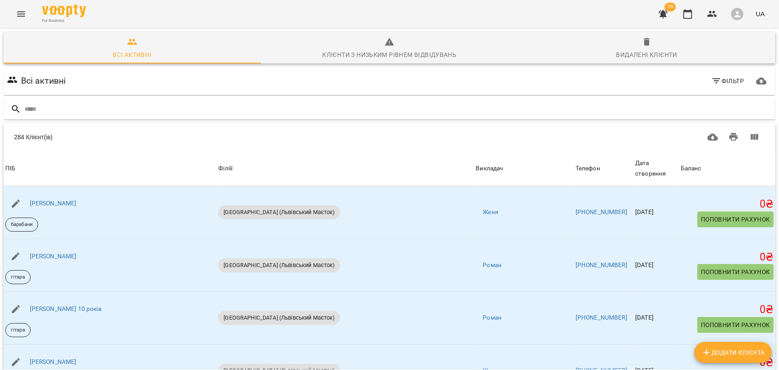
click at [656, 54] on div "Видалені клієнти" at bounding box center [646, 55] width 61 height 11
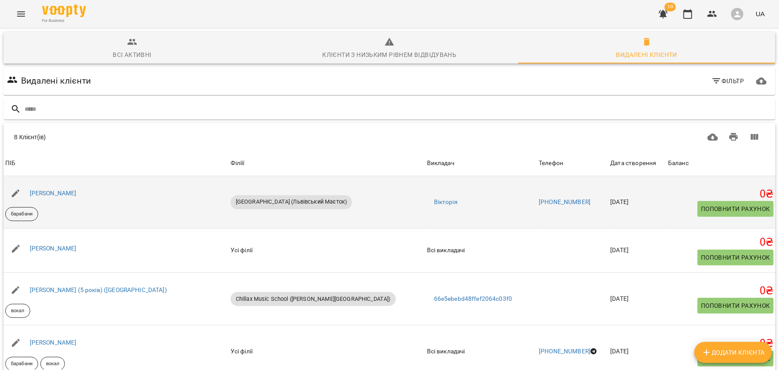
click at [13, 195] on icon "button" at bounding box center [16, 194] width 8 height 8
select select "**"
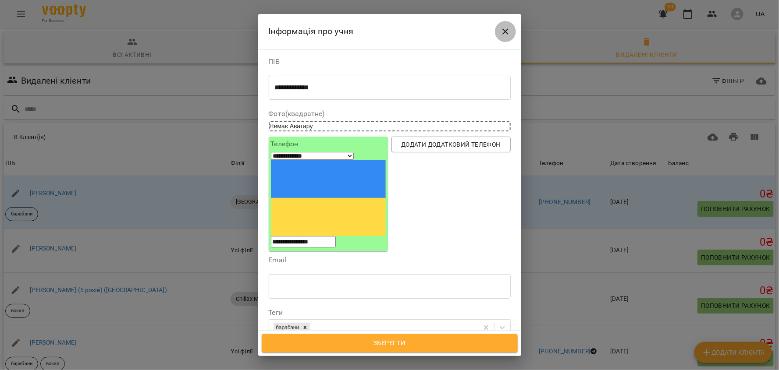
click at [499, 36] on button "Close" at bounding box center [505, 31] width 21 height 21
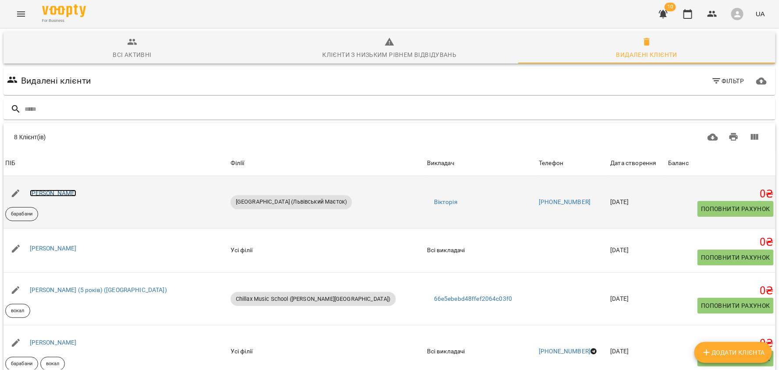
click at [62, 194] on link "Вікторія Приз" at bounding box center [53, 193] width 47 height 7
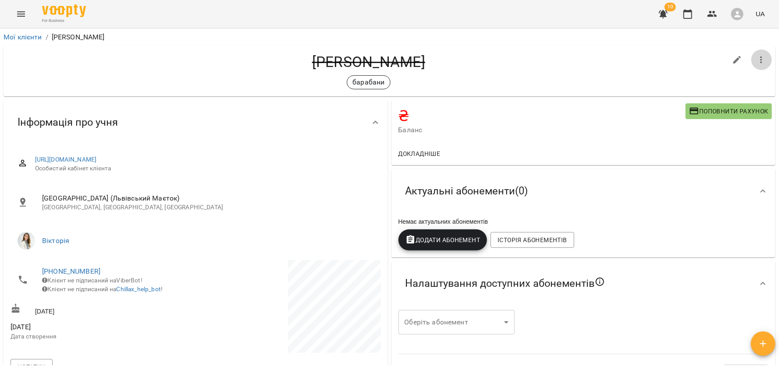
click at [760, 58] on icon "button" at bounding box center [761, 60] width 11 height 11
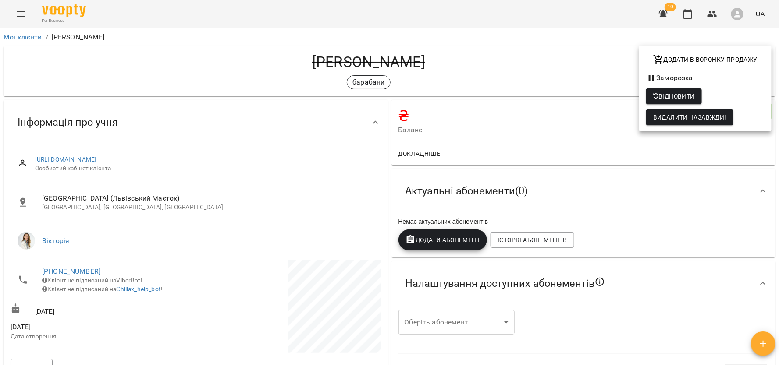
click at [569, 56] on div at bounding box center [389, 185] width 779 height 370
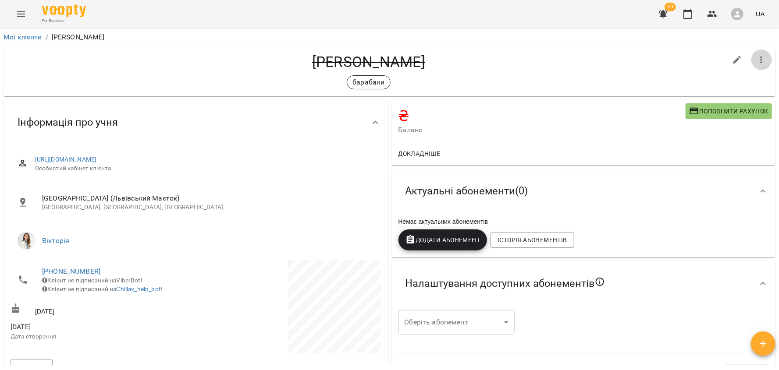
click at [761, 60] on icon "button" at bounding box center [761, 60] width 11 height 11
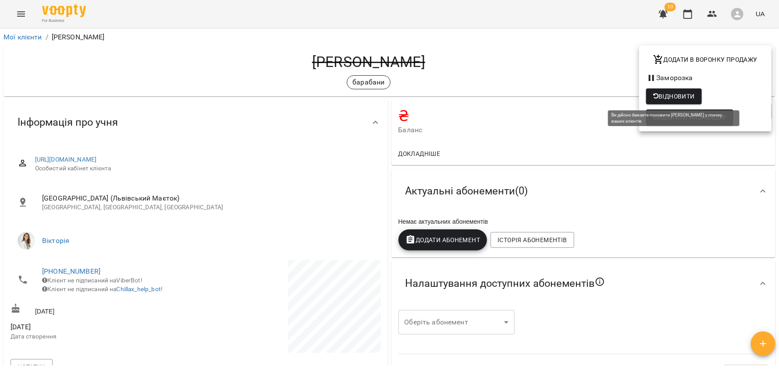
click at [686, 96] on span "Відновити" at bounding box center [674, 96] width 42 height 11
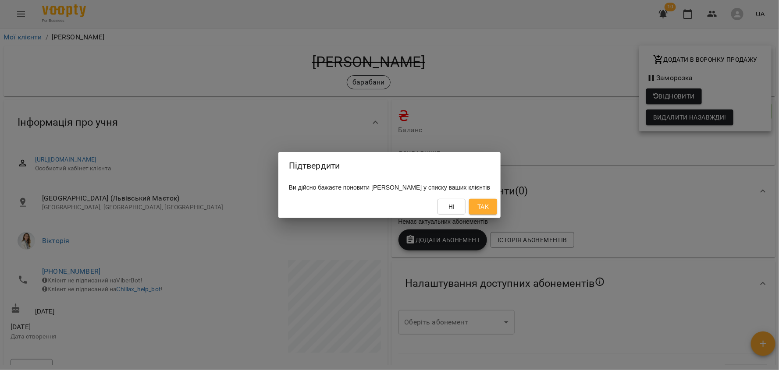
click at [488, 213] on button "Так" at bounding box center [483, 207] width 28 height 16
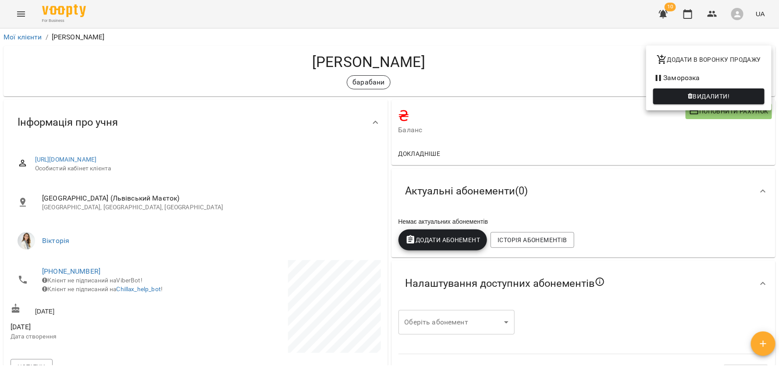
click at [22, 32] on div at bounding box center [389, 185] width 779 height 370
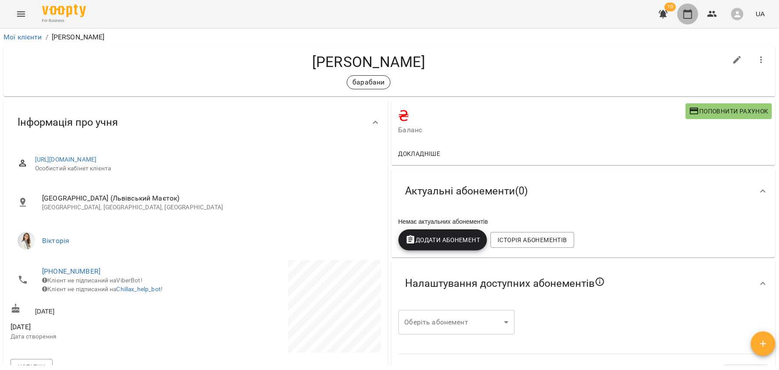
click at [686, 17] on icon "button" at bounding box center [687, 14] width 11 height 11
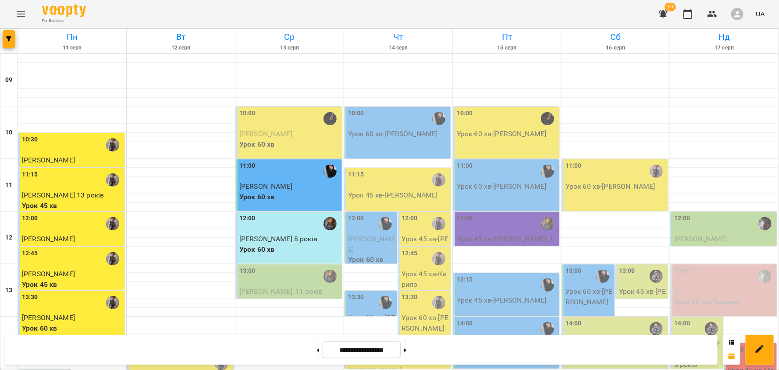
scroll to position [390, 0]
select select
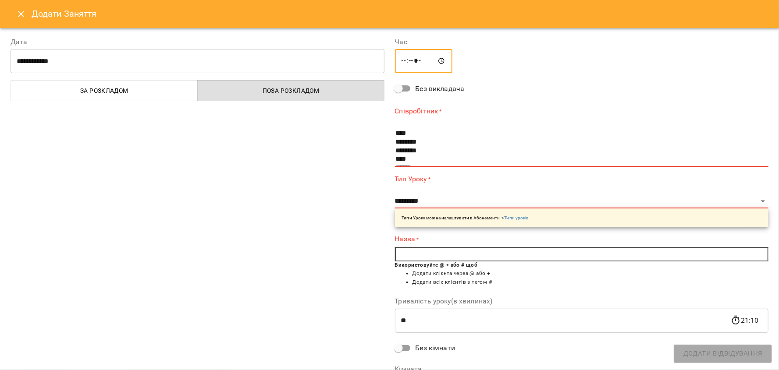
click at [422, 63] on input "*****" at bounding box center [424, 61] width 58 height 25
click at [418, 61] on input "*****" at bounding box center [424, 61] width 58 height 25
type input "*****"
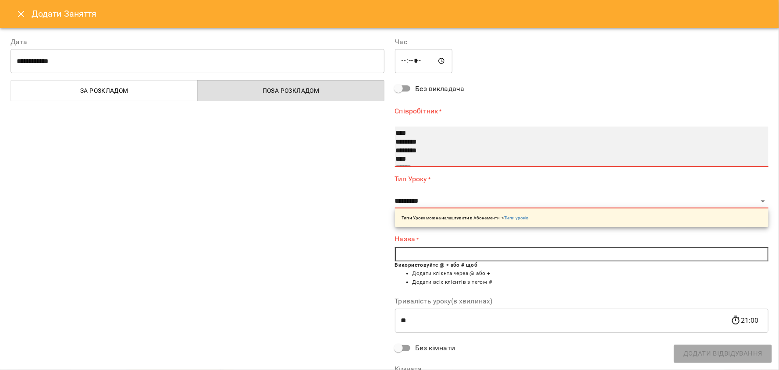
select select "**********"
click at [414, 151] on option "********" at bounding box center [576, 151] width 363 height 9
select select "**********"
type input "**"
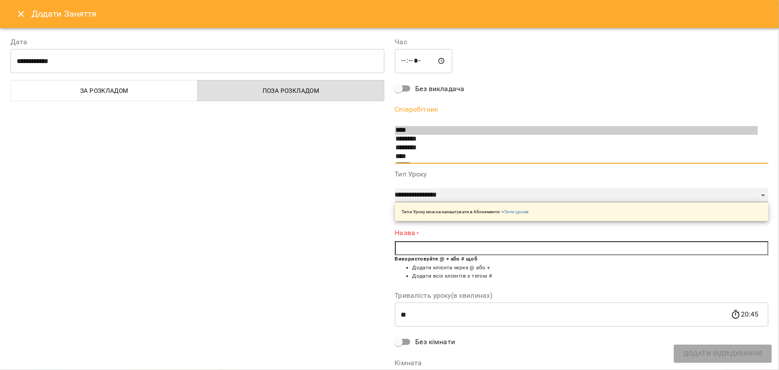
click at [426, 195] on select "**********" at bounding box center [582, 195] width 374 height 14
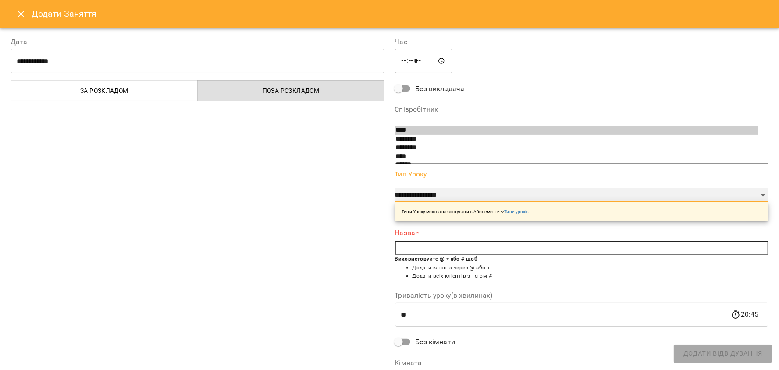
select select "**********"
type input "**"
click at [410, 252] on input "text" at bounding box center [582, 249] width 374 height 14
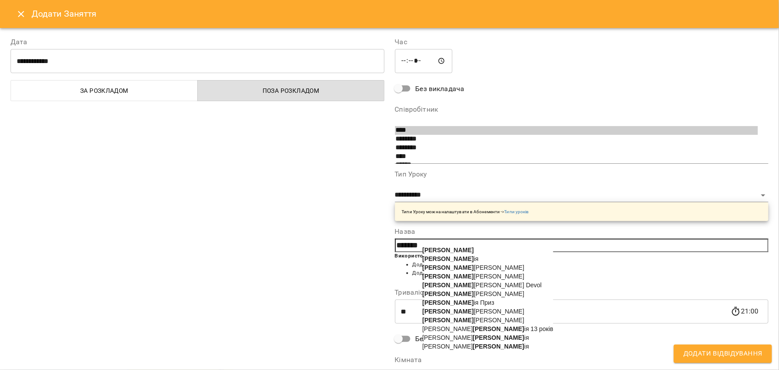
click at [455, 306] on span "Віктор ія Приз" at bounding box center [459, 302] width 72 height 7
type input "**********"
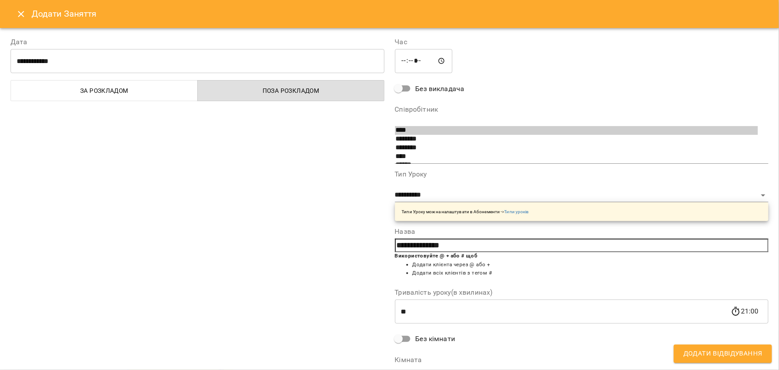
click at [725, 356] on span "Додати Відвідування" at bounding box center [722, 353] width 79 height 11
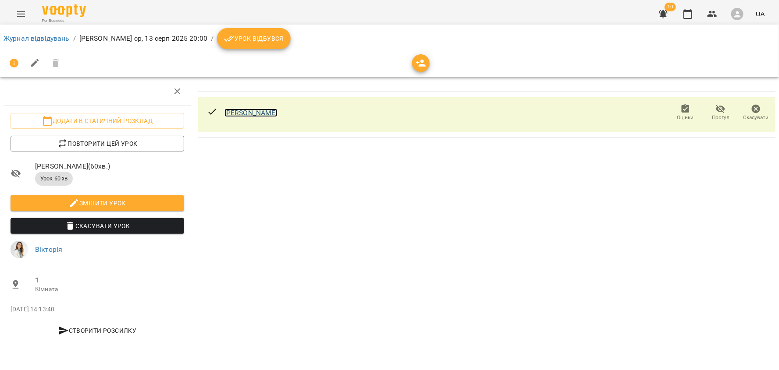
click at [242, 112] on link "Вікторія Приз" at bounding box center [250, 113] width 53 height 8
click at [697, 16] on button "button" at bounding box center [687, 14] width 21 height 21
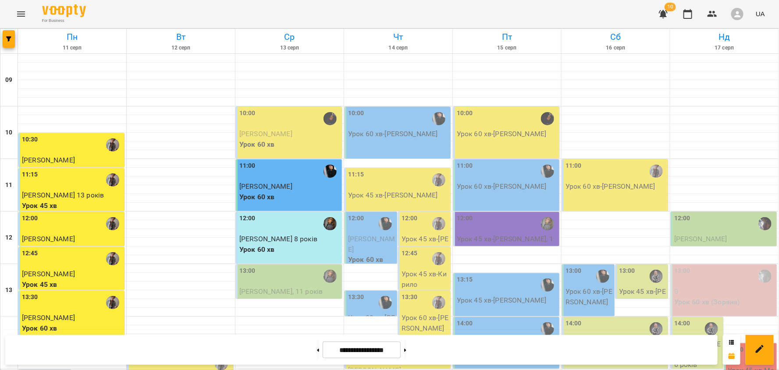
scroll to position [406, 0]
drag, startPoint x: 304, startPoint y: 252, endPoint x: 364, endPoint y: 233, distance: 62.8
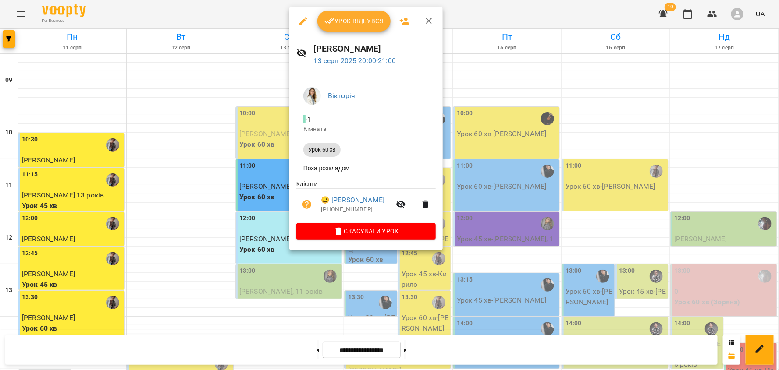
click at [301, 18] on icon "button" at bounding box center [303, 21] width 11 height 11
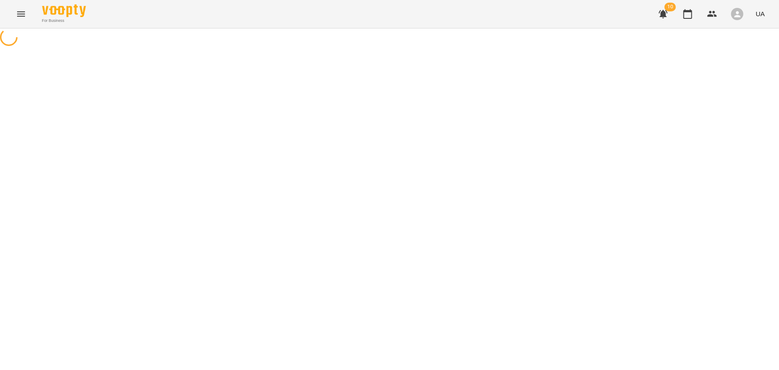
select select "**********"
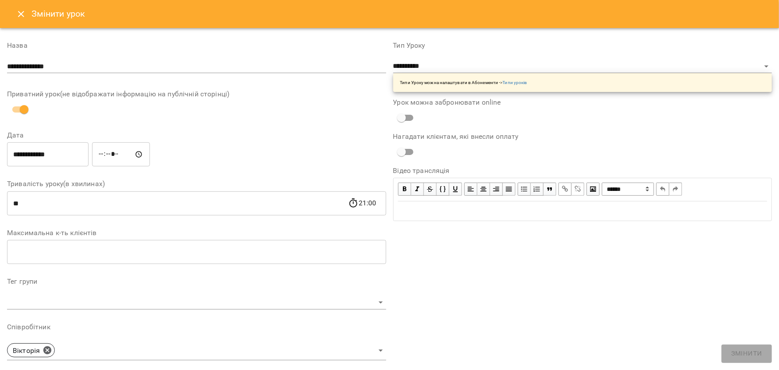
click at [33, 151] on input "**********" at bounding box center [48, 154] width 82 height 25
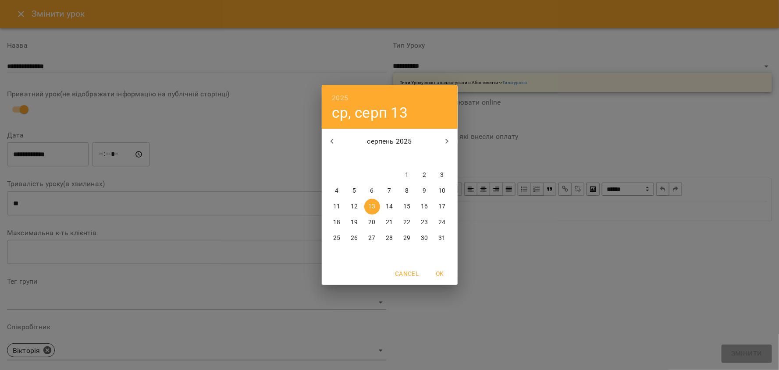
click at [389, 206] on p "14" at bounding box center [389, 207] width 7 height 9
type input "**********"
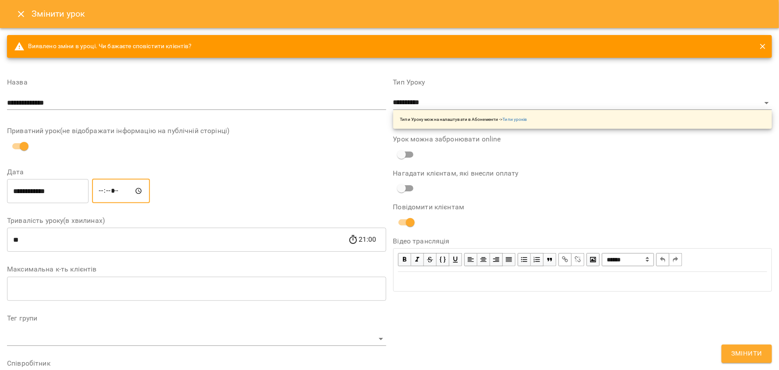
click at [103, 192] on input "*****" at bounding box center [121, 191] width 58 height 25
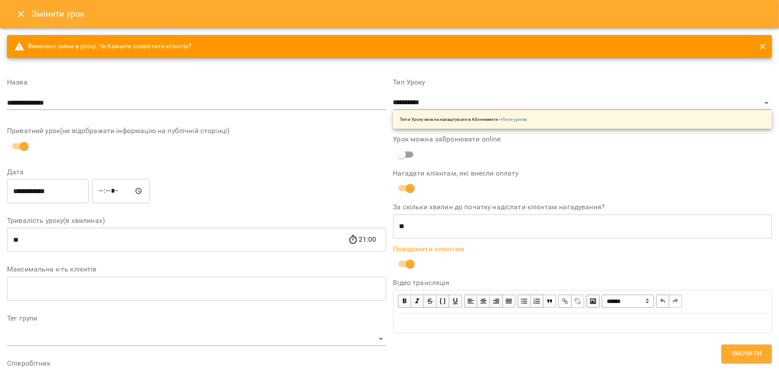
click at [731, 351] on button "Змінити" at bounding box center [746, 354] width 50 height 18
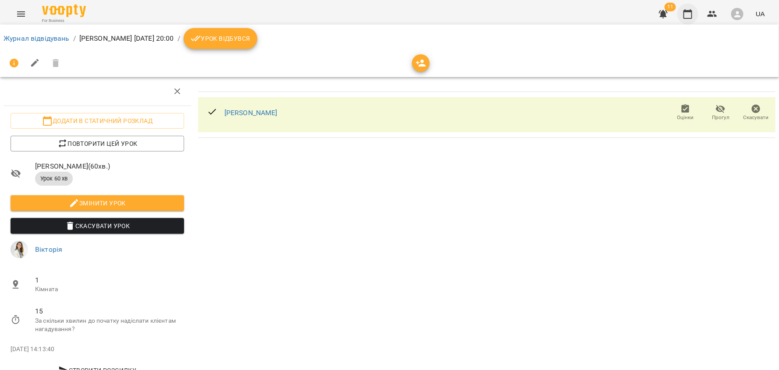
click at [690, 16] on icon "button" at bounding box center [687, 14] width 11 height 11
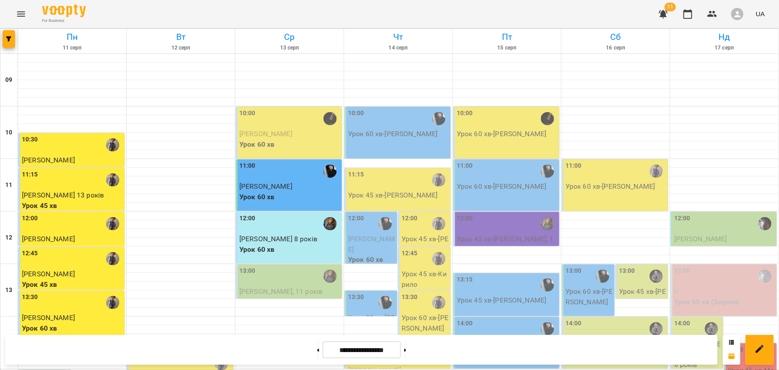
scroll to position [406, 0]
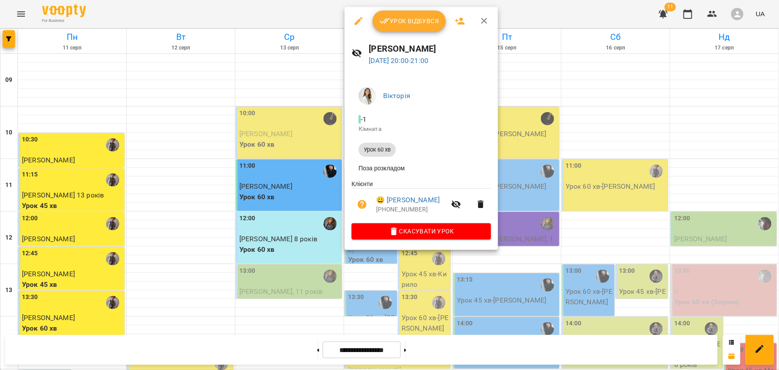
click at [426, 297] on div at bounding box center [389, 185] width 779 height 370
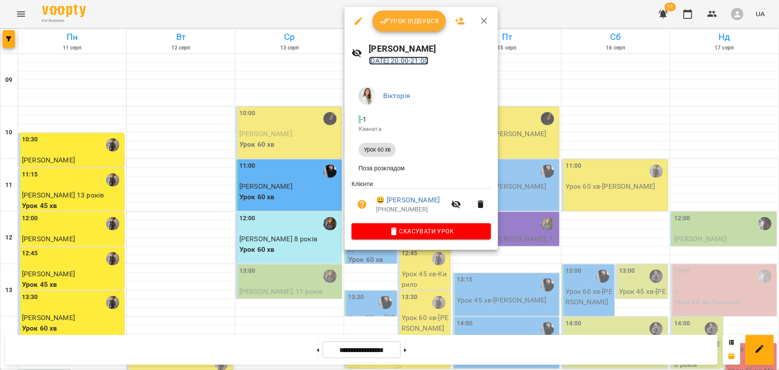
click at [424, 63] on link "14 серп 2025 20:00 - 21:00" at bounding box center [399, 61] width 60 height 8
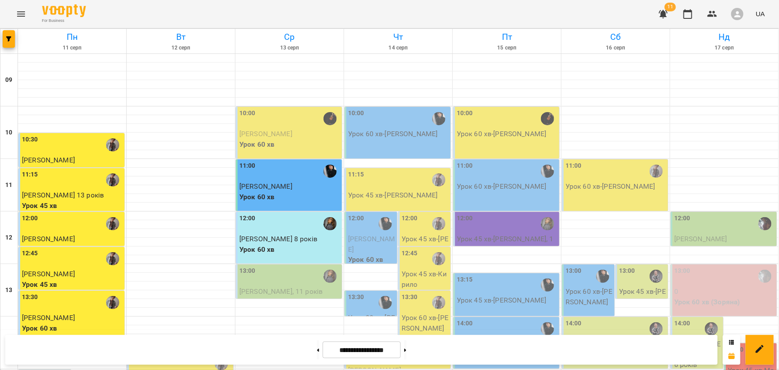
scroll to position [406, 0]
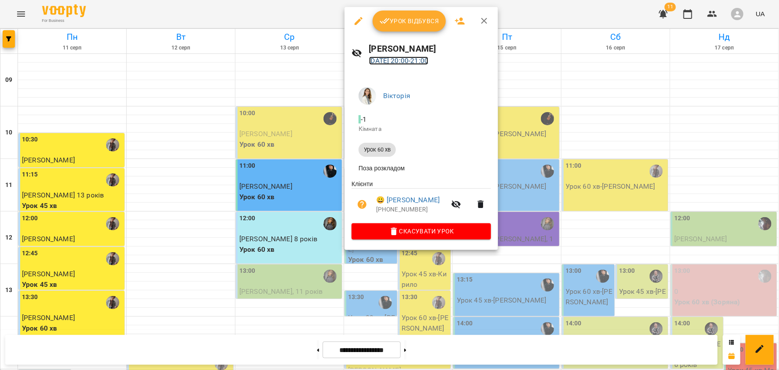
click at [400, 60] on link "14 серп 2025 20:00 - 21:00" at bounding box center [399, 61] width 60 height 8
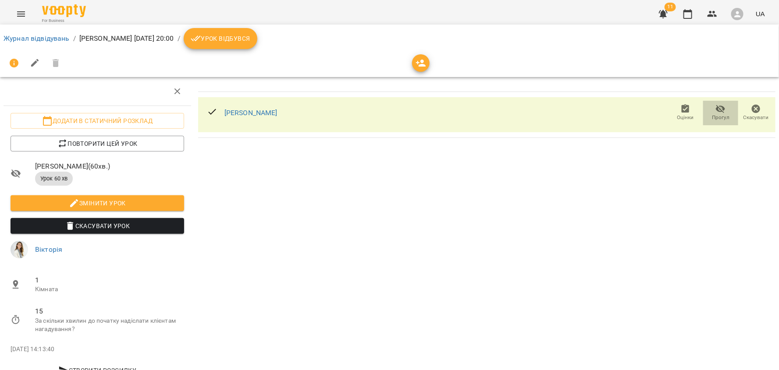
click at [722, 113] on icon "button" at bounding box center [720, 109] width 11 height 11
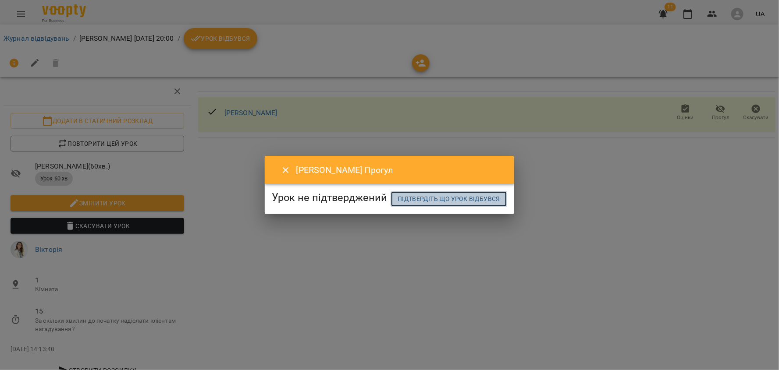
click at [398, 204] on span "Підтвердіть що урок відбувся" at bounding box center [449, 199] width 103 height 11
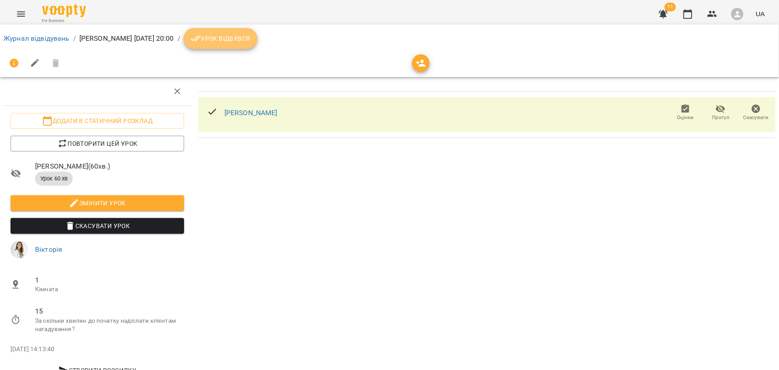
click at [250, 40] on span "Урок відбувся" at bounding box center [221, 38] width 60 height 11
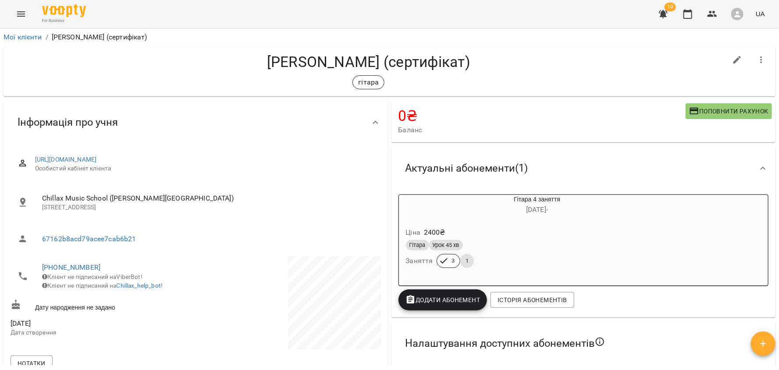
click at [506, 207] on h6 "[DATE] -" at bounding box center [537, 210] width 192 height 12
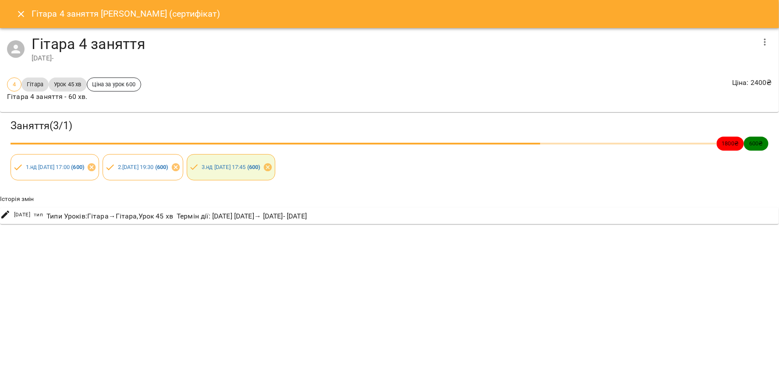
click at [764, 46] on icon "button" at bounding box center [765, 42] width 11 height 11
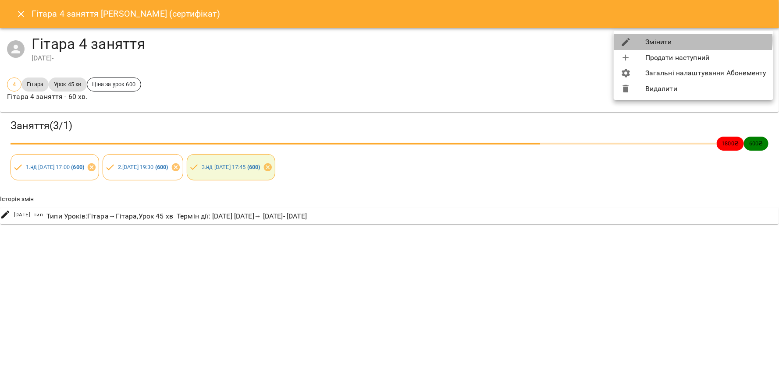
click at [693, 40] on li "Змінити" at bounding box center [694, 42] width 160 height 16
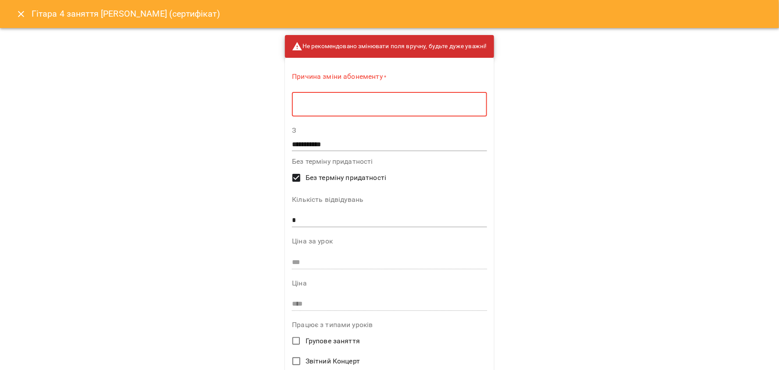
click at [376, 108] on textarea at bounding box center [389, 104] width 182 height 8
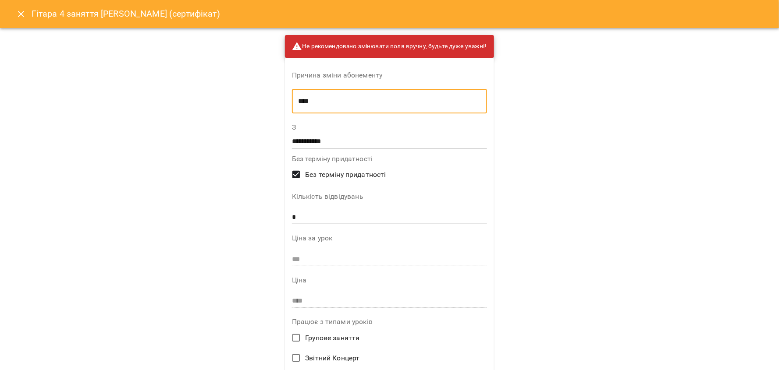
type textarea "****"
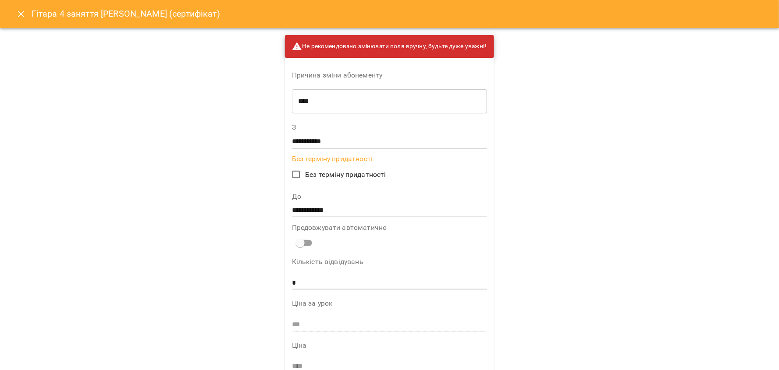
scroll to position [268, 0]
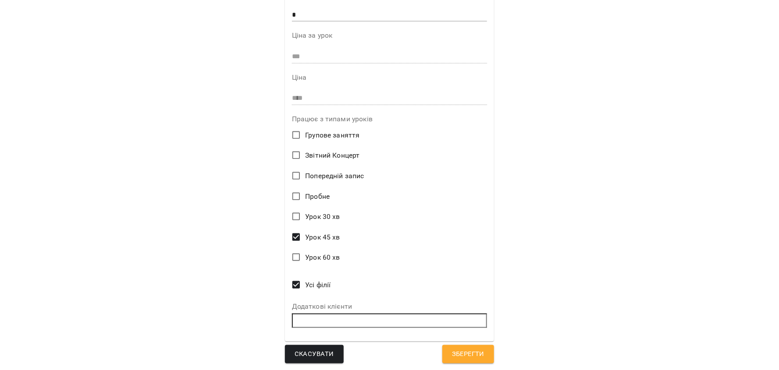
click at [464, 349] on span "Зберегти" at bounding box center [468, 354] width 32 height 11
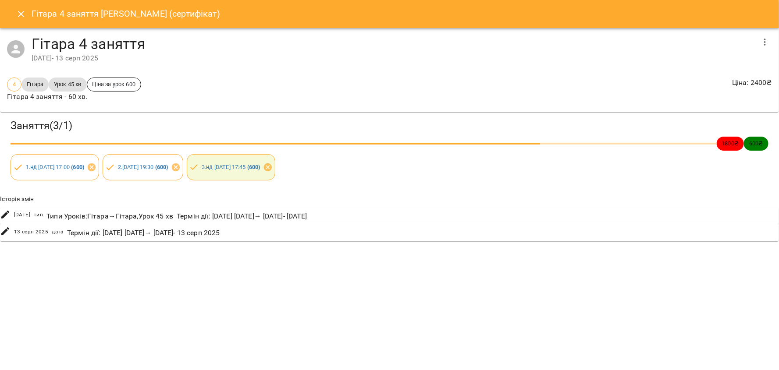
click at [580, 217] on div "Заняття ( 3 / 1 ) 1800 ₴ 600 ₴ 1 . нд [DATE] 17:00 ( 600 ) 2 . [DATE] 19:30 ( 6…" at bounding box center [389, 176] width 786 height 134
click at [18, 17] on icon "Close" at bounding box center [21, 14] width 11 height 11
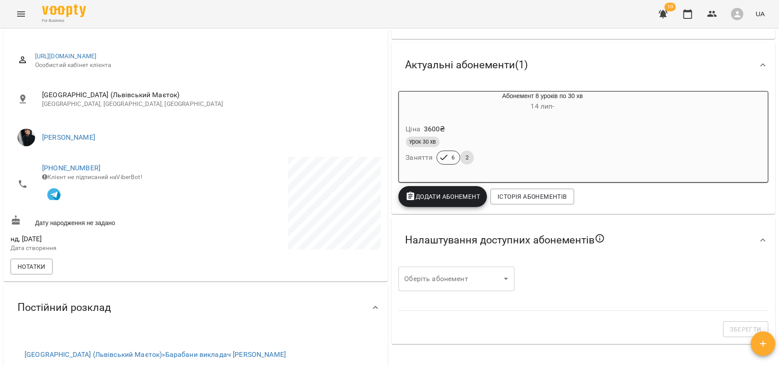
scroll to position [134, 0]
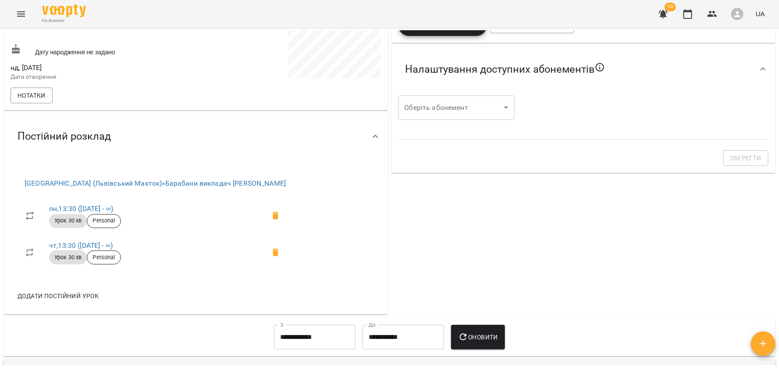
scroll to position [547, 0]
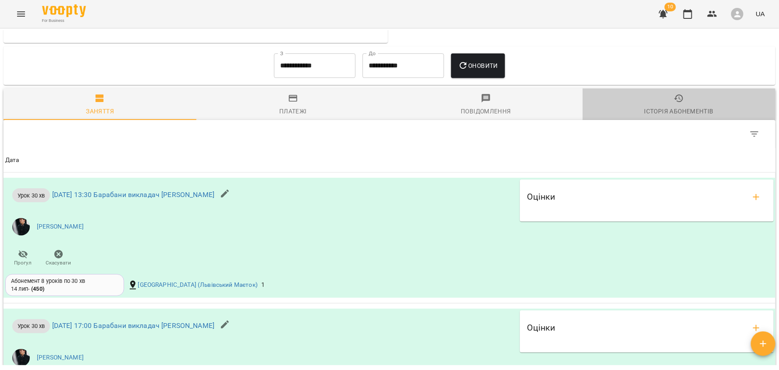
click at [665, 112] on div "Історія абонементів" at bounding box center [678, 111] width 69 height 11
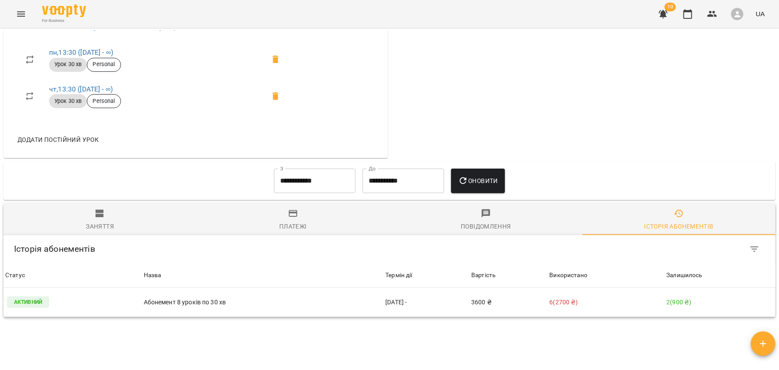
scroll to position [493, 0]
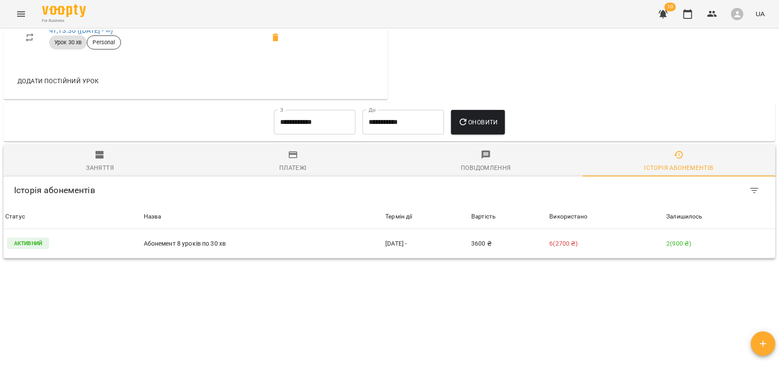
click at [285, 121] on input "**********" at bounding box center [315, 122] width 82 height 25
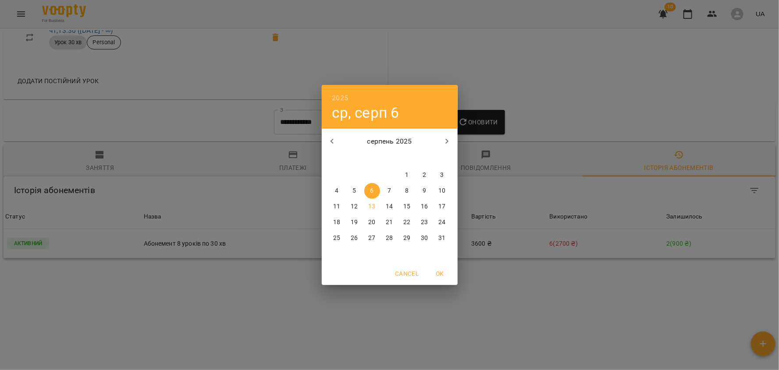
click at [336, 136] on icon "button" at bounding box center [332, 141] width 11 height 11
click at [390, 171] on button "1" at bounding box center [390, 175] width 16 height 16
type input "**********"
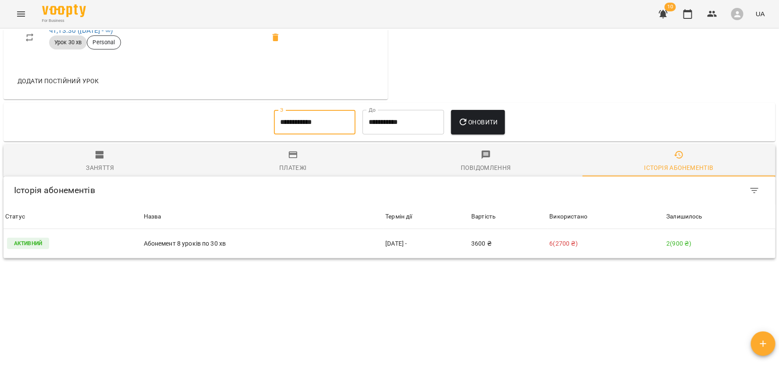
click at [480, 127] on span "Оновити" at bounding box center [478, 122] width 40 height 11
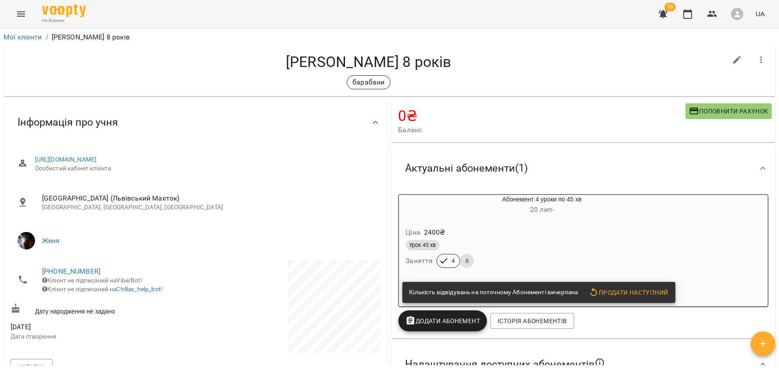
click at [515, 241] on div "Урок 45 хв" at bounding box center [521, 245] width 234 height 14
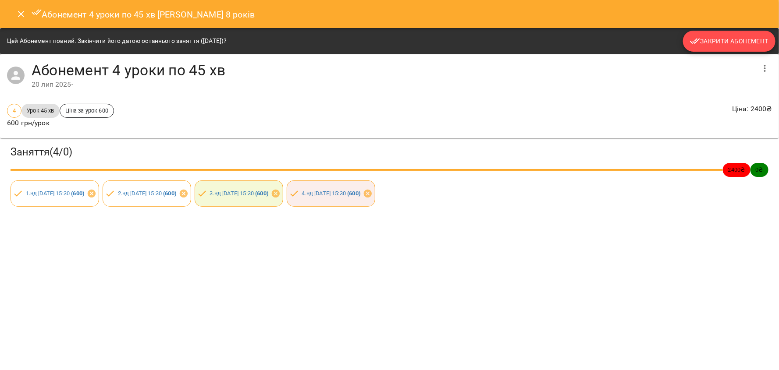
click at [732, 39] on span "Закрити Абонемент" at bounding box center [729, 41] width 78 height 11
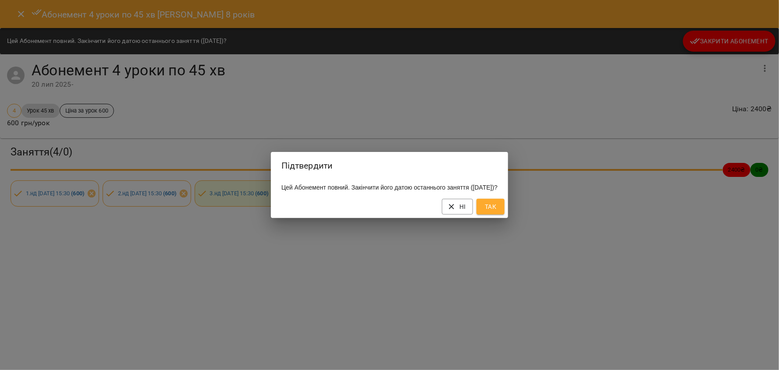
click at [497, 212] on span "Так" at bounding box center [490, 207] width 14 height 11
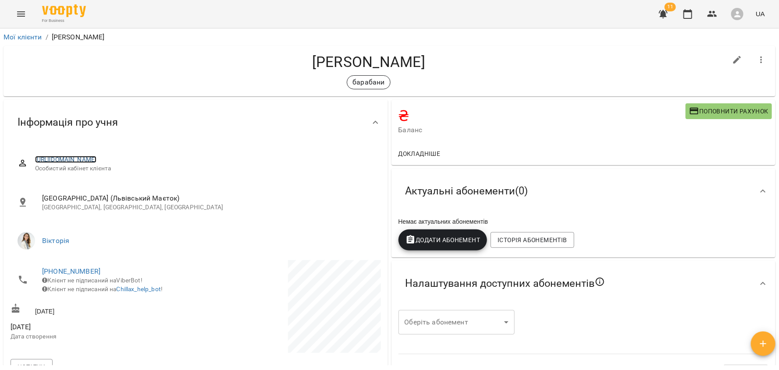
click at [97, 160] on link "[URL][DOMAIN_NAME]" at bounding box center [66, 159] width 62 height 7
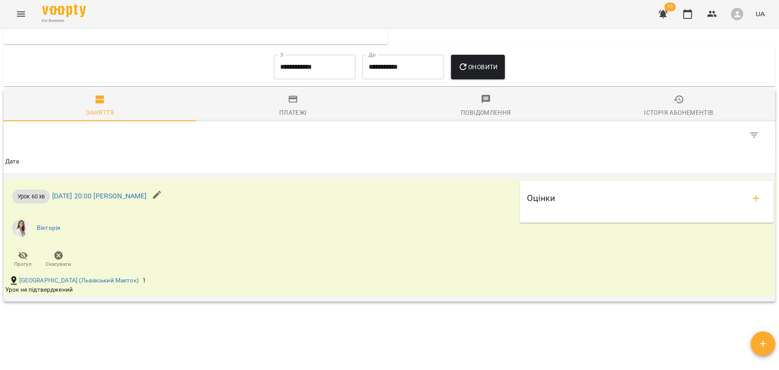
scroll to position [442, 0]
click at [752, 195] on icon "add evaluations" at bounding box center [756, 198] width 11 height 11
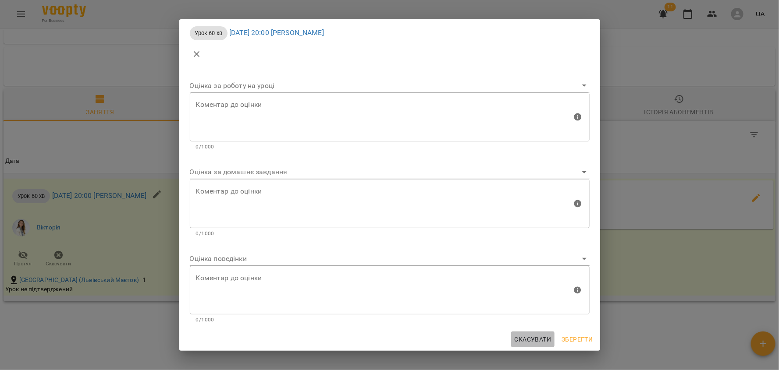
click at [543, 336] on span "Скасувати" at bounding box center [533, 339] width 37 height 11
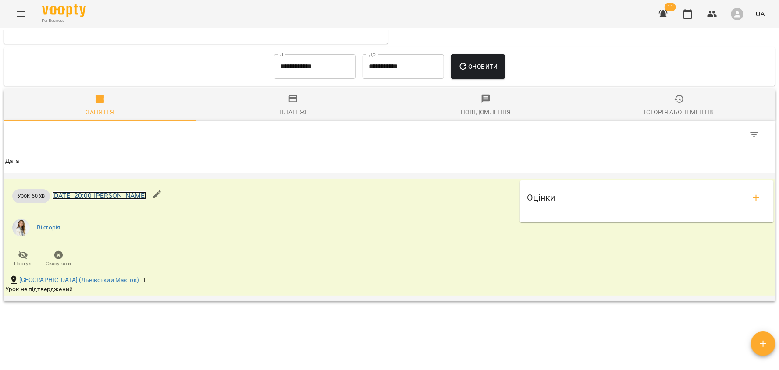
click at [136, 193] on link "[DATE] 20:00 [PERSON_NAME]" at bounding box center [99, 196] width 95 height 8
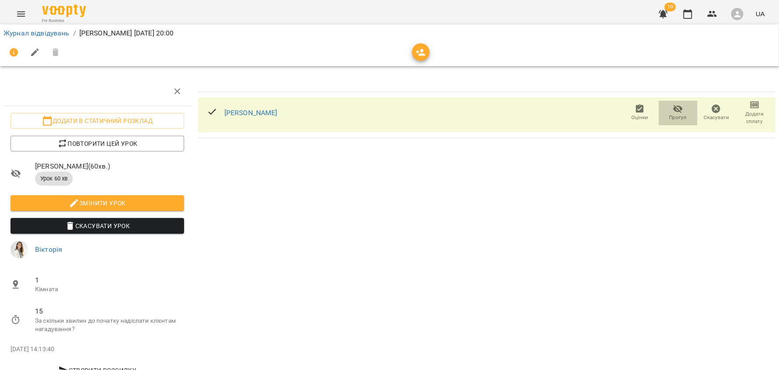
click at [688, 115] on span "Прогул" at bounding box center [678, 113] width 28 height 18
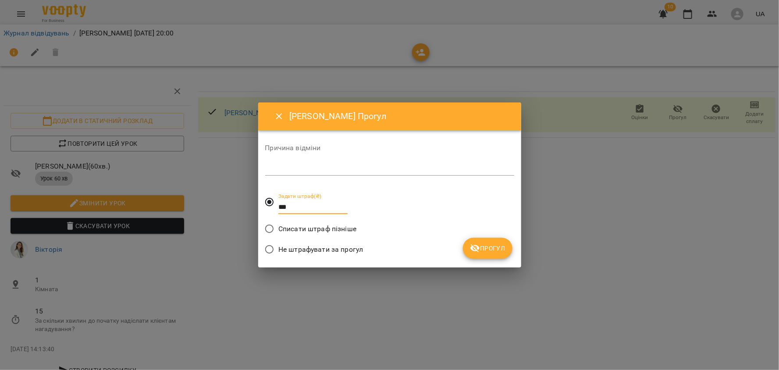
drag, startPoint x: 294, startPoint y: 206, endPoint x: 280, endPoint y: 208, distance: 13.7
click at [280, 207] on input "***" at bounding box center [312, 207] width 69 height 14
type input "***"
click at [271, 207] on label "Задати штраф(₴) ***" at bounding box center [304, 202] width 88 height 32
type input "***"
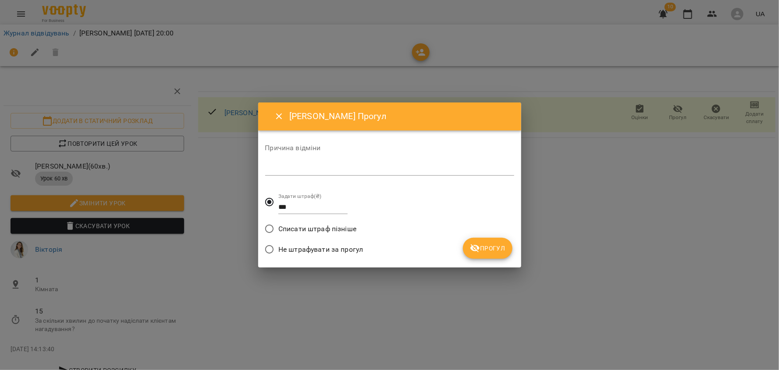
click at [301, 164] on div "*" at bounding box center [389, 169] width 249 height 14
type textarea "**********"
click at [480, 246] on span "Прогул" at bounding box center [488, 248] width 36 height 11
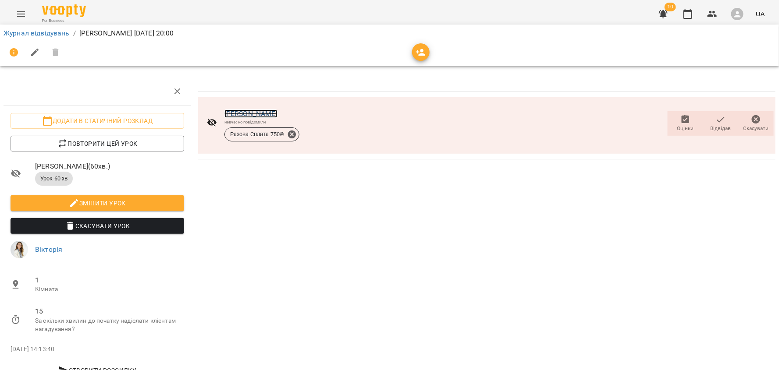
click at [242, 110] on link "[PERSON_NAME]" at bounding box center [250, 114] width 53 height 8
click at [292, 134] on icon at bounding box center [292, 135] width 10 height 10
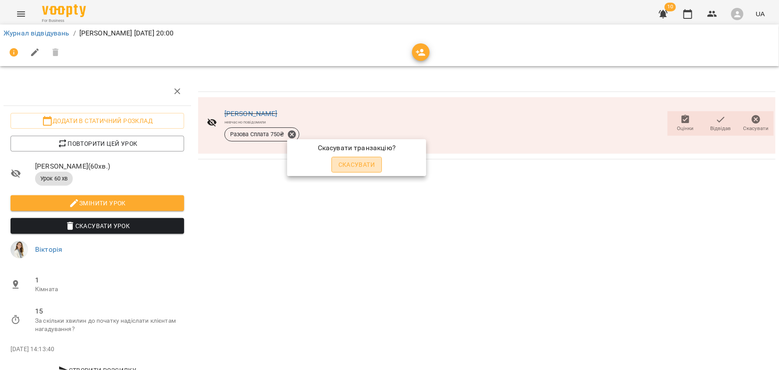
click at [377, 166] on button "Скасувати" at bounding box center [356, 165] width 51 height 16
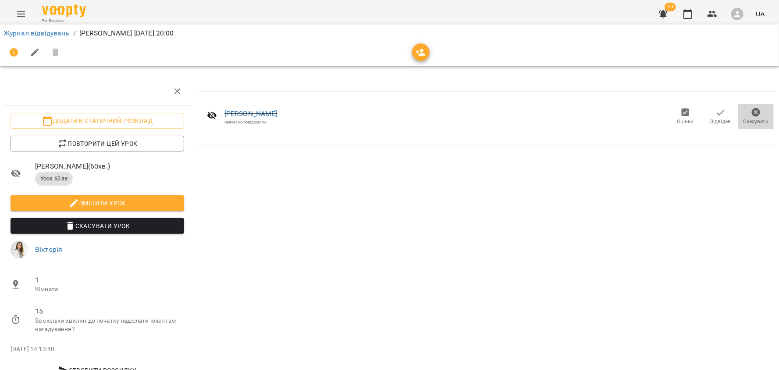
click at [755, 118] on span "Скасувати" at bounding box center [755, 121] width 25 height 7
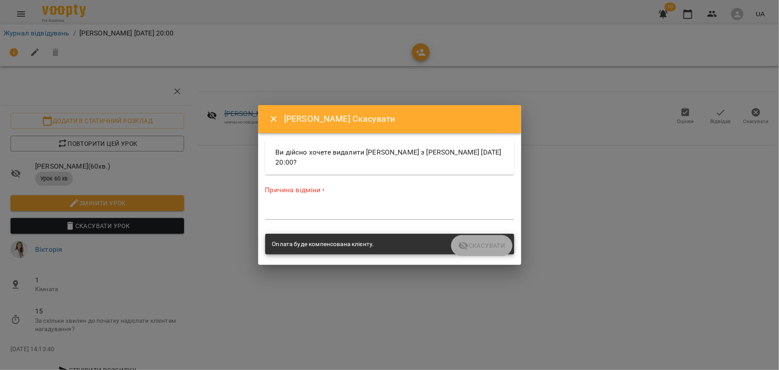
click at [271, 122] on icon "Close" at bounding box center [274, 119] width 11 height 11
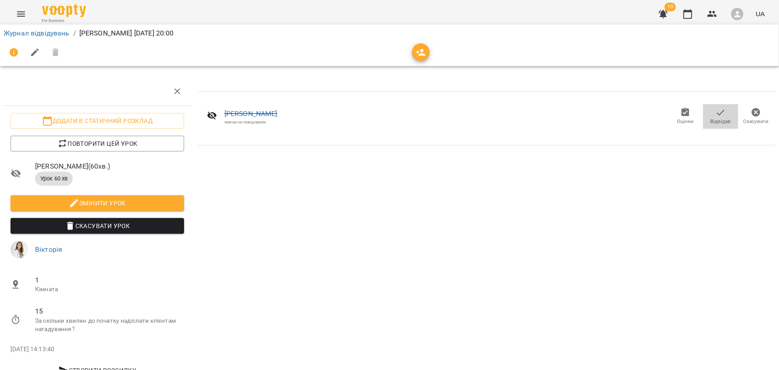
click at [719, 118] on span "Відвідав" at bounding box center [721, 121] width 21 height 7
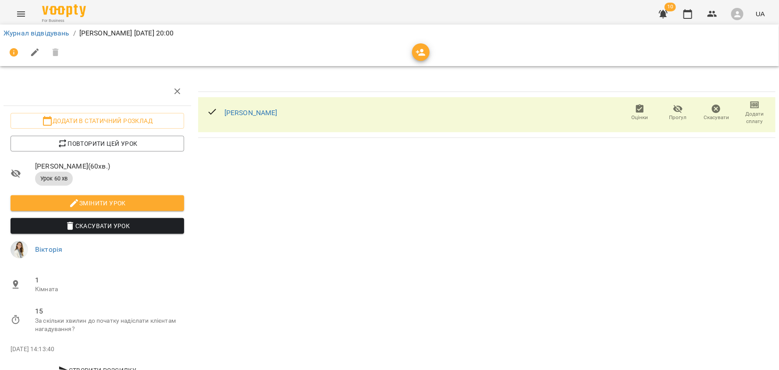
click at [714, 118] on span "Скасувати" at bounding box center [715, 117] width 25 height 7
click at [685, 14] on icon "button" at bounding box center [687, 14] width 9 height 10
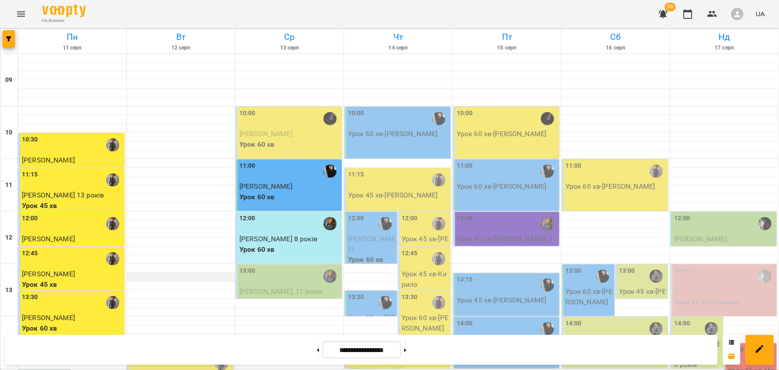
scroll to position [406, 0]
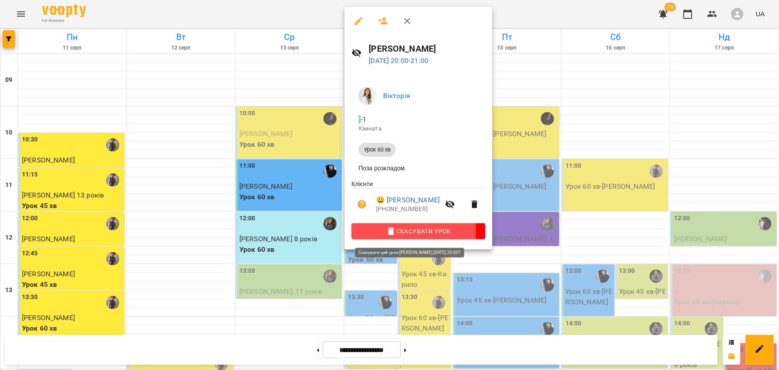
click at [400, 234] on span "Скасувати Урок" at bounding box center [419, 231] width 120 height 11
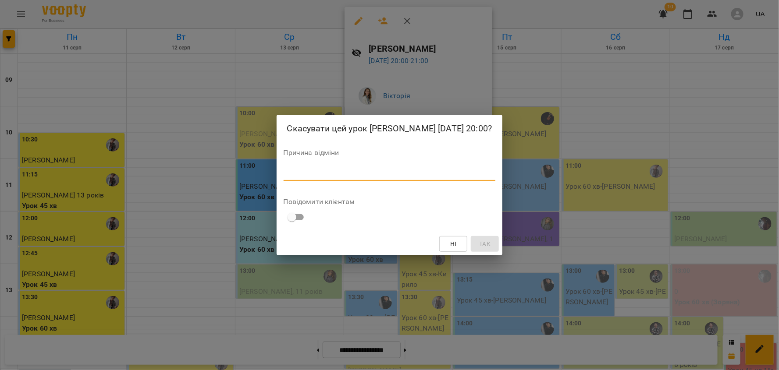
click at [286, 173] on textarea at bounding box center [390, 174] width 212 height 8
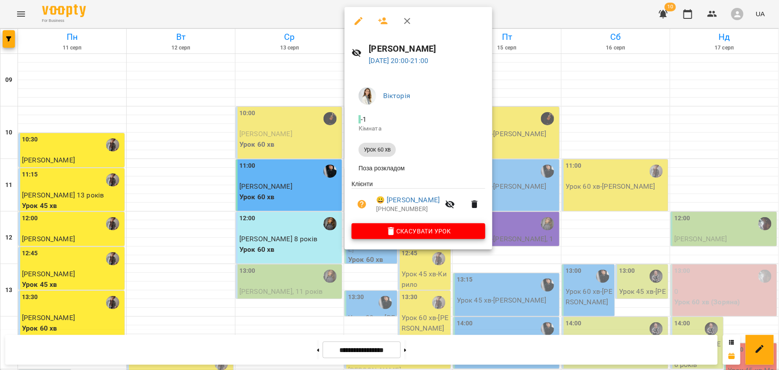
click at [419, 318] on div at bounding box center [389, 185] width 779 height 370
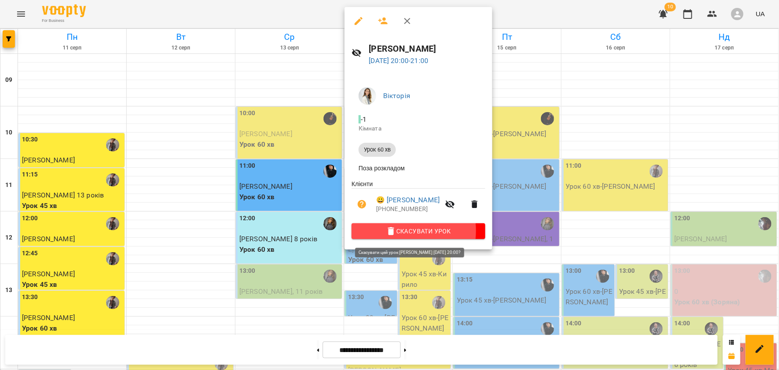
click at [393, 234] on span "Скасувати Урок" at bounding box center [419, 231] width 120 height 11
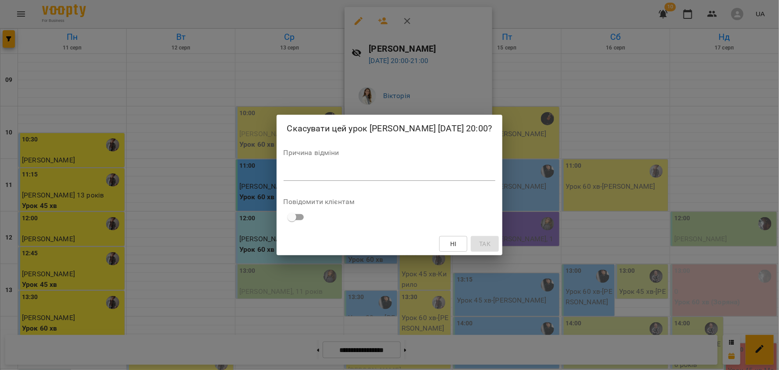
click at [297, 177] on textarea at bounding box center [390, 174] width 212 height 8
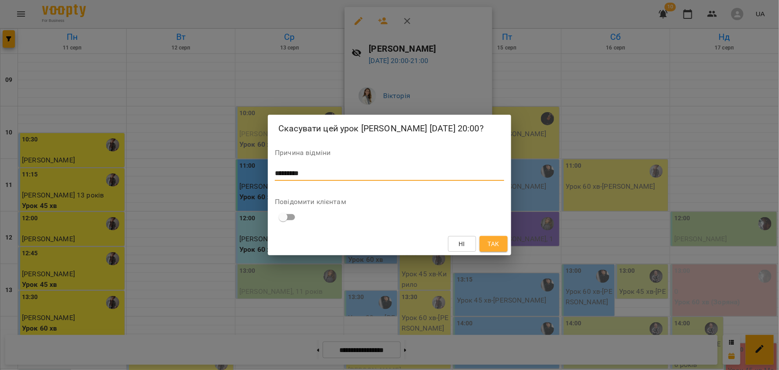
type textarea "*********"
click at [489, 241] on span "Так" at bounding box center [493, 244] width 11 height 11
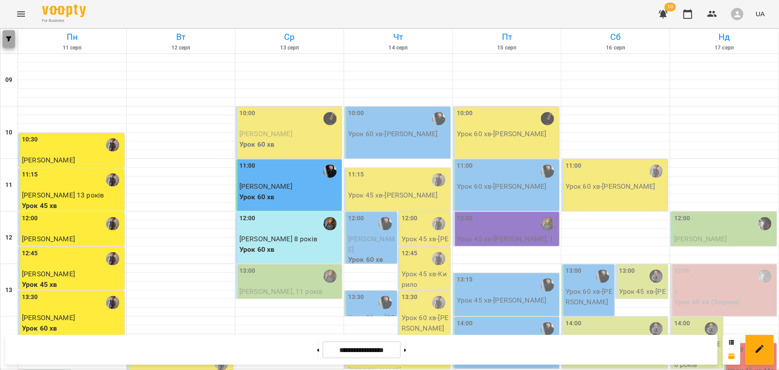
click at [9, 43] on button "button" at bounding box center [9, 39] width 12 height 18
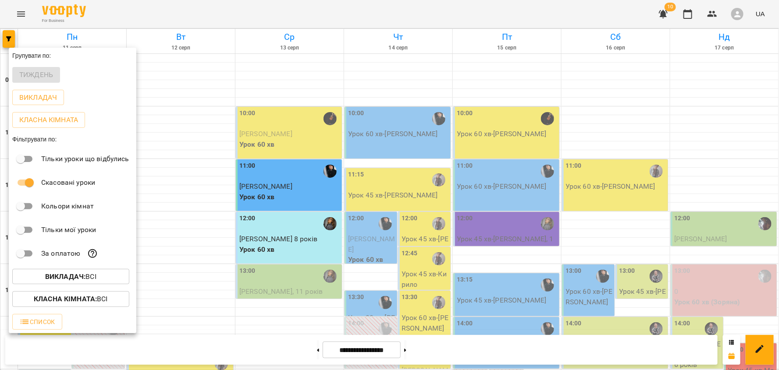
click at [385, 303] on div at bounding box center [389, 185] width 779 height 370
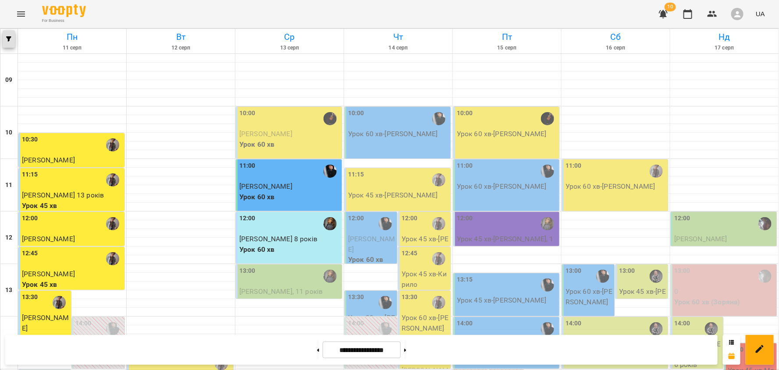
click at [10, 43] on button "button" at bounding box center [9, 39] width 12 height 18
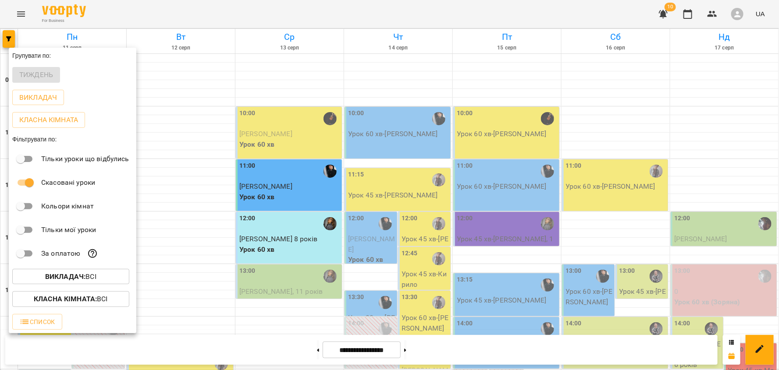
click at [306, 252] on div at bounding box center [389, 185] width 779 height 370
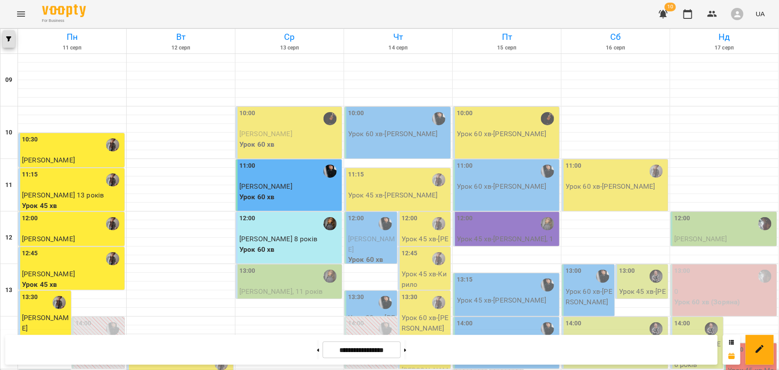
click at [8, 37] on icon "button" at bounding box center [8, 38] width 5 height 5
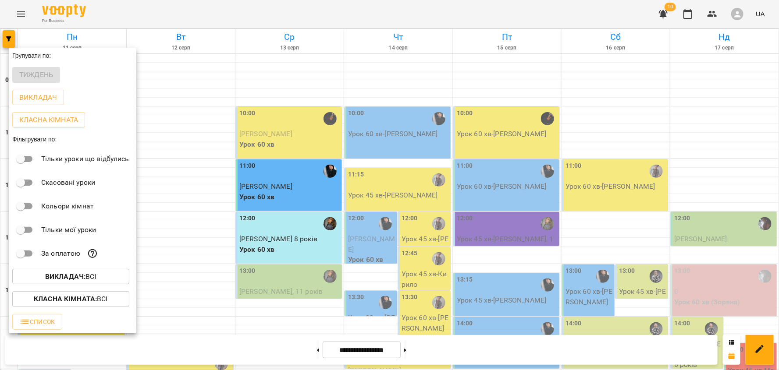
click at [223, 238] on div at bounding box center [389, 185] width 779 height 370
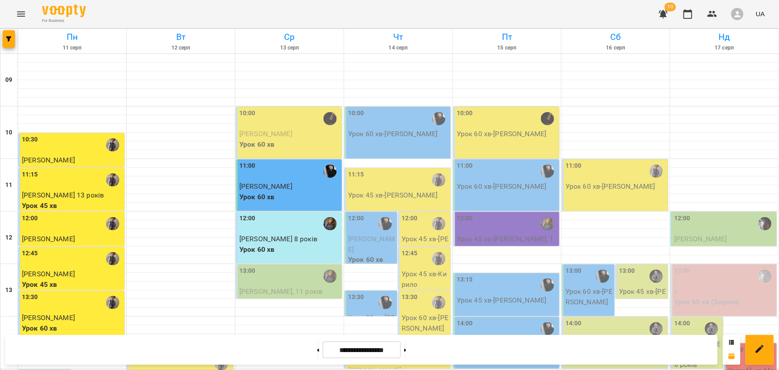
click at [26, 15] on button "Menu" at bounding box center [21, 14] width 21 height 21
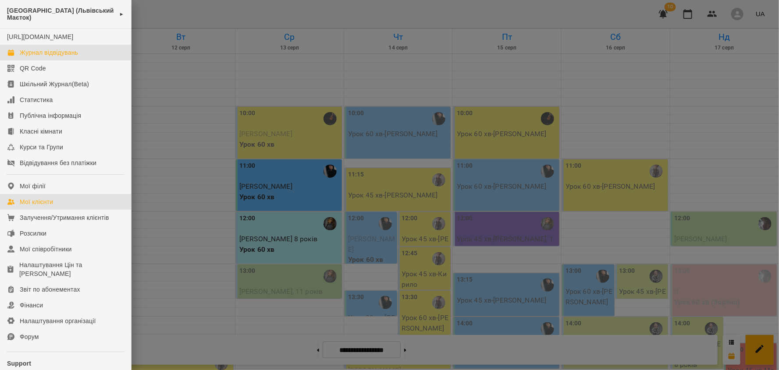
click at [48, 206] on div "Мої клієнти" at bounding box center [36, 202] width 33 height 9
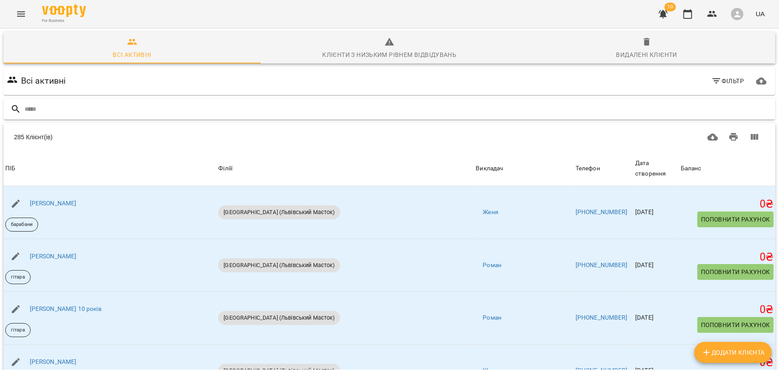
click at [72, 111] on input "text" at bounding box center [398, 109] width 747 height 14
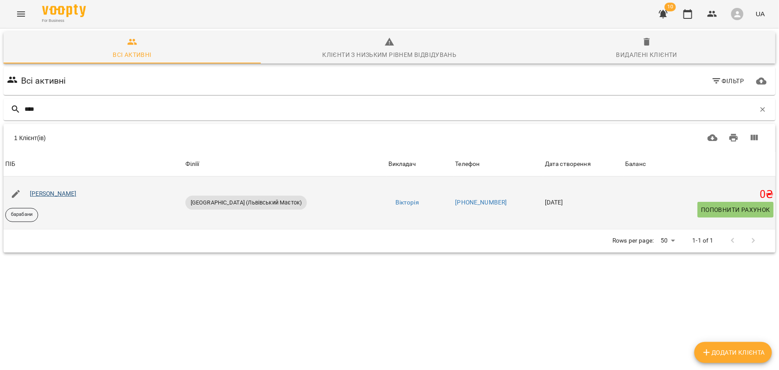
type input "****"
click at [65, 195] on link "Вікторія Приз" at bounding box center [53, 193] width 47 height 7
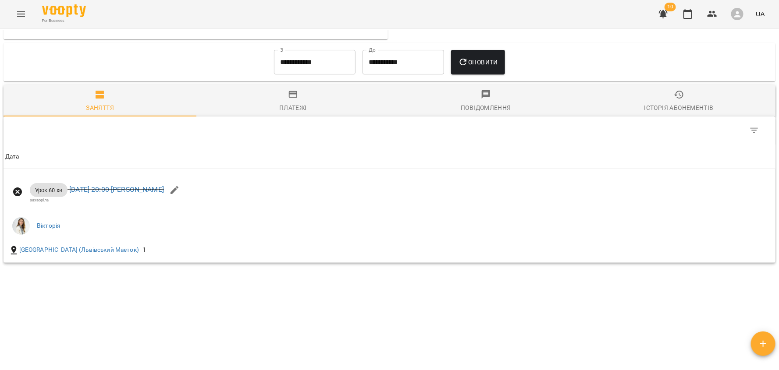
scroll to position [450, 0]
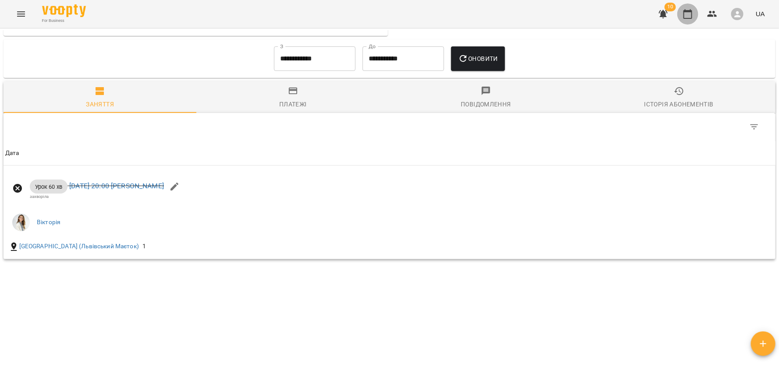
click at [688, 22] on button "button" at bounding box center [687, 14] width 21 height 21
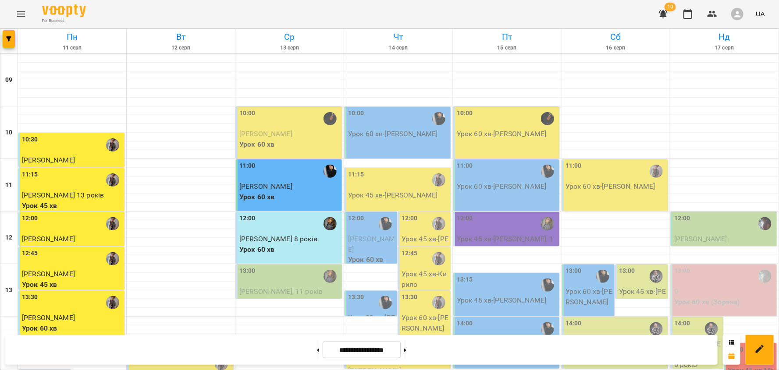
scroll to position [62, 0]
click at [14, 44] on button "button" at bounding box center [9, 39] width 12 height 18
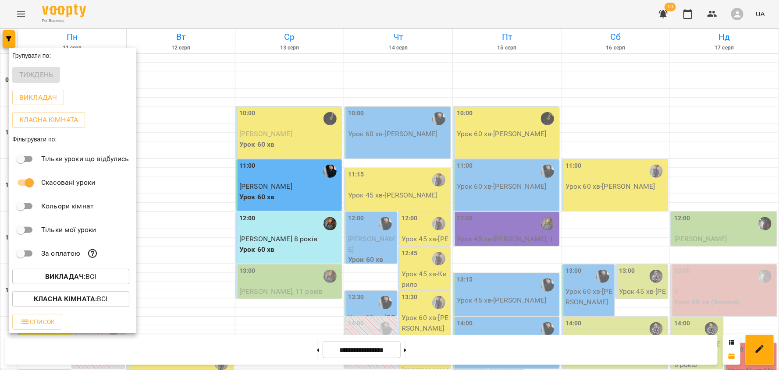
click at [291, 253] on div at bounding box center [389, 185] width 779 height 370
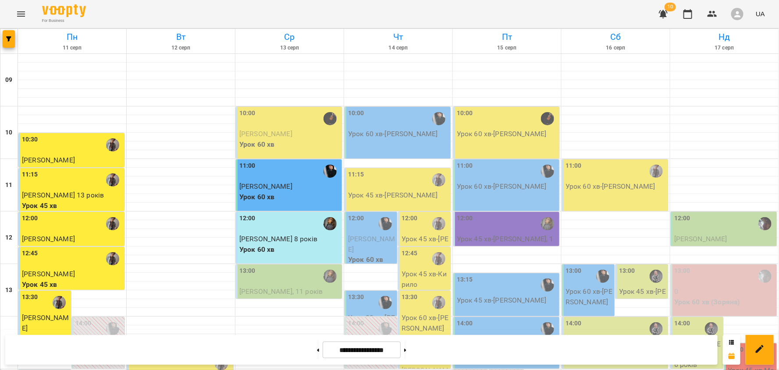
scroll to position [406, 0]
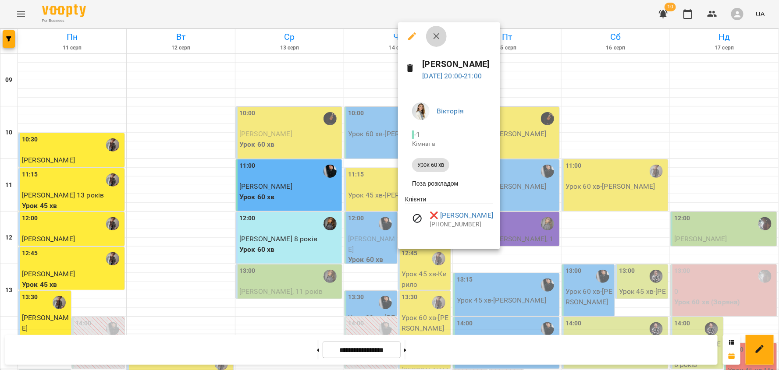
click at [438, 36] on icon "button" at bounding box center [436, 36] width 11 height 11
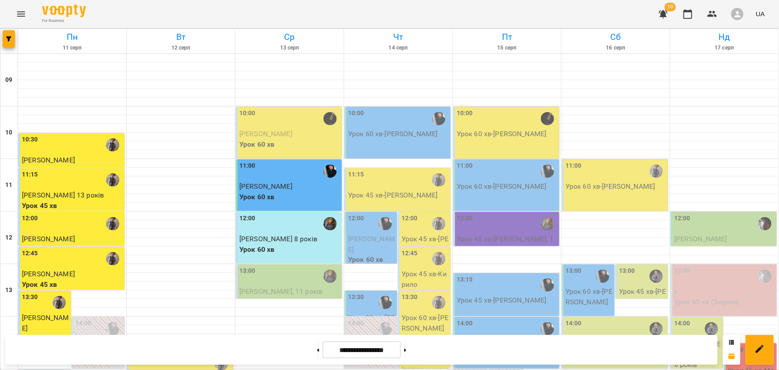
click at [438, 36] on h6 "Чт" at bounding box center [398, 37] width 106 height 14
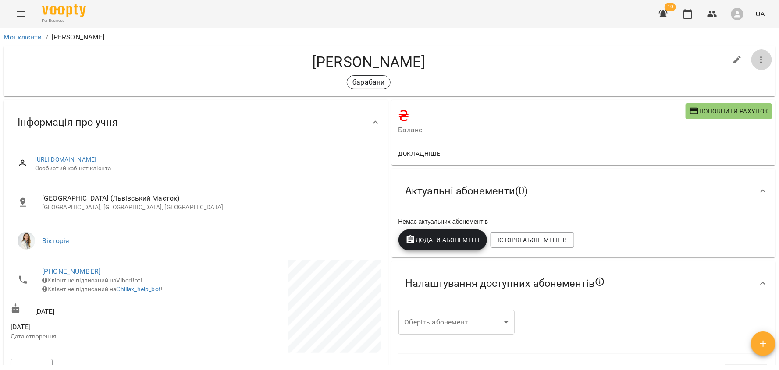
click at [769, 62] on button "button" at bounding box center [761, 60] width 21 height 21
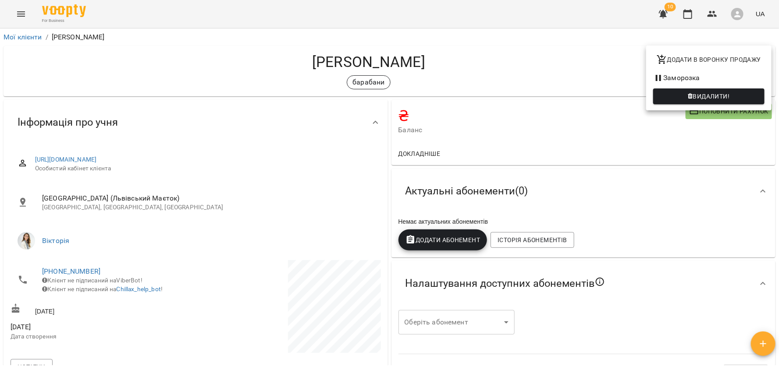
click at [694, 100] on span "Видалити!" at bounding box center [711, 96] width 37 height 11
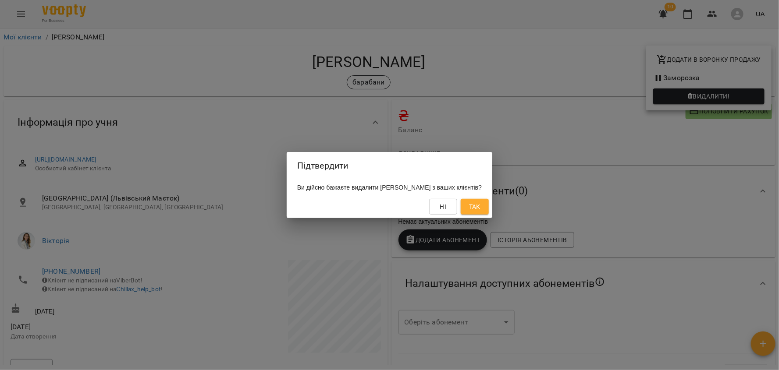
click at [480, 210] on span "Так" at bounding box center [474, 207] width 11 height 11
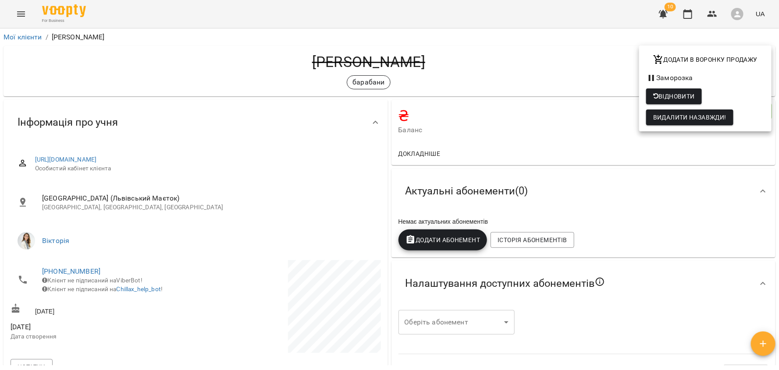
click at [15, 37] on div at bounding box center [389, 185] width 779 height 370
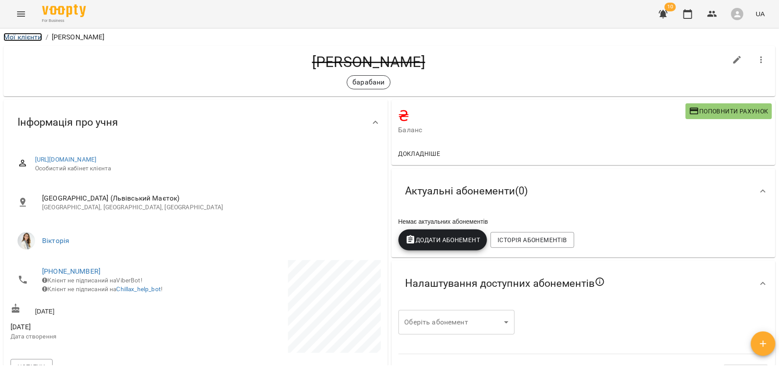
click at [21, 37] on link "Мої клієнти" at bounding box center [23, 37] width 39 height 8
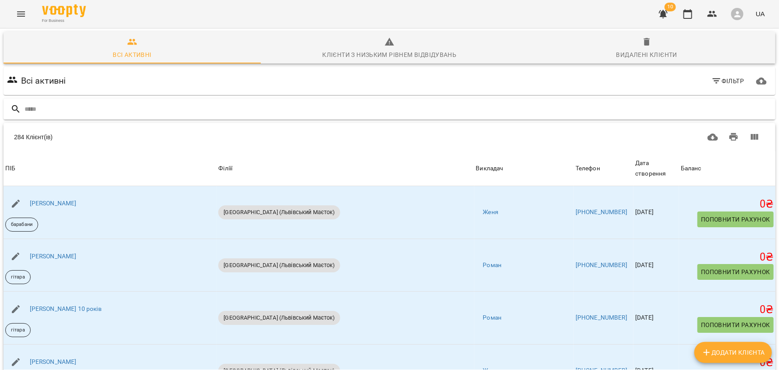
click at [45, 107] on input "text" at bounding box center [398, 109] width 747 height 14
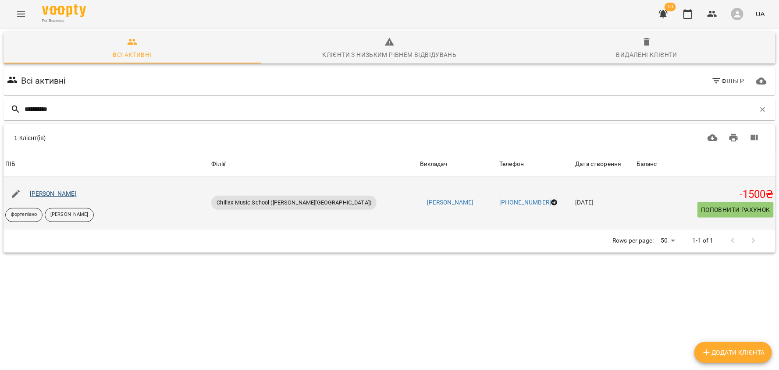
type input "**********"
click at [59, 193] on link "Артем Гаврилюк" at bounding box center [53, 193] width 47 height 7
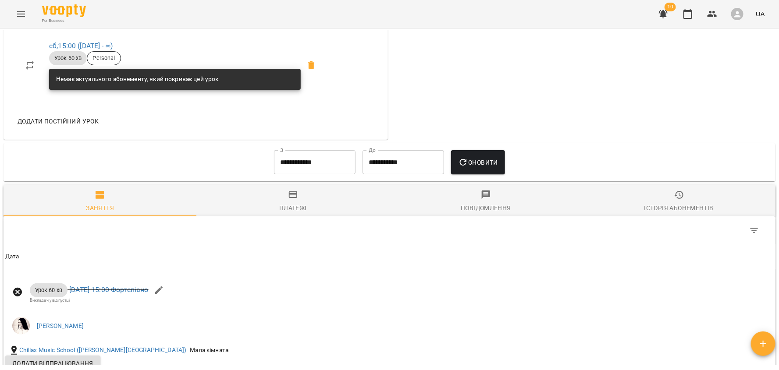
scroll to position [542, 0]
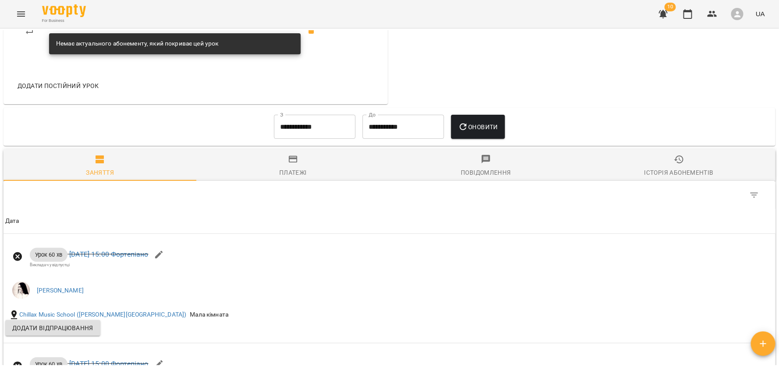
click at [286, 133] on input "**********" at bounding box center [315, 127] width 82 height 25
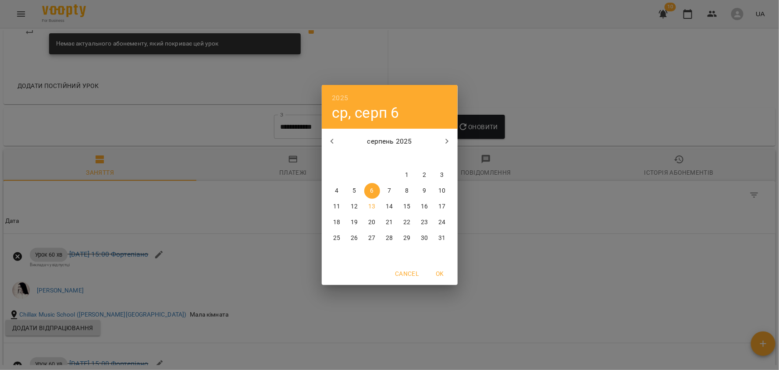
click at [329, 147] on button "button" at bounding box center [332, 141] width 21 height 21
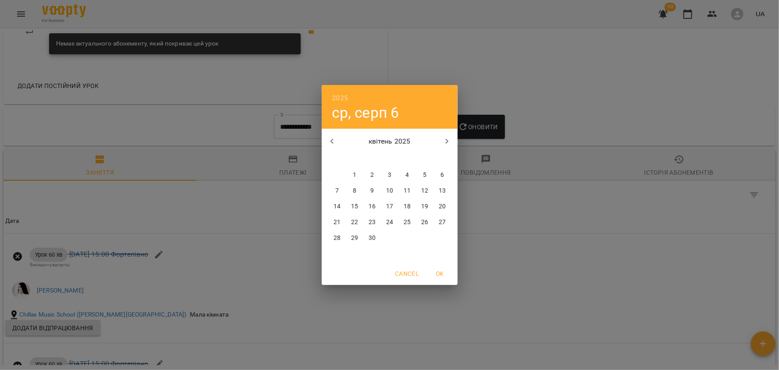
click at [329, 147] on button "button" at bounding box center [332, 141] width 21 height 21
click at [448, 140] on icon "button" at bounding box center [447, 141] width 11 height 11
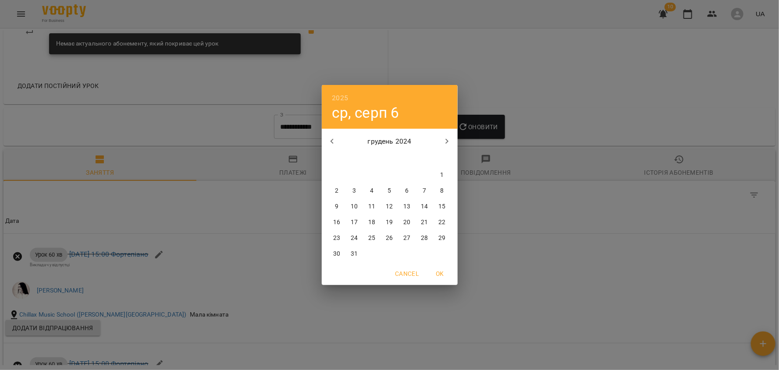
click at [448, 140] on icon "button" at bounding box center [447, 141] width 11 height 11
click at [372, 176] on p "1" at bounding box center [372, 175] width 4 height 9
type input "**********"
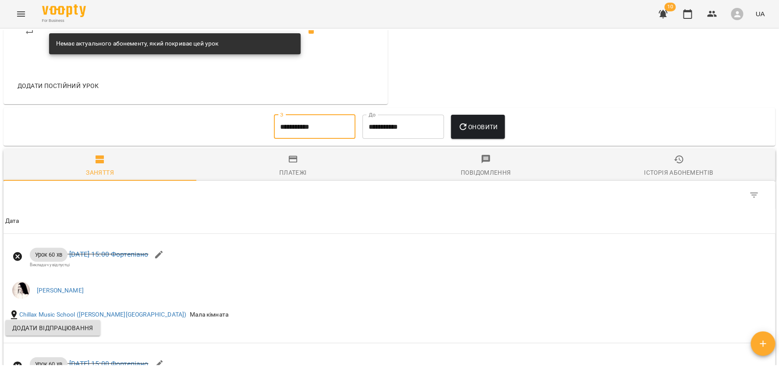
click at [469, 130] on icon "button" at bounding box center [463, 127] width 11 height 11
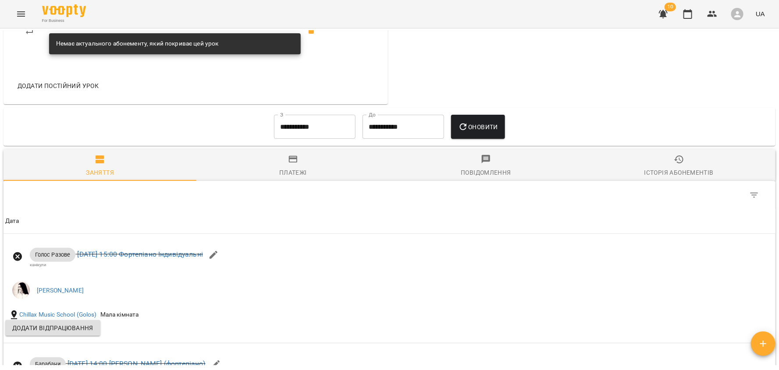
click at [685, 181] on button "Історія абонементів" at bounding box center [679, 165] width 193 height 32
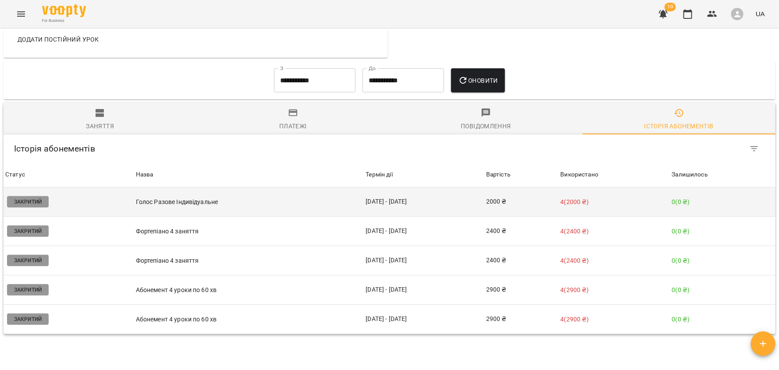
scroll to position [590, 0]
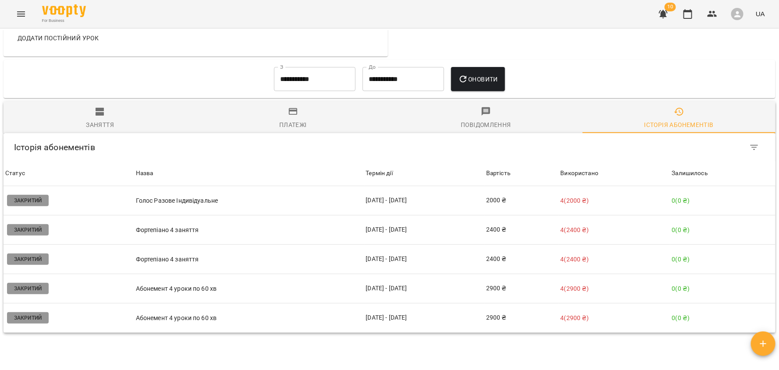
click at [289, 85] on input "**********" at bounding box center [315, 79] width 82 height 25
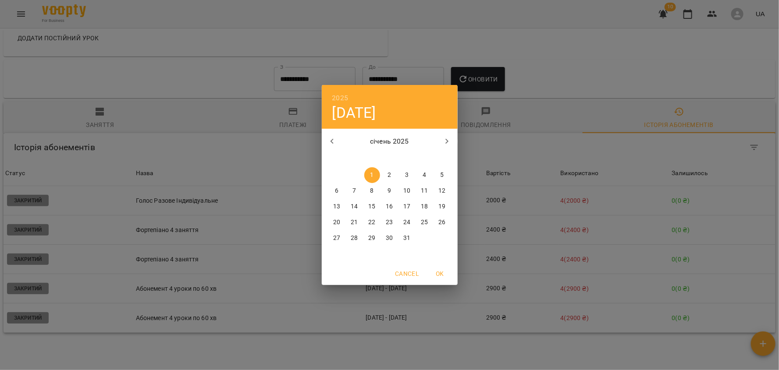
click at [223, 105] on div "2025 ср, січ 1 січень 2025 пн вт ср чт пт сб нд 30 31 1 2 3 4 5 6 7 8 9 10 11 1…" at bounding box center [389, 185] width 779 height 370
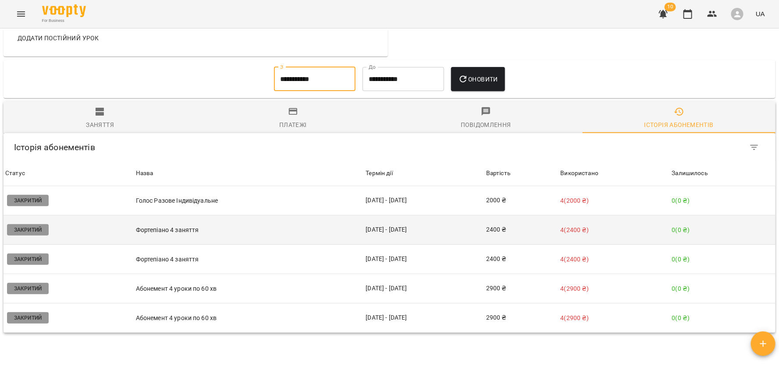
scroll to position [576, 0]
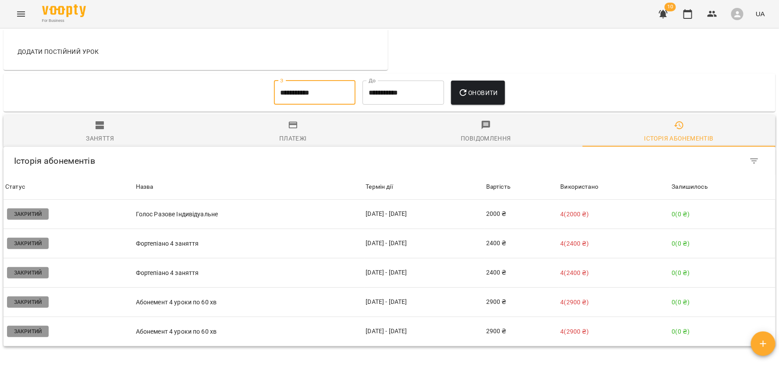
click at [105, 131] on span "Заняття" at bounding box center [100, 132] width 182 height 24
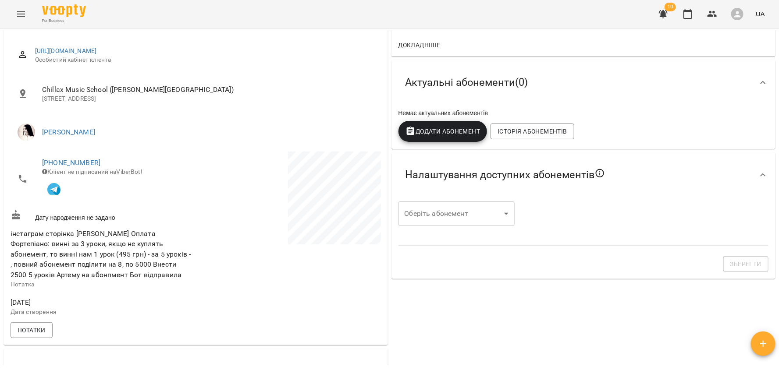
scroll to position [0, 0]
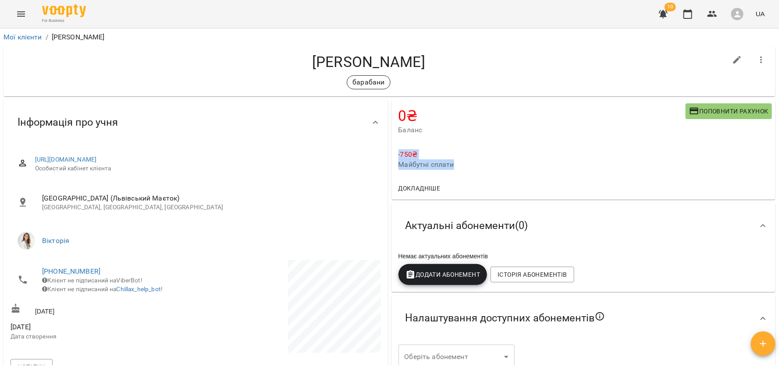
drag, startPoint x: 455, startPoint y: 165, endPoint x: 397, endPoint y: 155, distance: 58.4
click at [397, 155] on div "-750 ₴ Майбутні сплати" at bounding box center [583, 159] width 384 height 35
click at [16, 37] on link "Мої клієнти" at bounding box center [23, 37] width 39 height 8
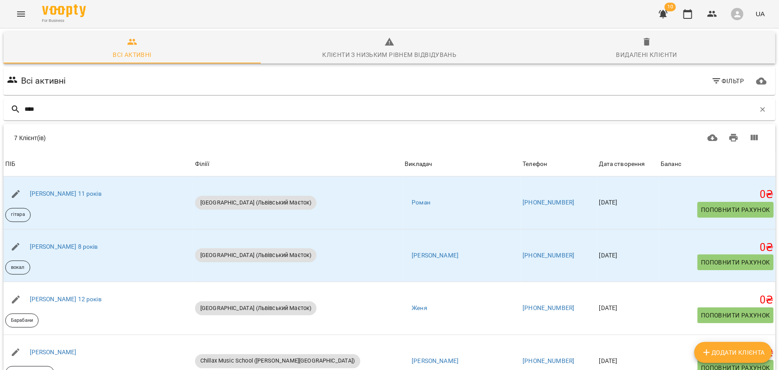
type input "****"
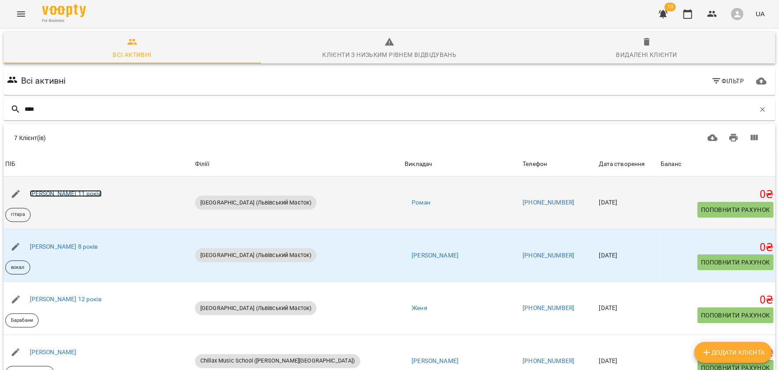
click at [71, 192] on link "[PERSON_NAME] 11 років" at bounding box center [66, 193] width 72 height 7
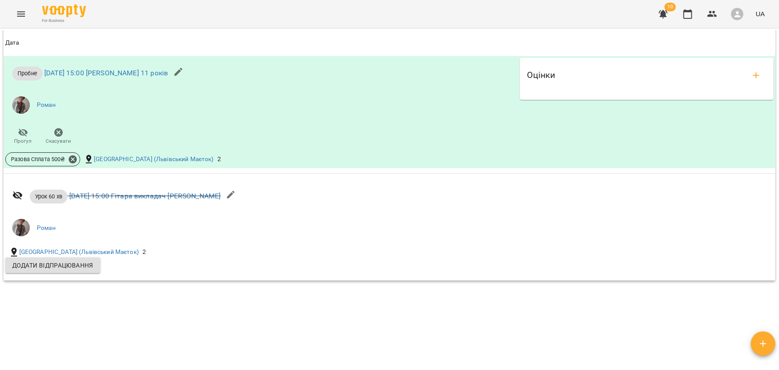
scroll to position [735, 0]
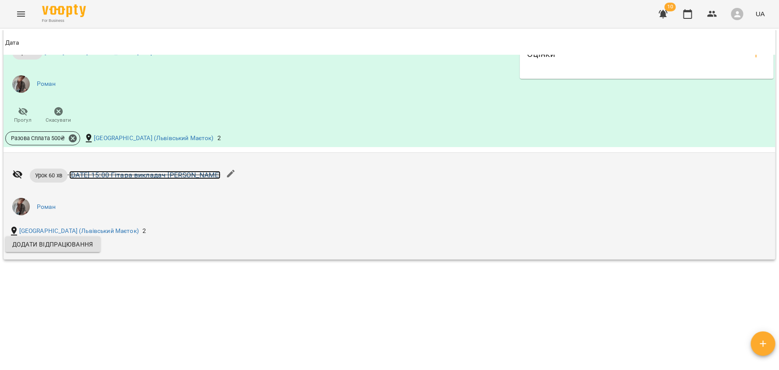
click at [135, 175] on link "[DATE] 15:00 Гітара викладач [PERSON_NAME]" at bounding box center [144, 175] width 151 height 8
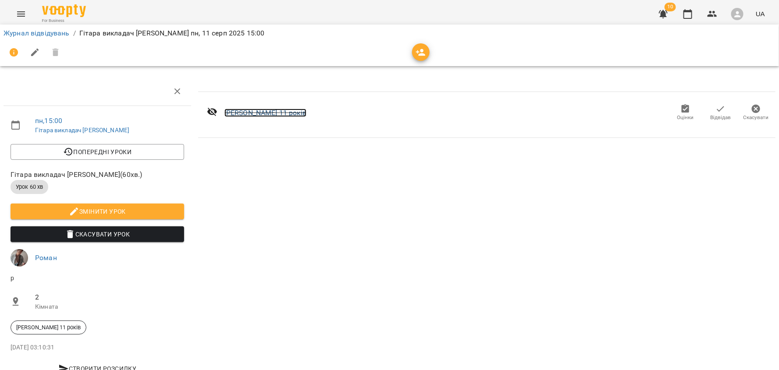
click at [304, 114] on link "[PERSON_NAME] 11 років" at bounding box center [265, 113] width 82 height 8
click at [150, 210] on span "Змінити урок" at bounding box center [98, 211] width 160 height 11
select select "**********"
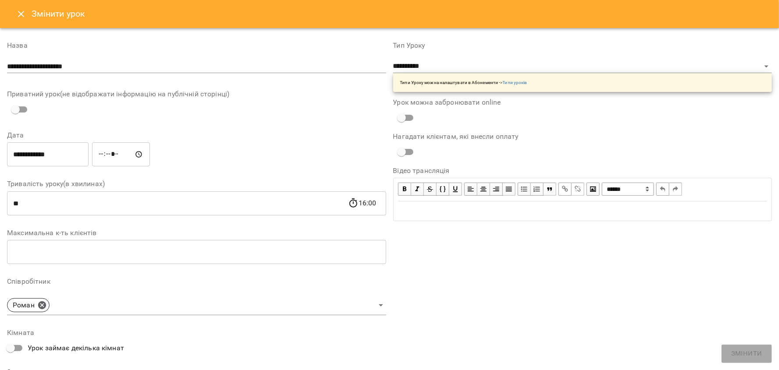
scroll to position [156, 0]
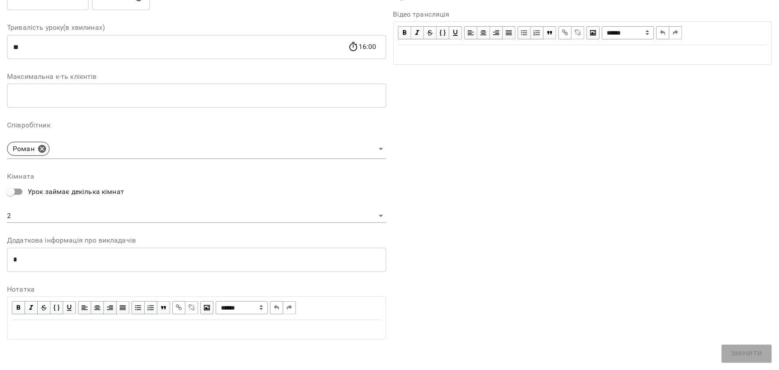
click at [68, 267] on div "* * ​" at bounding box center [196, 260] width 379 height 25
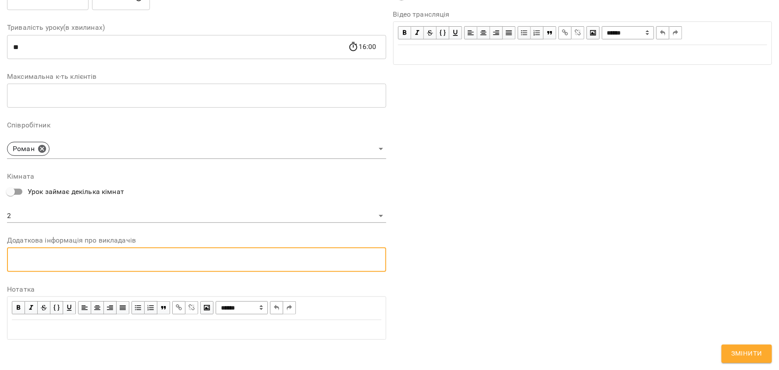
click at [739, 352] on span "Змінити" at bounding box center [746, 353] width 31 height 11
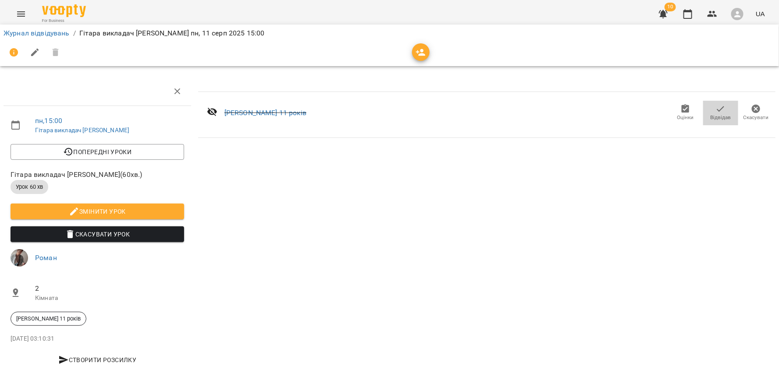
click at [721, 115] on span "Відвідав" at bounding box center [721, 117] width 21 height 7
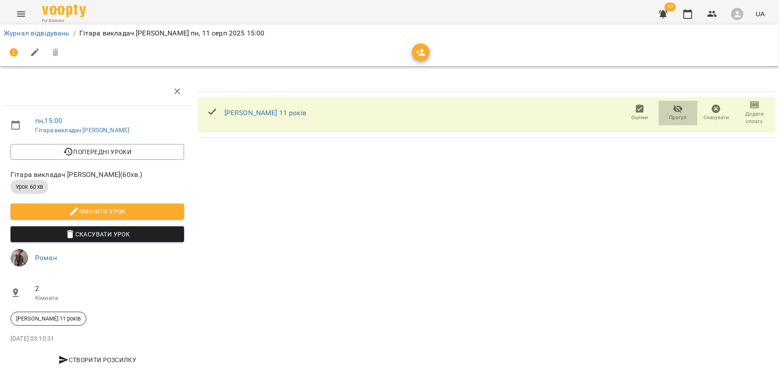
click at [679, 113] on icon "button" at bounding box center [678, 109] width 11 height 11
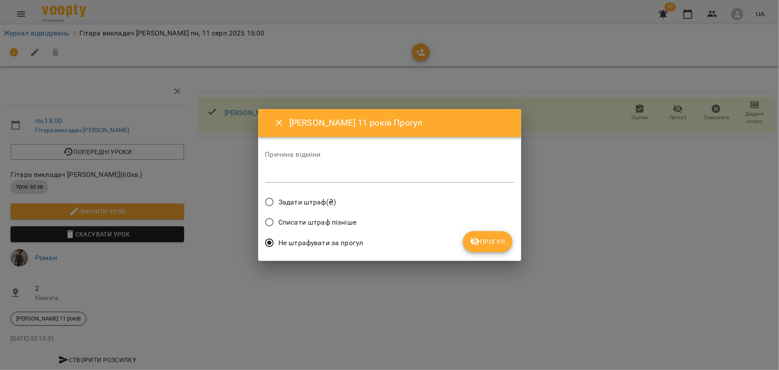
click at [302, 201] on span "Задати штраф(₴)" at bounding box center [306, 202] width 57 height 11
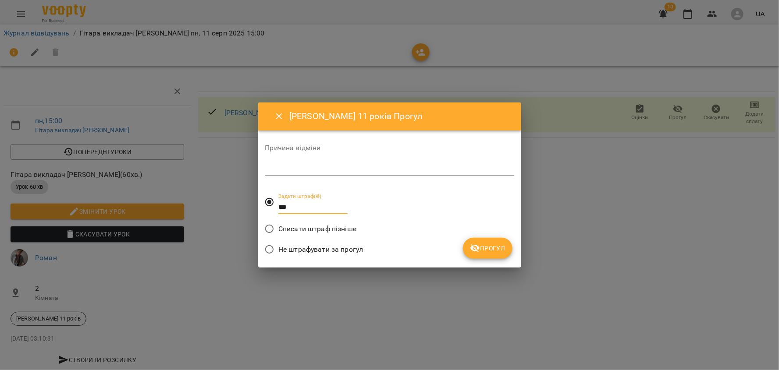
click at [273, 206] on label "Задати штраф(₴) ***" at bounding box center [304, 202] width 88 height 32
type input "***"
click at [475, 246] on icon "submit" at bounding box center [475, 248] width 11 height 11
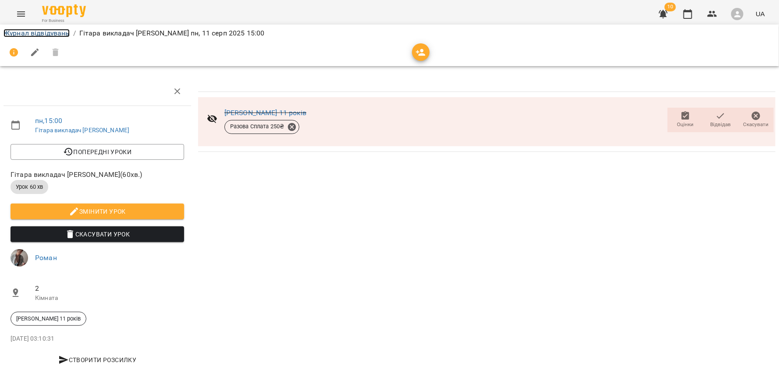
click at [46, 36] on link "Журнал відвідувань" at bounding box center [37, 33] width 66 height 8
click at [293, 107] on div "[PERSON_NAME] 11 років [PERSON_NAME] Сплата 250 ₴" at bounding box center [265, 120] width 82 height 28
click at [293, 112] on link "[PERSON_NAME] 11 років" at bounding box center [265, 113] width 82 height 8
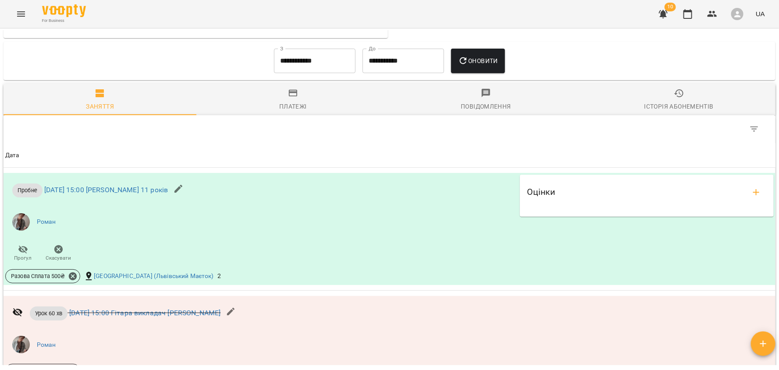
scroll to position [724, 0]
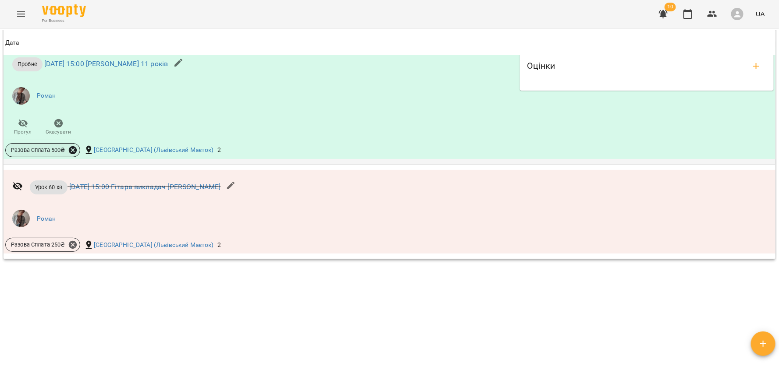
click at [76, 148] on icon at bounding box center [73, 150] width 8 height 8
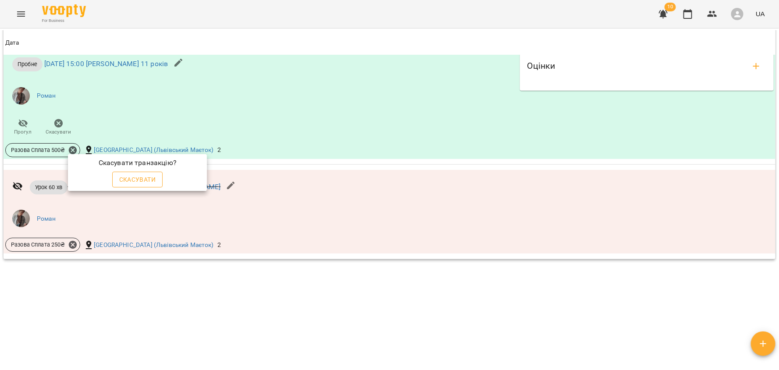
click at [123, 178] on span "Скасувати" at bounding box center [137, 179] width 37 height 11
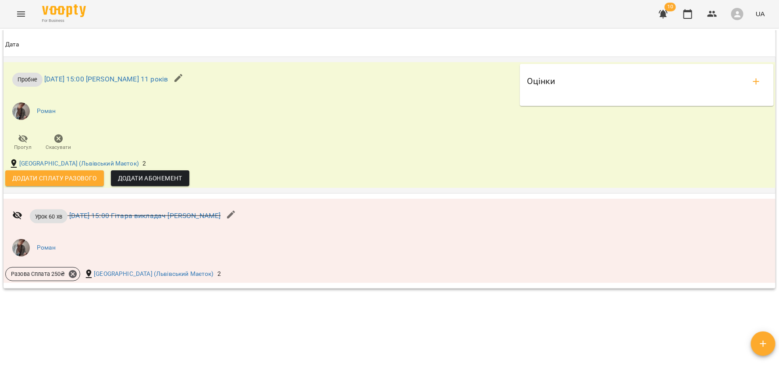
scroll to position [715, 0]
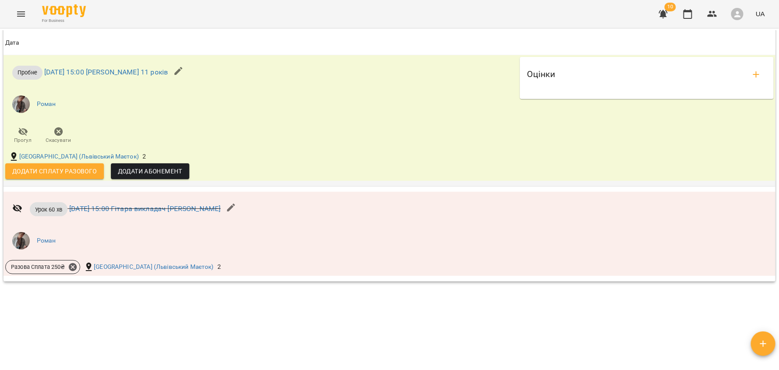
click at [54, 174] on span "Додати сплату разового" at bounding box center [54, 171] width 85 height 11
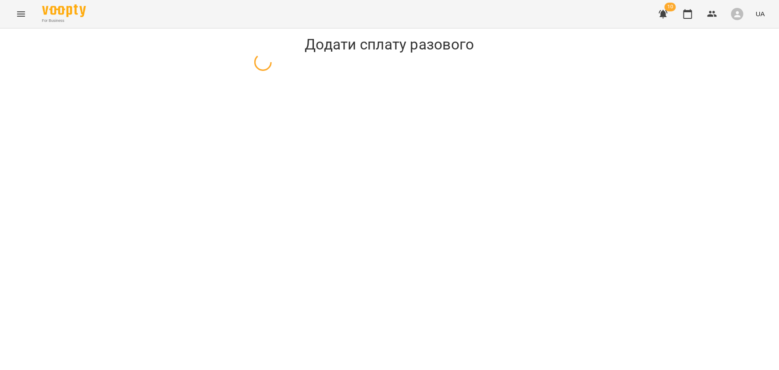
select select "******"
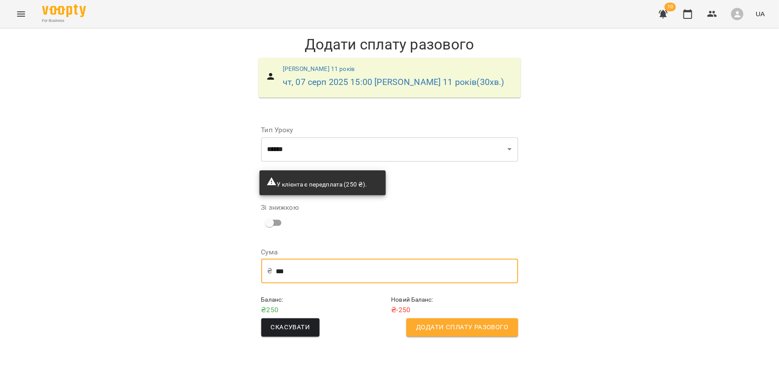
drag, startPoint x: 294, startPoint y: 270, endPoint x: 274, endPoint y: 271, distance: 20.7
click at [274, 271] on div "₴ *** ​" at bounding box center [389, 271] width 257 height 25
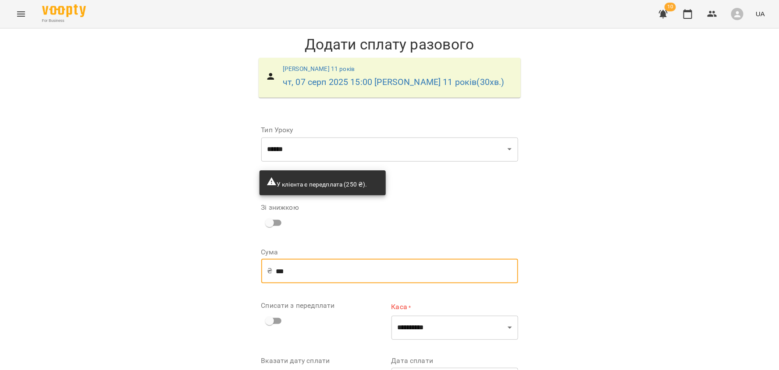
type input "***"
click at [238, 295] on div "**********" at bounding box center [389, 238] width 779 height 420
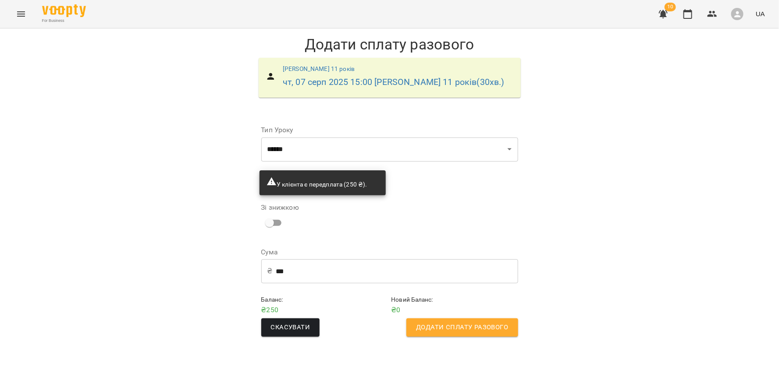
click at [455, 332] on span "Додати сплату разового" at bounding box center [462, 327] width 92 height 11
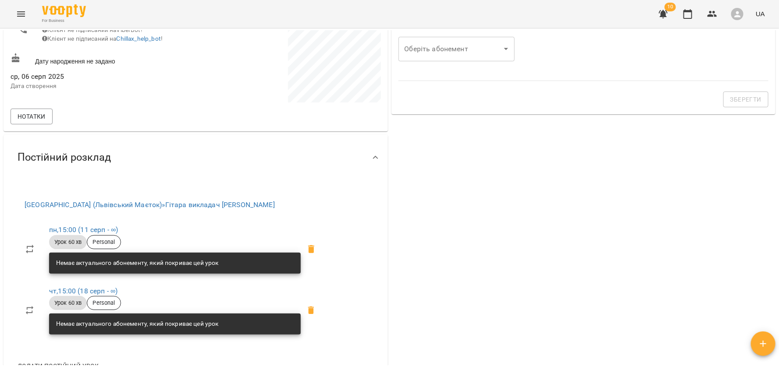
scroll to position [143, 0]
